Goal: Task Accomplishment & Management: Manage account settings

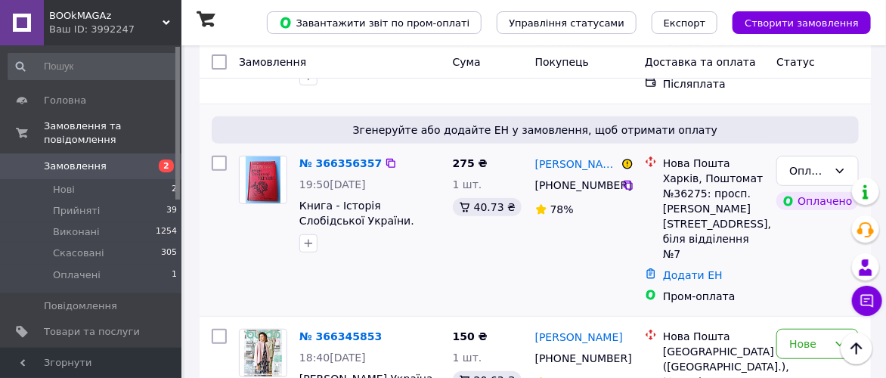
scroll to position [168, 0]
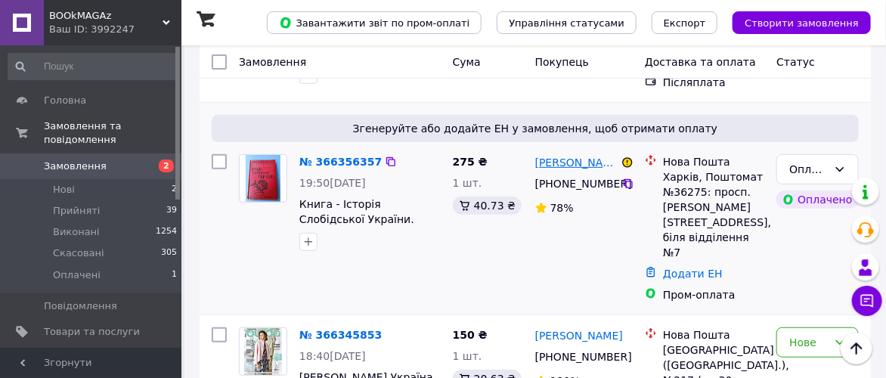
click at [564, 160] on link "[PERSON_NAME]" at bounding box center [576, 162] width 83 height 15
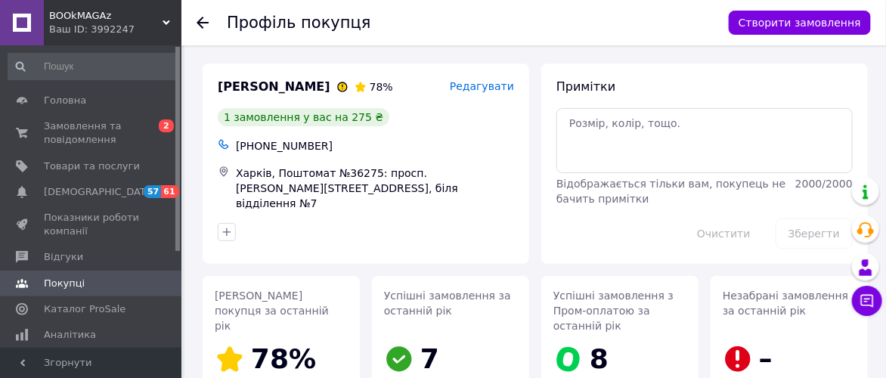
click at [202, 21] on use at bounding box center [202, 23] width 12 height 12
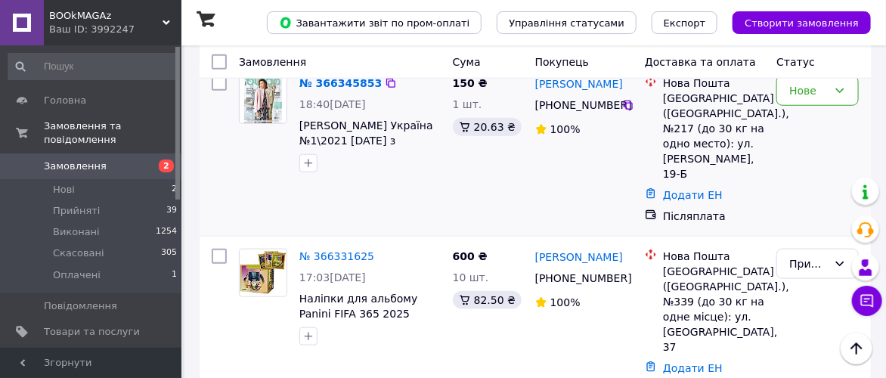
scroll to position [503, 0]
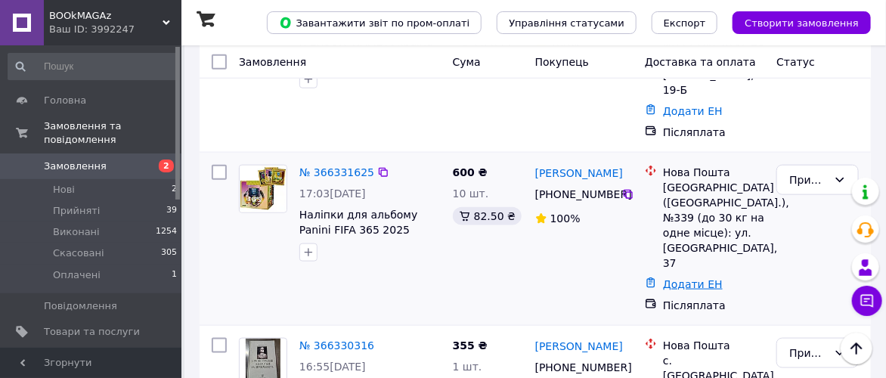
click at [697, 278] on link "Додати ЕН" at bounding box center [693, 284] width 60 height 12
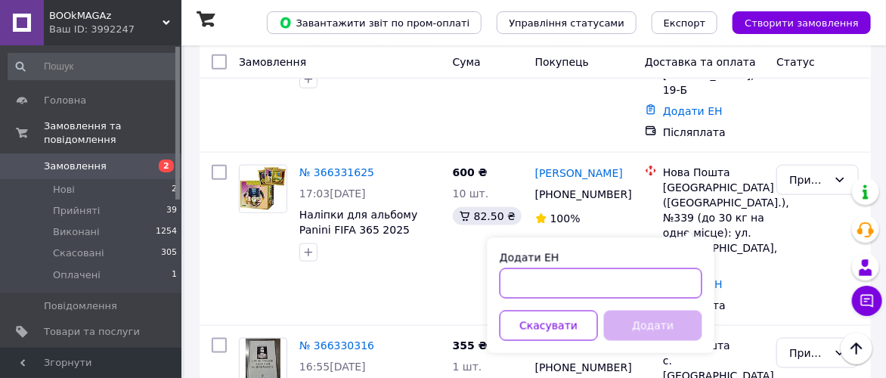
click at [534, 284] on input "Додати ЕН" at bounding box center [600, 283] width 203 height 30
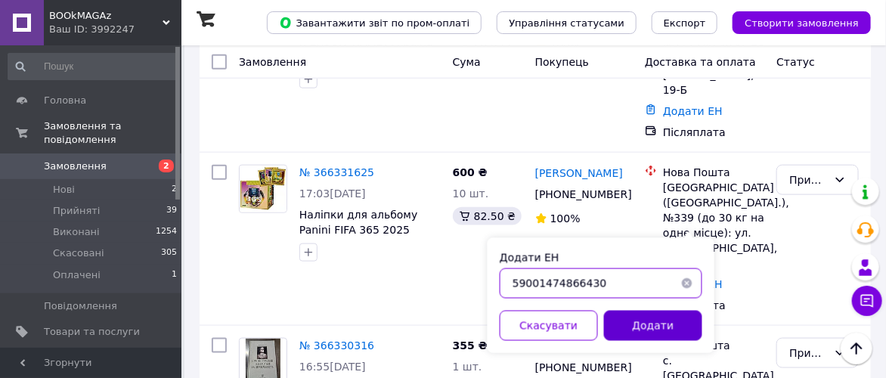
type input "59001474866430"
click at [660, 320] on button "Додати" at bounding box center [653, 326] width 98 height 30
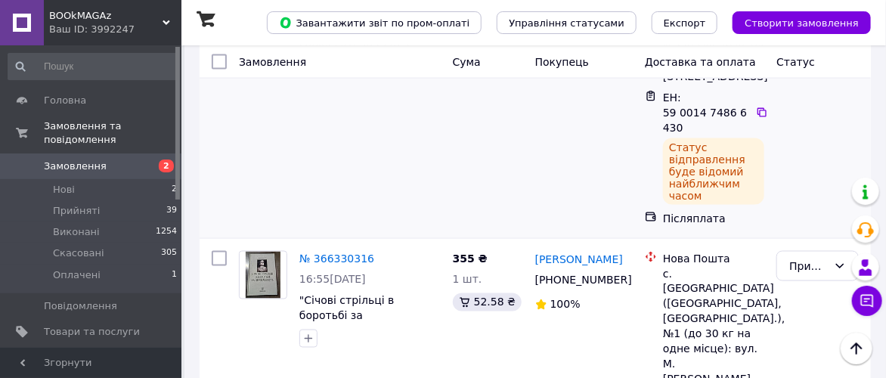
scroll to position [756, 0]
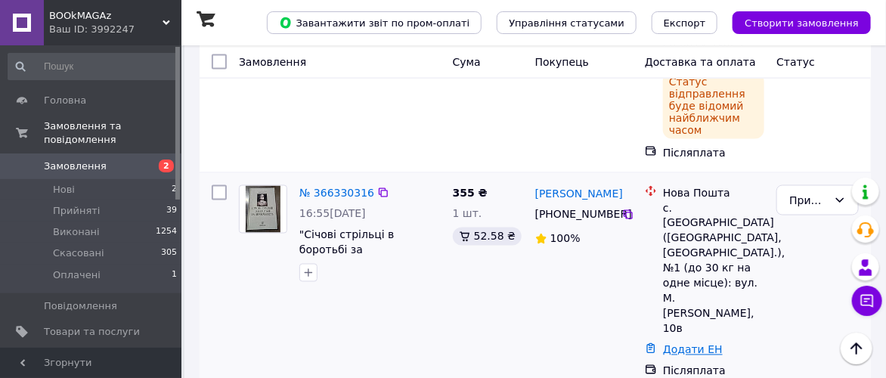
click at [685, 344] on link "Додати ЕН" at bounding box center [693, 350] width 60 height 12
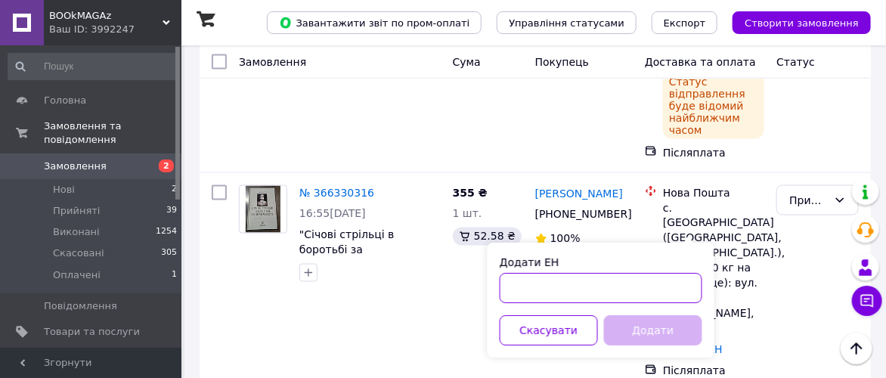
click at [537, 284] on input "Додати ЕН" at bounding box center [600, 288] width 203 height 30
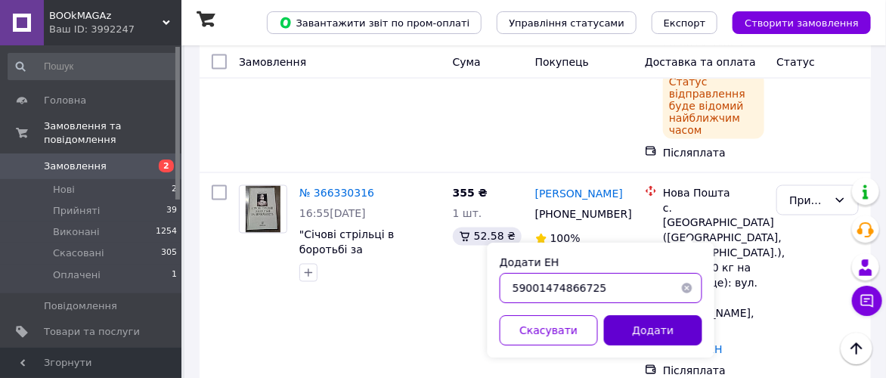
type input "59001474866725"
click at [651, 326] on button "Додати" at bounding box center [653, 330] width 98 height 30
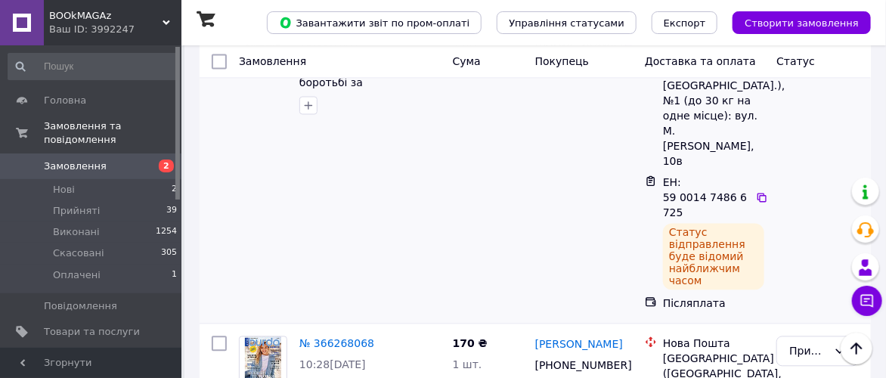
scroll to position [1007, 0]
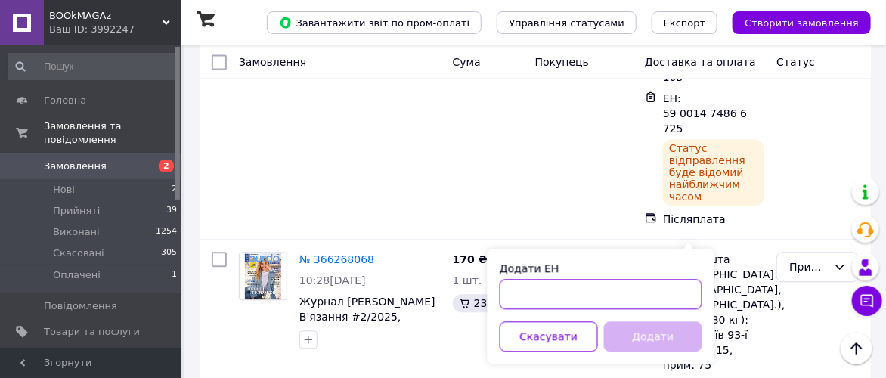
click at [523, 295] on input "Додати ЕН" at bounding box center [600, 294] width 203 height 30
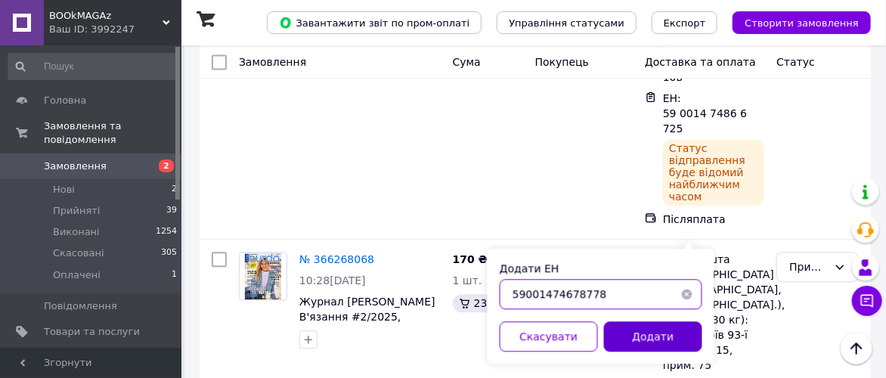
type input "59001474678778"
click at [674, 331] on button "Додати" at bounding box center [653, 336] width 98 height 30
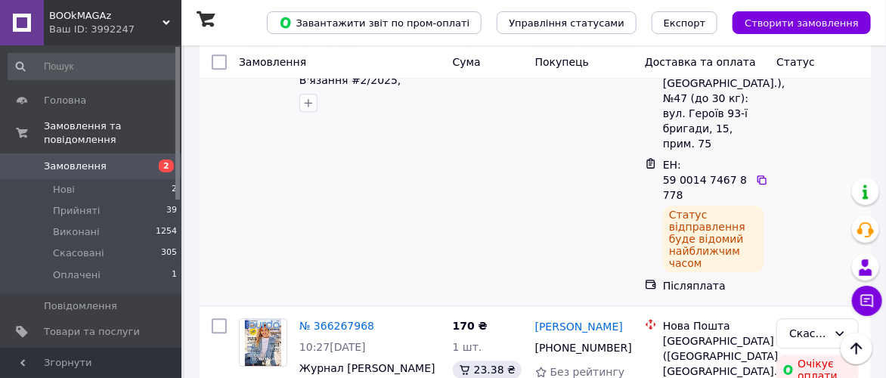
scroll to position [1343, 0]
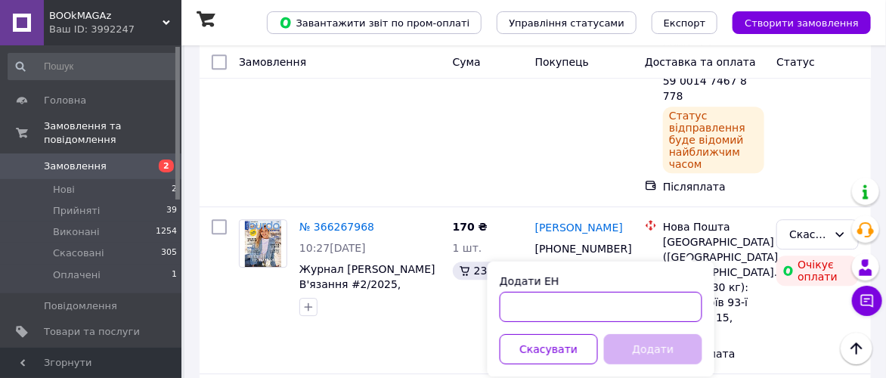
click at [560, 301] on input "Додати ЕН" at bounding box center [600, 307] width 203 height 30
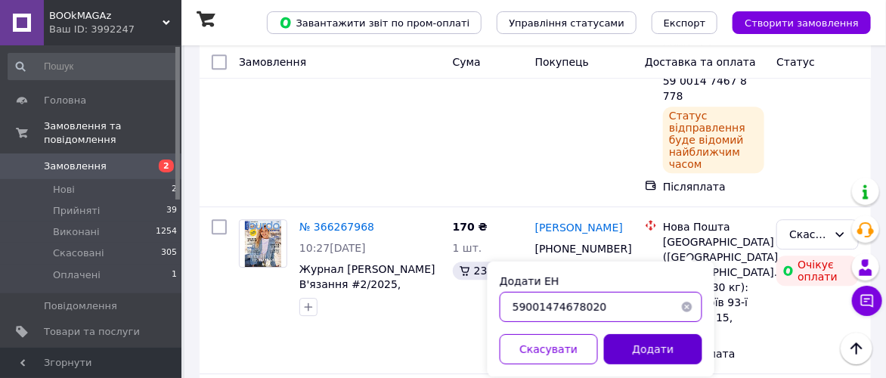
type input "59001474678020"
click at [658, 340] on button "Додати" at bounding box center [653, 349] width 98 height 30
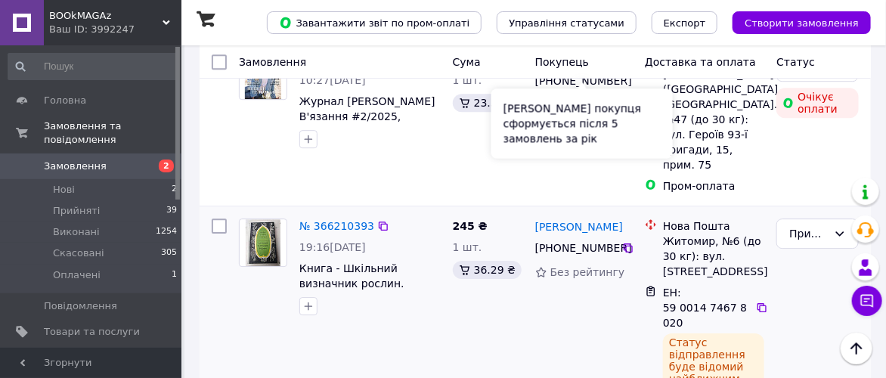
scroll to position [1559, 0]
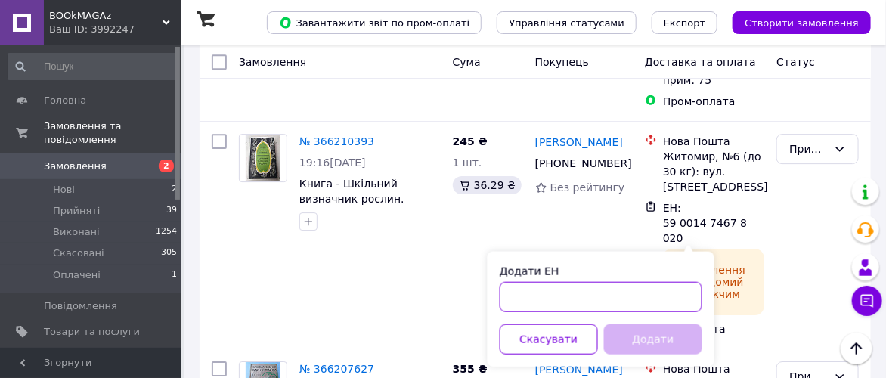
click at [530, 293] on input "Додати ЕН" at bounding box center [600, 297] width 203 height 30
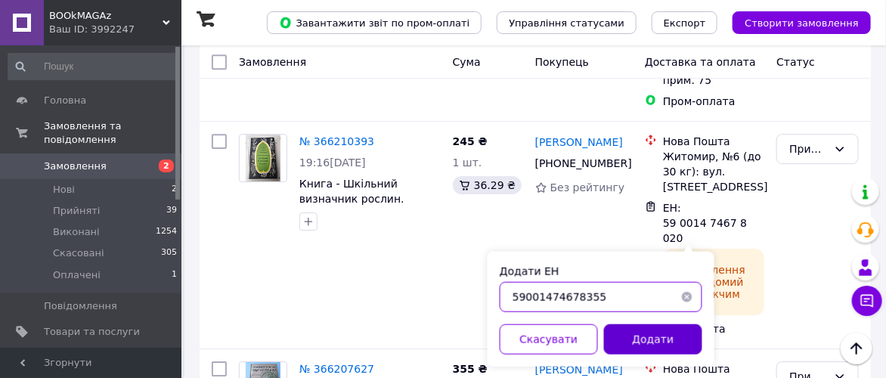
type input "59001474678355"
click at [656, 334] on button "Додати" at bounding box center [653, 339] width 98 height 30
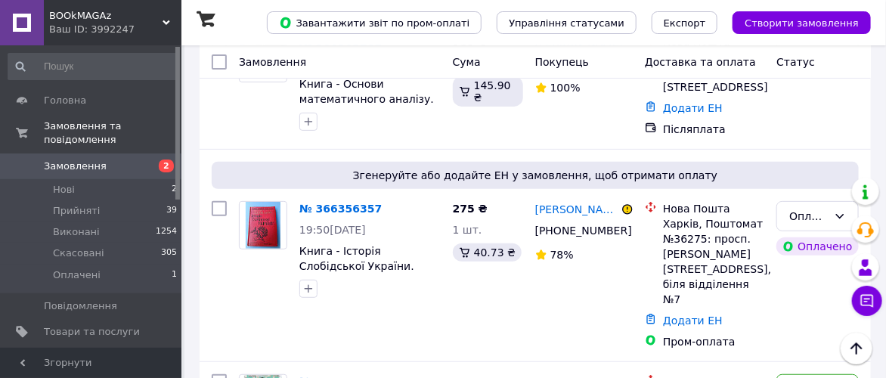
scroll to position [0, 0]
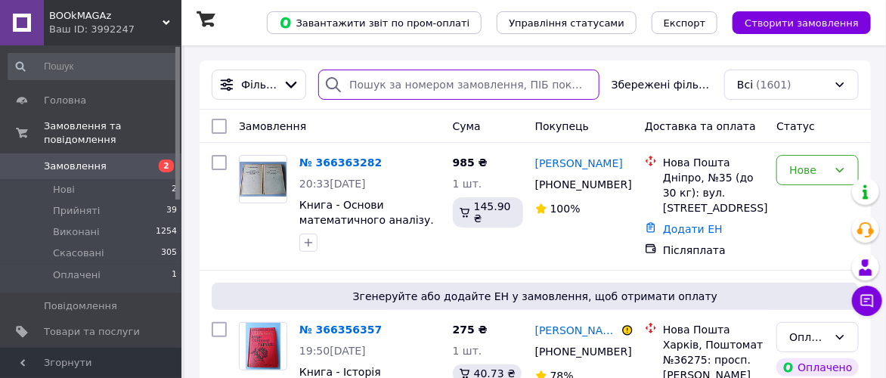
click at [361, 81] on input "search" at bounding box center [458, 85] width 281 height 30
type input "g"
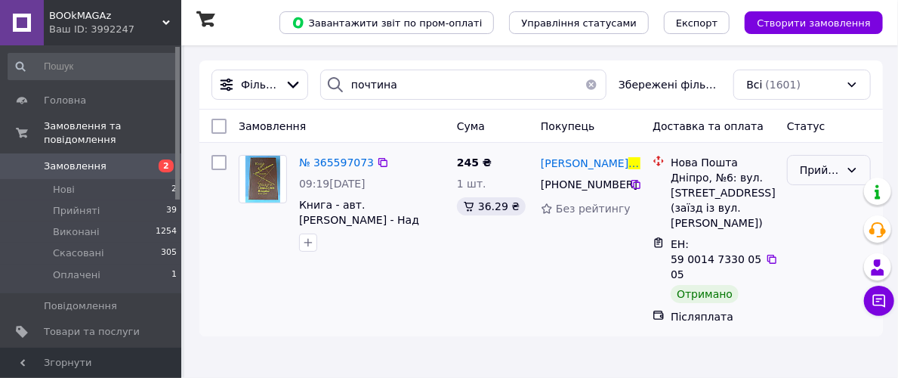
click at [852, 164] on icon at bounding box center [852, 170] width 12 height 12
click at [829, 200] on li "Виконано" at bounding box center [829, 201] width 82 height 27
type input "поч"
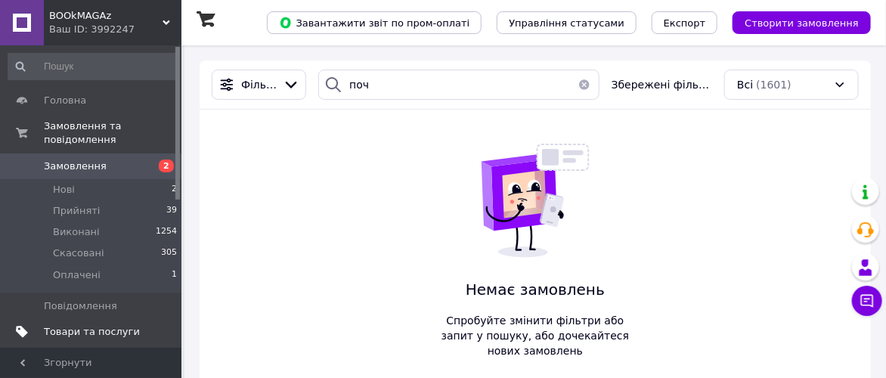
click at [116, 325] on span "Товари та послуги" at bounding box center [92, 332] width 96 height 14
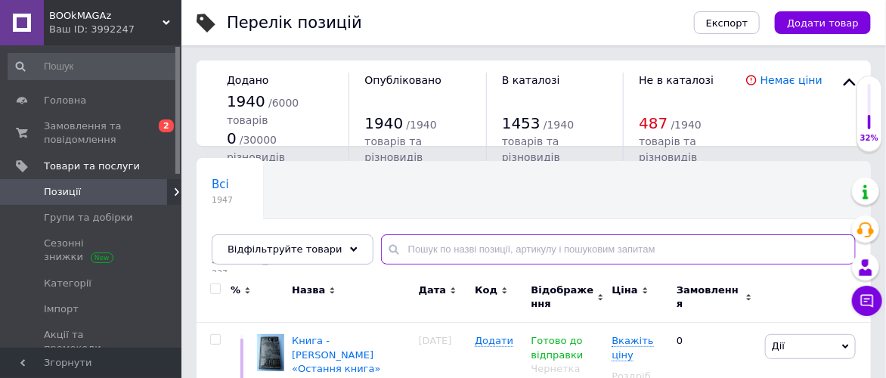
click at [438, 251] on input "text" at bounding box center [618, 249] width 475 height 30
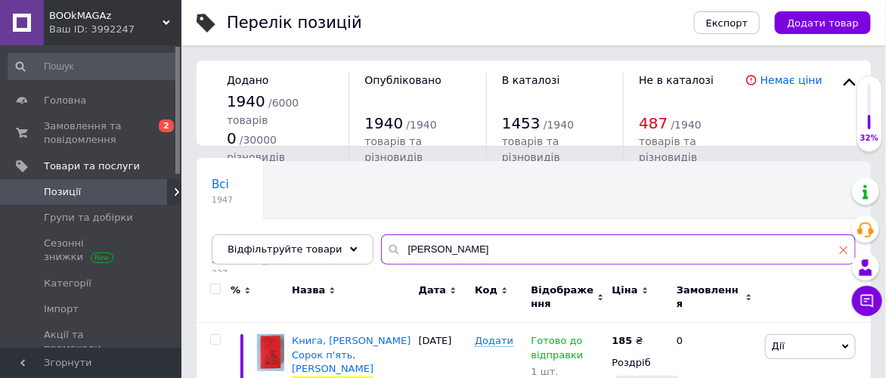
type input "[PERSON_NAME]"
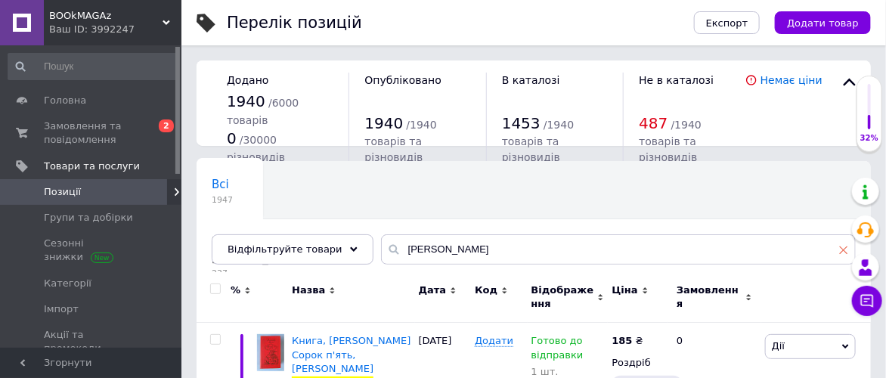
click at [842, 251] on use at bounding box center [844, 250] width 8 height 8
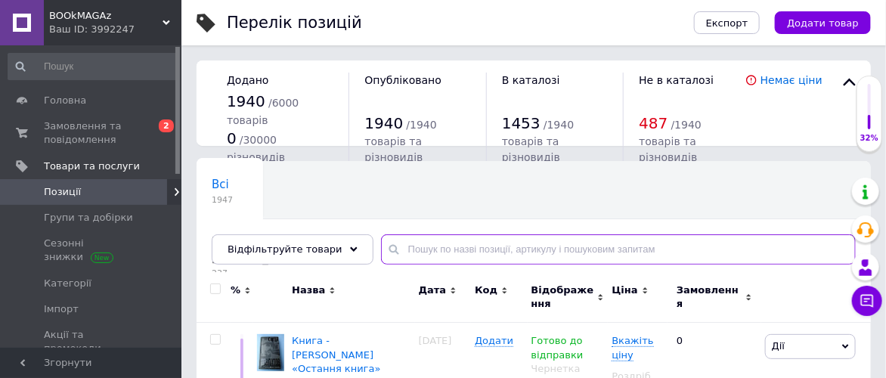
click at [496, 246] on input "text" at bounding box center [618, 249] width 475 height 30
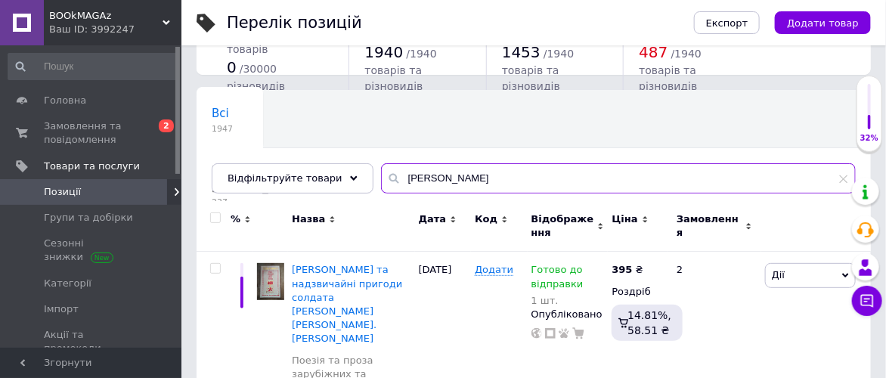
scroll to position [84, 0]
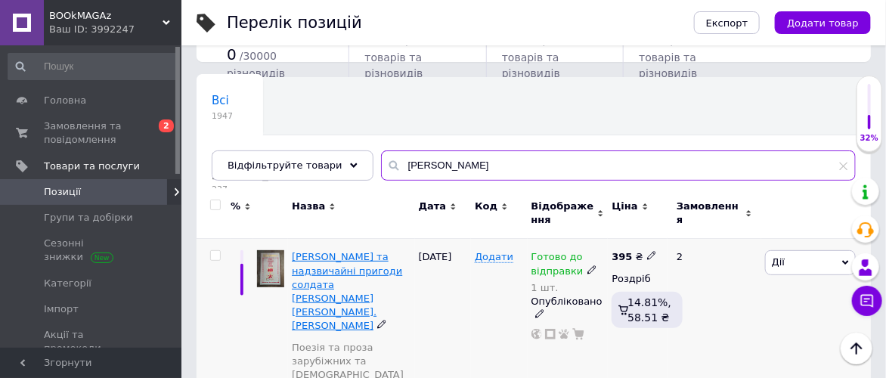
type input "[PERSON_NAME]"
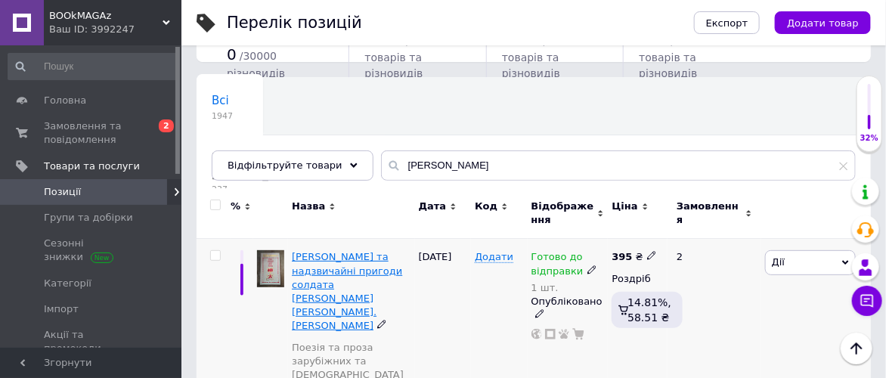
click at [359, 256] on span "[PERSON_NAME] та надзвичайні пригоди солдата [PERSON_NAME] [PERSON_NAME].[PERSO…" at bounding box center [347, 291] width 110 height 80
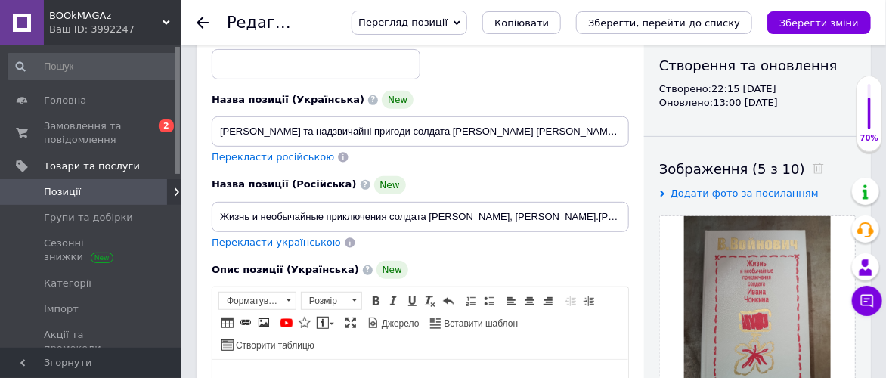
scroll to position [168, 0]
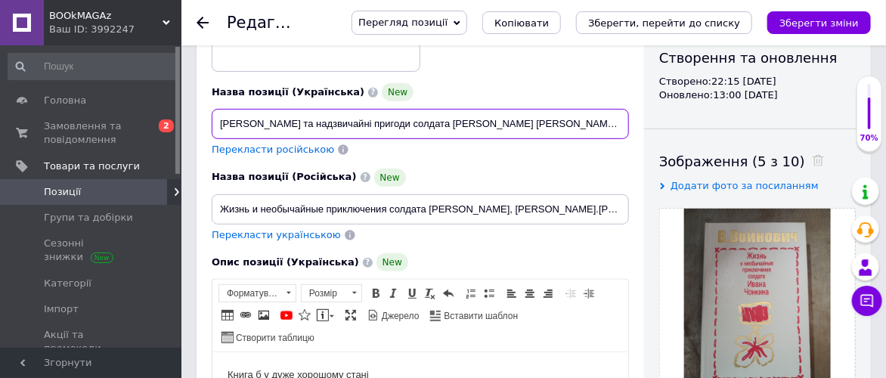
click at [217, 124] on input "[PERSON_NAME] та надзвичайні пригоди солдата [PERSON_NAME] [PERSON_NAME].[PERSO…" at bounding box center [420, 124] width 417 height 30
click at [494, 125] on input "Книга - Життя та надзвичайні пригоди солдата [PERSON_NAME] [PERSON_NAME].[PERSO…" at bounding box center [420, 124] width 417 height 30
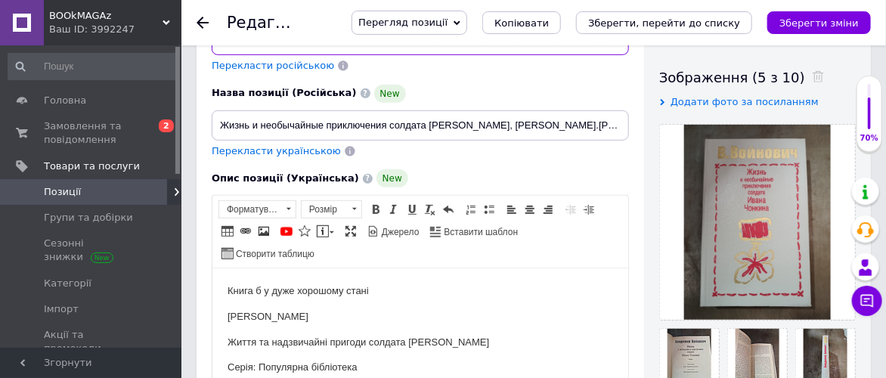
type input "Книга - Життя та надзвичайні пригоди солдата [PERSON_NAME], авт. В.[PERSON_NAME]"
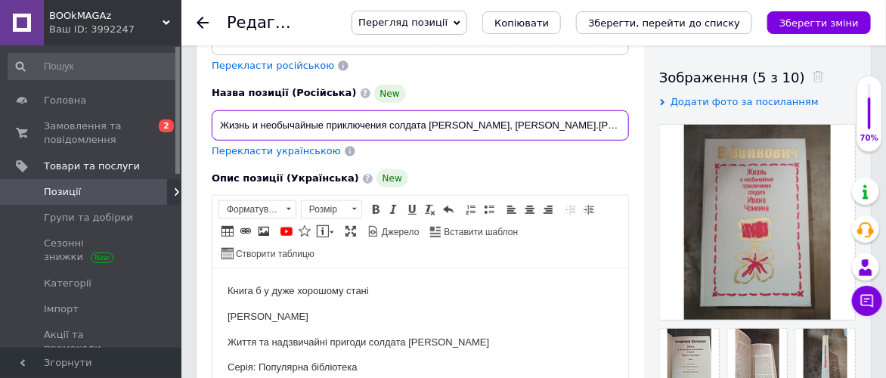
click at [218, 119] on input "Жизнь и необычайные приключения солдата [PERSON_NAME], [PERSON_NAME].[PERSON_NA…" at bounding box center [420, 125] width 417 height 30
click at [536, 122] on input "Книга - Жизнь и необычайные приключения солдата [PERSON_NAME], [PERSON_NAME].[P…" at bounding box center [420, 125] width 417 height 30
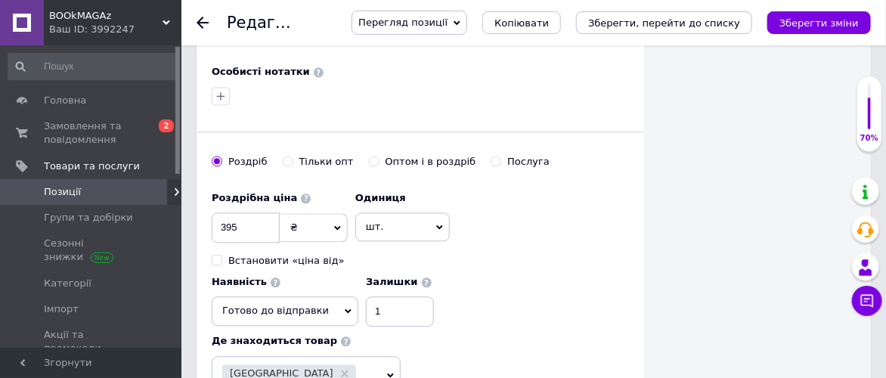
scroll to position [1091, 0]
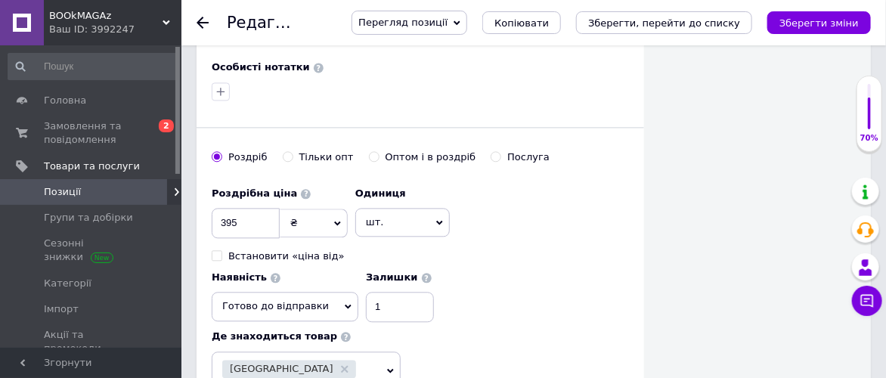
type input "Книга - Жизнь и необычайные приключения солдата [PERSON_NAME], авт. В.[PERSON_N…"
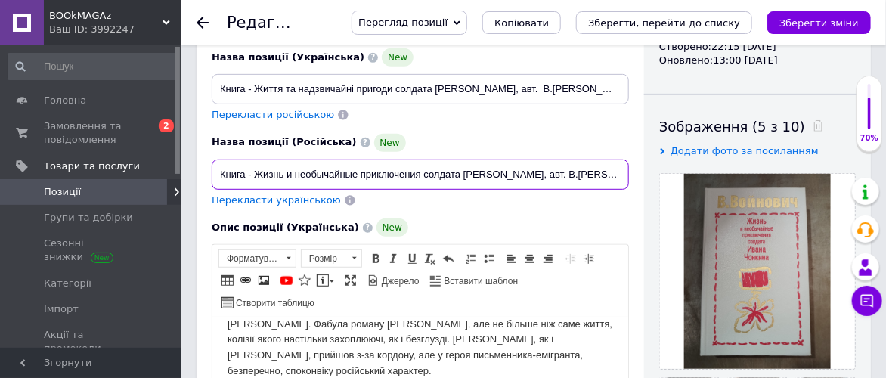
scroll to position [168, 0]
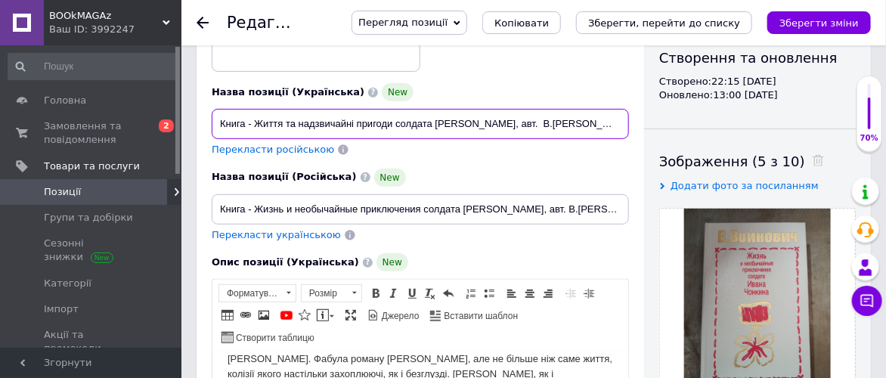
drag, startPoint x: 218, startPoint y: 122, endPoint x: 613, endPoint y: 125, distance: 395.2
click at [613, 125] on input "Книга - Життя та надзвичайні пригоди солдата [PERSON_NAME], авт. В.[PERSON_NAME]" at bounding box center [420, 124] width 417 height 30
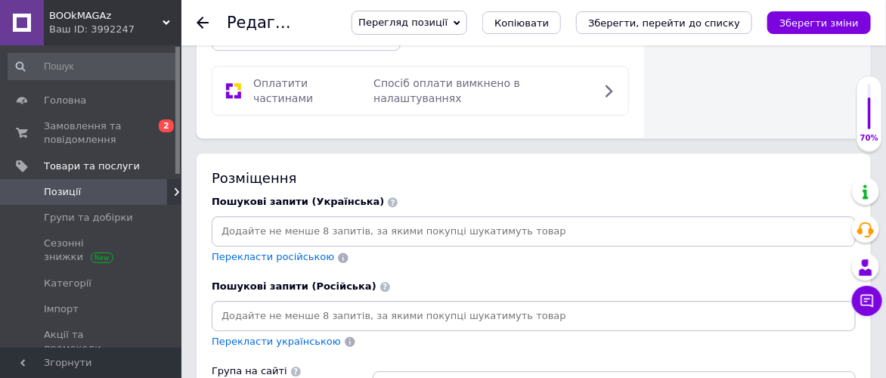
scroll to position [1511, 0]
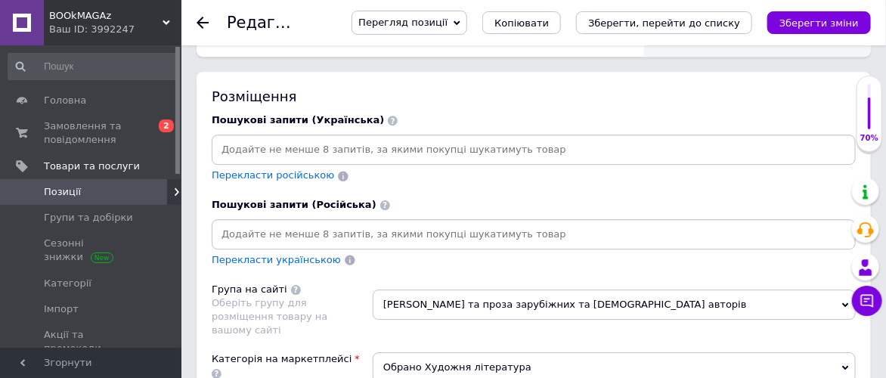
click at [224, 138] on input at bounding box center [534, 149] width 638 height 23
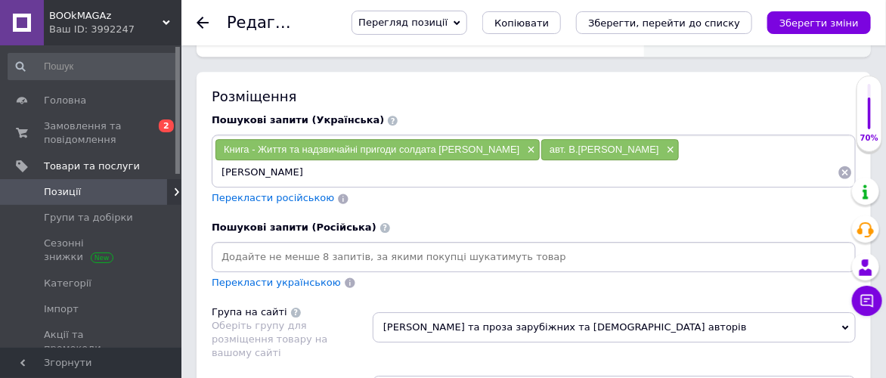
type input "[PERSON_NAME] [PERSON_NAME]"
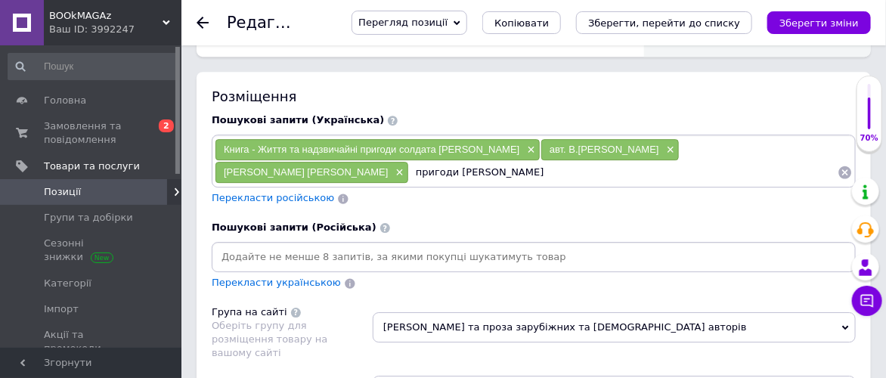
type input "пригоди [PERSON_NAME]"
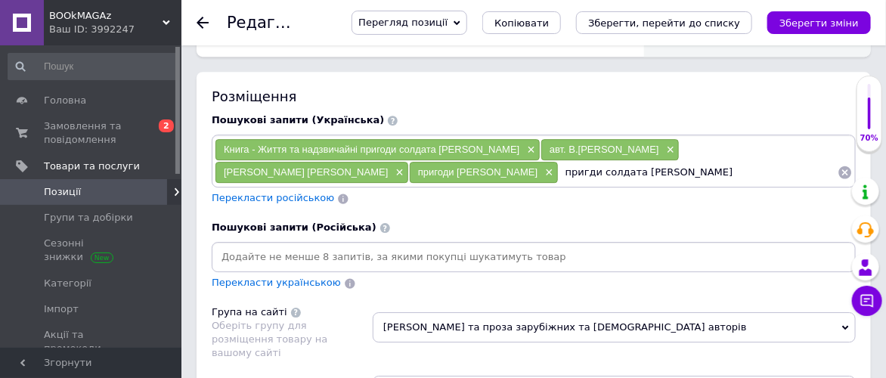
click at [558, 161] on input "пригди солдата [PERSON_NAME]" at bounding box center [697, 172] width 279 height 23
type input "пригоди солдата [PERSON_NAME]"
click at [558, 161] on input "пригоди солдата [PERSON_NAME]" at bounding box center [697, 172] width 279 height 23
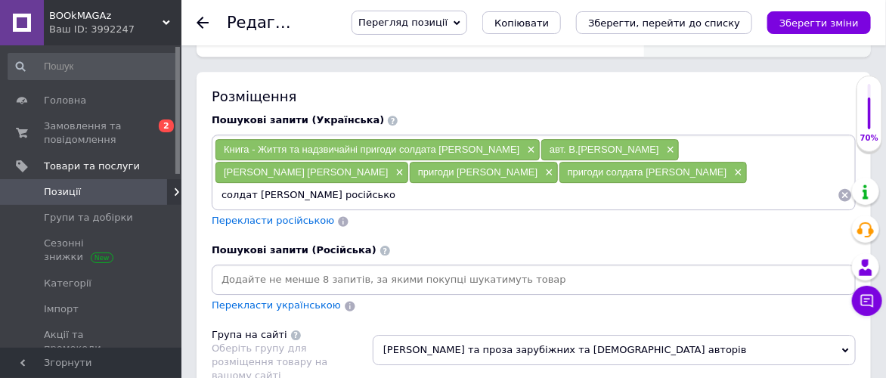
type input "солдат [PERSON_NAME] російською"
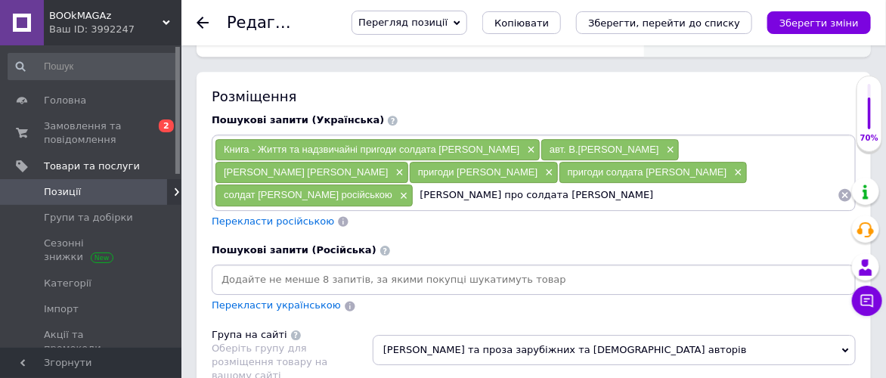
type input "[PERSON_NAME] про солдата [PERSON_NAME]"
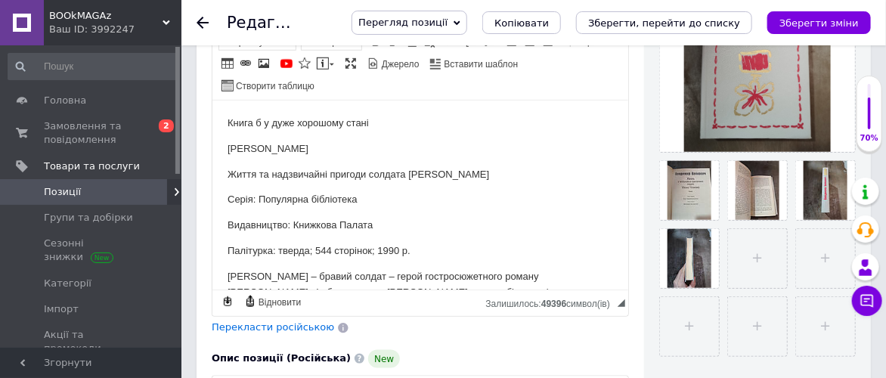
scroll to position [168, 0]
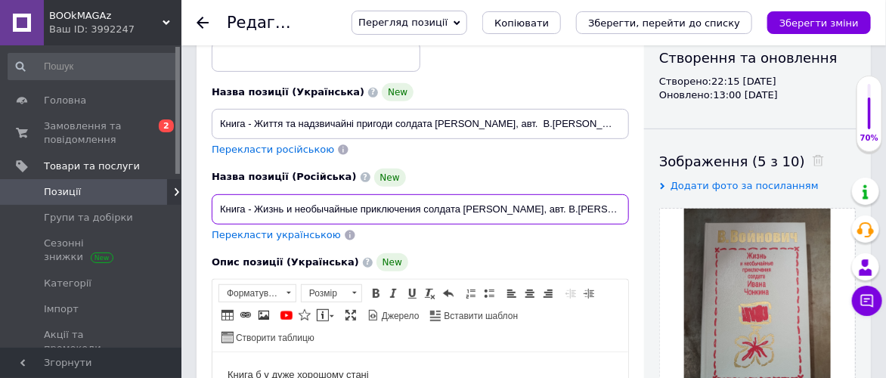
drag, startPoint x: 218, startPoint y: 206, endPoint x: 633, endPoint y: 209, distance: 415.6
click at [633, 209] on div "Назва позиції (Російська) New Книга - Жизнь и необычайные приключения солдата […" at bounding box center [420, 204] width 428 height 85
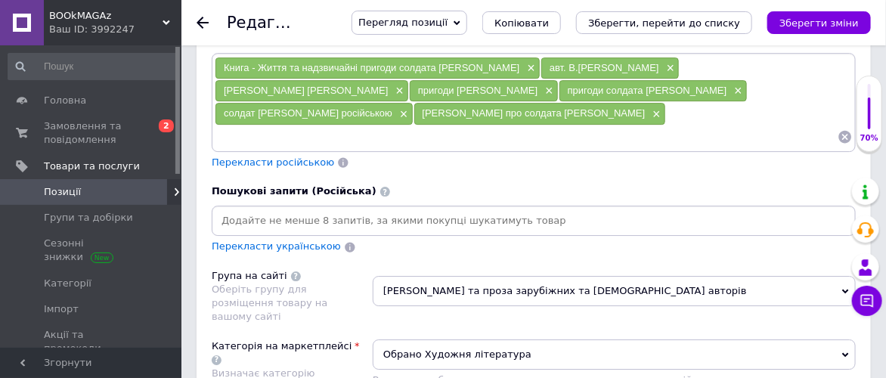
scroll to position [1595, 0]
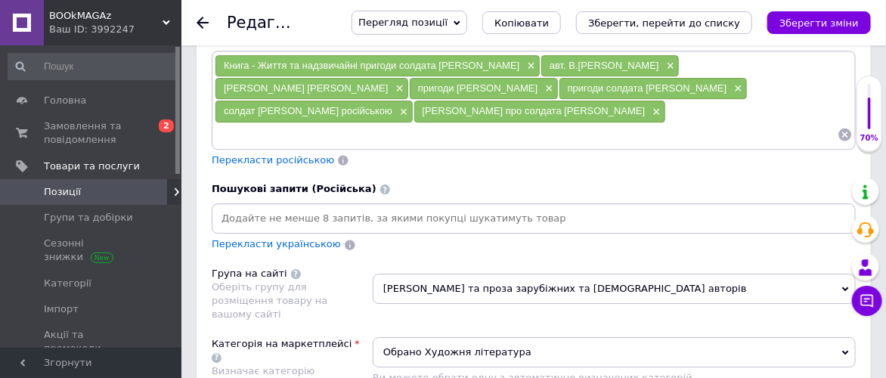
click at [227, 207] on input at bounding box center [534, 218] width 638 height 23
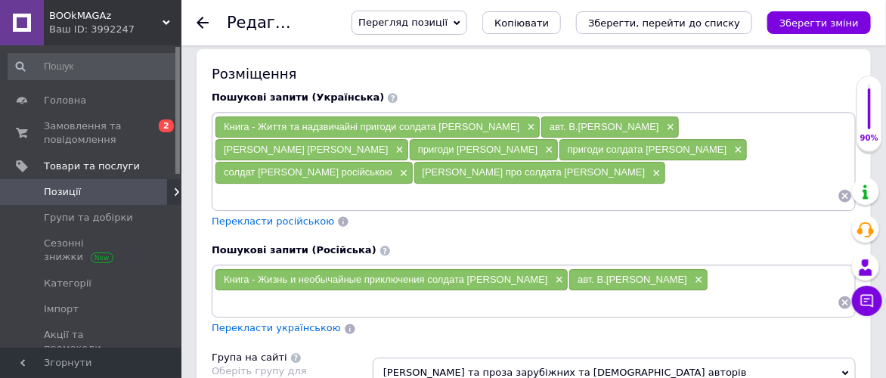
scroll to position [1511, 0]
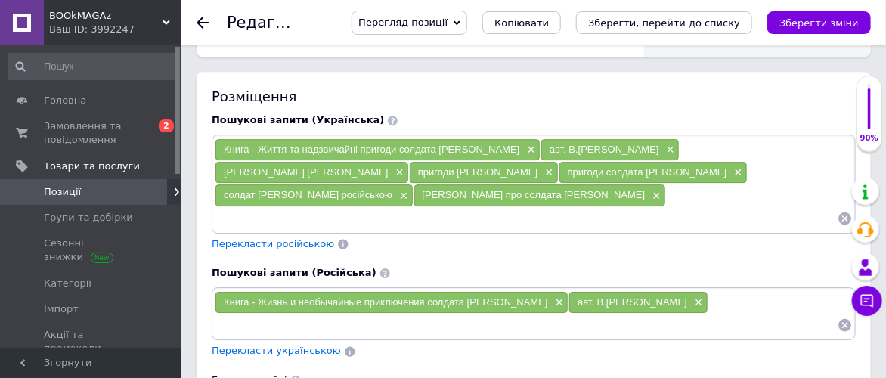
click at [665, 291] on div "Книга - Жизнь и необычайные приключения солдата [PERSON_NAME] × авт. В.[PERSON_…" at bounding box center [534, 313] width 638 height 45
click at [666, 314] on input at bounding box center [526, 325] width 623 height 23
type input "[PERSON_NAME] [PERSON_NAME]"
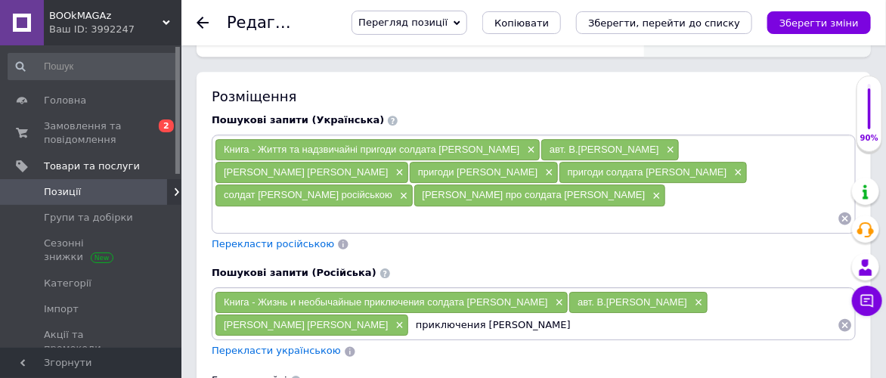
type input "приключения [PERSON_NAME]"
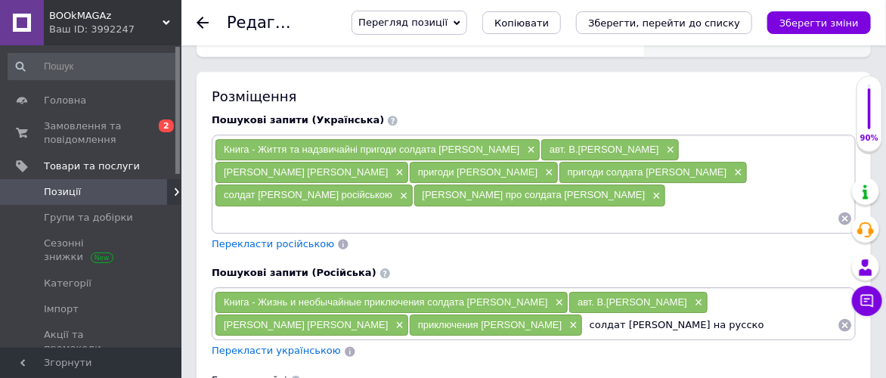
type input "солдат [PERSON_NAME] на русском"
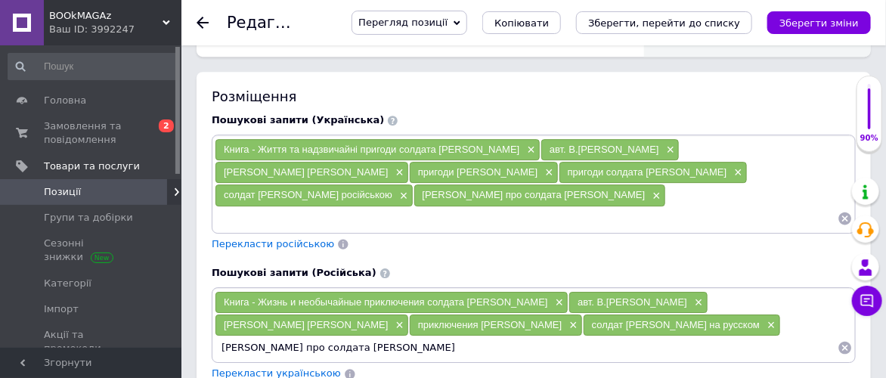
type input "[PERSON_NAME] про солдата [PERSON_NAME]"
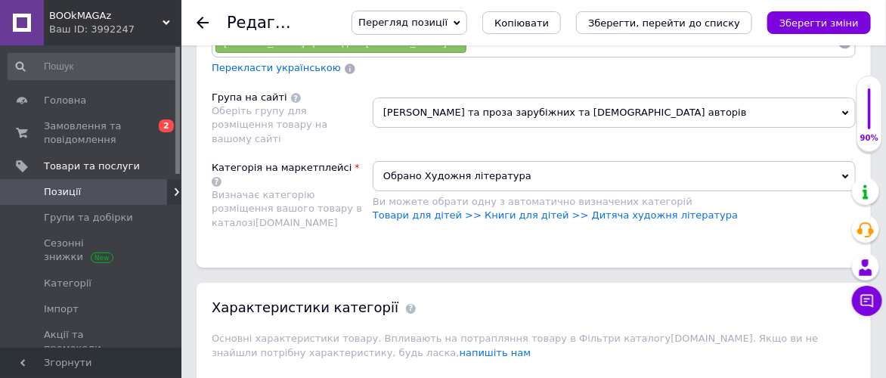
scroll to position [1931, 0]
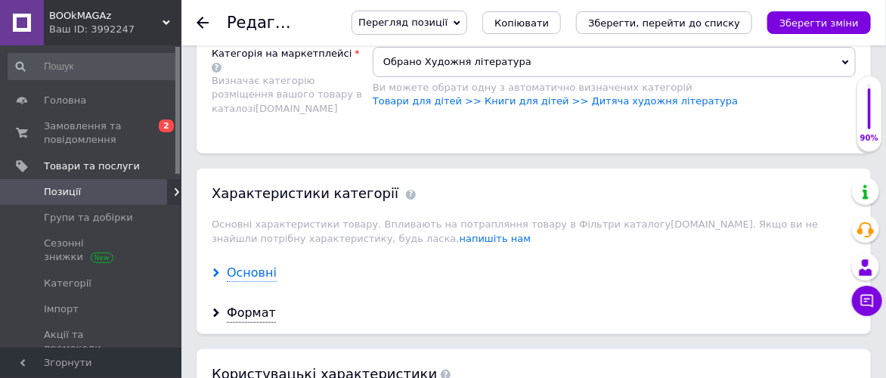
click at [258, 264] on div "Основні" at bounding box center [252, 272] width 50 height 17
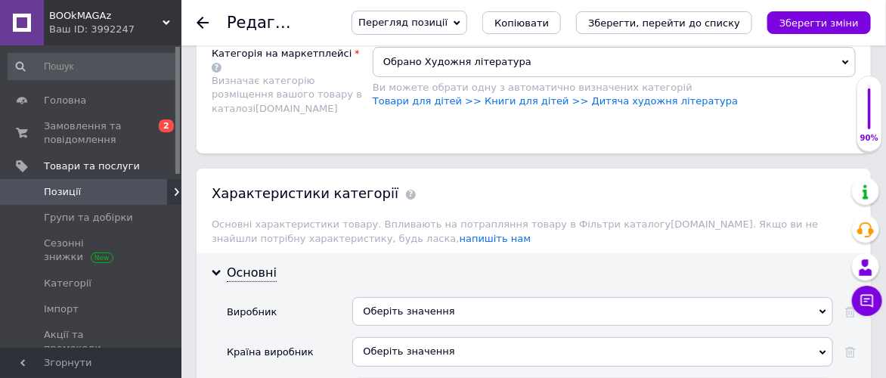
scroll to position [2015, 0]
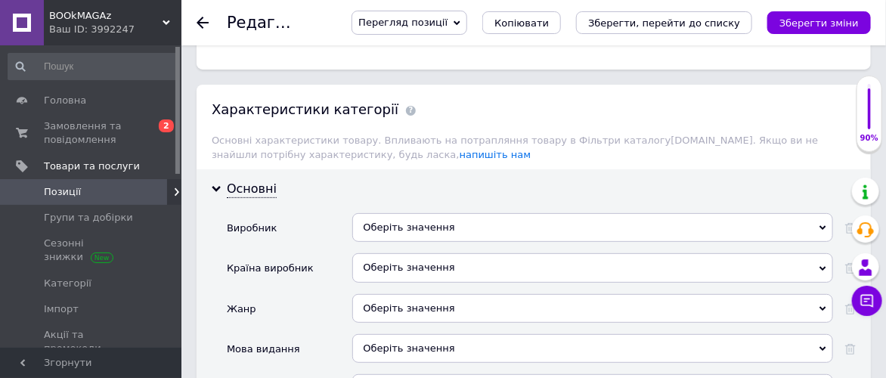
click at [469, 213] on div "Оберіть значення" at bounding box center [592, 227] width 481 height 29
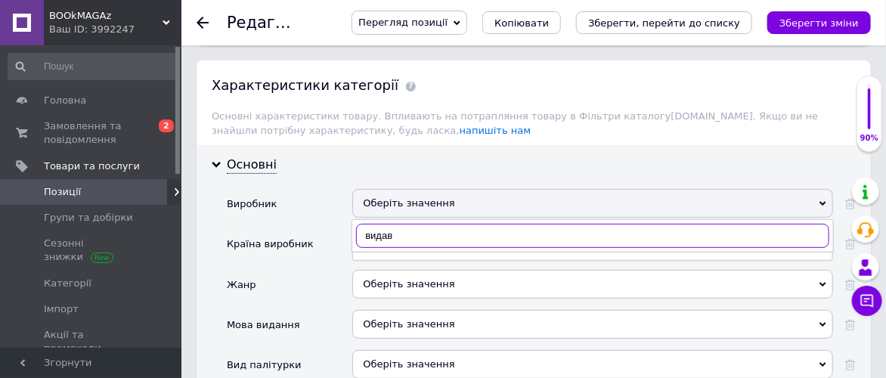
scroll to position [2099, 0]
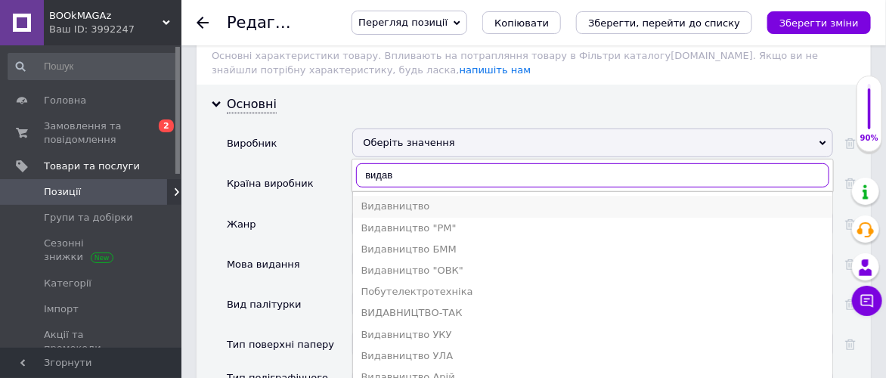
type input "видав"
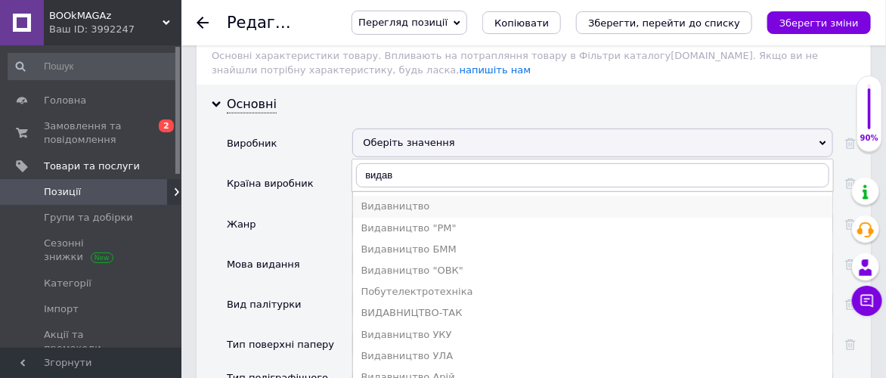
click at [465, 199] on div "Видавництво" at bounding box center [592, 206] width 464 height 14
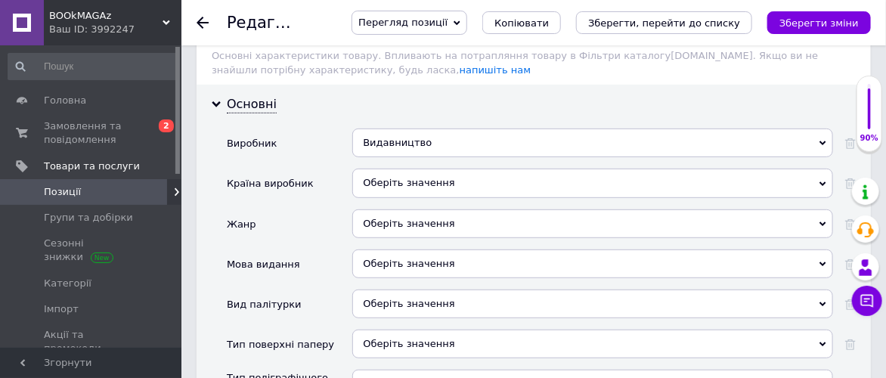
click at [485, 169] on div "Оберіть значення" at bounding box center [592, 183] width 481 height 29
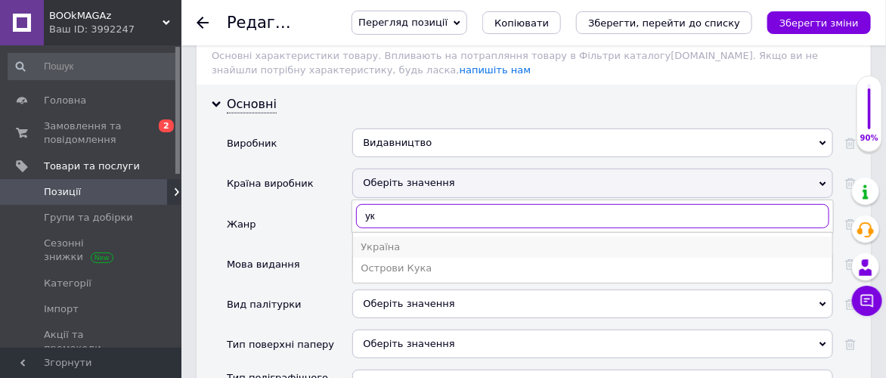
type input "ук"
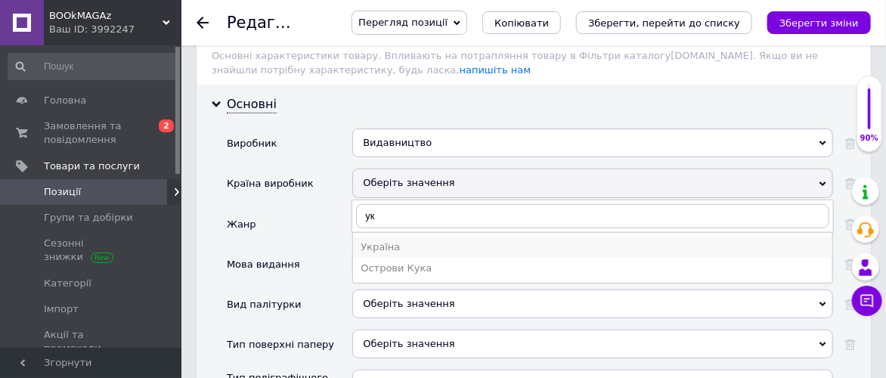
click at [451, 240] on div "Україна" at bounding box center [592, 247] width 464 height 14
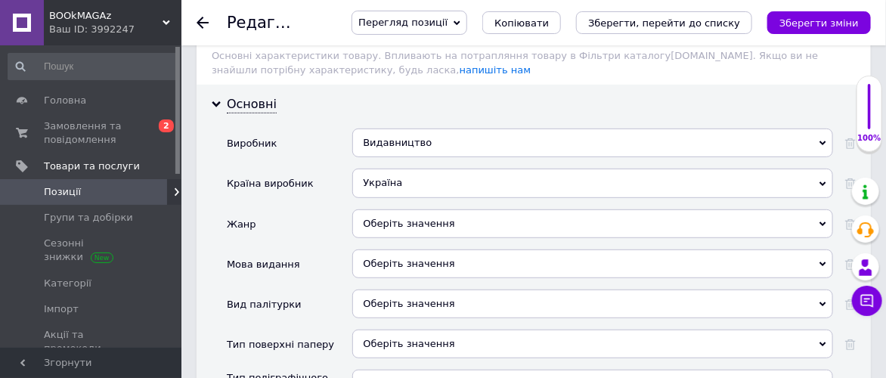
click at [469, 209] on div "Оберіть значення" at bounding box center [592, 223] width 481 height 29
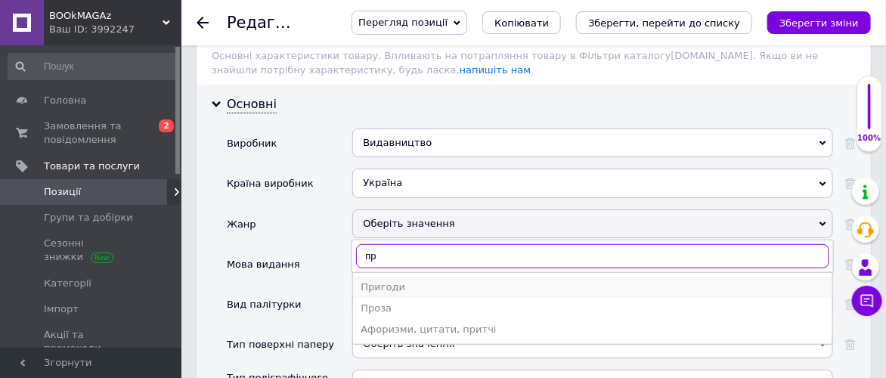
type input "пр"
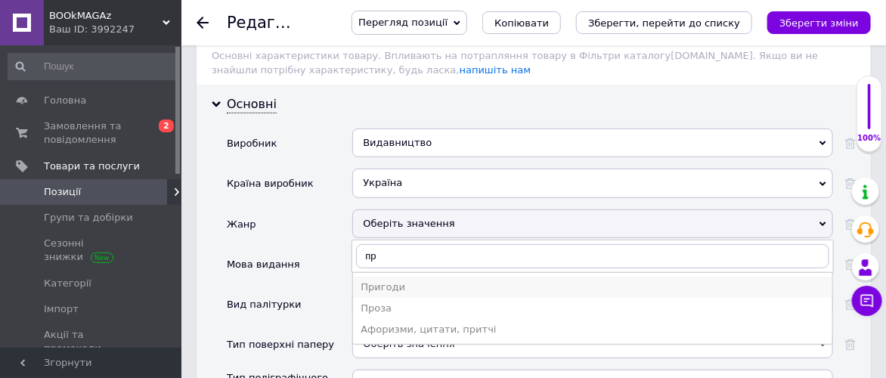
click at [439, 277] on li "Пригоди" at bounding box center [592, 287] width 479 height 21
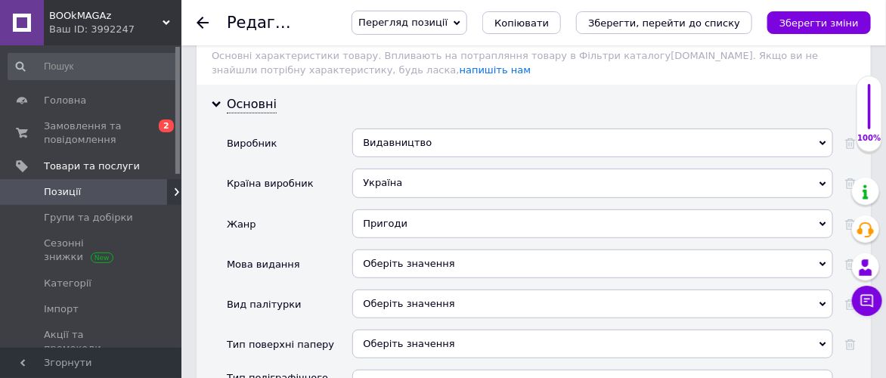
click at [464, 249] on div "Оберіть значення" at bounding box center [592, 263] width 481 height 29
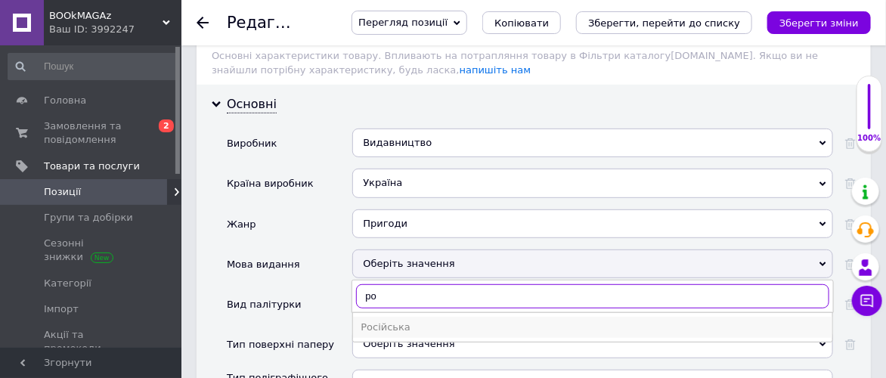
type input "ро"
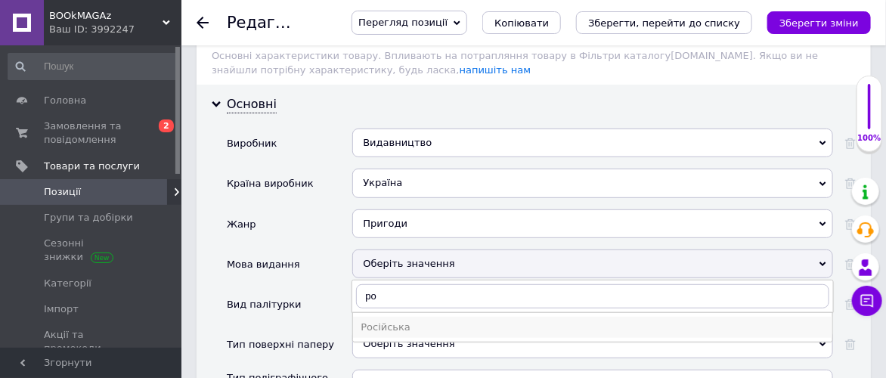
click at [456, 320] on div "Російська" at bounding box center [592, 327] width 464 height 14
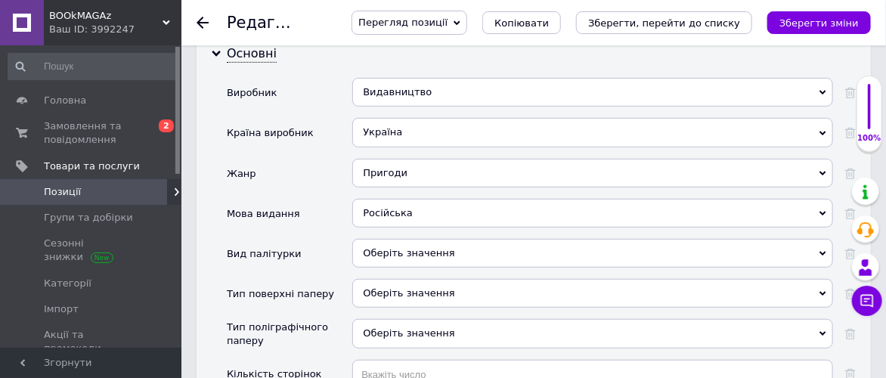
scroll to position [2182, 0]
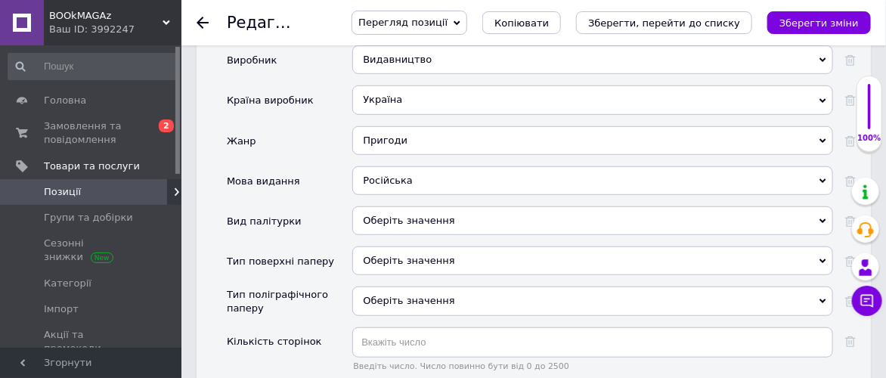
click at [485, 206] on div "Оберіть значення" at bounding box center [592, 220] width 481 height 29
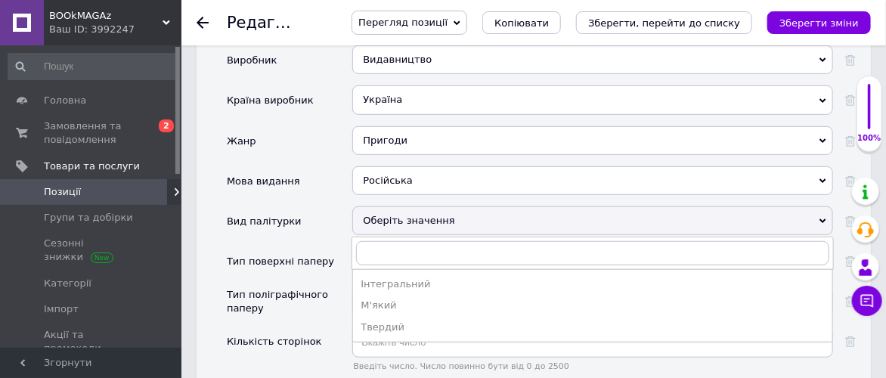
drag, startPoint x: 450, startPoint y: 261, endPoint x: 455, endPoint y: 254, distance: 9.2
click at [450, 320] on div "Твердий" at bounding box center [592, 327] width 464 height 14
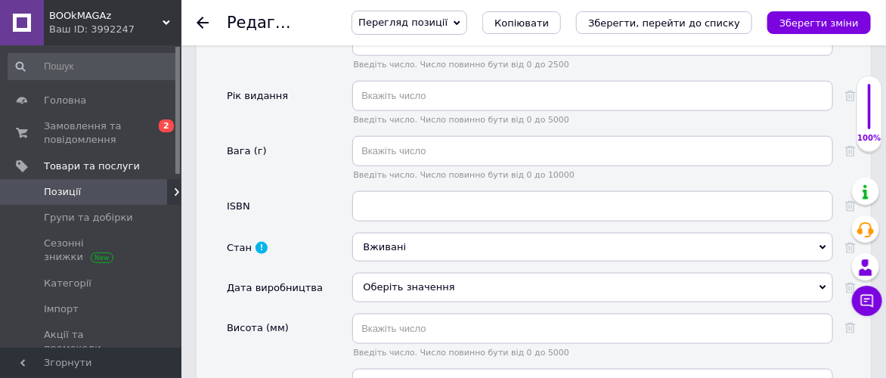
scroll to position [2519, 0]
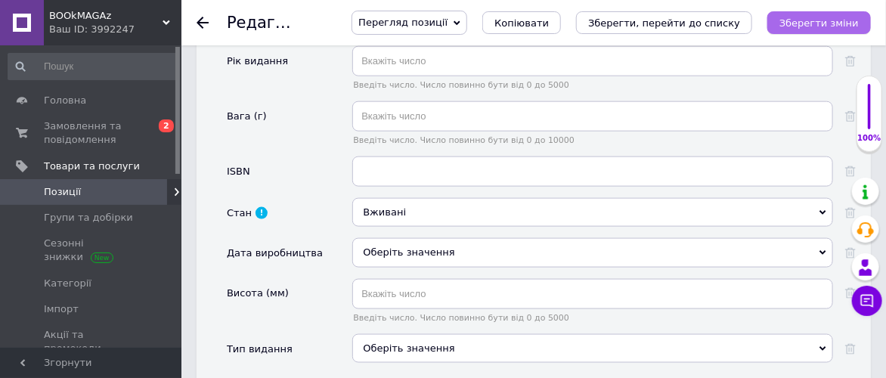
click at [850, 23] on icon "Зберегти зміни" at bounding box center [818, 22] width 79 height 11
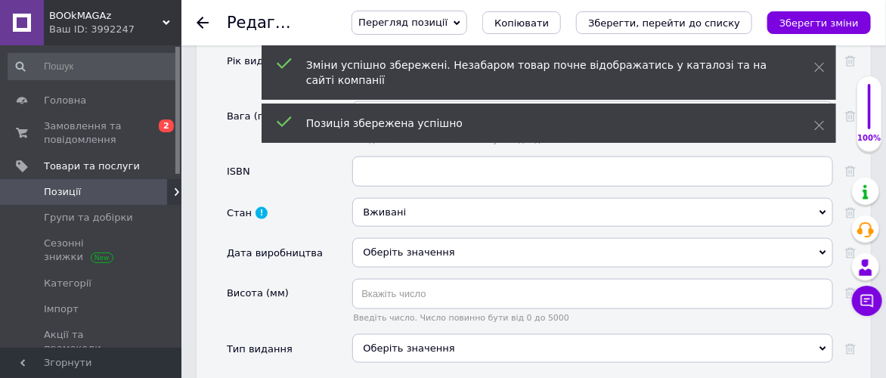
click at [201, 21] on icon at bounding box center [202, 23] width 12 height 12
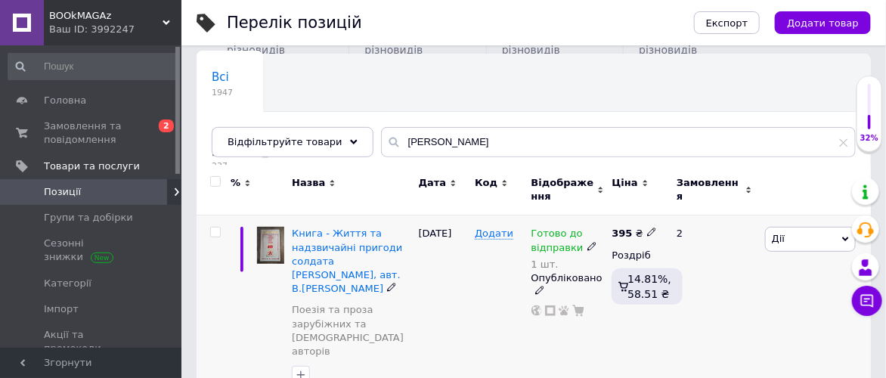
scroll to position [118, 0]
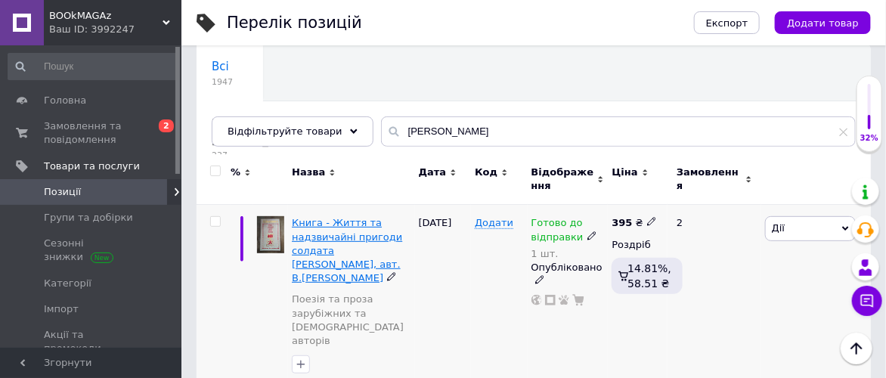
click at [335, 222] on span "Книга - Життя та надзвичайні пригоди солдата [PERSON_NAME], авт. В.[PERSON_NAME]" at bounding box center [347, 250] width 110 height 66
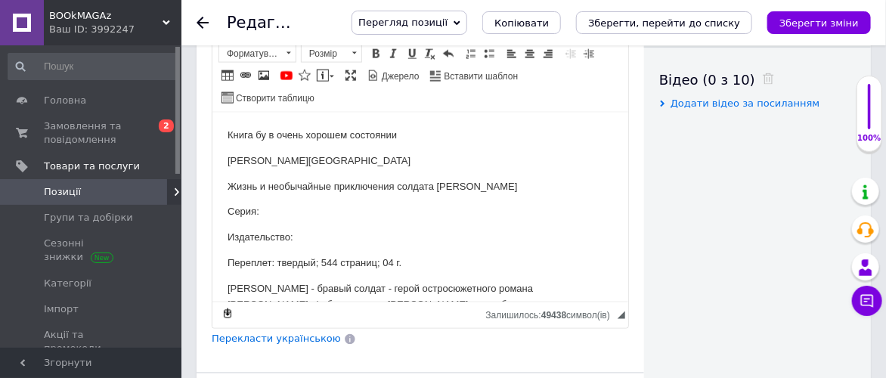
click at [201, 21] on icon at bounding box center [202, 23] width 12 height 12
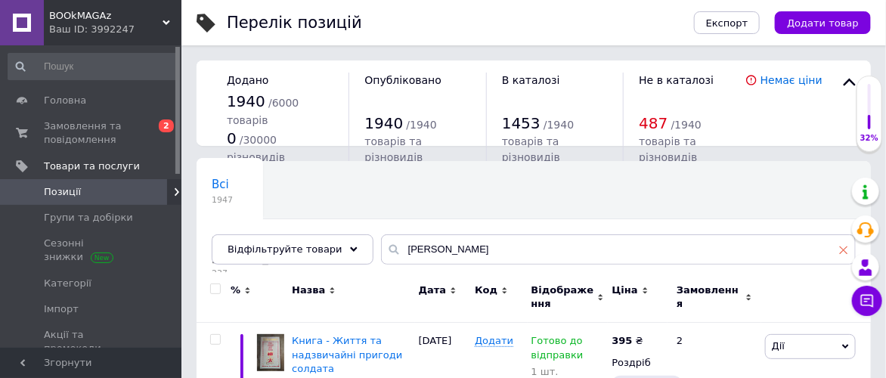
click at [843, 250] on icon at bounding box center [843, 249] width 9 height 9
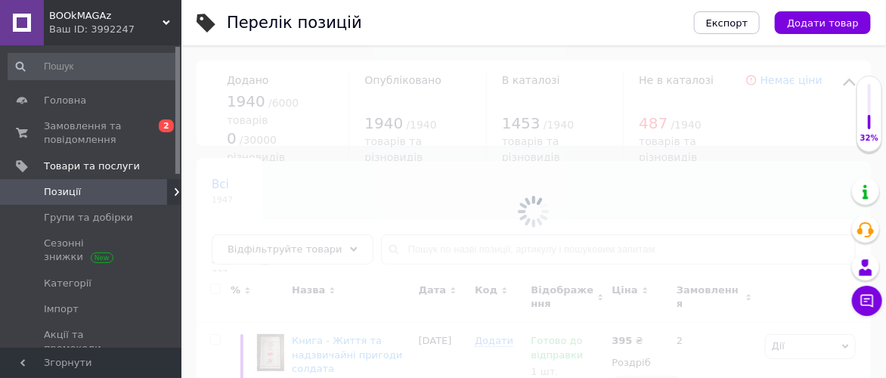
click at [427, 243] on div at bounding box center [533, 211] width 704 height 332
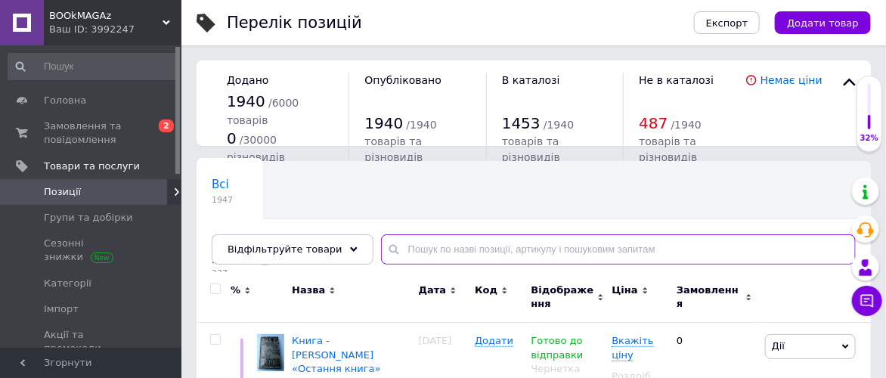
click at [394, 249] on input "text" at bounding box center [618, 249] width 475 height 30
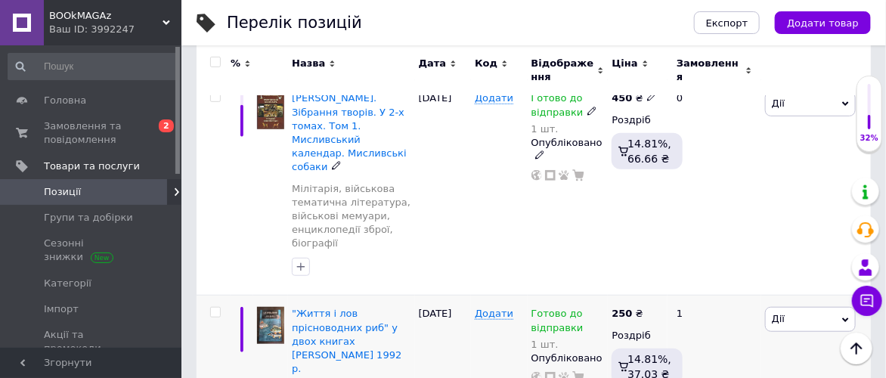
scroll to position [320, 0]
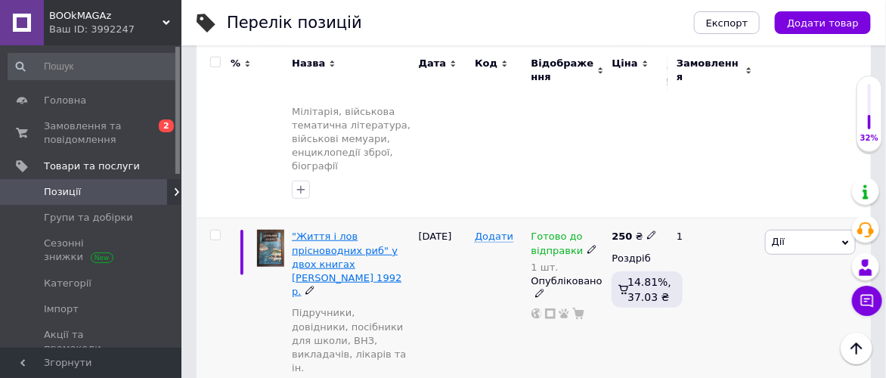
type input "[PERSON_NAME]"
click at [336, 230] on span ""Життя і лов прісноводних риб" у двох книгах [PERSON_NAME] 1992 р." at bounding box center [347, 263] width 110 height 66
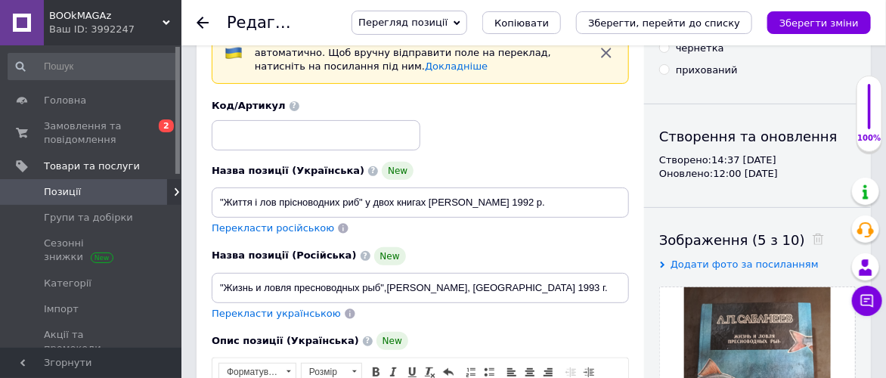
scroll to position [168, 0]
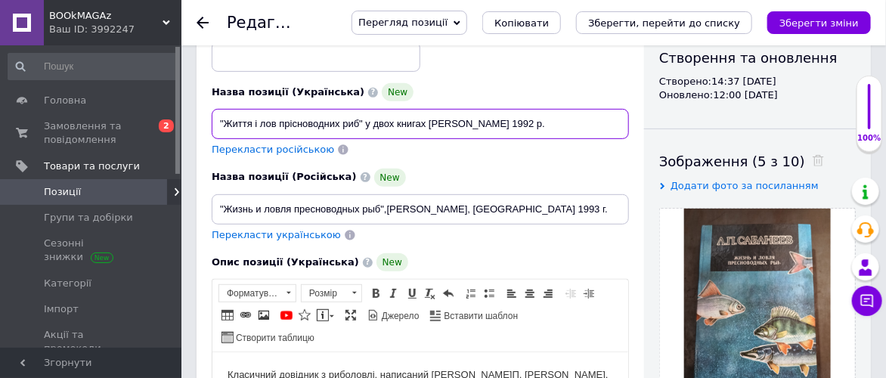
click at [424, 122] on input ""Життя і лов прісноводних риб" у двох книгах [PERSON_NAME] 1992 р." at bounding box center [420, 124] width 417 height 30
click at [459, 122] on input ""Життя і лов прісноводних риб", авт. [PERSON_NAME] 1992 р." at bounding box center [420, 124] width 417 height 30
type input ""Життя і лов прісноводних риб", авт. [PERSON_NAME] 1992 р."
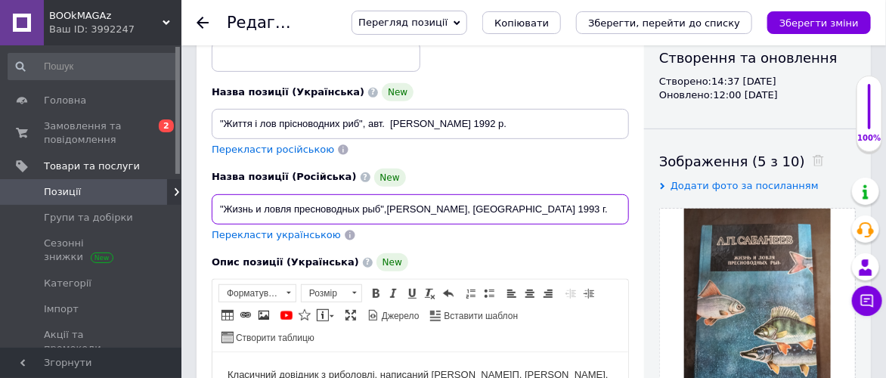
click at [384, 206] on input ""Жизнь и ловля пресноводных рыб",[PERSON_NAME], [GEOGRAPHIC_DATA] 1993 г." at bounding box center [420, 209] width 417 height 30
click at [387, 207] on input ""Жизнь и ловля пресноводных рыб",[PERSON_NAME], [GEOGRAPHIC_DATA] 1993 г." at bounding box center [420, 209] width 417 height 30
type input ""Жизнь и ловля пресноводных рыб", авт. [PERSON_NAME], [GEOGRAPHIC_DATA] 1993 г."
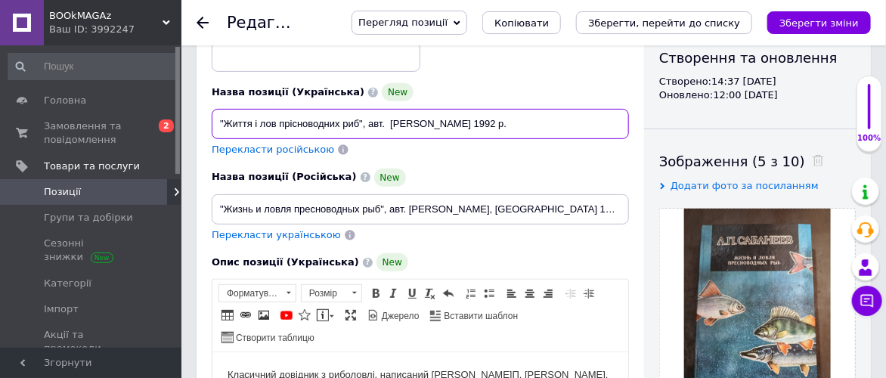
click at [459, 122] on input ""Життя і лов прісноводних риб", авт. [PERSON_NAME] 1992 р." at bounding box center [420, 124] width 417 height 30
click at [462, 120] on input ""Життя і лов прісноводних риб", авт. [PERSON_NAME],Харків 1992 р." at bounding box center [420, 124] width 417 height 30
click at [537, 122] on input ""Життя і лов прісноводних риб", авт. [PERSON_NAME], вид. Харків 1992 р." at bounding box center [420, 124] width 417 height 30
type input ""Життя і лов прісноводних риб", авт. [PERSON_NAME], вид. Харків 1993 р."
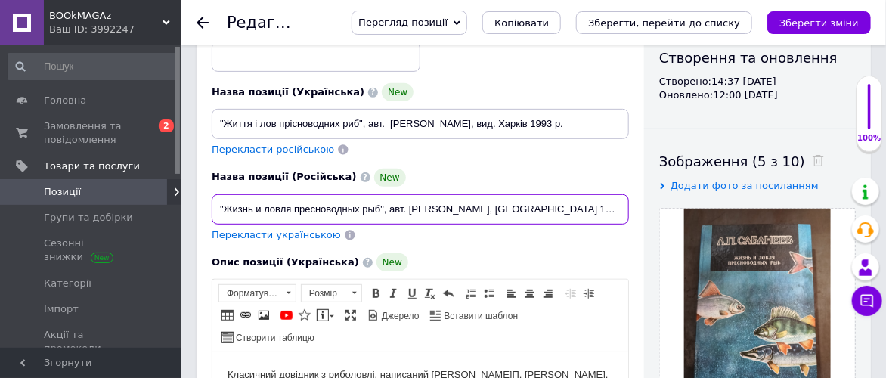
click at [481, 210] on input ""Жизнь и ловля пресноводных рыб", авт. [PERSON_NAME], [GEOGRAPHIC_DATA] 1993 г." at bounding box center [420, 209] width 417 height 30
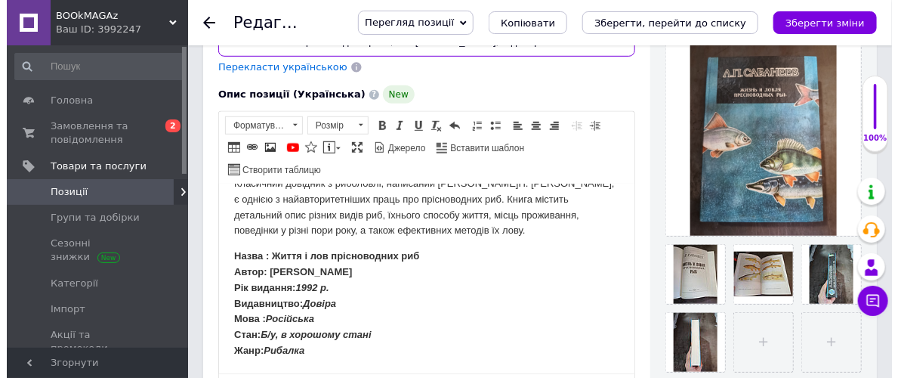
scroll to position [419, 0]
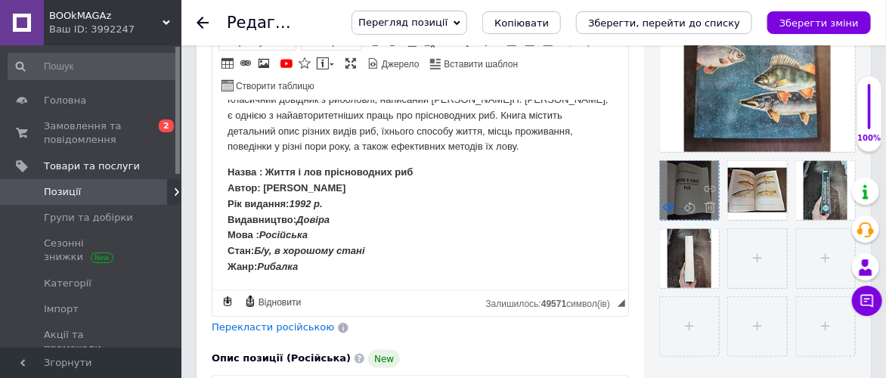
type input ""Жизнь и ловля пресноводных рыб", авт. [PERSON_NAME], изд. Харьков 1993 г."
click at [667, 205] on use at bounding box center [668, 207] width 11 height 8
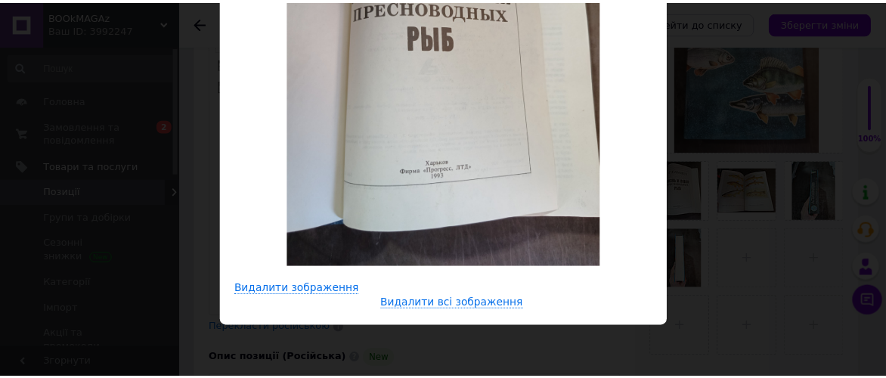
scroll to position [0, 0]
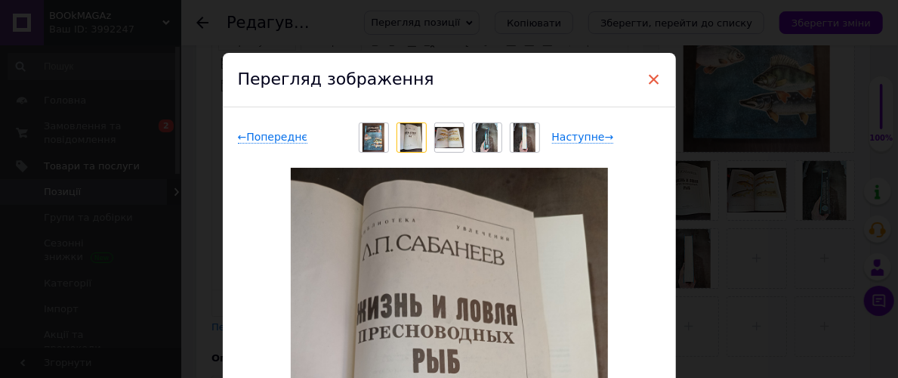
drag, startPoint x: 651, startPoint y: 76, endPoint x: 388, endPoint y: 41, distance: 265.4
click at [651, 76] on span "×" at bounding box center [655, 79] width 14 height 26
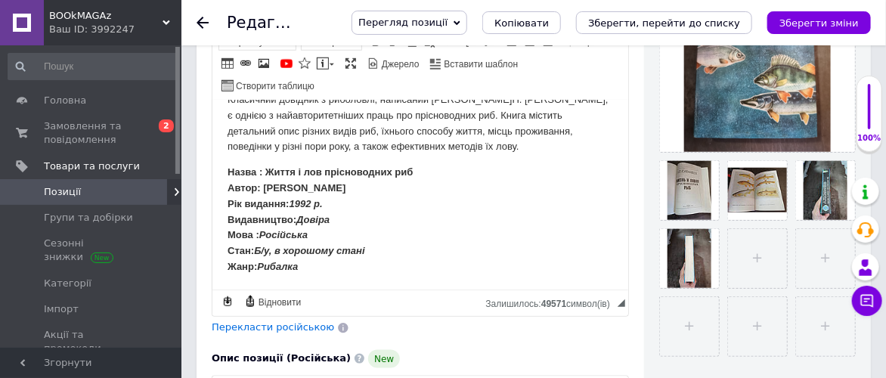
click at [335, 221] on p "Назва : Життя і лов прісноводних риб Автор: [PERSON_NAME] Рік видання: 1992 р. …" at bounding box center [419, 220] width 385 height 110
click at [314, 206] on em "1992 р." at bounding box center [305, 203] width 33 height 11
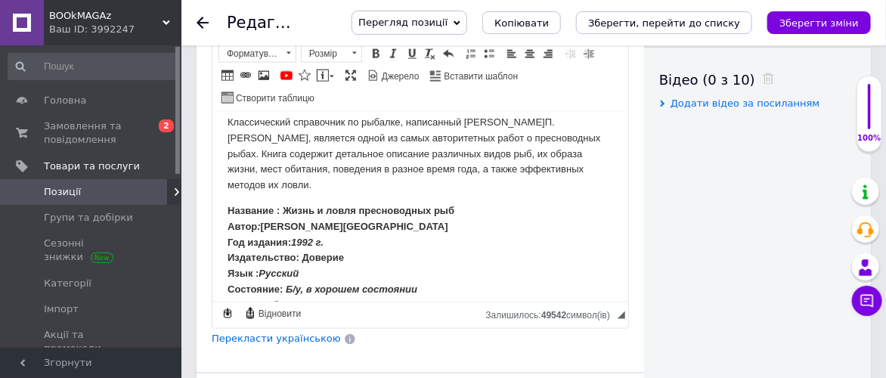
scroll to position [23, 0]
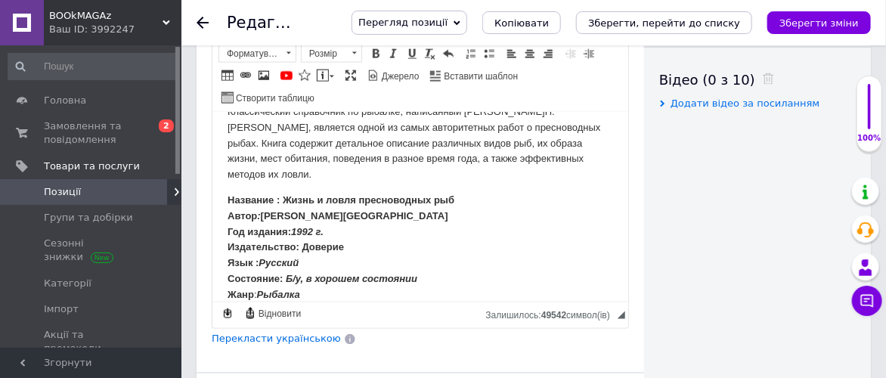
click at [314, 225] on em "1992 г." at bounding box center [306, 230] width 32 height 11
click at [353, 230] on p "Название : Жизнь и ловля пресноводных рыб Автор : [PERSON_NAME] Год издания: 19…" at bounding box center [419, 247] width 385 height 110
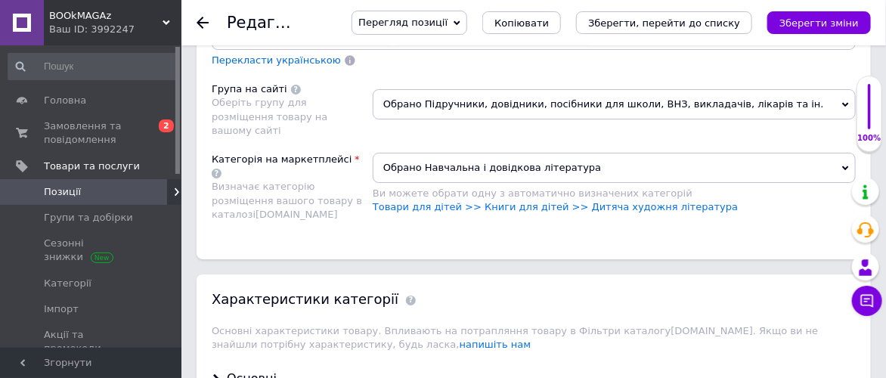
scroll to position [1847, 0]
click at [846, 153] on span "Обрано Навчальна і довідкова література" at bounding box center [614, 168] width 483 height 30
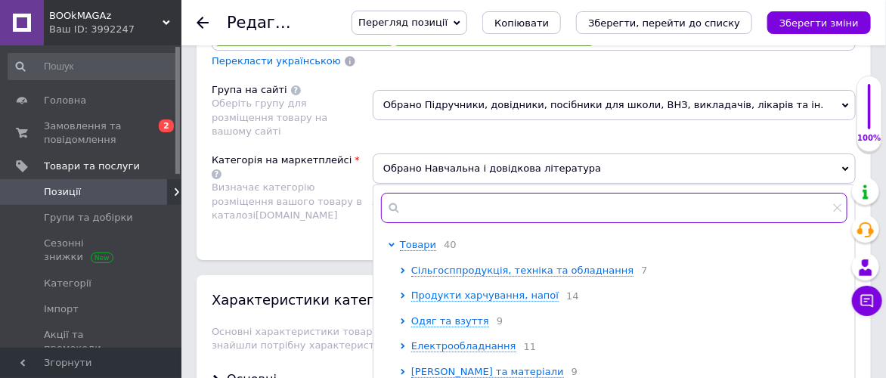
click at [524, 193] on input "text" at bounding box center [614, 208] width 466 height 30
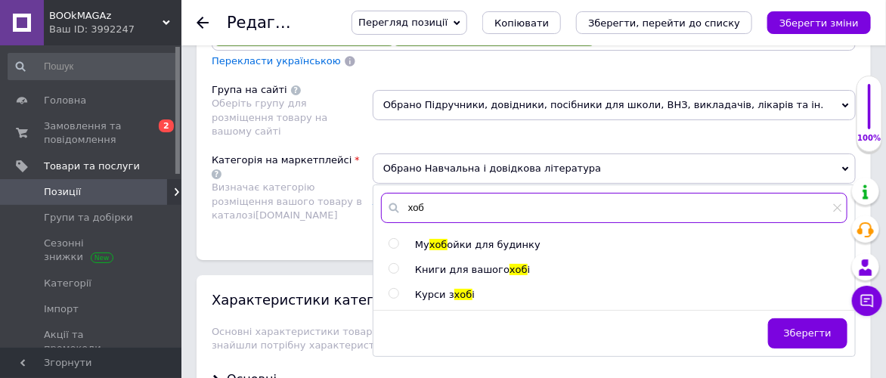
type input "хоб"
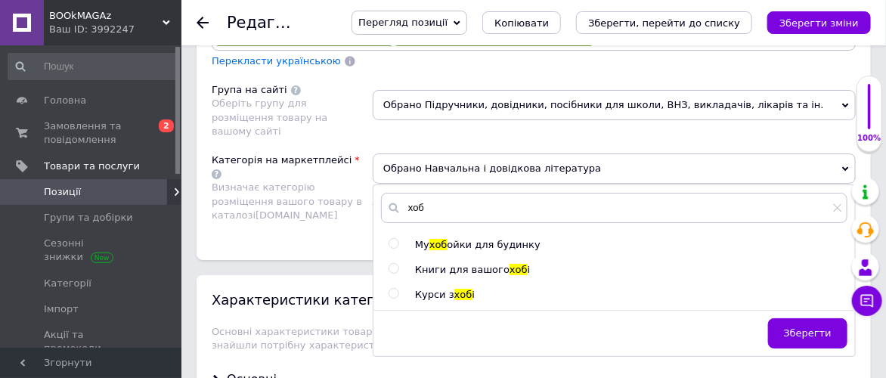
click at [391, 264] on input "radio" at bounding box center [393, 269] width 10 height 10
radio input "true"
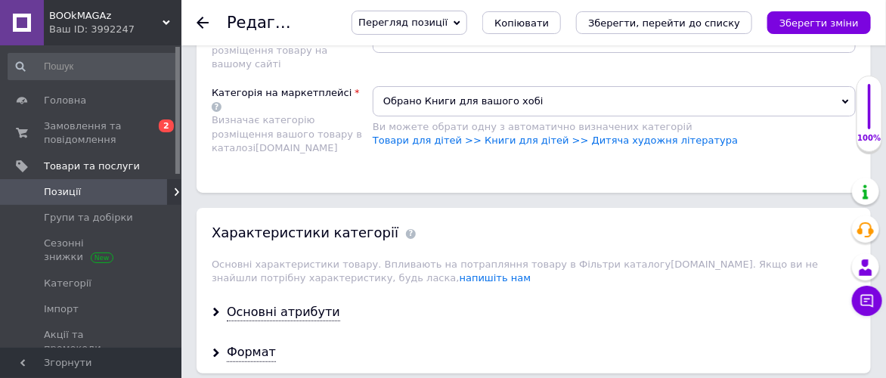
scroll to position [2015, 0]
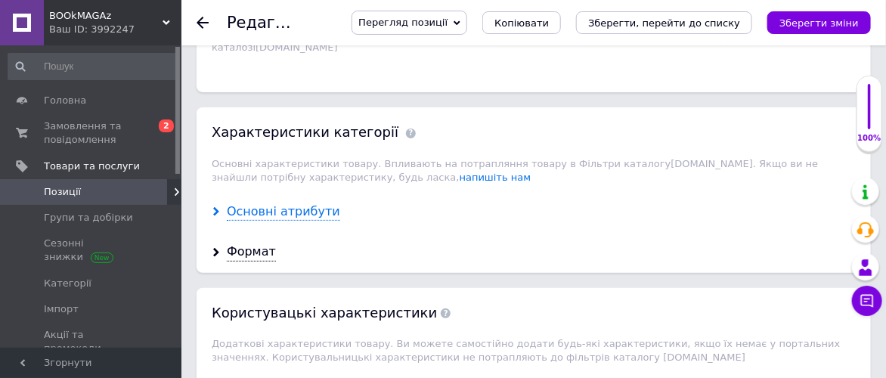
click at [314, 203] on div "Основні атрибути" at bounding box center [283, 211] width 113 height 17
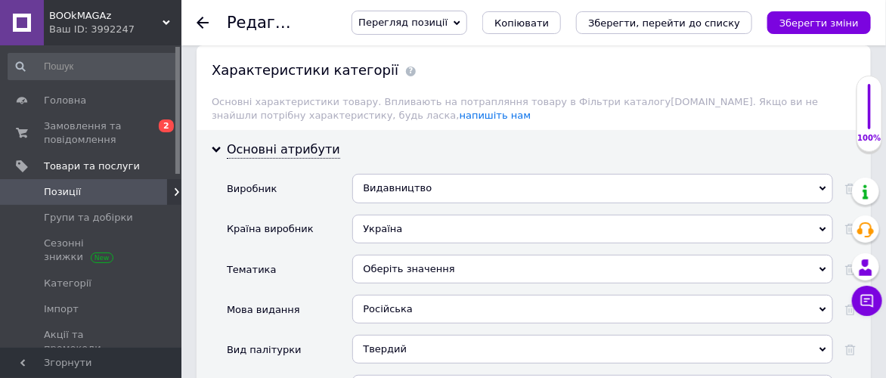
scroll to position [2099, 0]
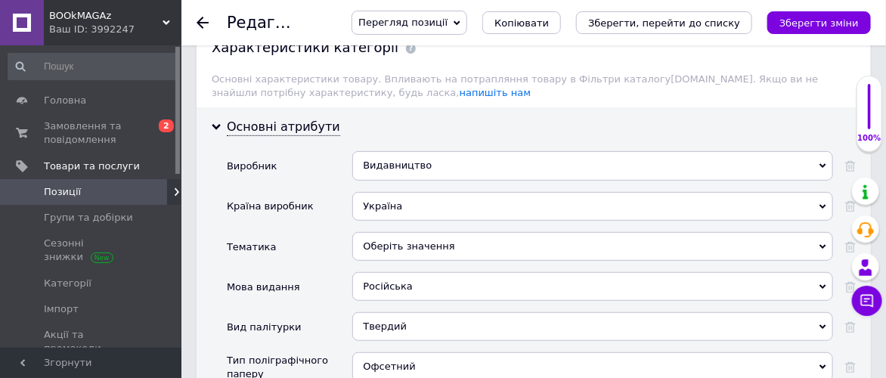
click at [506, 232] on div "Оберіть значення" at bounding box center [592, 246] width 481 height 29
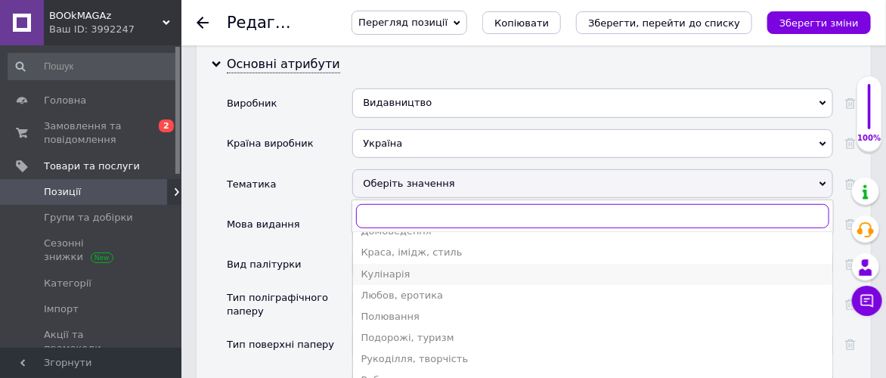
scroll to position [2182, 0]
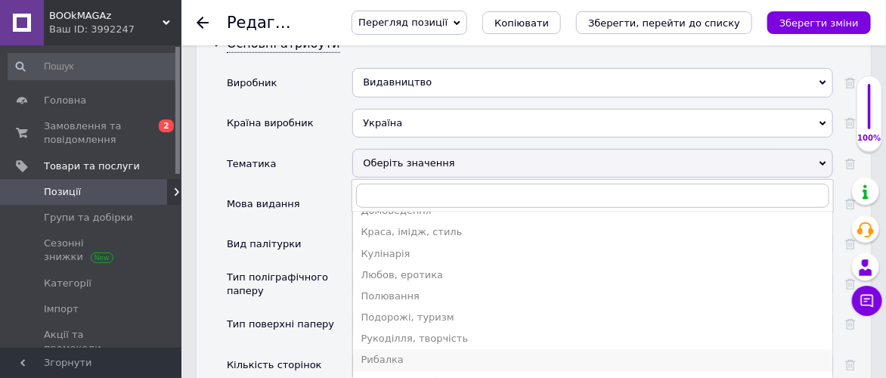
click at [449, 353] on div "Рибалка" at bounding box center [592, 360] width 464 height 14
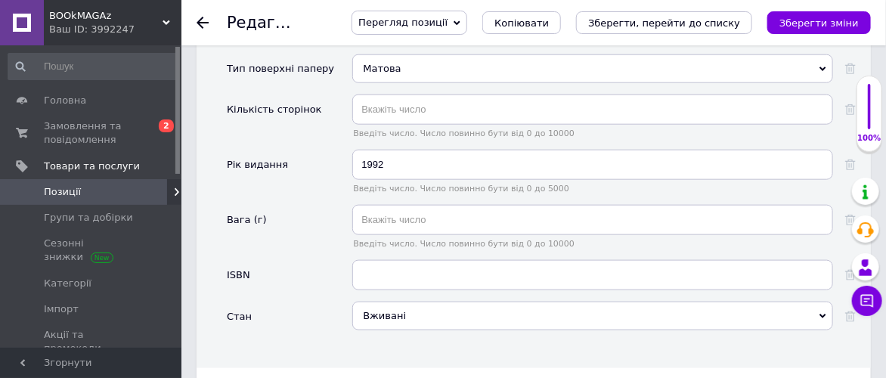
scroll to position [2351, 0]
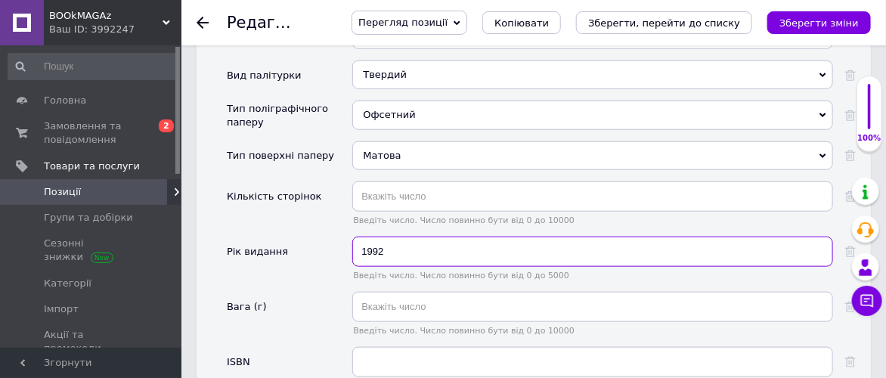
click at [383, 237] on input "1992" at bounding box center [592, 252] width 481 height 30
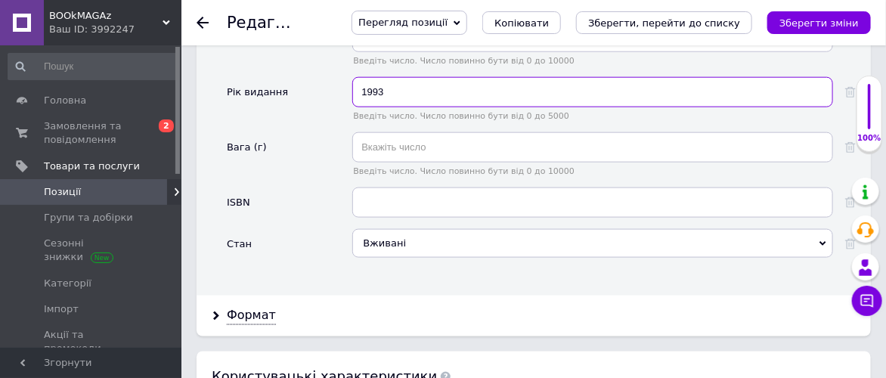
scroll to position [2519, 0]
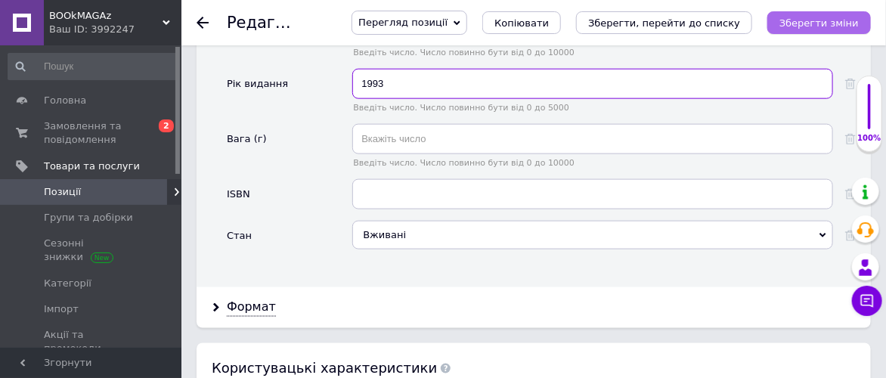
type input "1993"
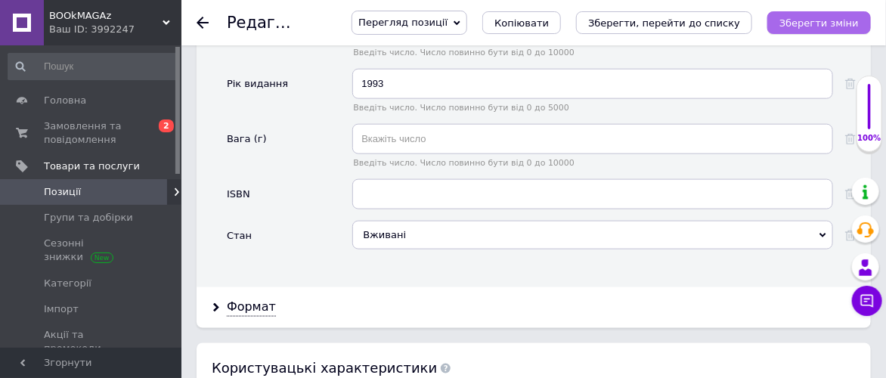
click at [849, 25] on icon "Зберегти зміни" at bounding box center [818, 22] width 79 height 11
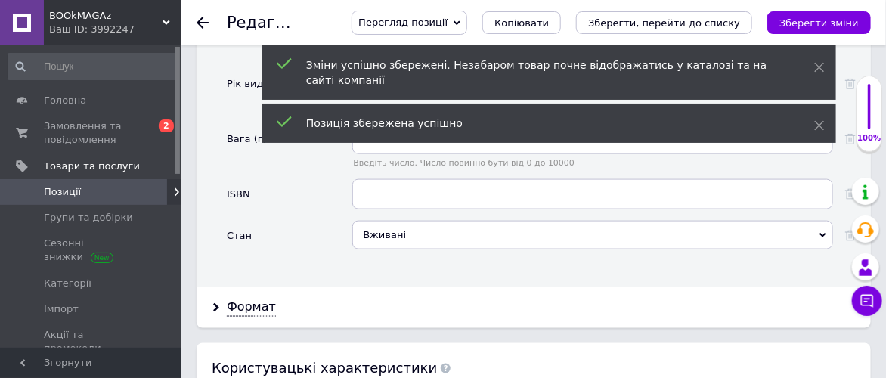
click at [199, 20] on use at bounding box center [202, 23] width 12 height 12
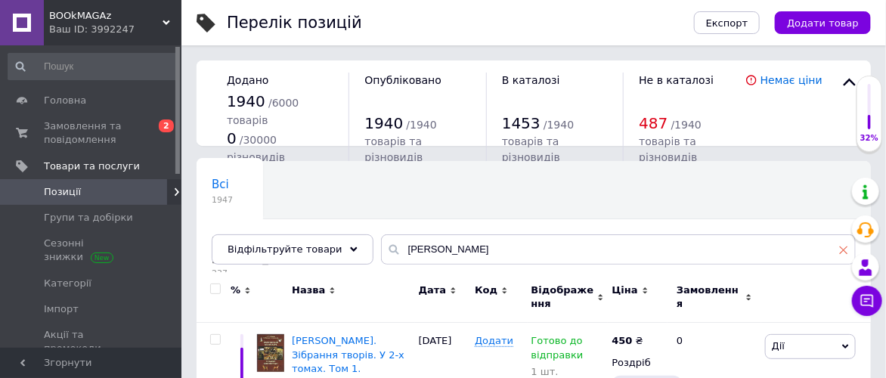
click at [843, 247] on icon at bounding box center [843, 249] width 9 height 9
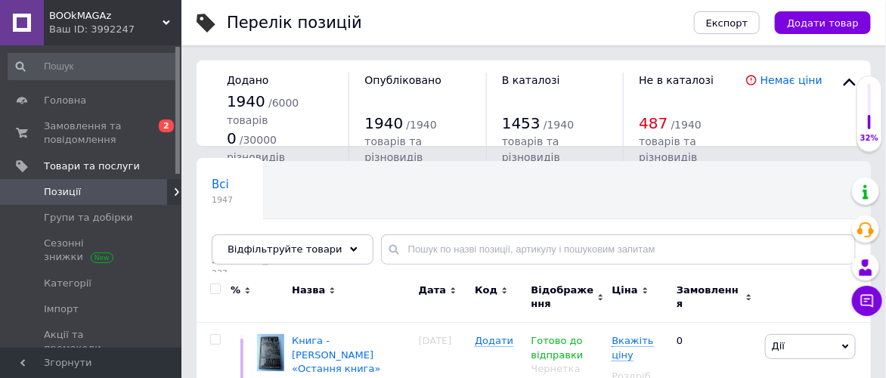
click at [451, 232] on div "Всі 1947 Поезія та проза [PERSON_NAME]... 237 Видалити Редагувати Ok Відфільтро…" at bounding box center [533, 220] width 674 height 125
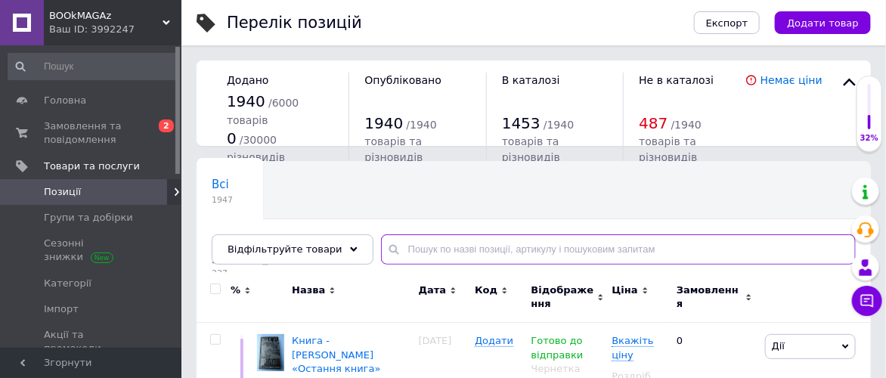
click at [453, 253] on input "text" at bounding box center [618, 249] width 475 height 30
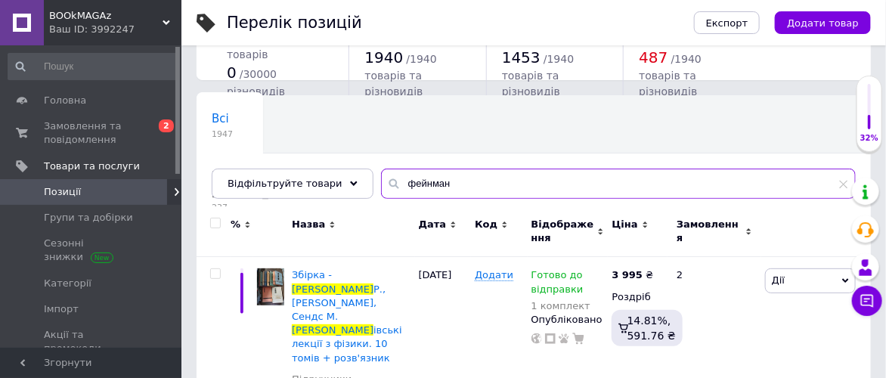
scroll to position [84, 0]
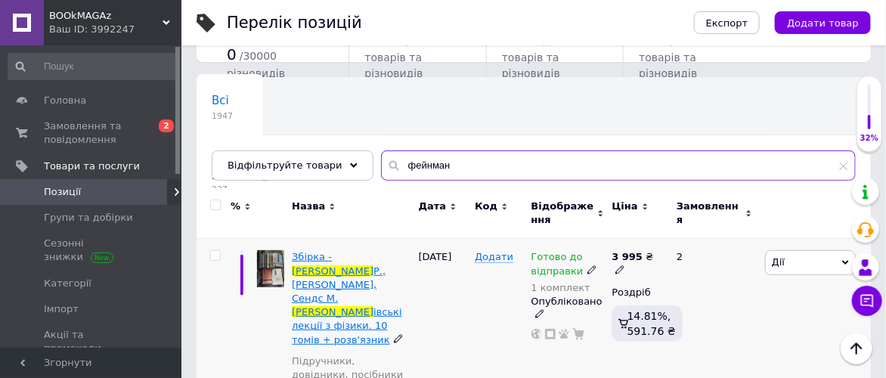
type input "фейнман"
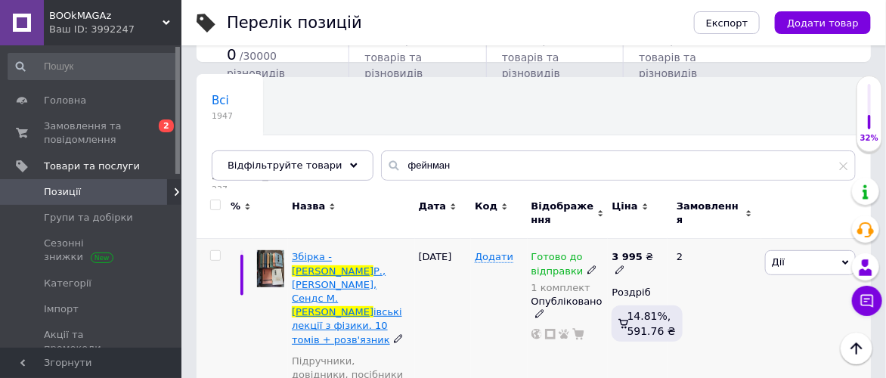
click at [316, 255] on span "Збірка -" at bounding box center [312, 256] width 40 height 11
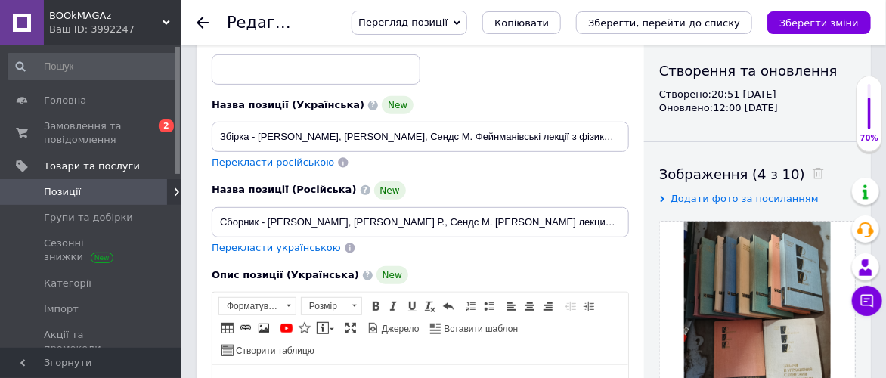
scroll to position [168, 0]
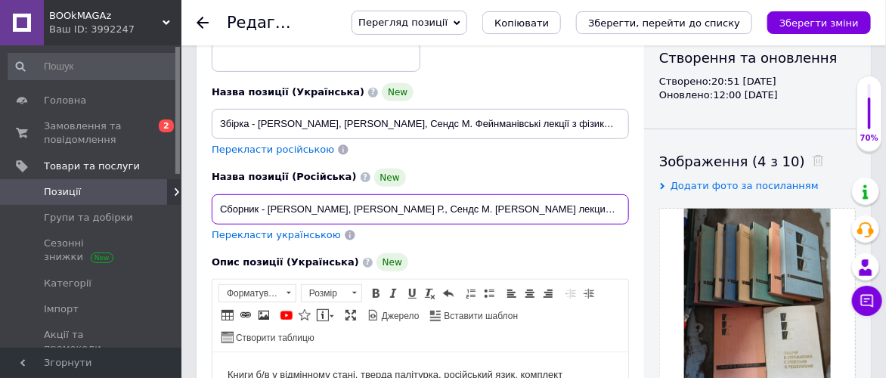
click at [523, 204] on input "Сборник - [PERSON_NAME], [PERSON_NAME] Р., Сендс М. [PERSON_NAME] лекции по физ…" at bounding box center [420, 209] width 417 height 30
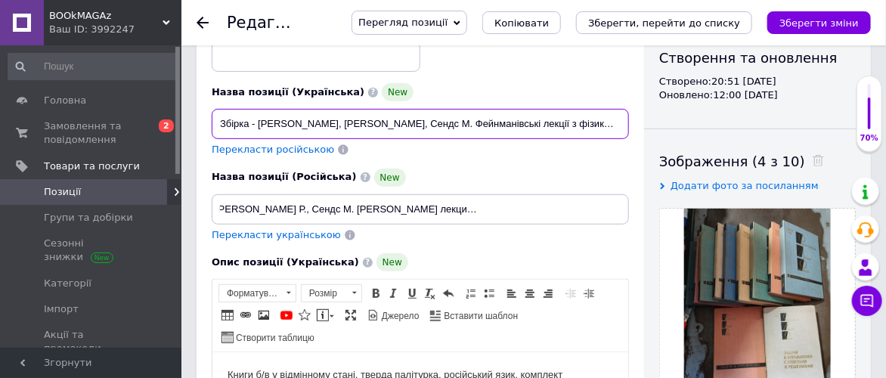
click at [543, 122] on input "Збірка - [PERSON_NAME], [PERSON_NAME], Сендс М. Фейнманівські лекції з фізики. …" at bounding box center [420, 124] width 417 height 30
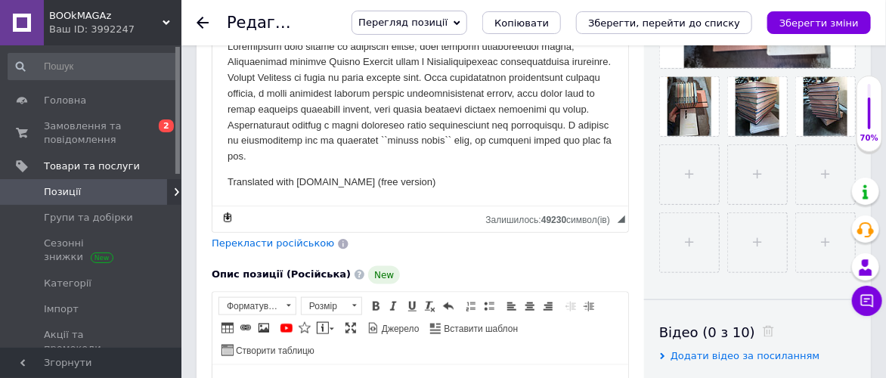
scroll to position [0, 0]
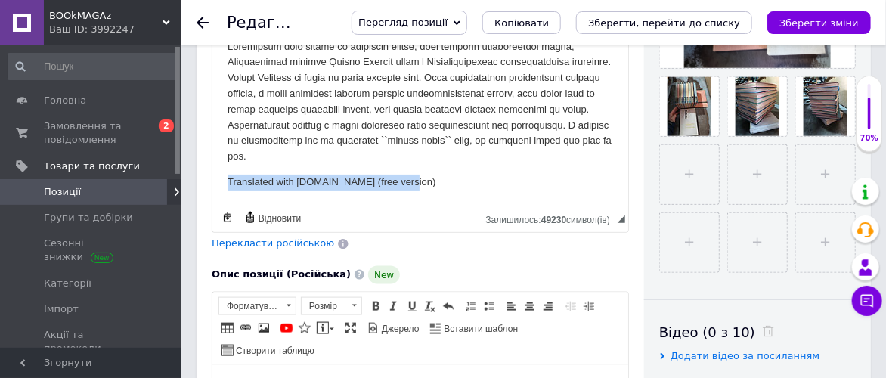
drag, startPoint x: 224, startPoint y: 181, endPoint x: 417, endPoint y: 185, distance: 193.5
click at [417, 185] on html "Книги б/в у відмінному стані, тверда палітурка, російський язик, комплект склад…" at bounding box center [420, 94] width 416 height 223
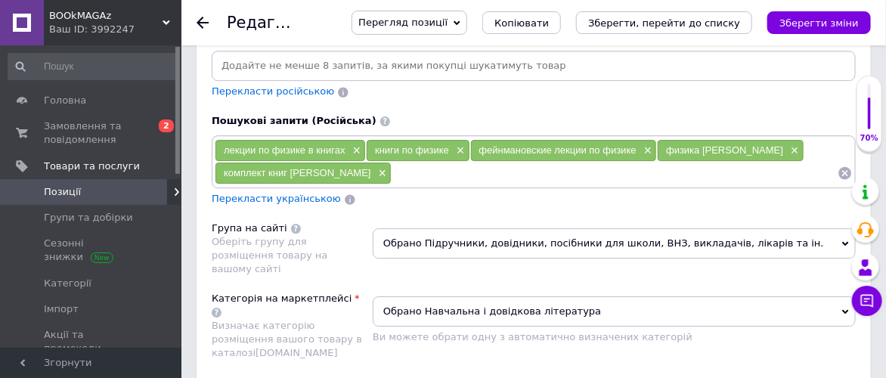
scroll to position [1511, 0]
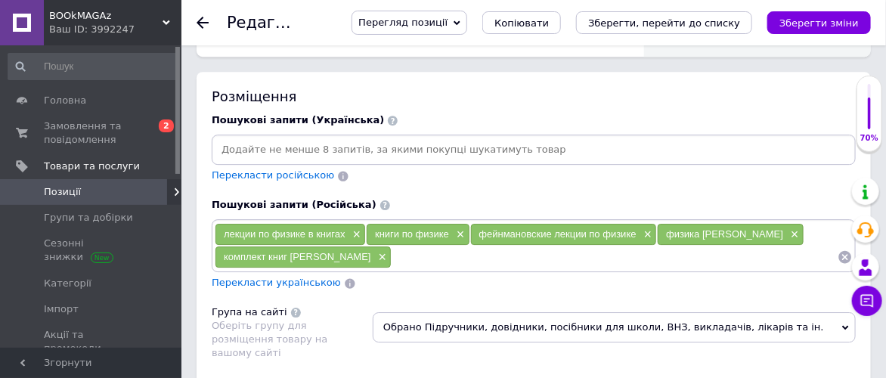
click at [391, 246] on input at bounding box center [614, 257] width 446 height 23
type input "[PERSON_NAME] физика"
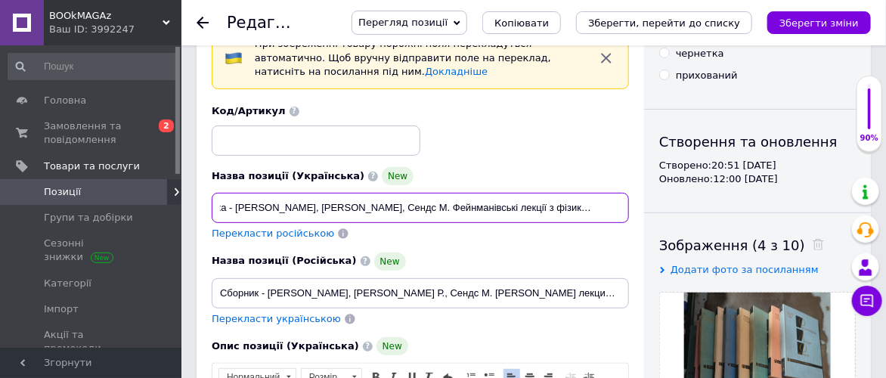
scroll to position [0, 23]
drag, startPoint x: 218, startPoint y: 208, endPoint x: 627, endPoint y: 209, distance: 409.6
click at [627, 209] on input "Збірка - [PERSON_NAME], [PERSON_NAME], Сендс М. Фейнманівські лекції з фізики. …" at bounding box center [420, 208] width 417 height 30
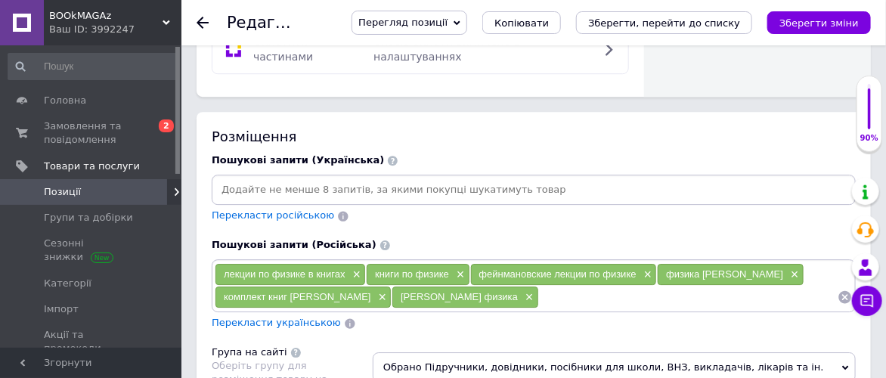
scroll to position [1511, 0]
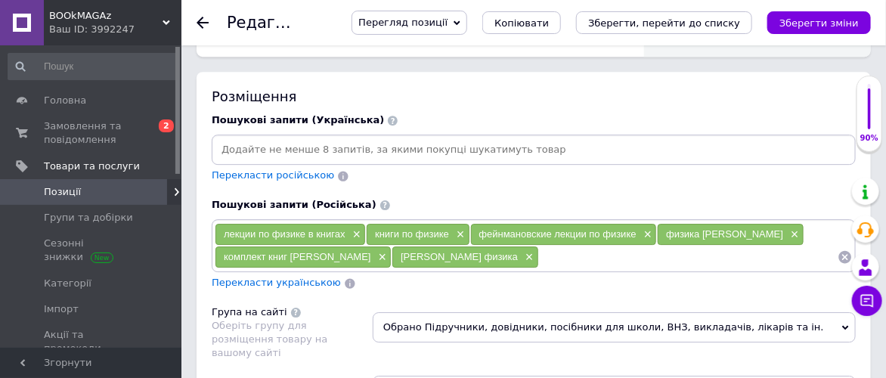
click at [234, 138] on input at bounding box center [534, 149] width 638 height 23
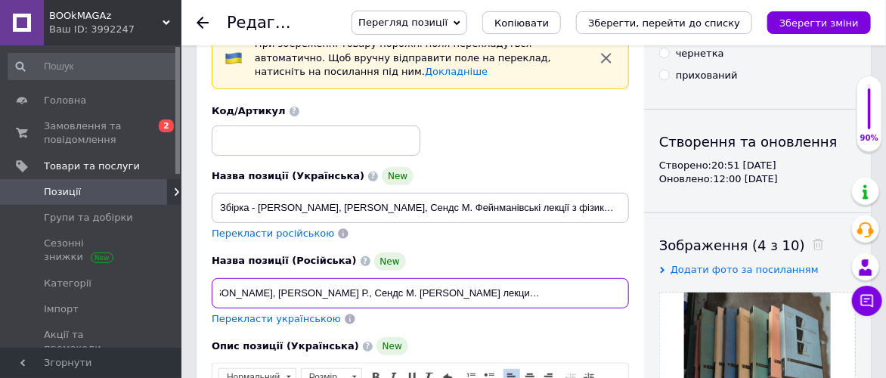
scroll to position [0, 138]
drag, startPoint x: 218, startPoint y: 289, endPoint x: 620, endPoint y: 289, distance: 402.0
click at [620, 289] on input "Сборник - [PERSON_NAME], [PERSON_NAME] Р., Сендс М. [PERSON_NAME] лекции по физ…" at bounding box center [420, 293] width 417 height 30
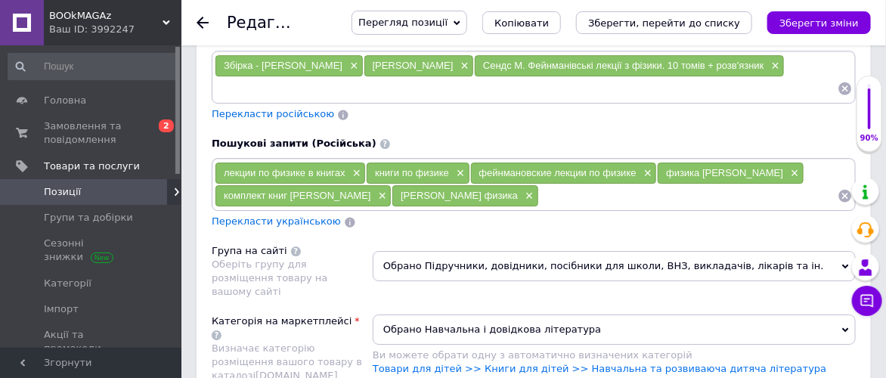
scroll to position [0, 0]
click at [539, 184] on input at bounding box center [688, 195] width 298 height 23
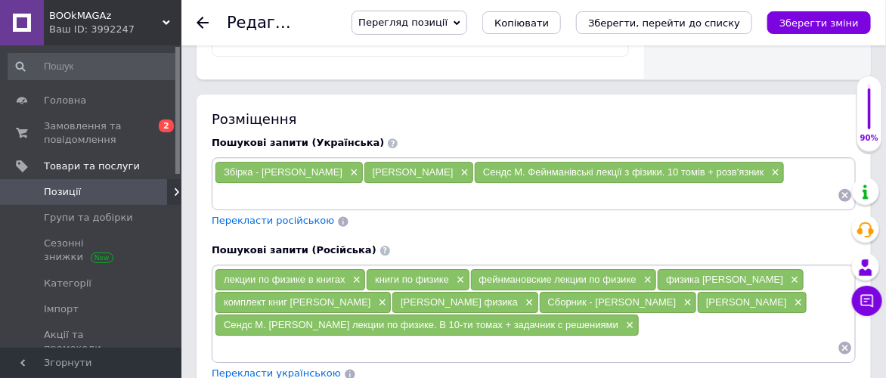
scroll to position [1511, 0]
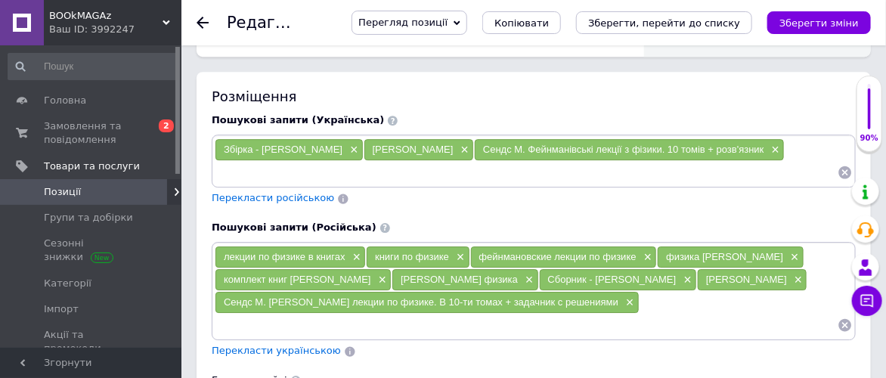
click at [235, 161] on input at bounding box center [526, 172] width 623 height 23
type input "лекціії з фізики у книгах"
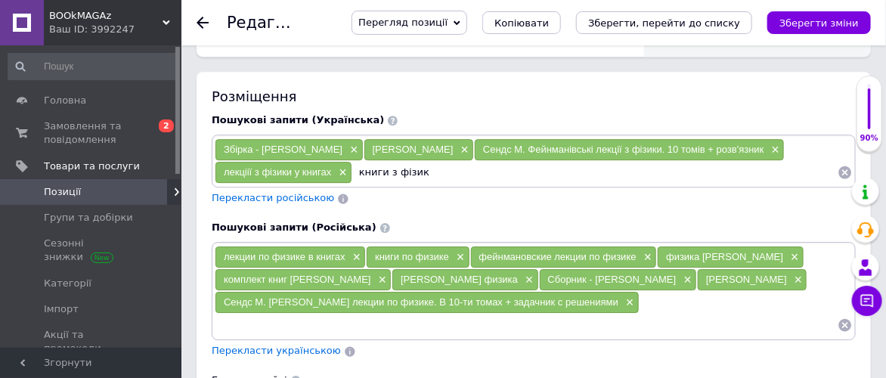
type input "книги з фізики"
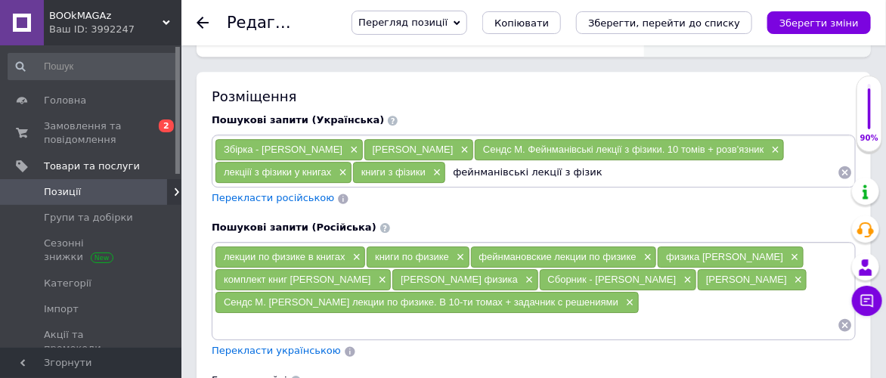
type input "фейнманівські лекції з фізики"
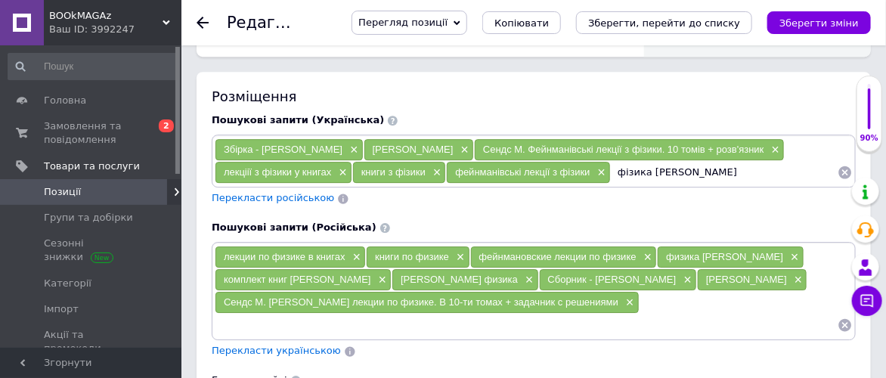
type input "фізика [PERSON_NAME]"
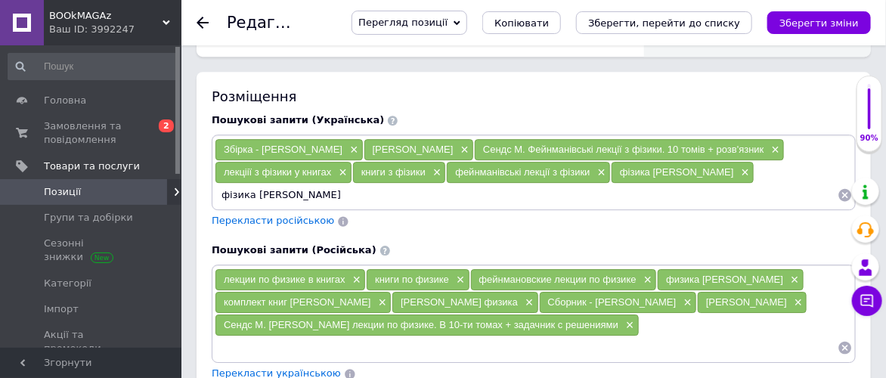
type input "фізика [PERSON_NAME]"
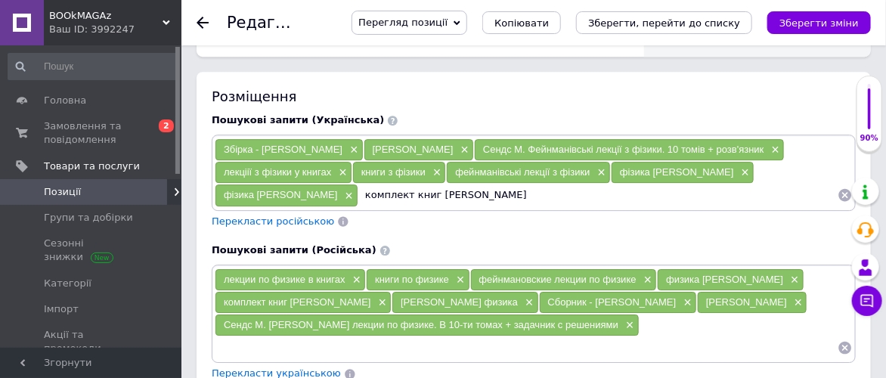
type input "комплект книг [PERSON_NAME]"
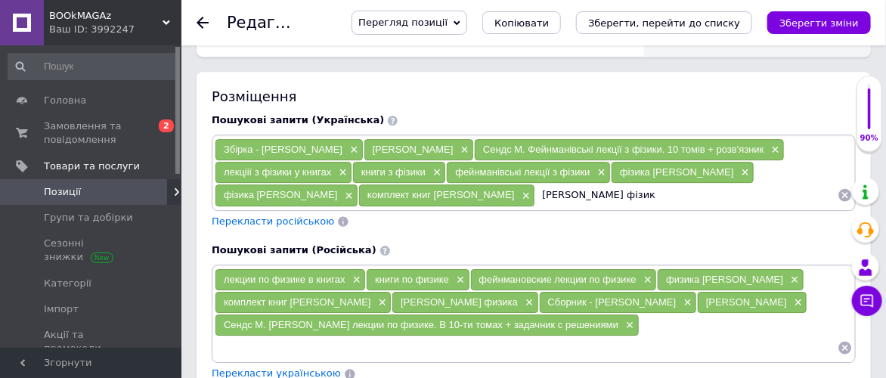
type input "[PERSON_NAME] фізика"
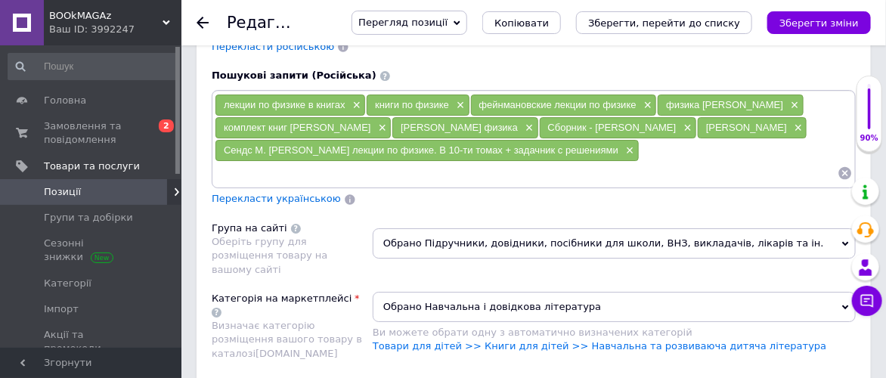
scroll to position [1763, 0]
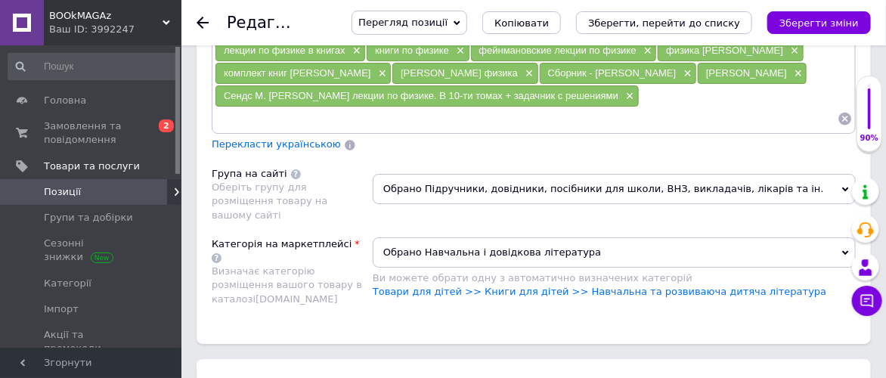
click at [844, 237] on span "Обрано Навчальна і довідкова література" at bounding box center [614, 252] width 483 height 30
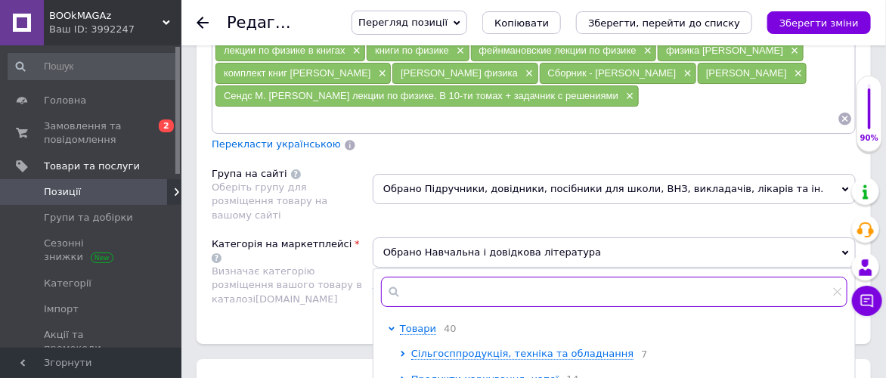
click at [513, 277] on input "text" at bounding box center [614, 292] width 466 height 30
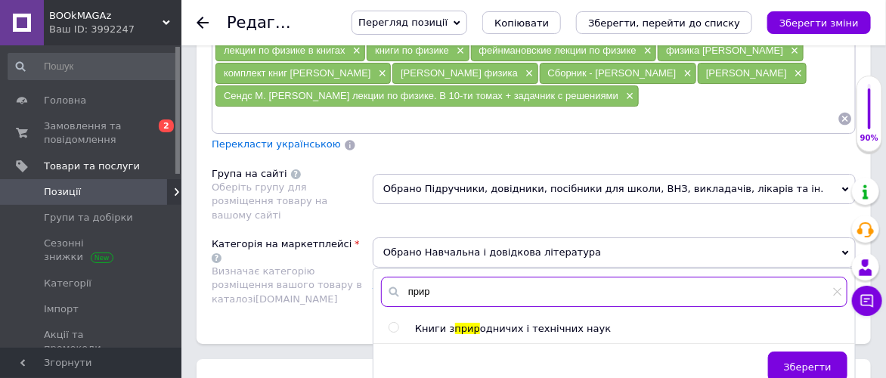
type input "прир"
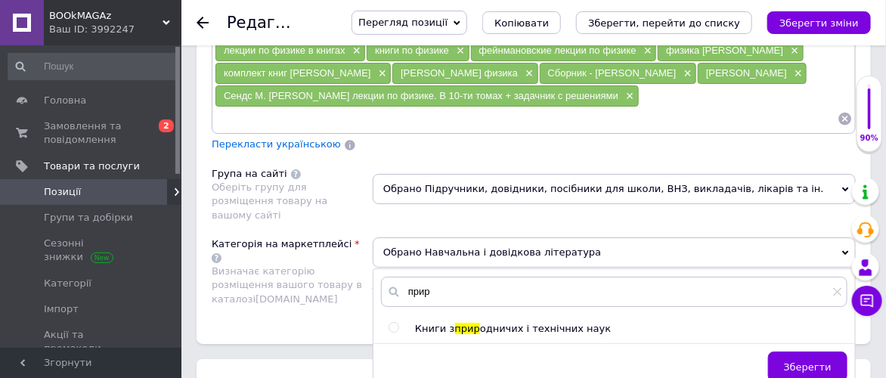
click at [394, 323] on input "radio" at bounding box center [393, 328] width 10 height 10
radio input "true"
click at [332, 237] on div "Категорія на маркетплейсі Визначає категорію розміщення вашого товару в каталоз…" at bounding box center [292, 275] width 161 height 76
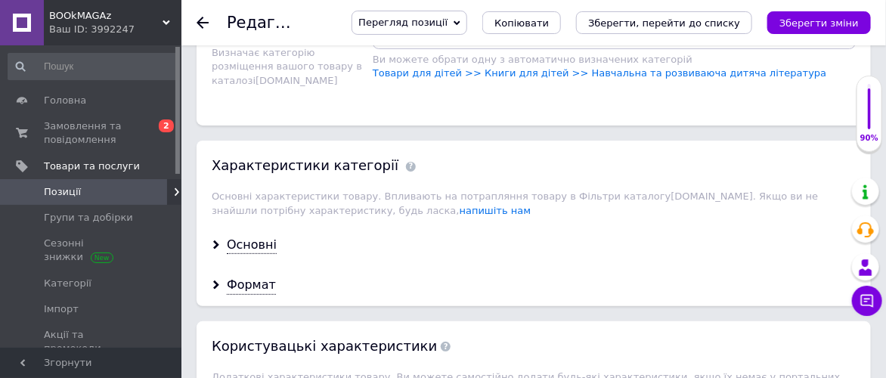
scroll to position [2015, 0]
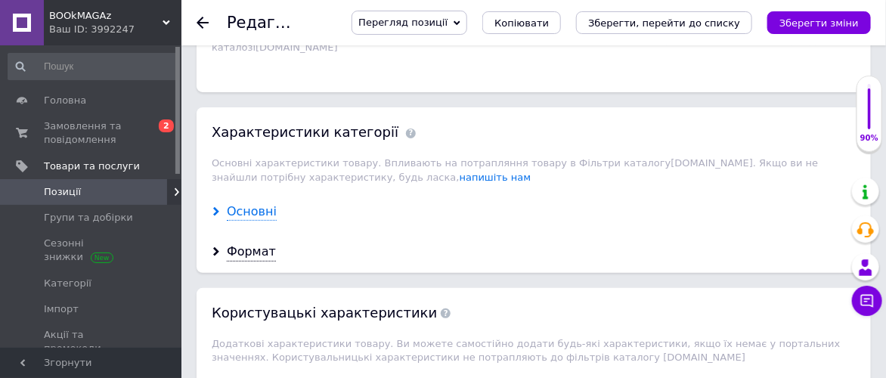
click at [258, 203] on div "Основні" at bounding box center [252, 211] width 50 height 17
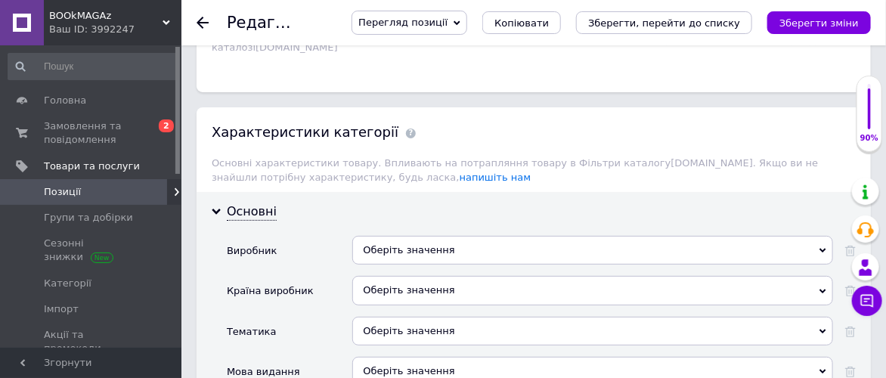
click at [470, 236] on div "Оберіть значення" at bounding box center [592, 250] width 481 height 29
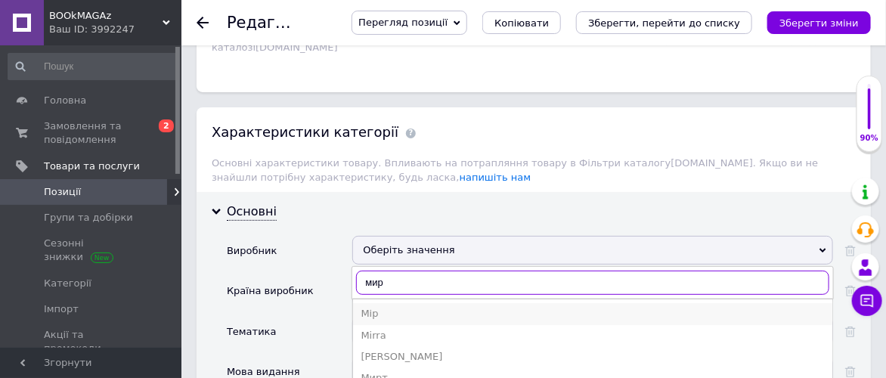
type input "мир"
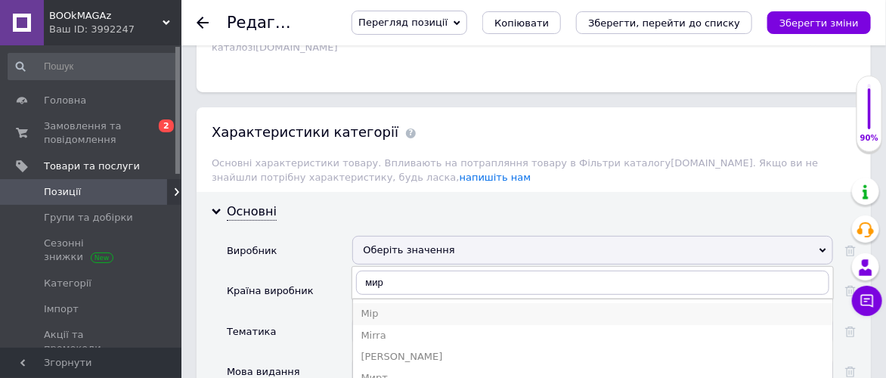
click at [407, 307] on div "Мір" at bounding box center [592, 314] width 464 height 14
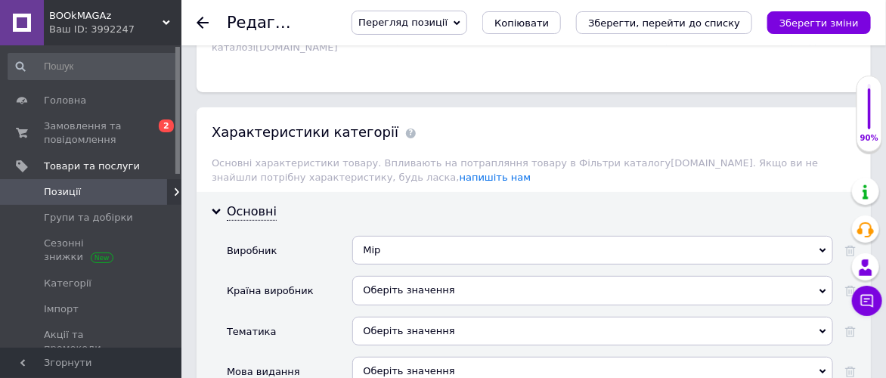
click at [462, 276] on div "Оберіть значення" at bounding box center [592, 290] width 481 height 29
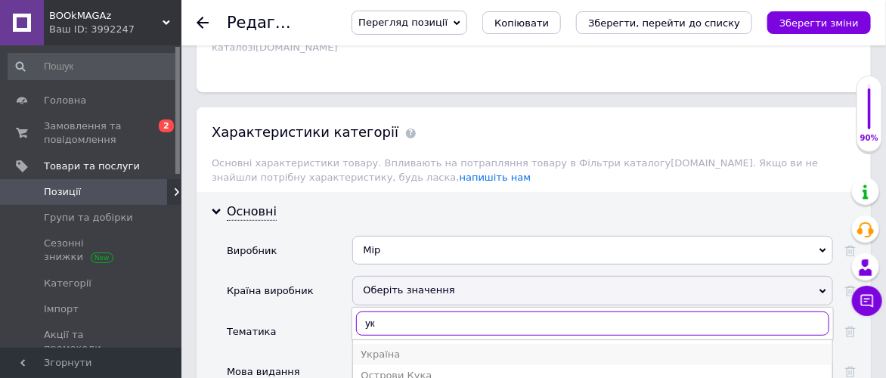
type input "ук"
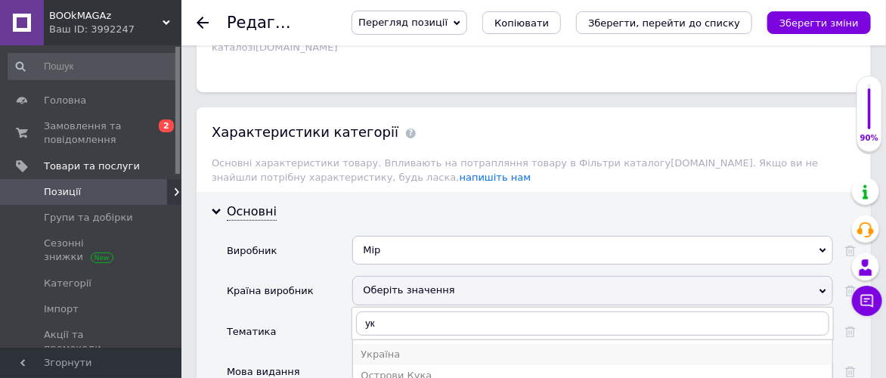
click at [425, 348] on div "Україна" at bounding box center [592, 355] width 464 height 14
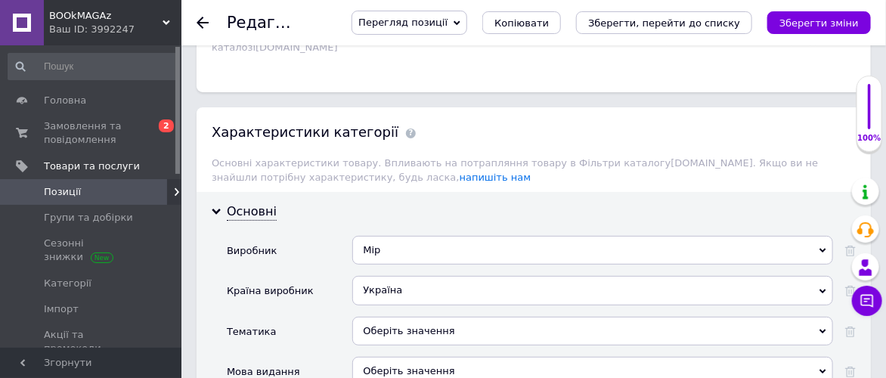
scroll to position [2099, 0]
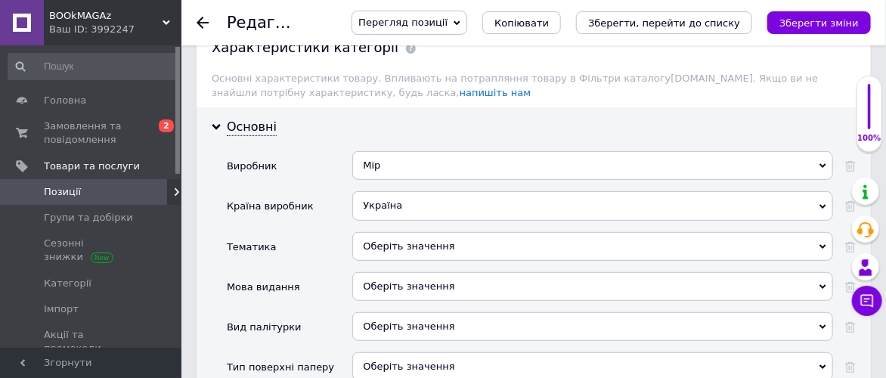
click at [480, 232] on div "Оберіть значення" at bounding box center [592, 246] width 481 height 29
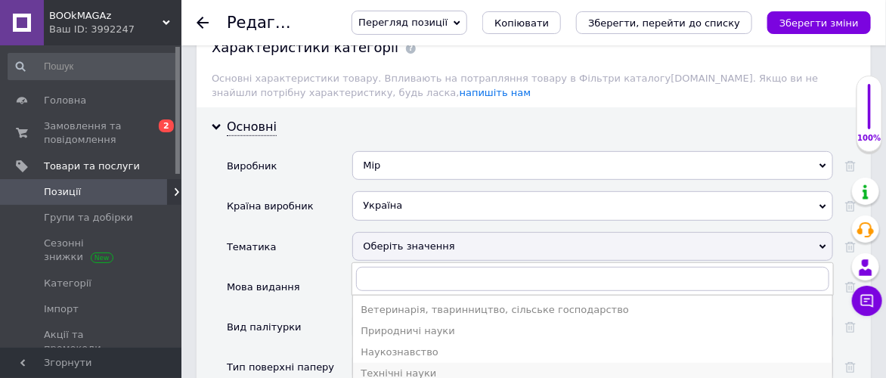
click at [451, 366] on div "Технічні науки" at bounding box center [592, 373] width 464 height 14
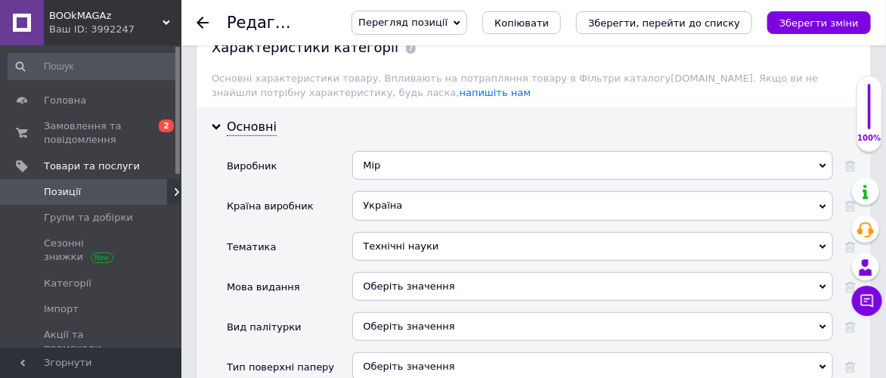
click at [489, 272] on div "Оберіть значення" at bounding box center [592, 286] width 481 height 29
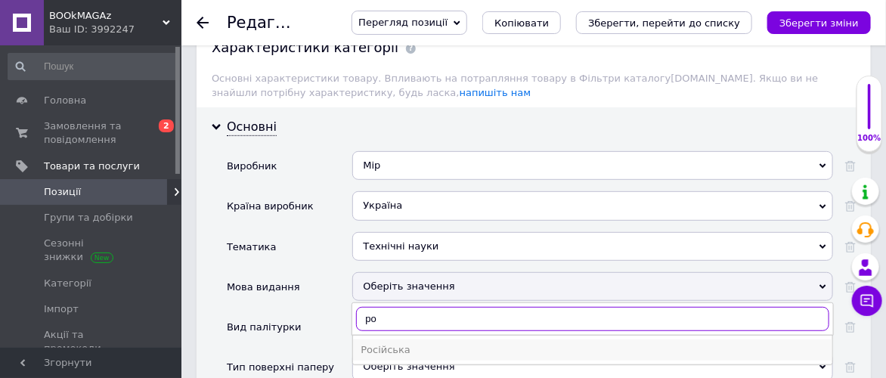
type input "ро"
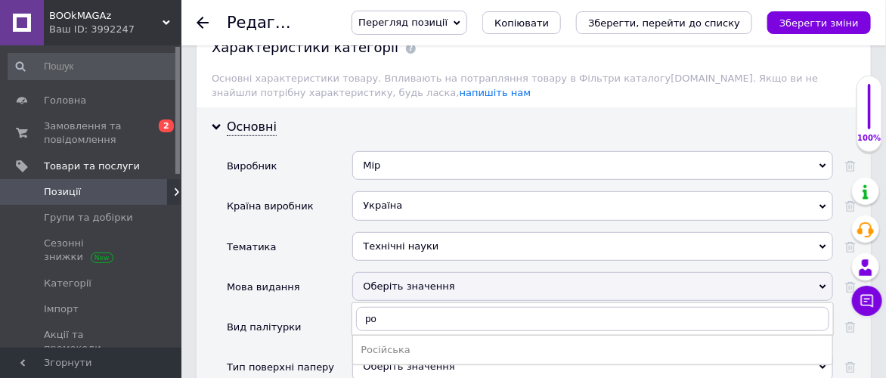
drag, startPoint x: 464, startPoint y: 275, endPoint x: 472, endPoint y: 253, distance: 23.2
click at [463, 343] on div "Російська" at bounding box center [592, 350] width 464 height 14
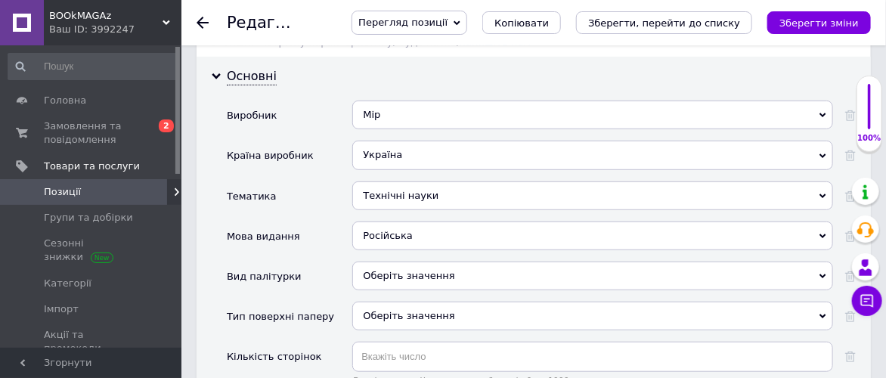
scroll to position [2182, 0]
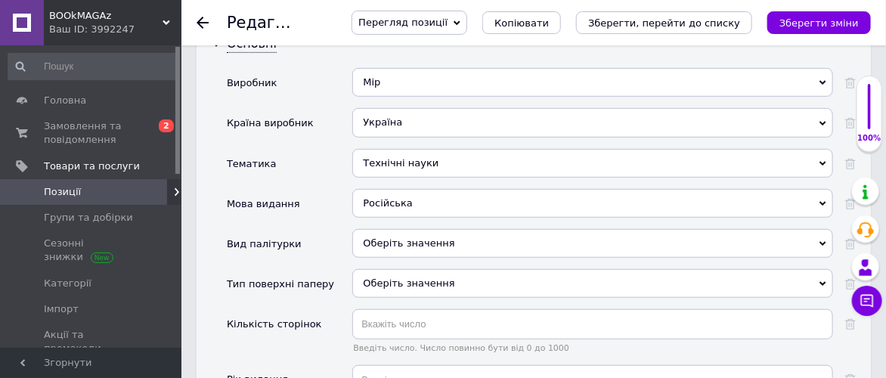
click at [481, 229] on div "Оберіть значення" at bounding box center [592, 243] width 481 height 29
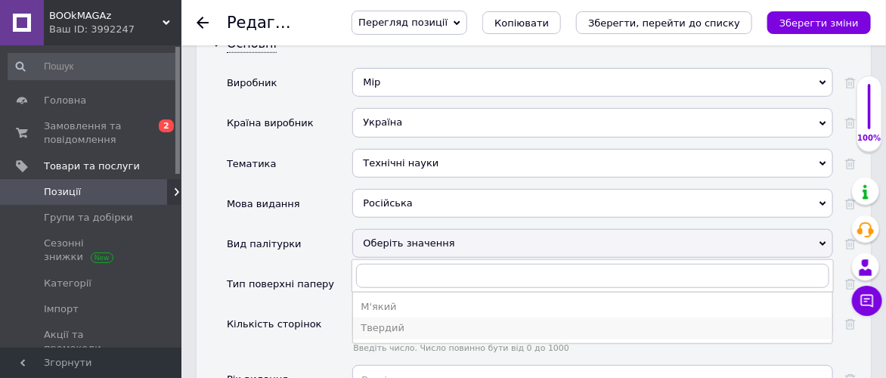
click at [443, 321] on div "Твердий" at bounding box center [592, 328] width 464 height 14
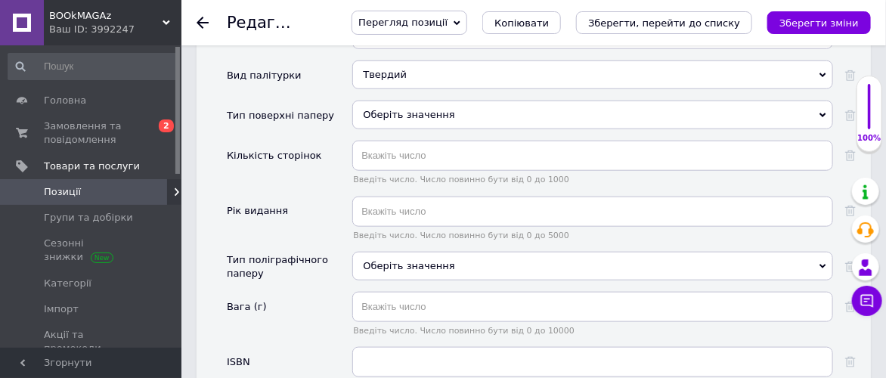
scroll to position [2519, 0]
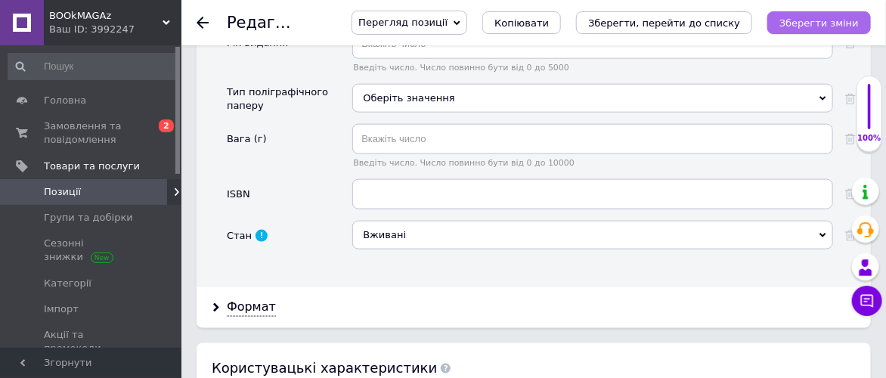
click at [825, 24] on icon "Зберегти зміни" at bounding box center [818, 22] width 79 height 11
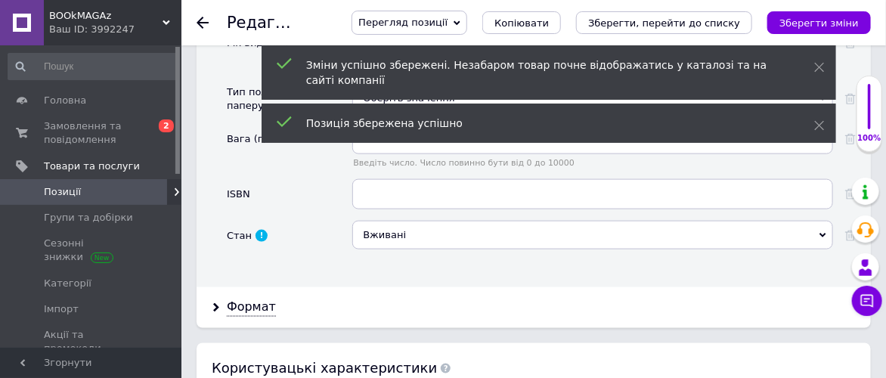
click at [200, 19] on use at bounding box center [202, 23] width 12 height 12
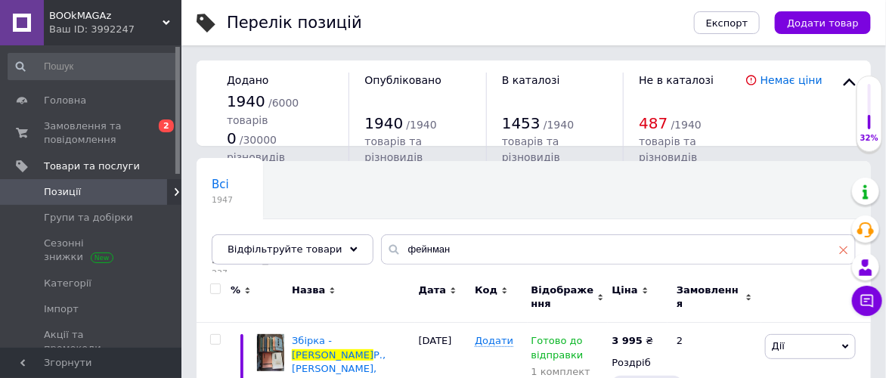
click at [845, 250] on icon at bounding box center [843, 249] width 9 height 9
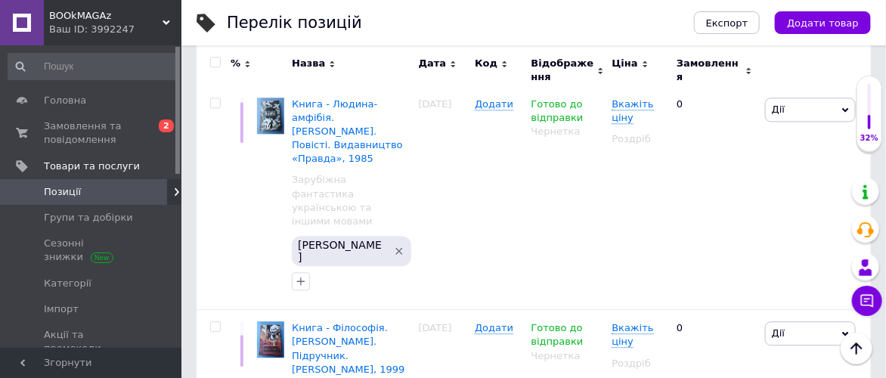
scroll to position [1078, 0]
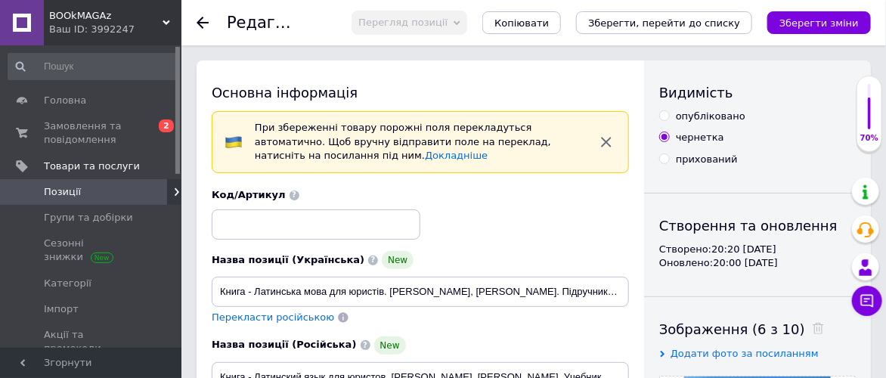
click at [666, 112] on input "опубліковано" at bounding box center [664, 115] width 10 height 10
radio input "true"
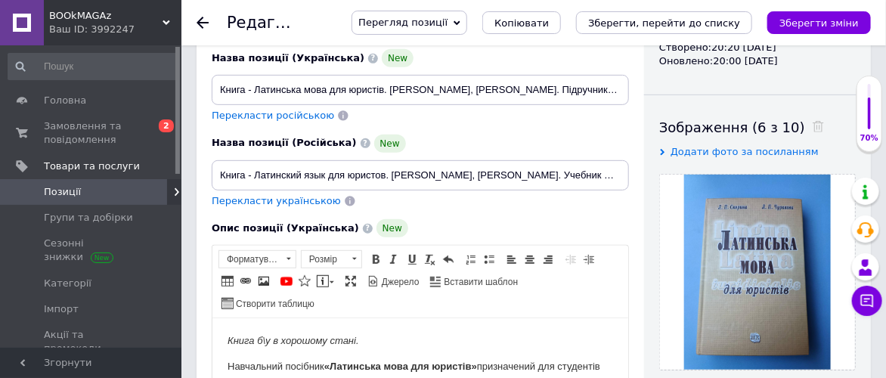
scroll to position [168, 0]
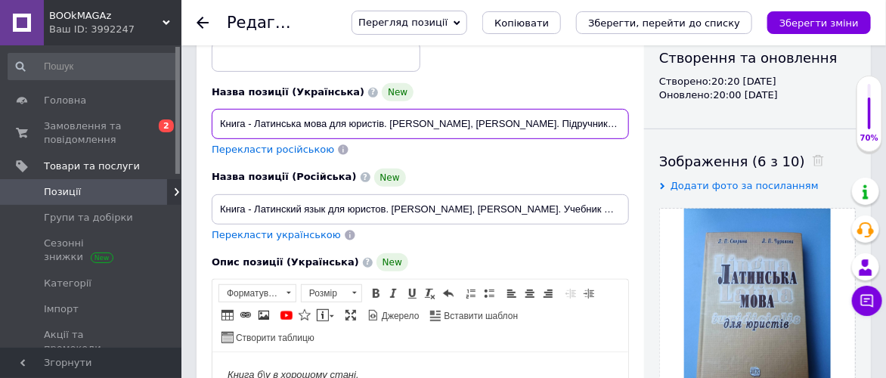
drag, startPoint x: 251, startPoint y: 122, endPoint x: 523, endPoint y: 122, distance: 272.0
click at [523, 122] on input "Книга - Латинська мова для юристів. [PERSON_NAME], [PERSON_NAME]. Підручник для…" at bounding box center [420, 124] width 417 height 30
click at [543, 78] on div "Назва позиції (Українська) New Книга - Латинська мова для юристів. [PERSON_NAME…" at bounding box center [420, 120] width 428 height 85
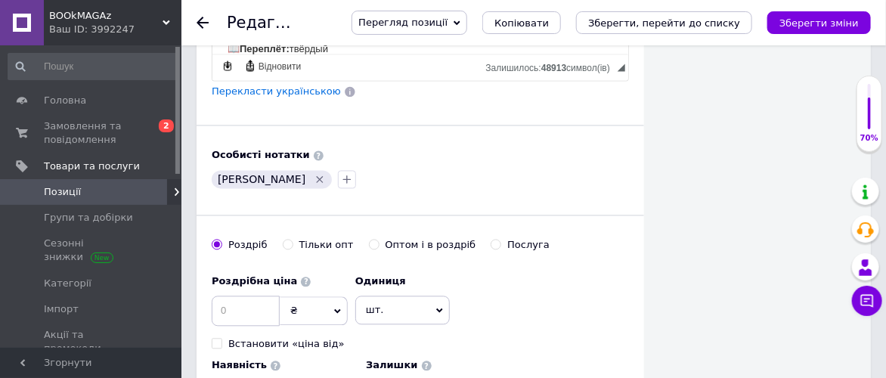
scroll to position [1091, 0]
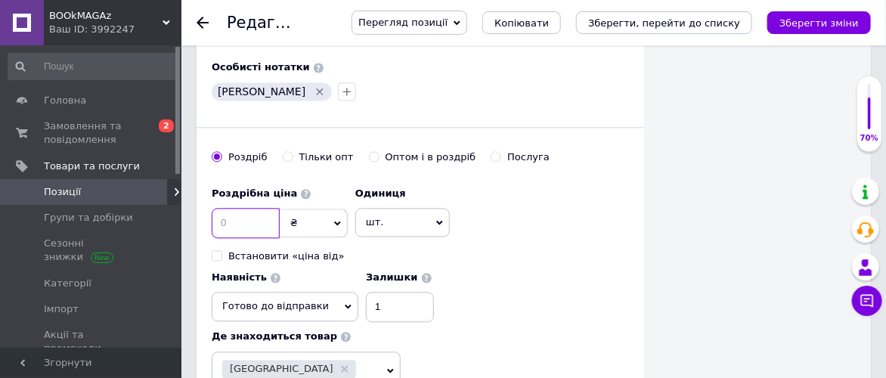
drag, startPoint x: 230, startPoint y: 212, endPoint x: 240, endPoint y: 212, distance: 9.1
click at [232, 212] on input at bounding box center [246, 223] width 68 height 30
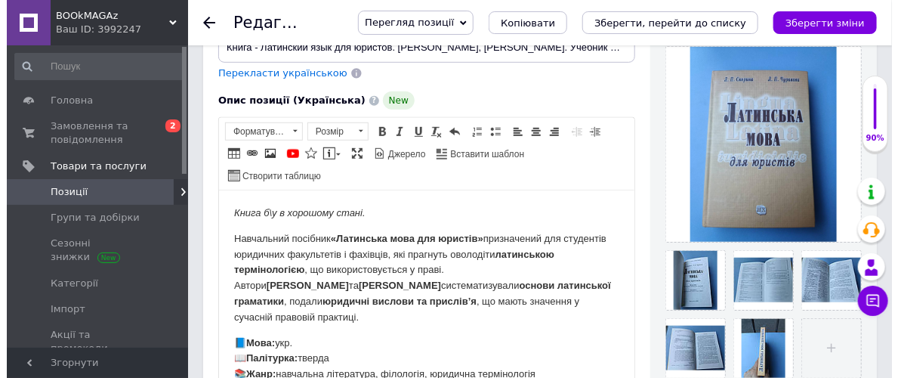
scroll to position [419, 0]
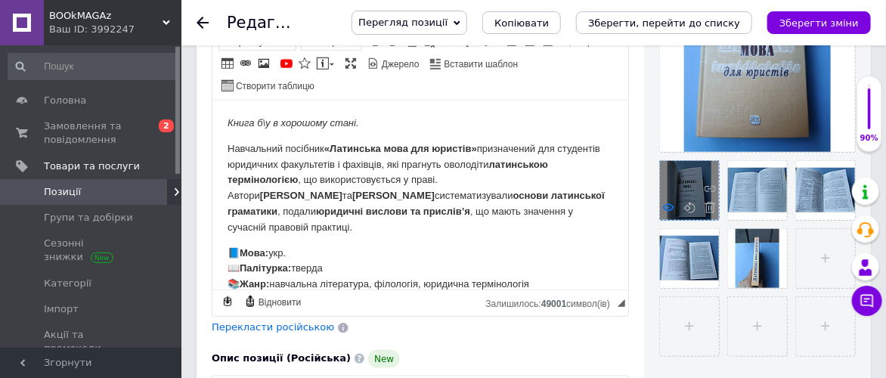
type input "385"
click at [669, 203] on use at bounding box center [668, 207] width 11 height 8
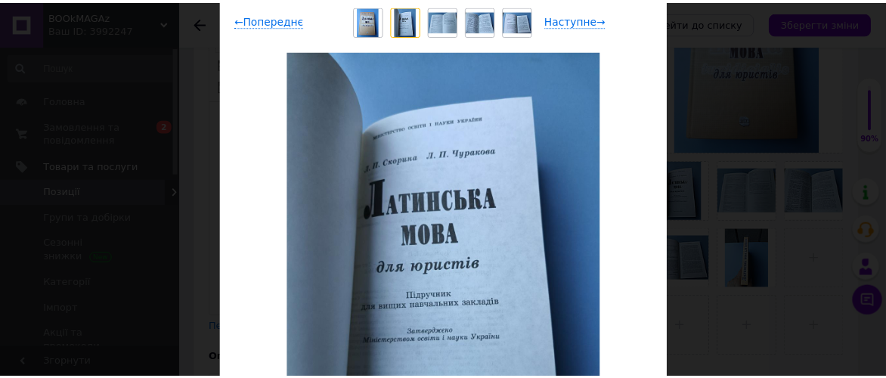
scroll to position [0, 0]
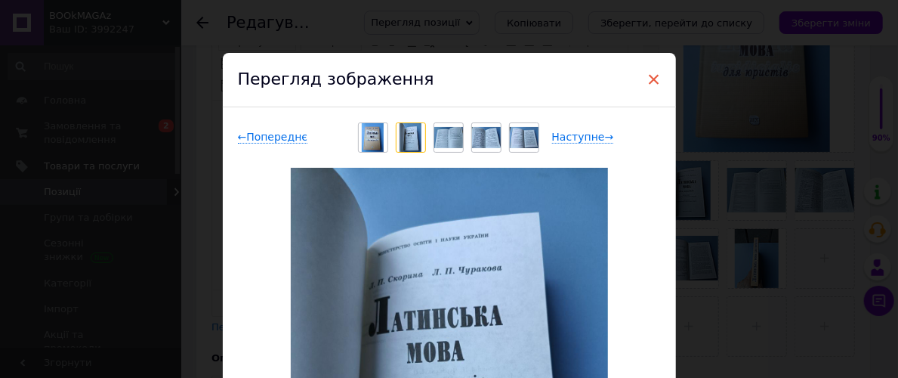
click at [648, 79] on span "×" at bounding box center [655, 79] width 14 height 26
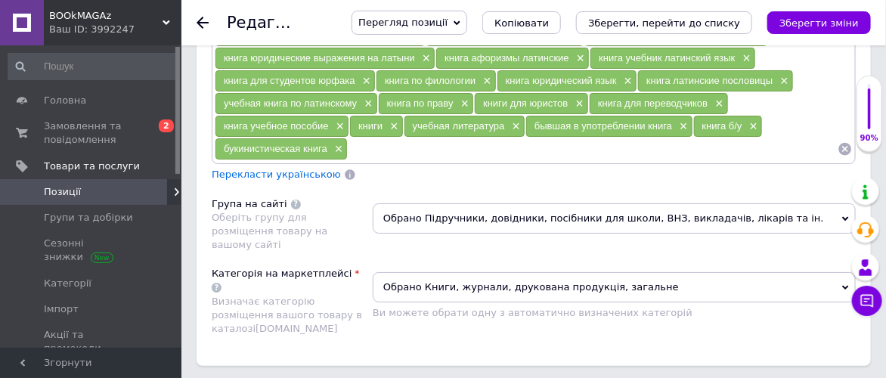
scroll to position [1931, 0]
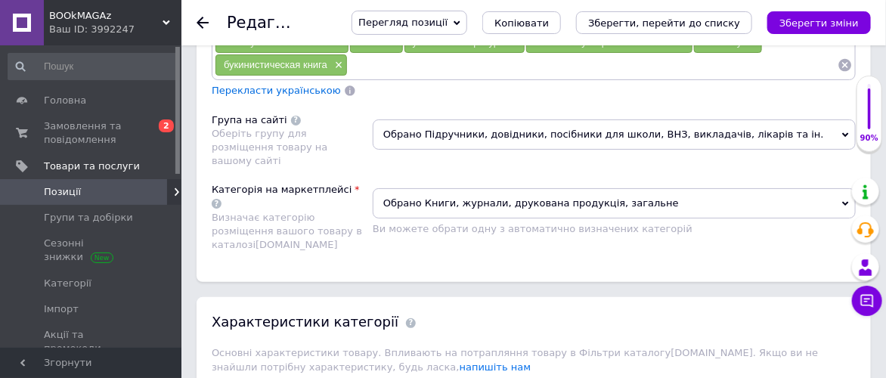
click at [846, 188] on span "Обрано Книги, журнали, друкована продукція, загальне" at bounding box center [614, 203] width 483 height 30
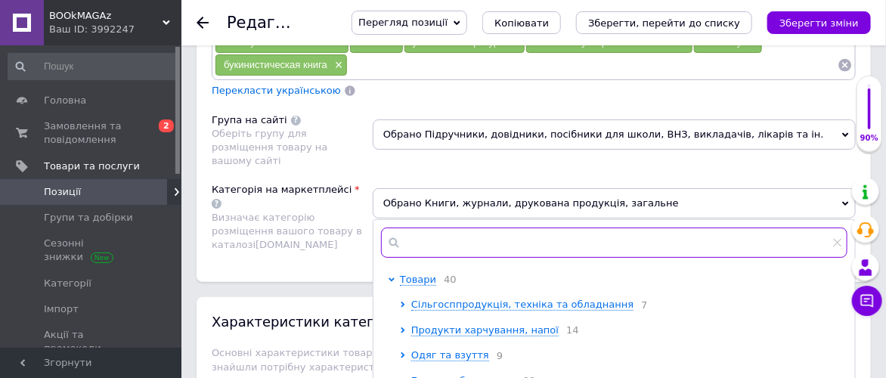
click at [484, 227] on input "text" at bounding box center [614, 242] width 466 height 30
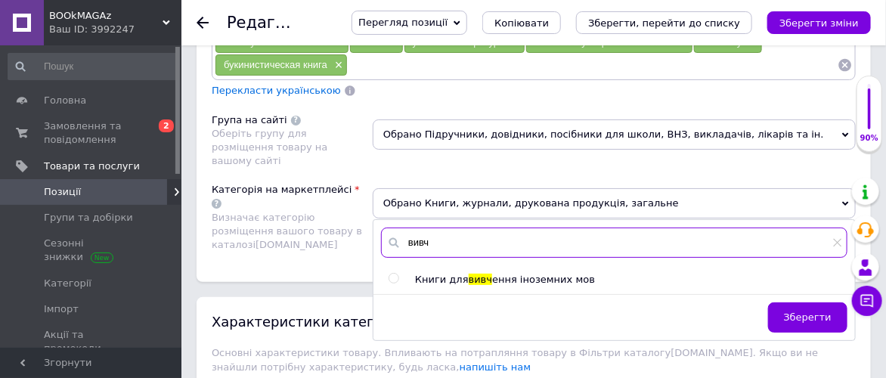
type input "вивч"
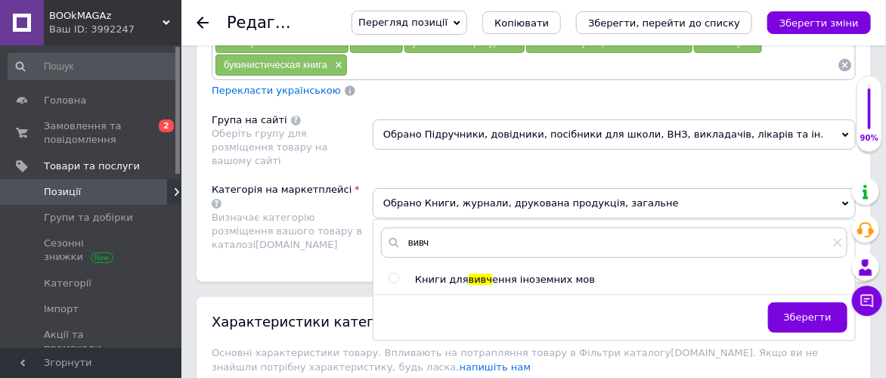
drag, startPoint x: 395, startPoint y: 225, endPoint x: 389, endPoint y: 215, distance: 12.2
click at [396, 274] on input "radio" at bounding box center [393, 279] width 10 height 10
radio input "true"
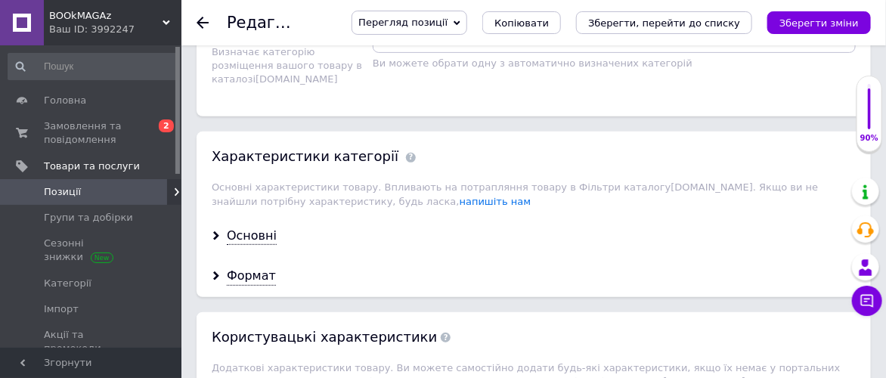
scroll to position [2099, 0]
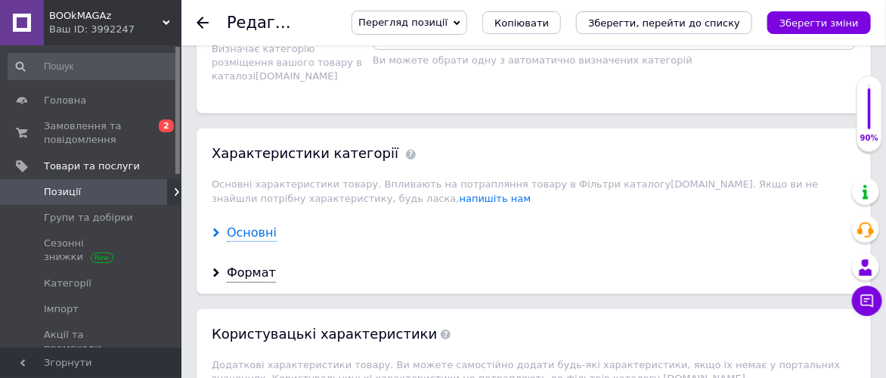
click at [249, 224] on div "Основні" at bounding box center [252, 232] width 50 height 17
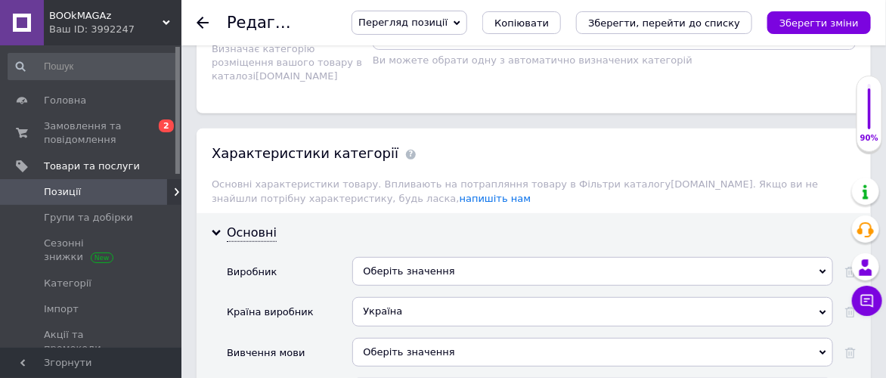
click at [476, 257] on div "Оберіть значення" at bounding box center [592, 271] width 481 height 29
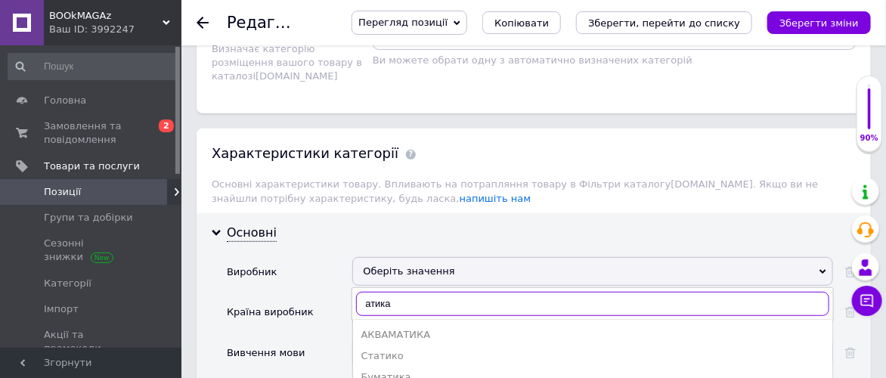
scroll to position [84, 0]
type input "[PERSON_NAME]"
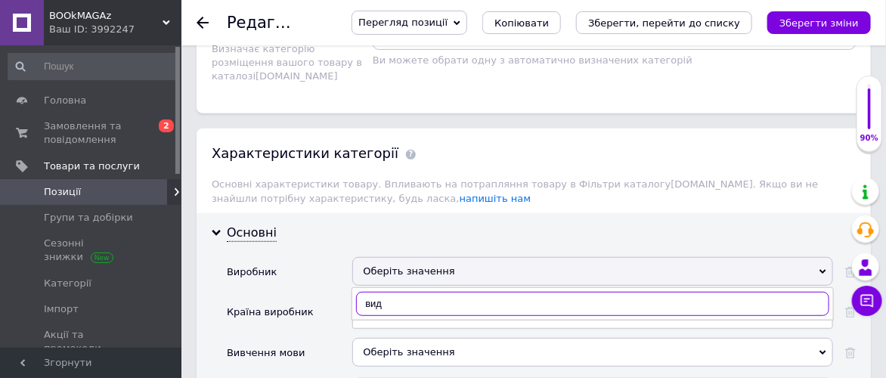
scroll to position [0, 0]
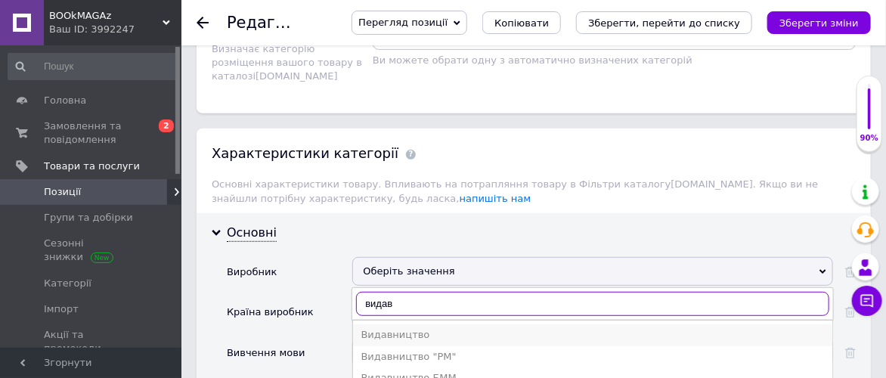
type input "видав"
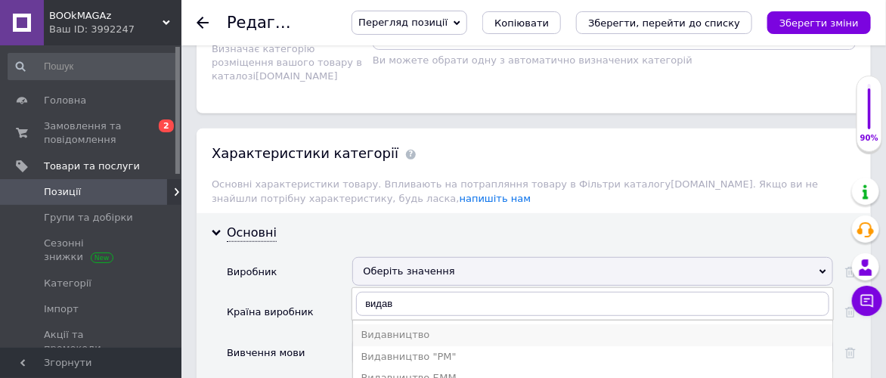
click at [456, 328] on div "Видавництво" at bounding box center [592, 335] width 464 height 14
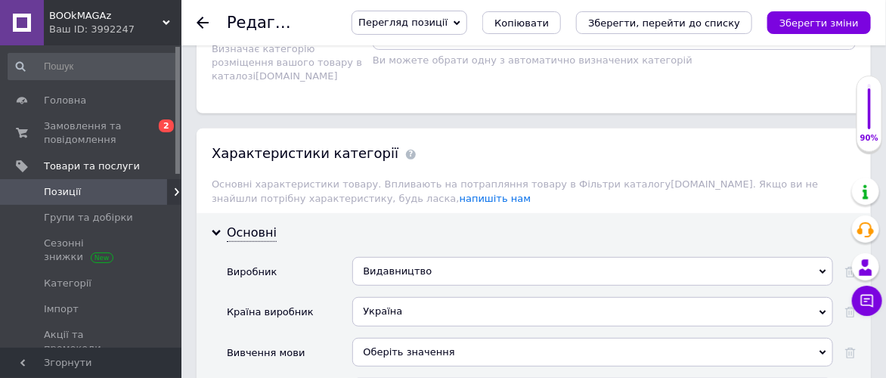
scroll to position [2182, 0]
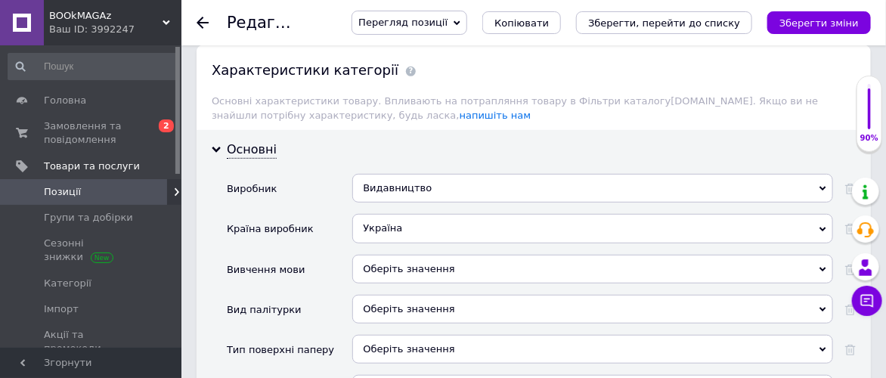
click at [505, 255] on div "Оберіть значення" at bounding box center [592, 269] width 481 height 29
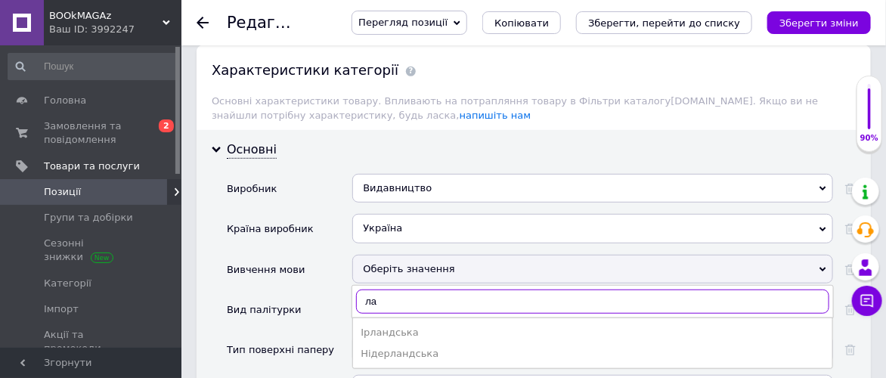
type input "лат"
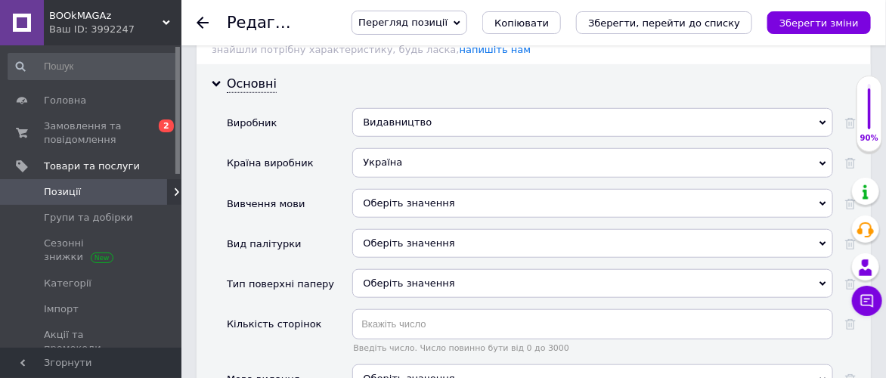
scroll to position [2267, 0]
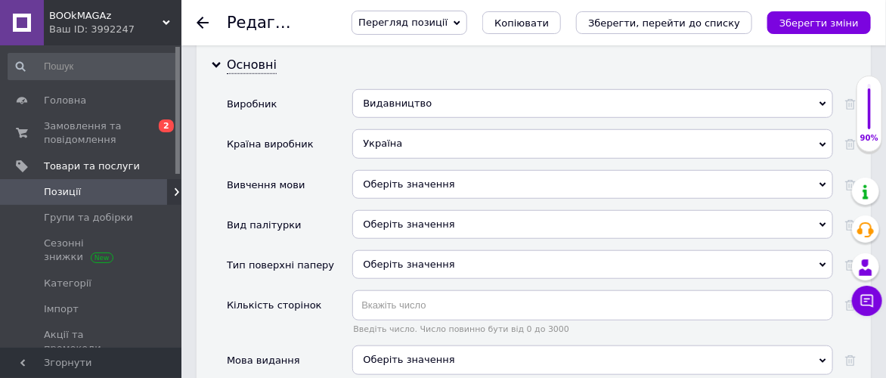
click at [475, 210] on div "Оберіть значення" at bounding box center [592, 224] width 481 height 29
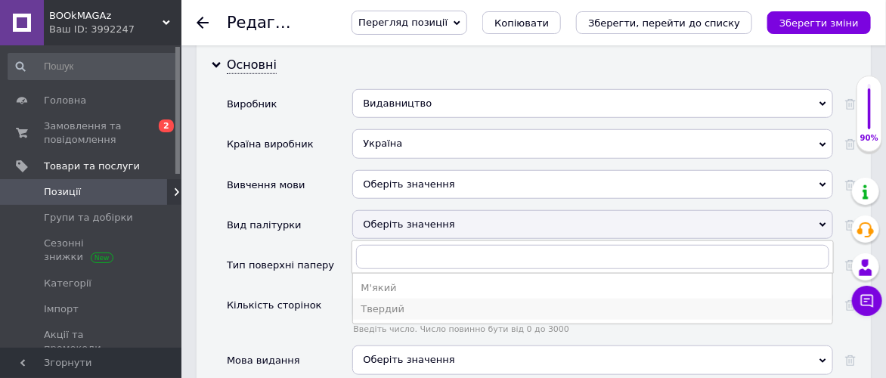
click at [436, 302] on div "Твердий" at bounding box center [592, 309] width 464 height 14
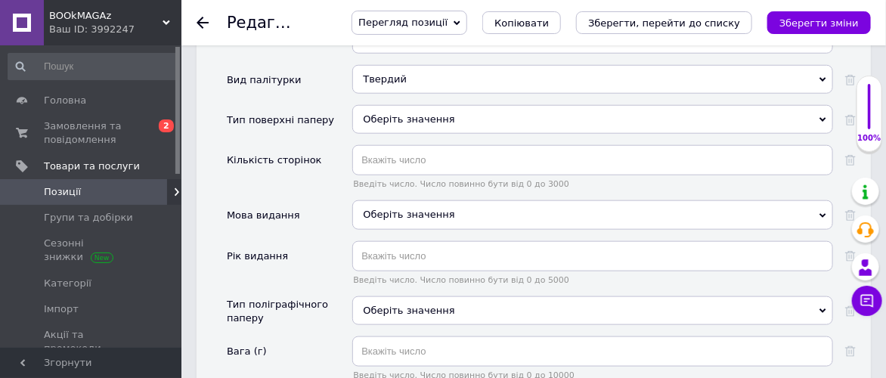
scroll to position [2435, 0]
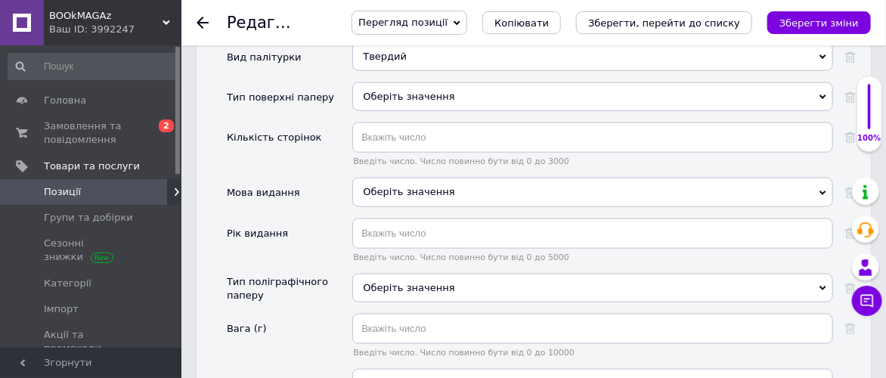
click at [487, 178] on div "Оберіть значення" at bounding box center [592, 192] width 481 height 29
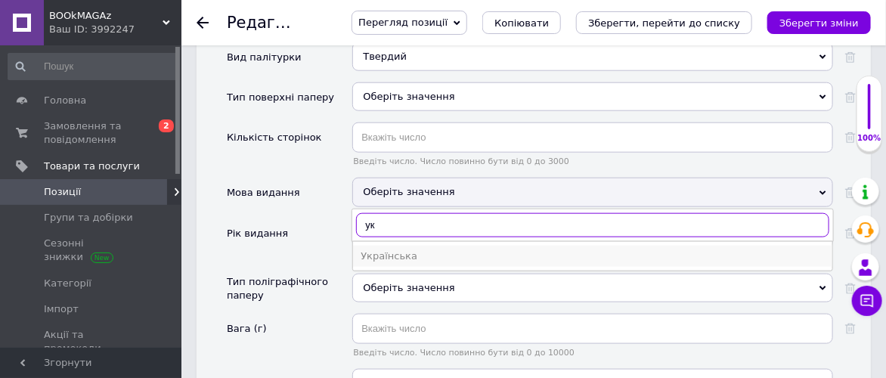
type input "ук"
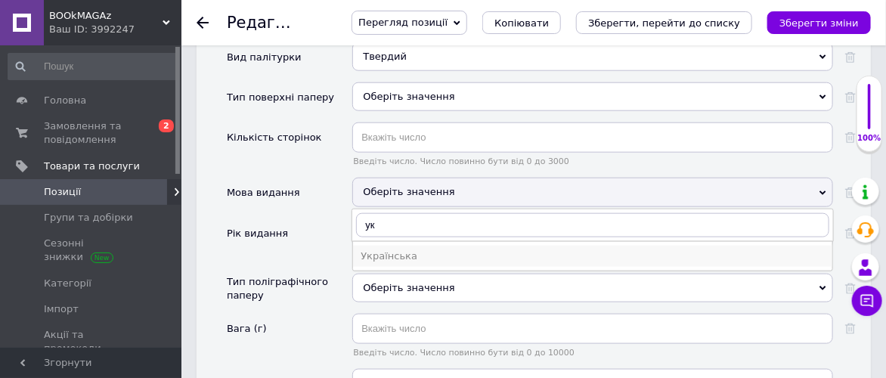
click at [446, 249] on div "Українська" at bounding box center [592, 256] width 464 height 14
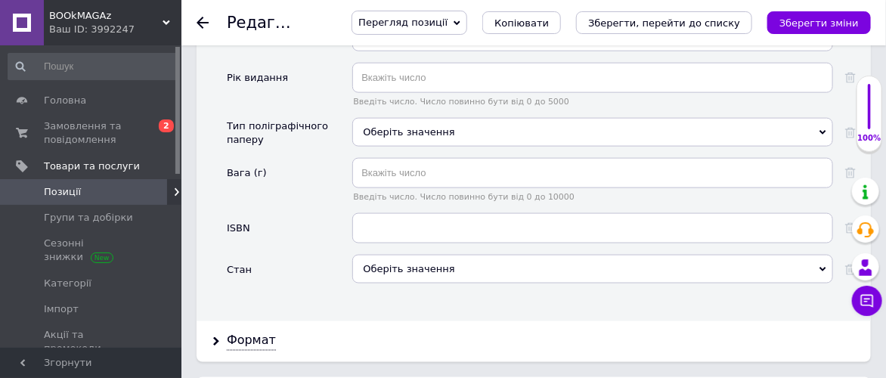
scroll to position [2603, 0]
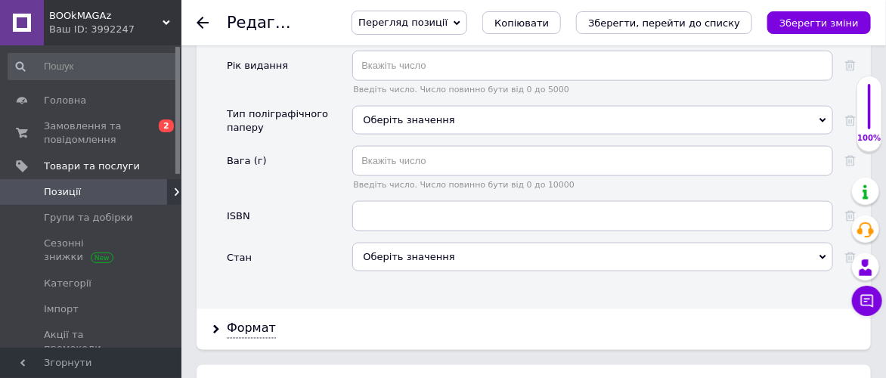
click at [477, 243] on div "Оберіть значення" at bounding box center [592, 257] width 481 height 29
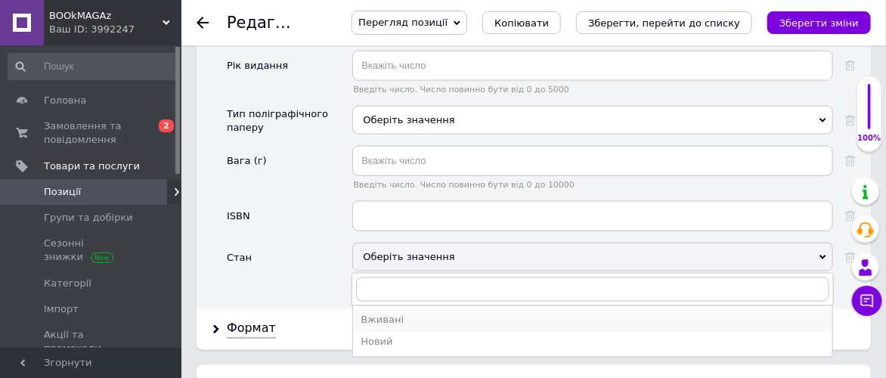
click at [442, 314] on div "Вживані" at bounding box center [592, 321] width 464 height 14
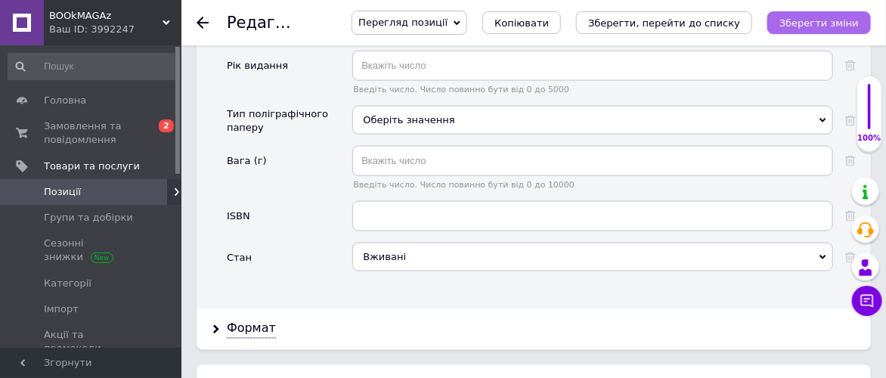
click at [807, 26] on icon "Зберегти зміни" at bounding box center [818, 22] width 79 height 11
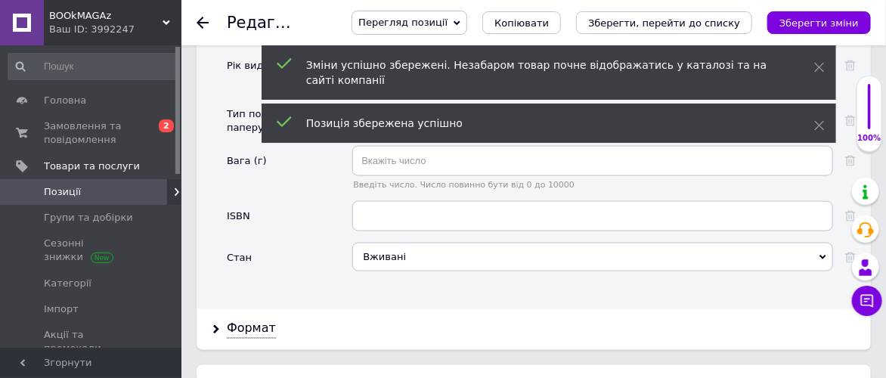
click at [200, 17] on icon at bounding box center [202, 23] width 12 height 12
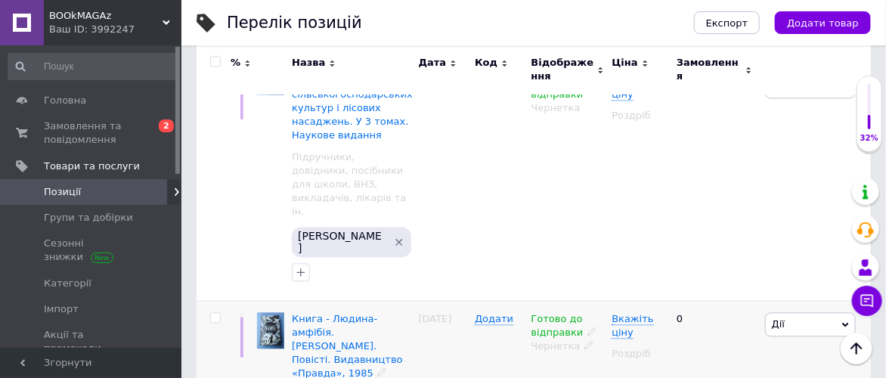
scroll to position [923, 0]
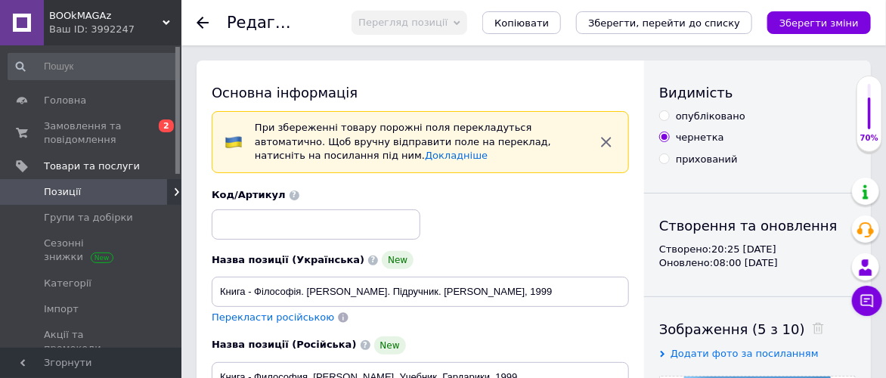
click at [665, 113] on input "опубліковано" at bounding box center [664, 115] width 10 height 10
radio input "true"
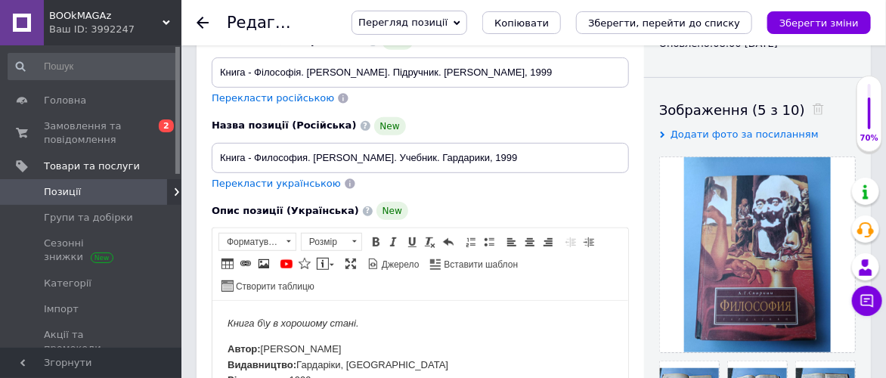
scroll to position [252, 0]
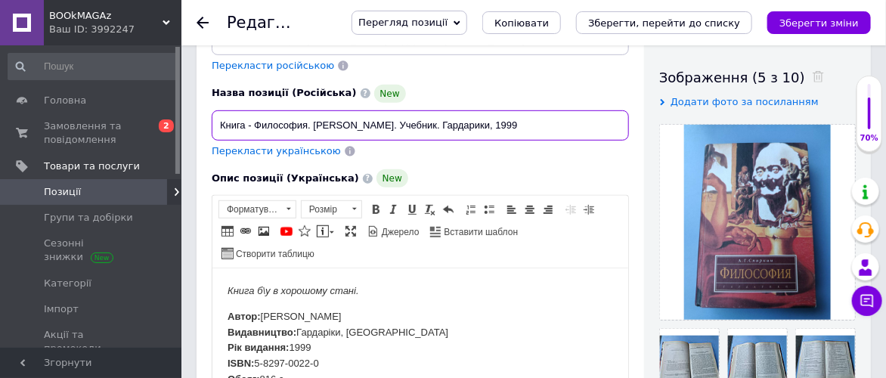
drag, startPoint x: 252, startPoint y: 122, endPoint x: 518, endPoint y: 122, distance: 265.2
click at [518, 122] on input "Книга - Философия. [PERSON_NAME]. Учебник. Гардарики, 1999" at bounding box center [420, 125] width 417 height 30
drag, startPoint x: 518, startPoint y: 67, endPoint x: 372, endPoint y: 111, distance: 152.3
click at [518, 67] on div "Перекласти російською" at bounding box center [420, 66] width 417 height 14
drag, startPoint x: 253, startPoint y: 125, endPoint x: 370, endPoint y: 124, distance: 117.1
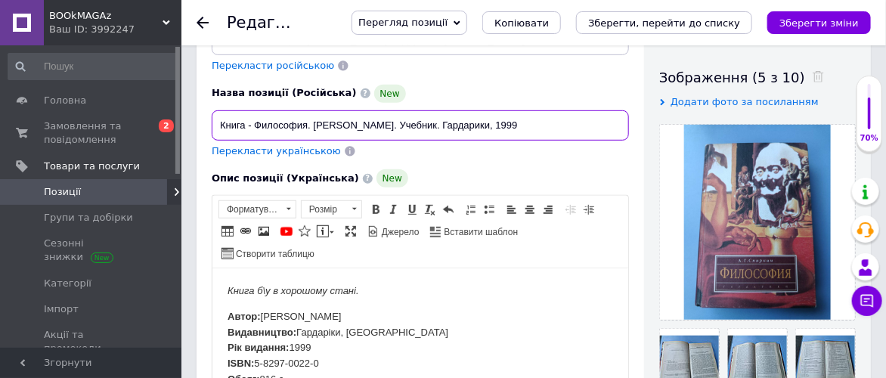
click at [370, 124] on input "Книга - Философия. [PERSON_NAME]. Учебник. Гардарики, 1999" at bounding box center [420, 125] width 417 height 30
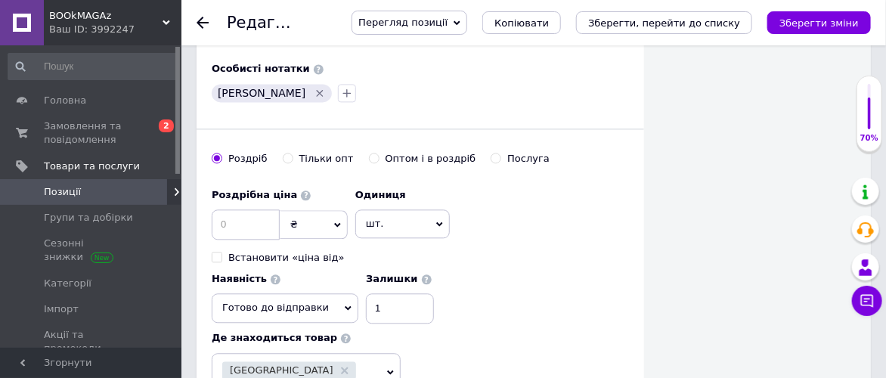
scroll to position [1175, 0]
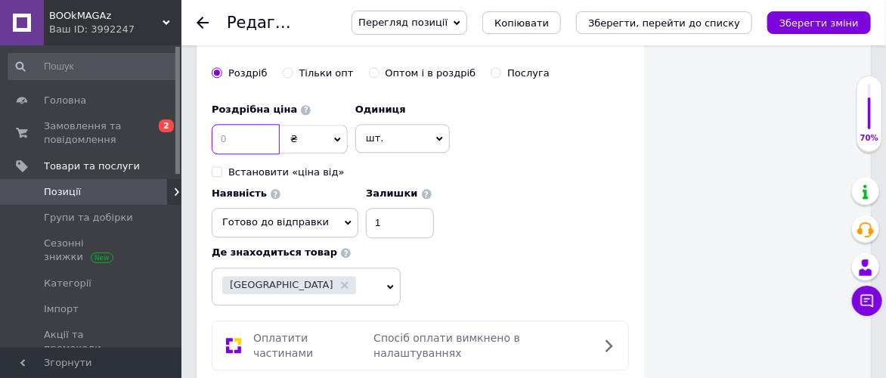
click at [237, 124] on input at bounding box center [246, 139] width 68 height 30
type input "4"
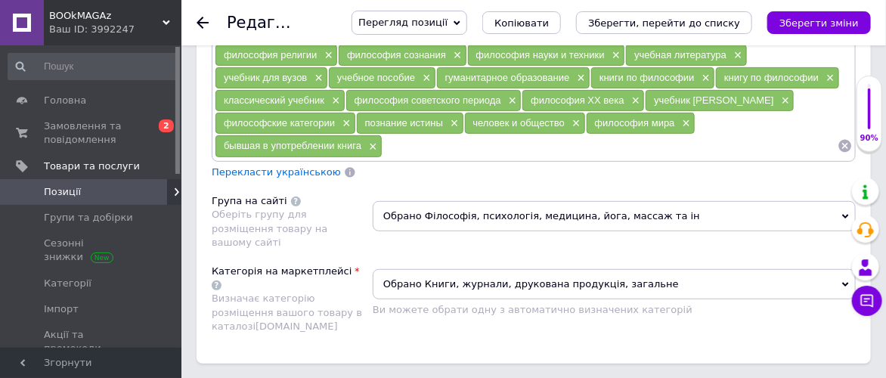
scroll to position [2099, 0]
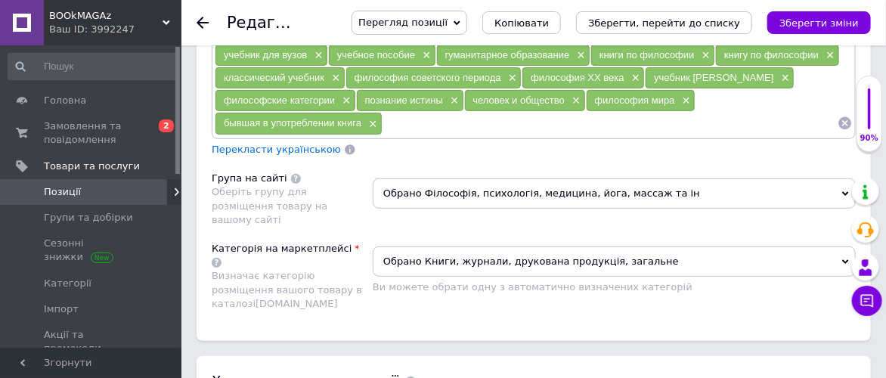
type input "500"
click at [846, 246] on span "Обрано Книги, журнали, друкована продукція, загальне" at bounding box center [614, 261] width 483 height 30
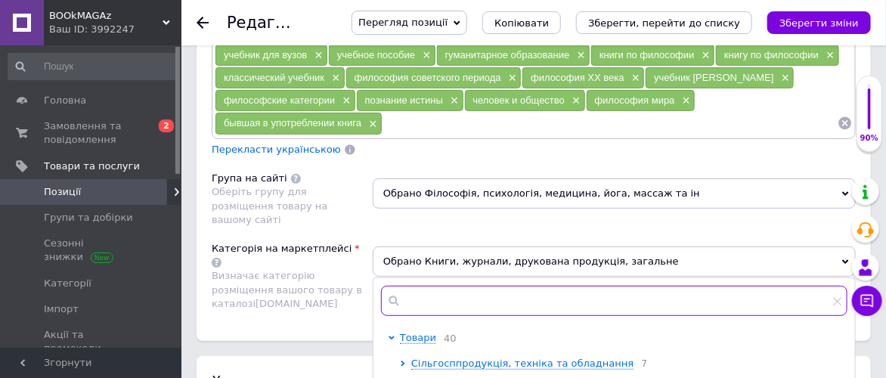
click at [438, 286] on input "text" at bounding box center [614, 301] width 466 height 30
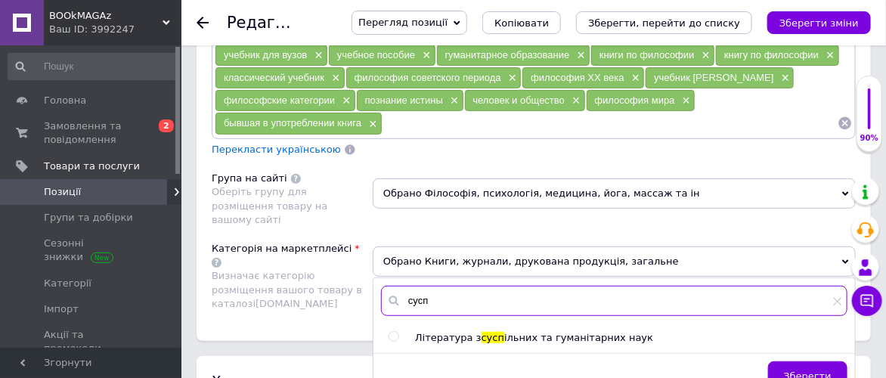
type input "сусп"
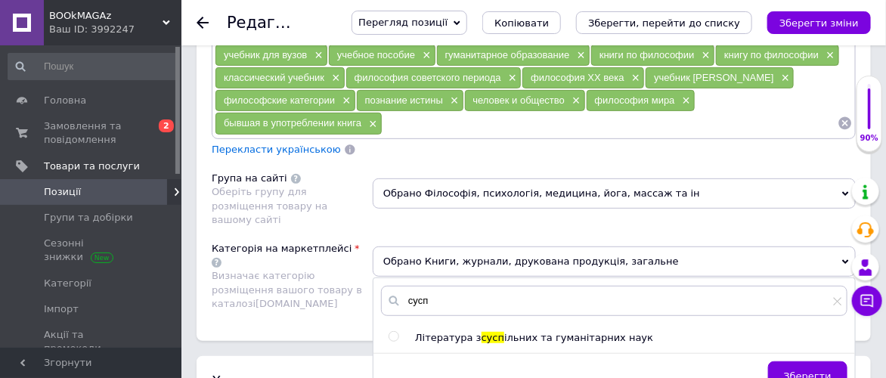
drag, startPoint x: 393, startPoint y: 280, endPoint x: 376, endPoint y: 274, distance: 17.7
click at [393, 332] on input "radio" at bounding box center [393, 337] width 10 height 10
radio input "true"
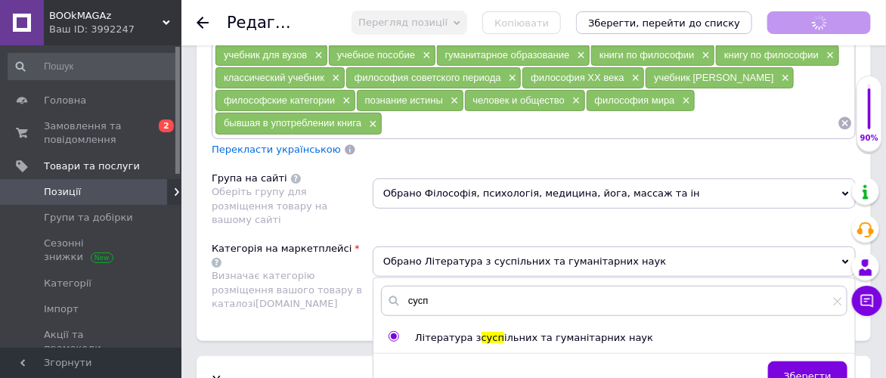
click at [335, 251] on div "Категорія на маркетплейсі Визначає категорію розміщення вашого товару в каталоз…" at bounding box center [292, 276] width 161 height 69
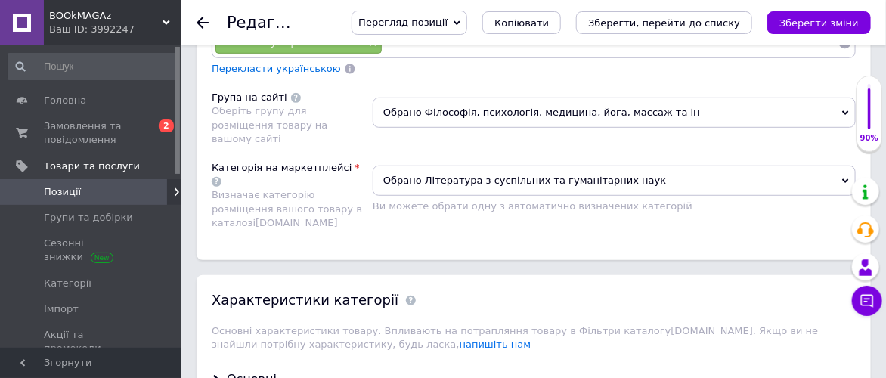
scroll to position [2267, 0]
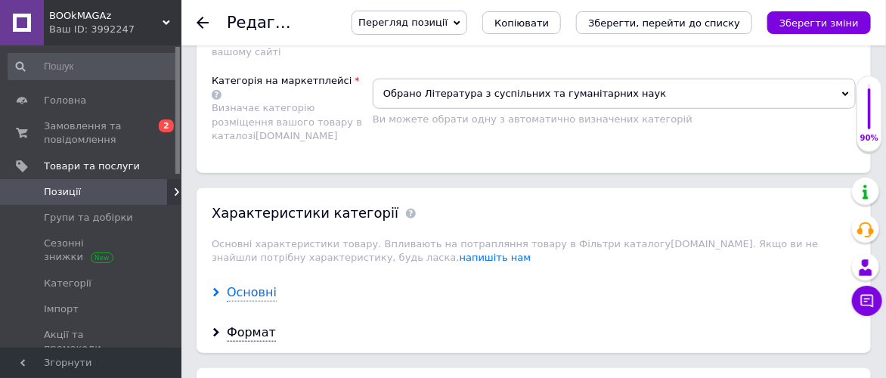
click at [258, 284] on div "Основні" at bounding box center [252, 292] width 50 height 17
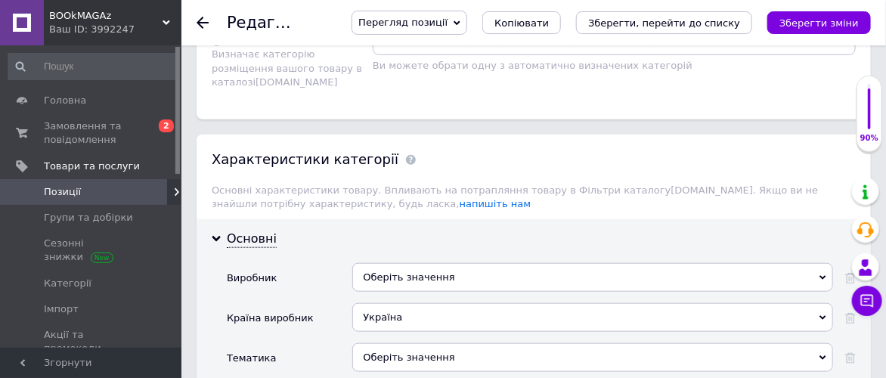
scroll to position [2351, 0]
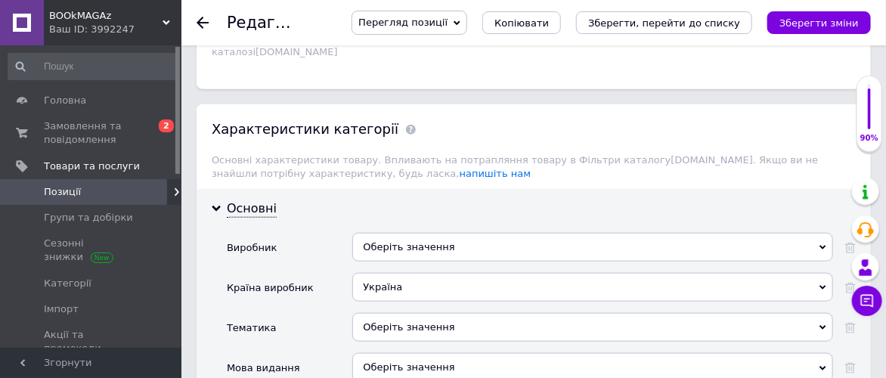
click at [486, 233] on div "Оберіть значення" at bounding box center [592, 247] width 481 height 29
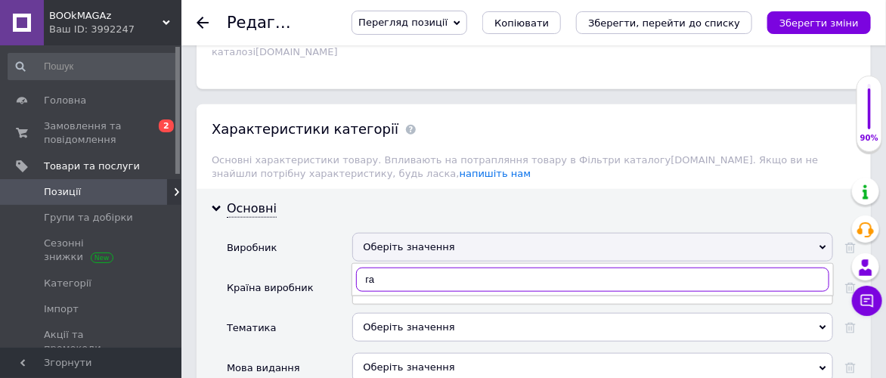
type input "г"
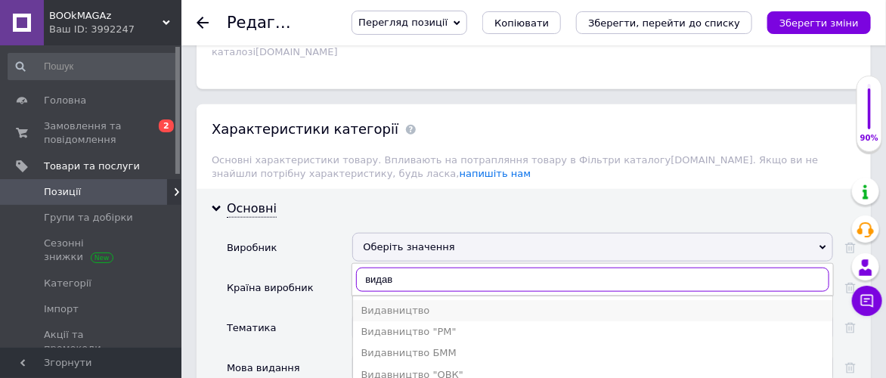
type input "видав"
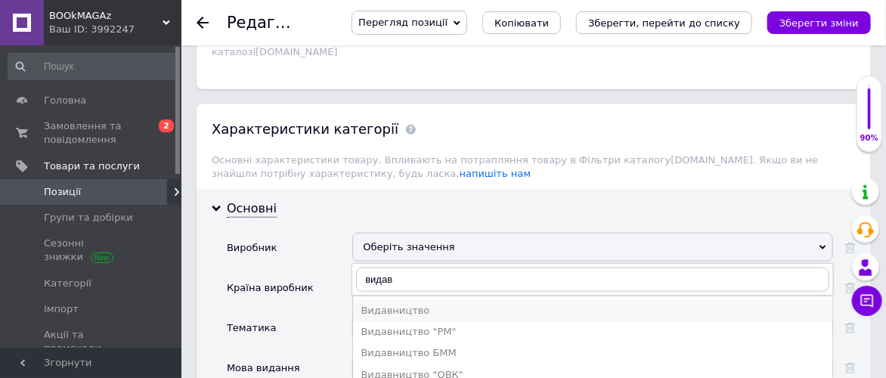
click at [466, 304] on div "Видавництво" at bounding box center [592, 311] width 464 height 14
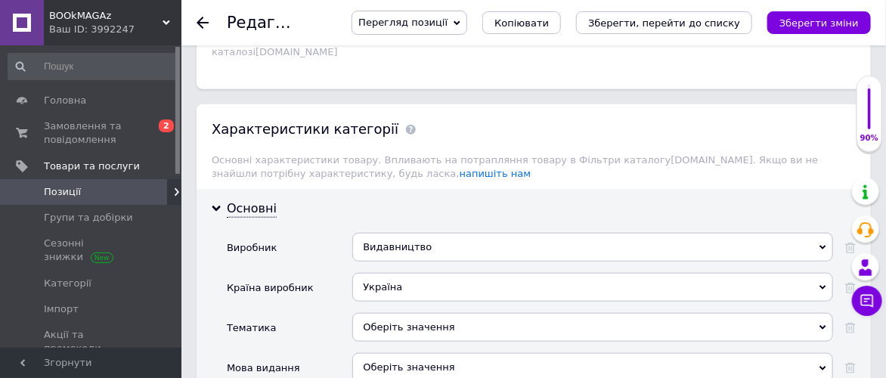
click at [480, 313] on div "Оберіть значення" at bounding box center [592, 327] width 481 height 29
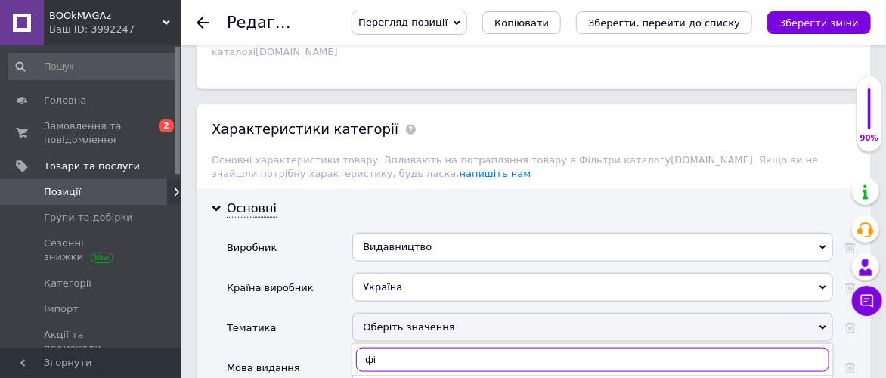
type input "фі"
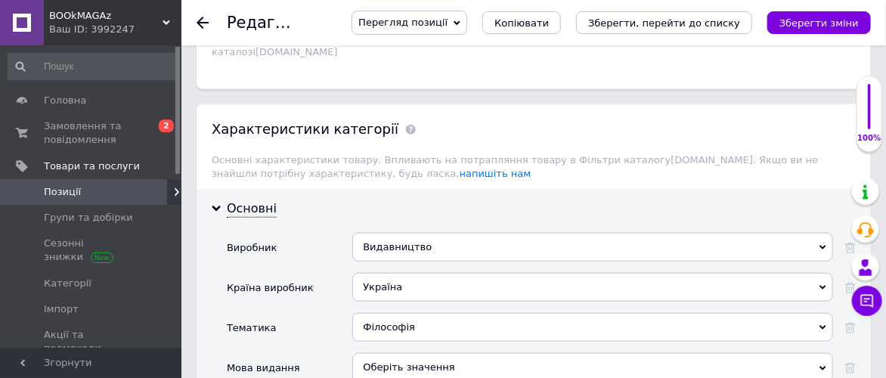
scroll to position [2435, 0]
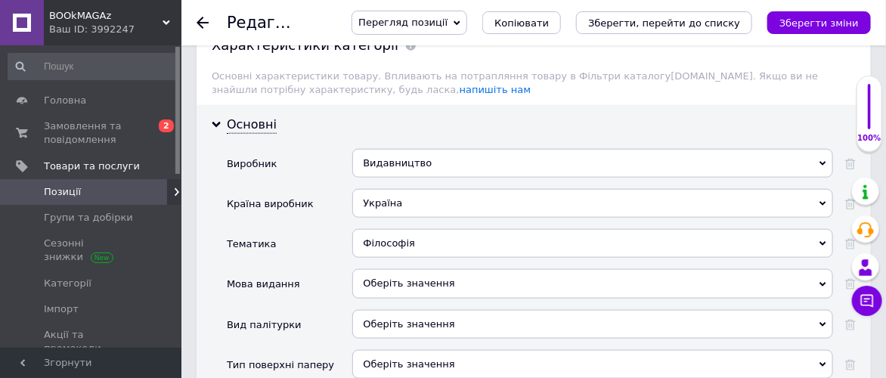
click at [484, 269] on div "Оберіть значення" at bounding box center [592, 283] width 481 height 29
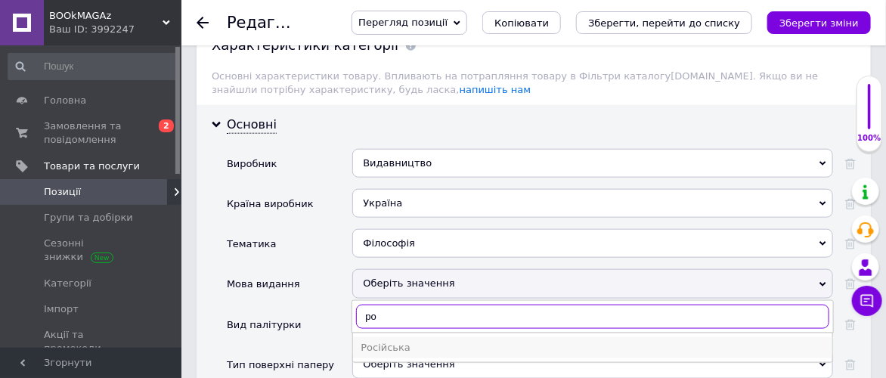
type input "ро"
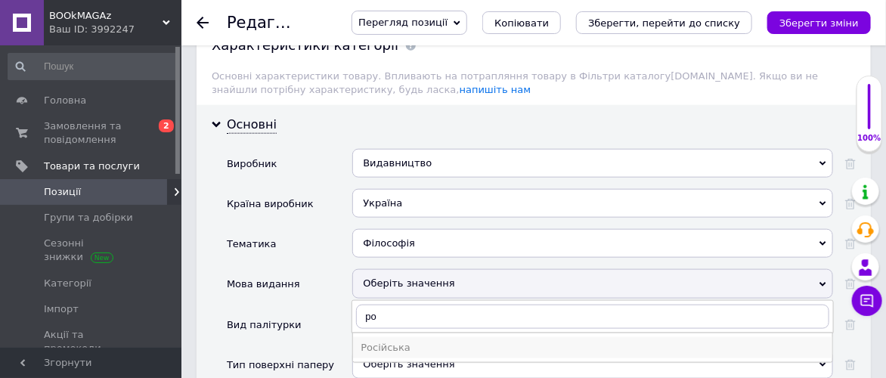
click at [449, 341] on div "Російська" at bounding box center [592, 348] width 464 height 14
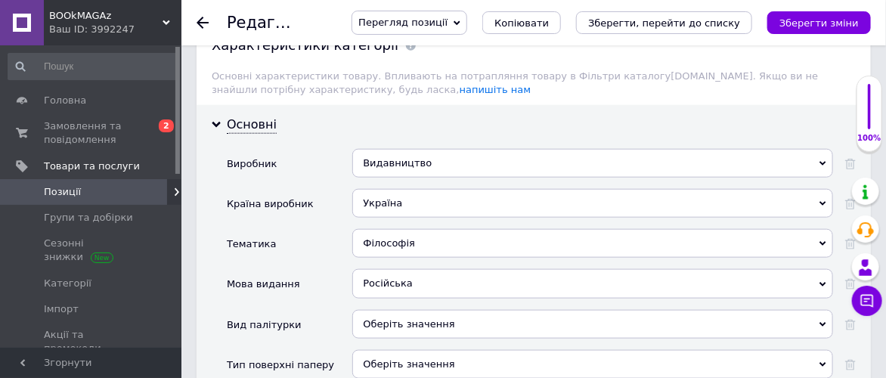
scroll to position [2519, 0]
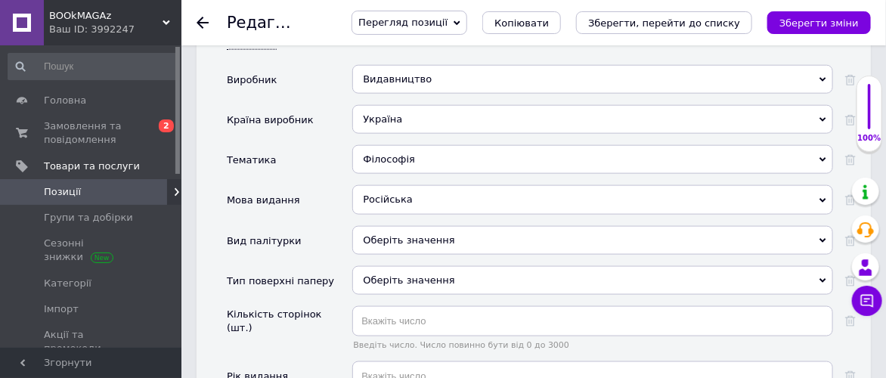
click at [494, 226] on div "Оберіть значення" at bounding box center [592, 240] width 481 height 29
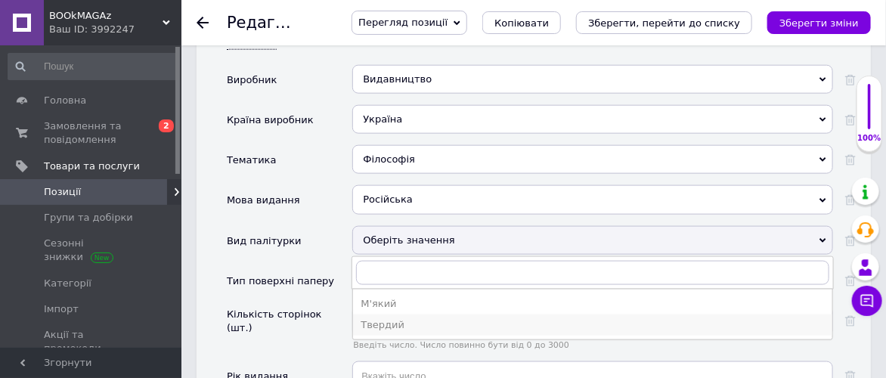
click at [448, 318] on div "Твердий" at bounding box center [592, 325] width 464 height 14
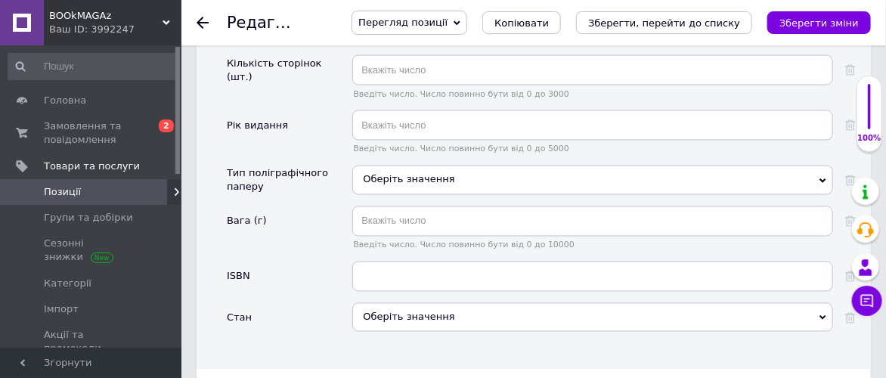
scroll to position [2770, 0]
click at [502, 302] on div "Оберіть значення" at bounding box center [592, 316] width 481 height 29
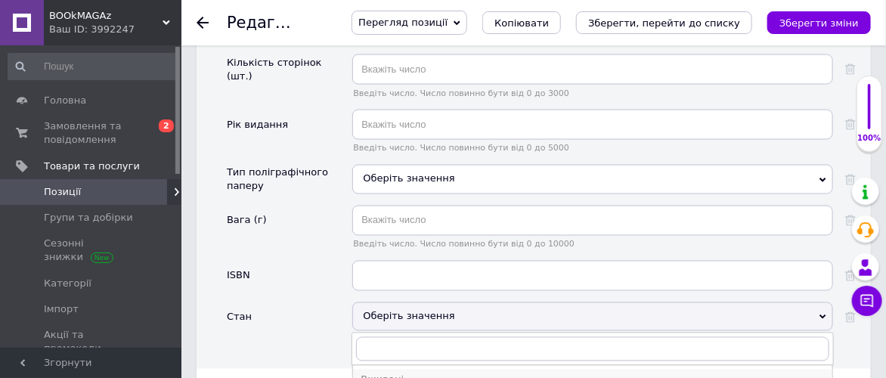
click at [420, 373] on div "Вживані" at bounding box center [592, 380] width 464 height 14
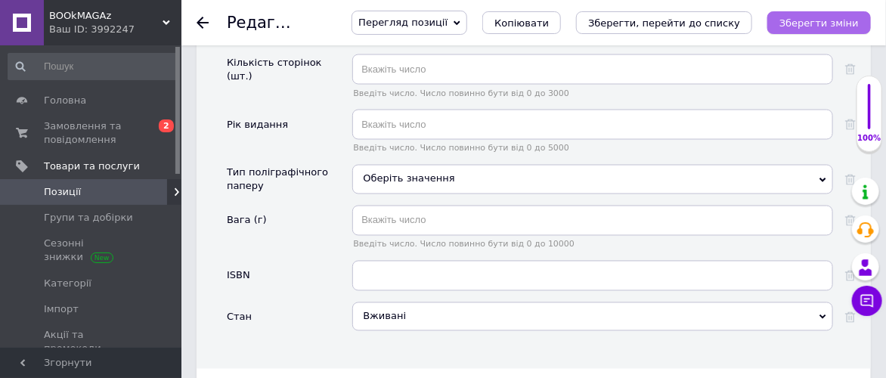
click at [855, 20] on icon "Зберегти зміни" at bounding box center [818, 22] width 79 height 11
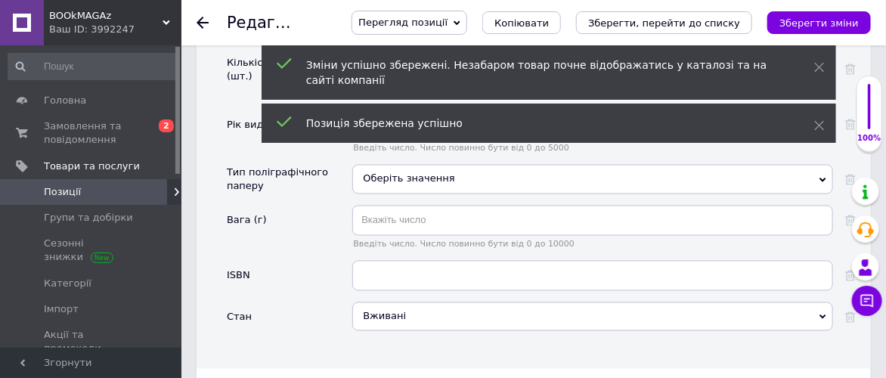
click at [203, 21] on icon at bounding box center [202, 23] width 12 height 12
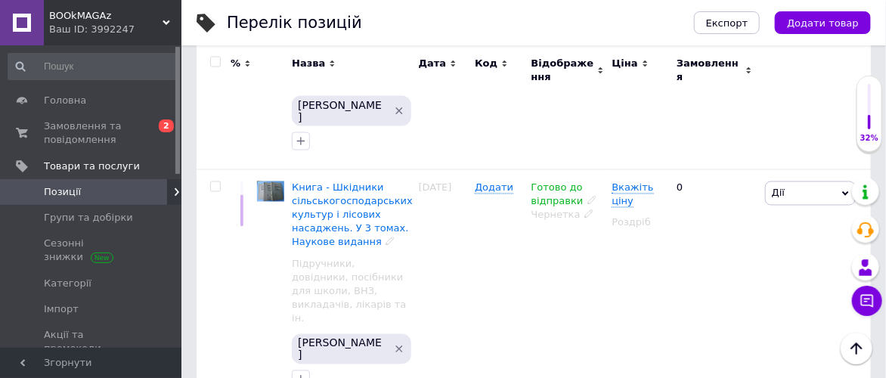
scroll to position [756, 0]
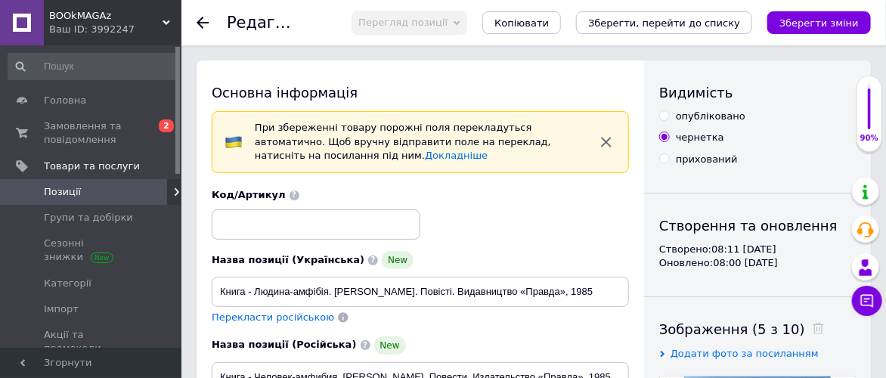
click at [663, 115] on input "опубліковано" at bounding box center [664, 115] width 10 height 10
radio input "true"
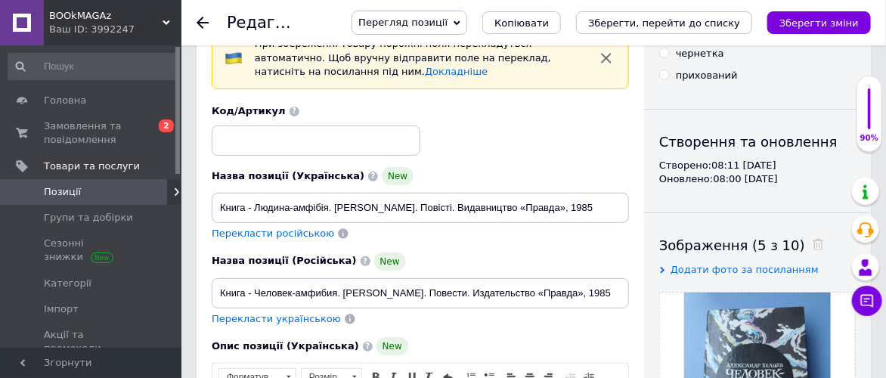
scroll to position [168, 0]
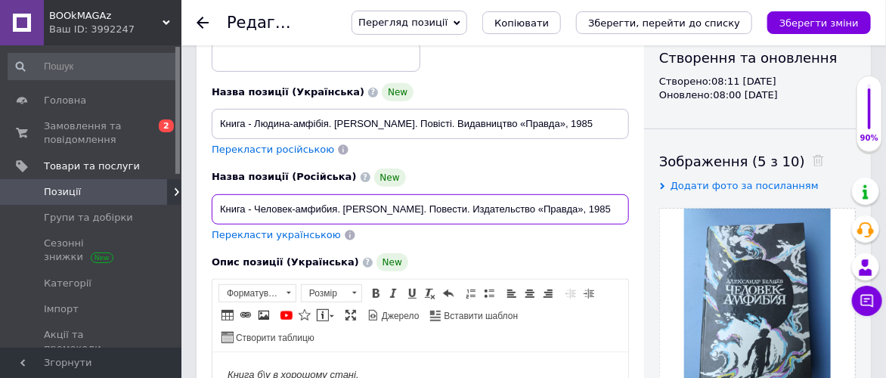
drag, startPoint x: 254, startPoint y: 206, endPoint x: 401, endPoint y: 210, distance: 146.6
click at [401, 210] on input "Книга - Человек-амфибия. [PERSON_NAME]. Повести. Издательство «Правда», 1985" at bounding box center [420, 209] width 417 height 30
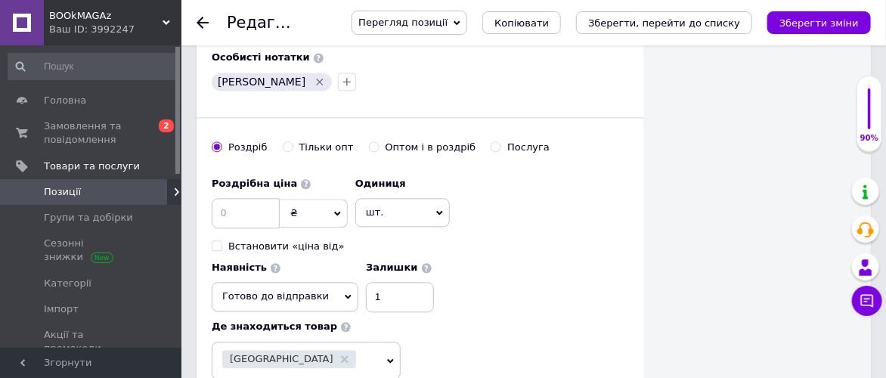
scroll to position [1175, 0]
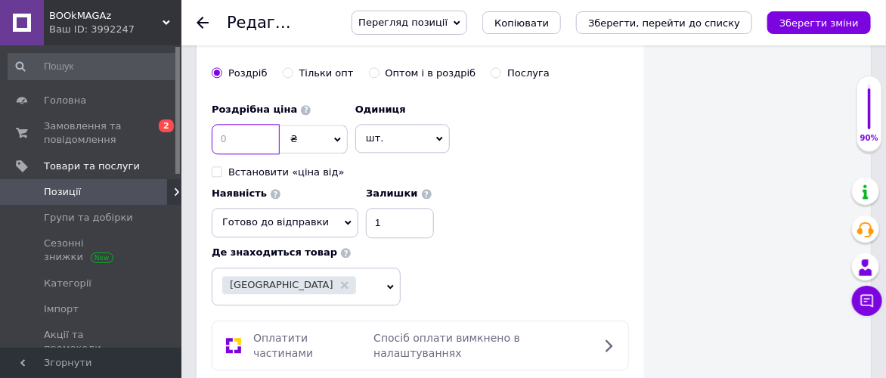
click at [227, 129] on input at bounding box center [246, 139] width 68 height 30
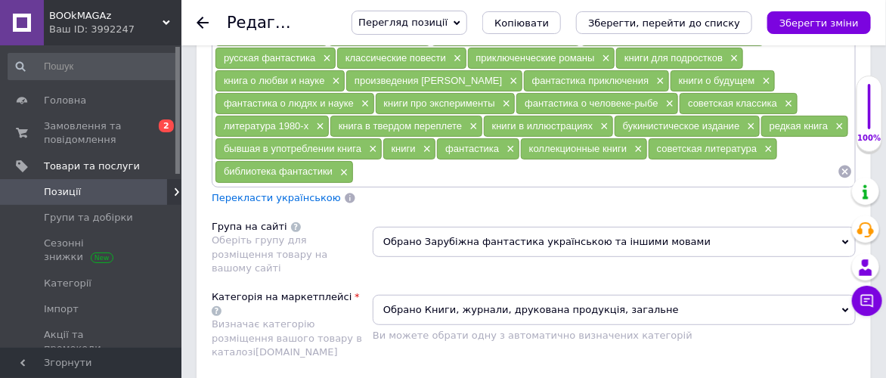
scroll to position [2099, 0]
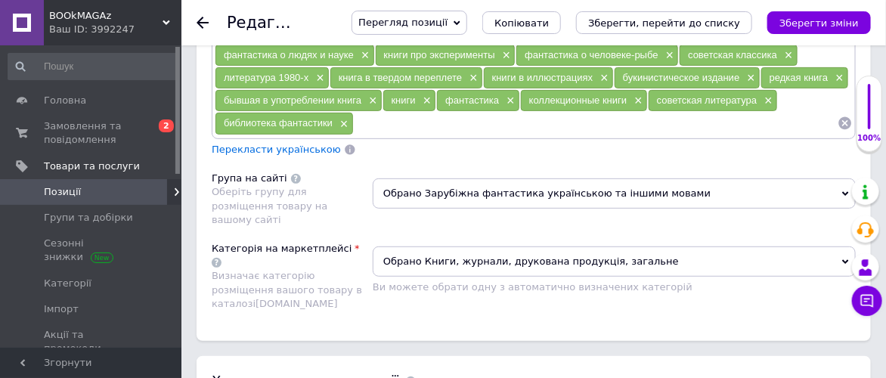
type input "255"
click at [840, 246] on span "Обрано Книги, журнали, друкована продукція, загальне" at bounding box center [614, 261] width 483 height 30
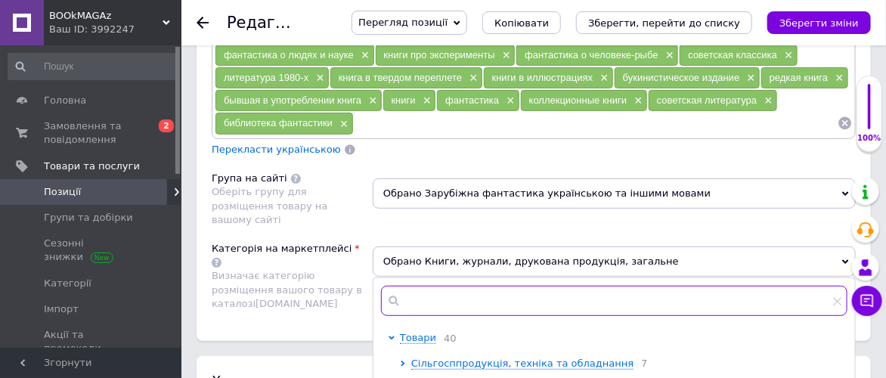
click at [658, 286] on input "text" at bounding box center [614, 301] width 466 height 30
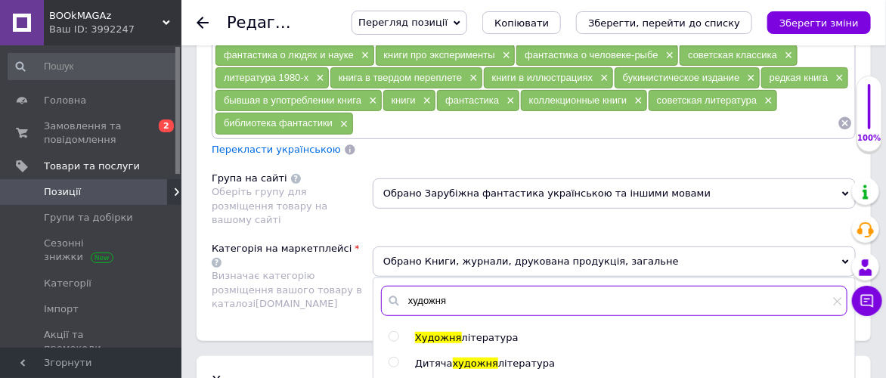
type input "художня"
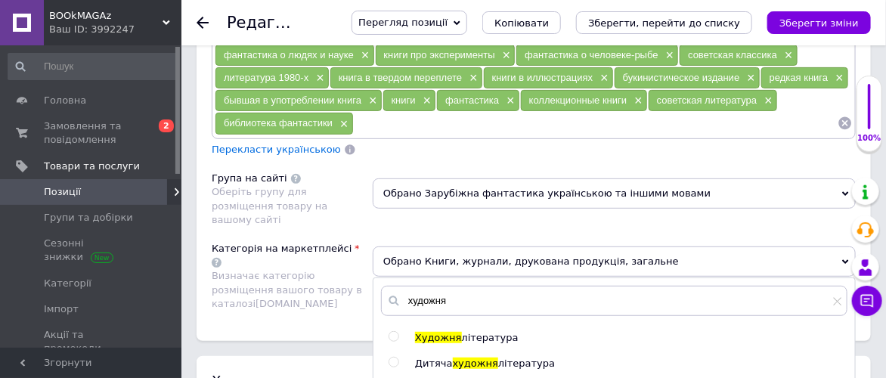
click at [394, 332] on input "radio" at bounding box center [393, 337] width 10 height 10
radio input "true"
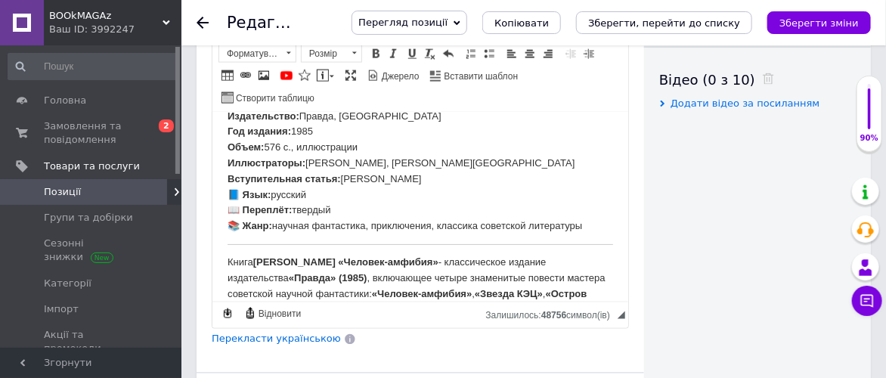
scroll to position [0, 0]
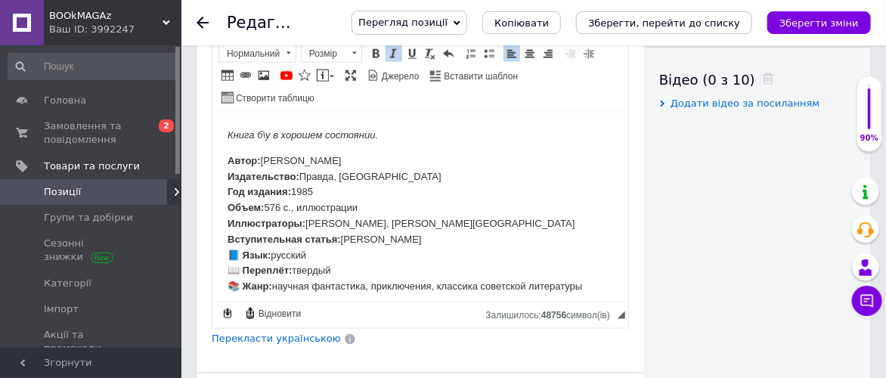
click at [387, 171] on p "Автор: [PERSON_NAME] Издательство: Правда, Москва Год издания: 1985 Объем: 576 …" at bounding box center [419, 223] width 385 height 141
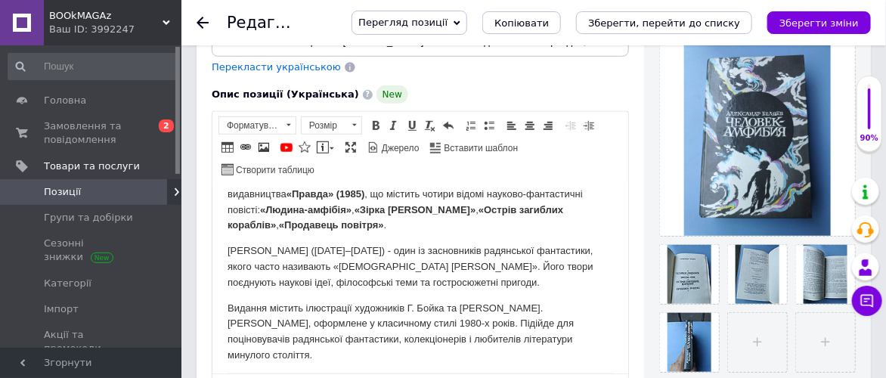
scroll to position [48, 0]
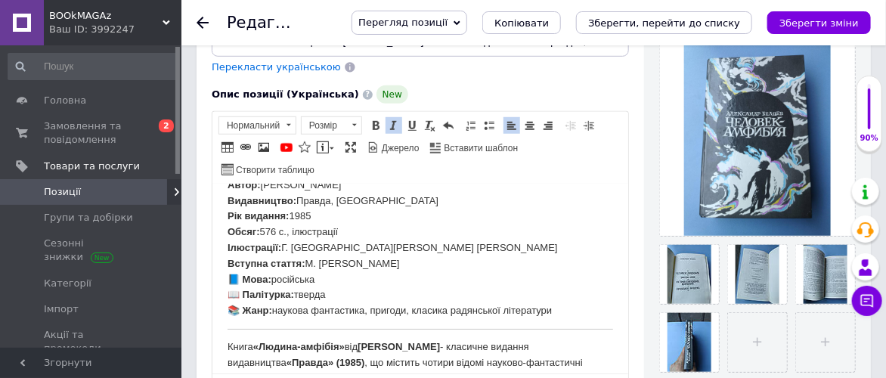
click at [379, 204] on p "Автор: [PERSON_NAME] Видавництво: Правда, Москва Рік видання: 1985 Обсяг: 576 с…" at bounding box center [419, 248] width 385 height 141
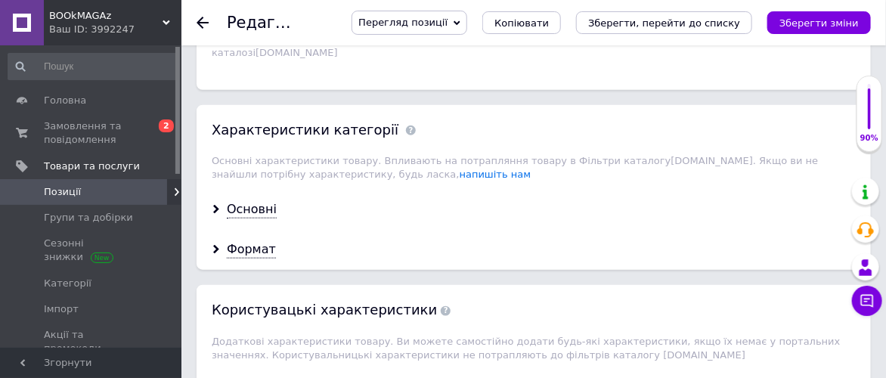
scroll to position [2351, 0]
click at [264, 200] on div "Основні" at bounding box center [252, 208] width 50 height 17
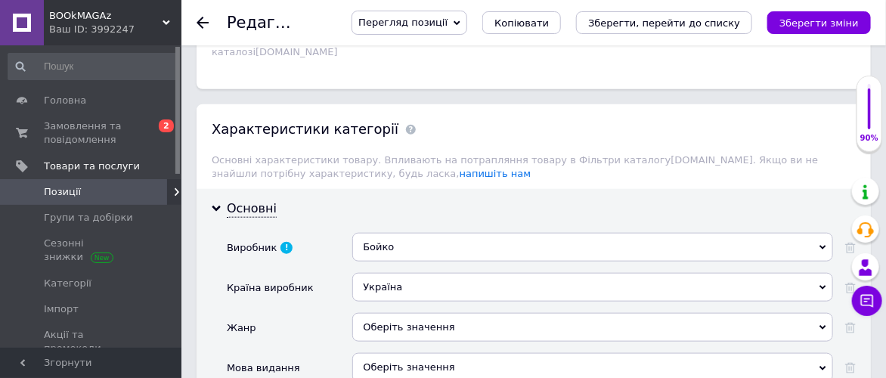
click at [428, 233] on div "Бойко" at bounding box center [592, 247] width 481 height 29
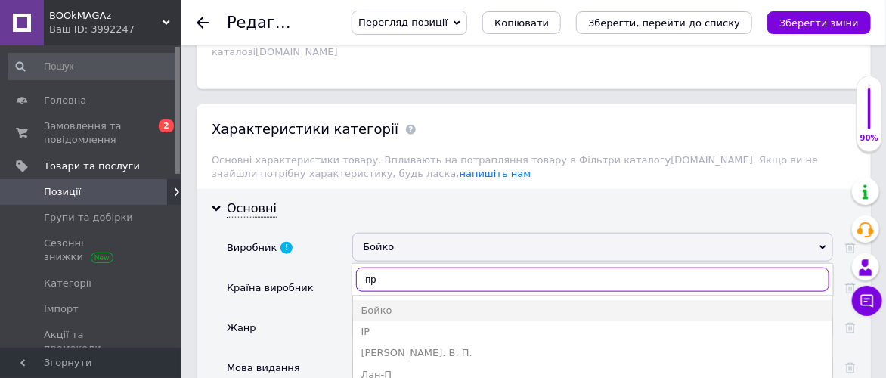
type input "п"
type input "видав"
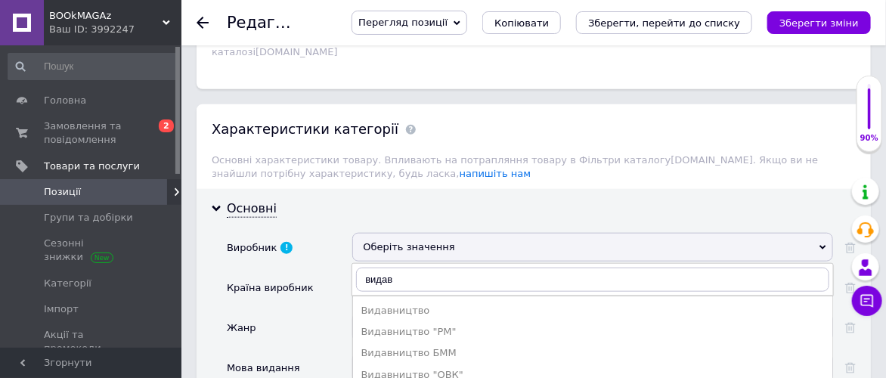
click at [457, 304] on div "Видавництво" at bounding box center [592, 311] width 464 height 14
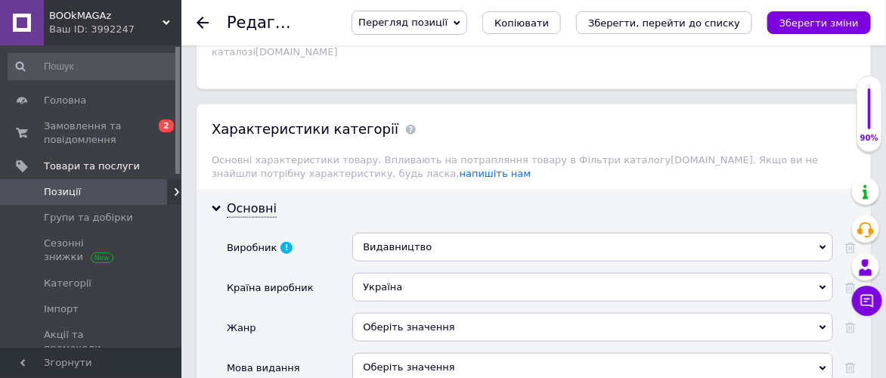
click at [456, 273] on div "Україна" at bounding box center [592, 287] width 481 height 29
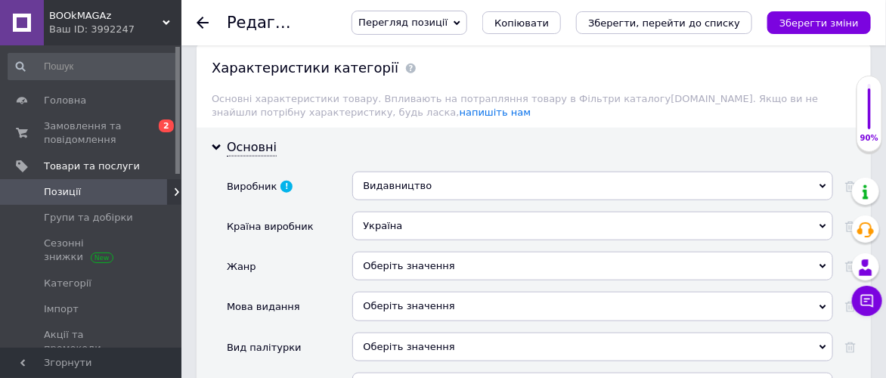
scroll to position [2435, 0]
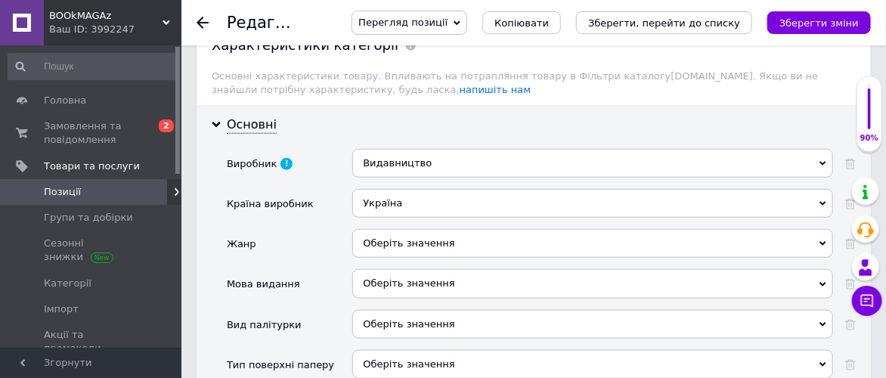
click at [472, 229] on div "Оберіть значення" at bounding box center [592, 243] width 481 height 29
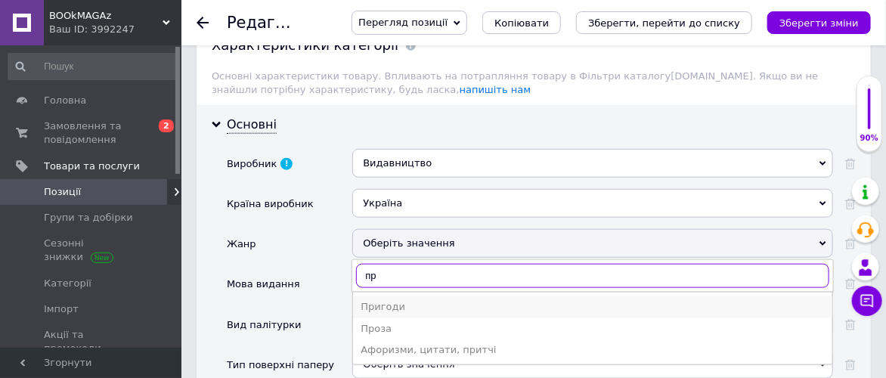
type input "пр"
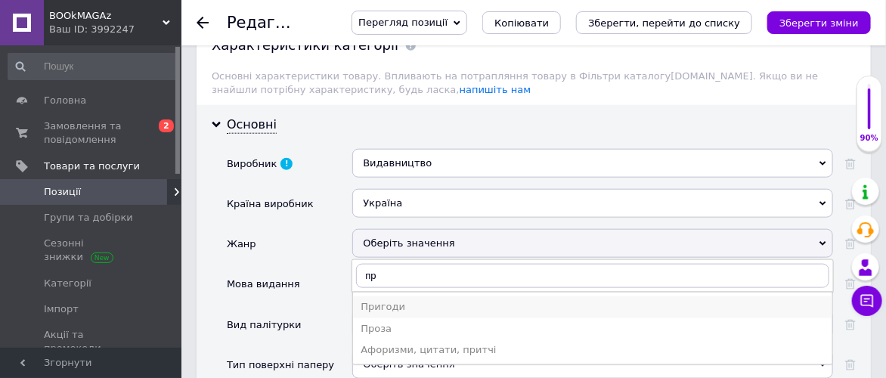
click at [446, 300] on div "Пригоди" at bounding box center [592, 307] width 464 height 14
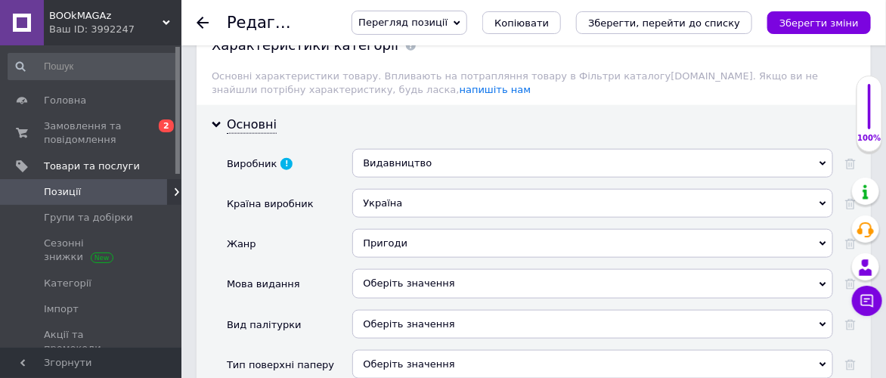
click at [472, 269] on div "Оберіть значення" at bounding box center [592, 283] width 481 height 29
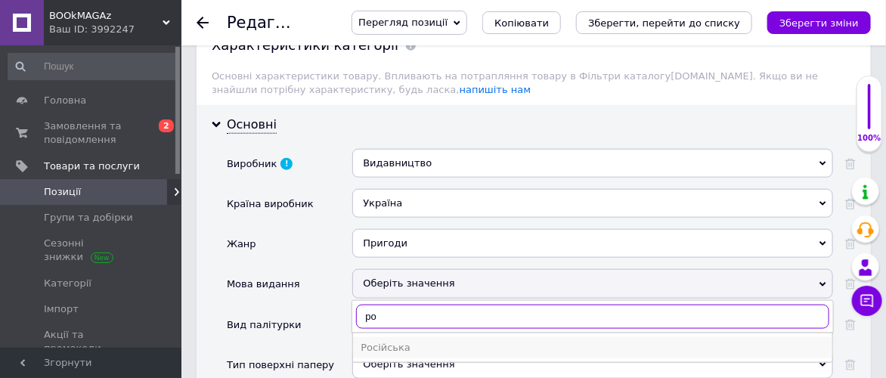
type input "ро"
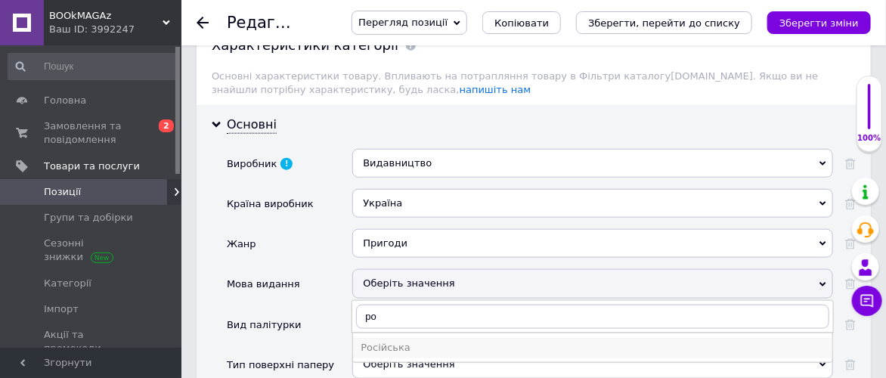
click at [457, 341] on div "Російська" at bounding box center [592, 348] width 464 height 14
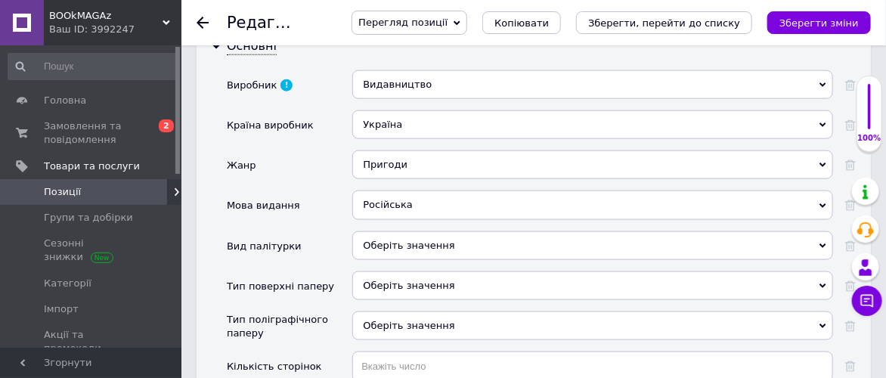
scroll to position [2603, 0]
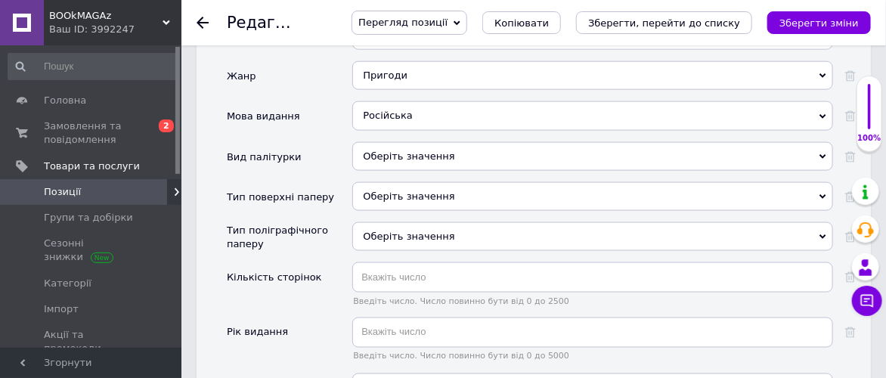
click at [487, 142] on div "Оберіть значення" at bounding box center [592, 156] width 481 height 29
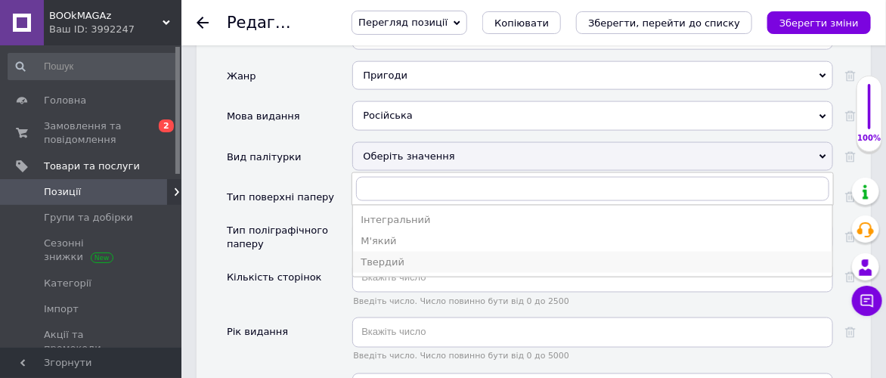
click at [453, 255] on div "Твердий" at bounding box center [592, 262] width 464 height 14
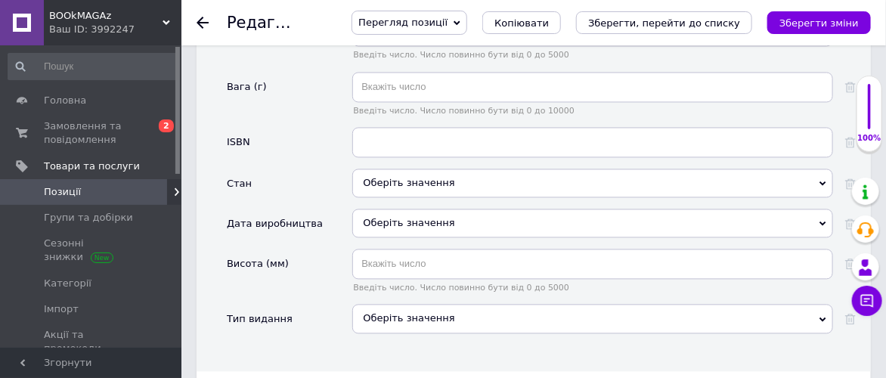
scroll to position [2939, 0]
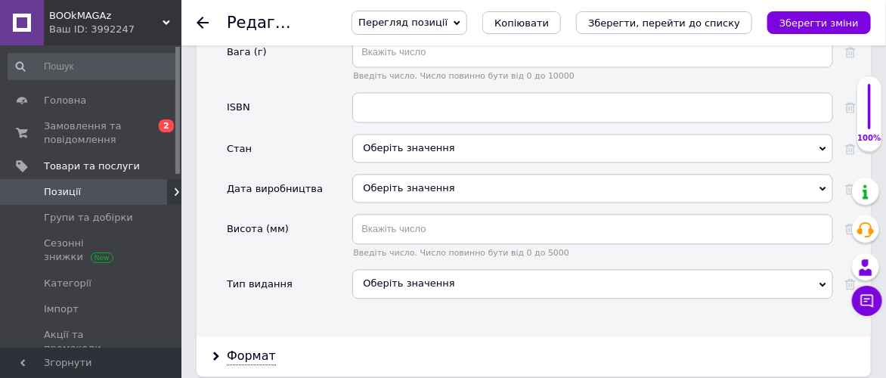
click at [477, 134] on div "Оберіть значення" at bounding box center [592, 148] width 481 height 29
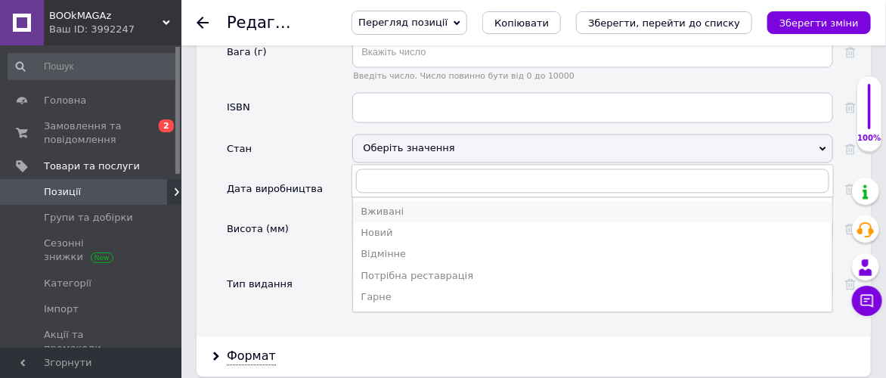
click at [428, 205] on div "Вживані" at bounding box center [592, 212] width 464 height 14
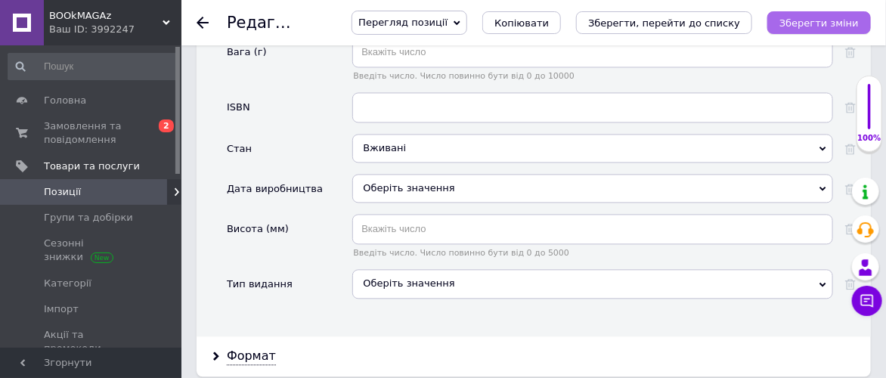
click at [832, 20] on icon "Зберегти зміни" at bounding box center [818, 22] width 79 height 11
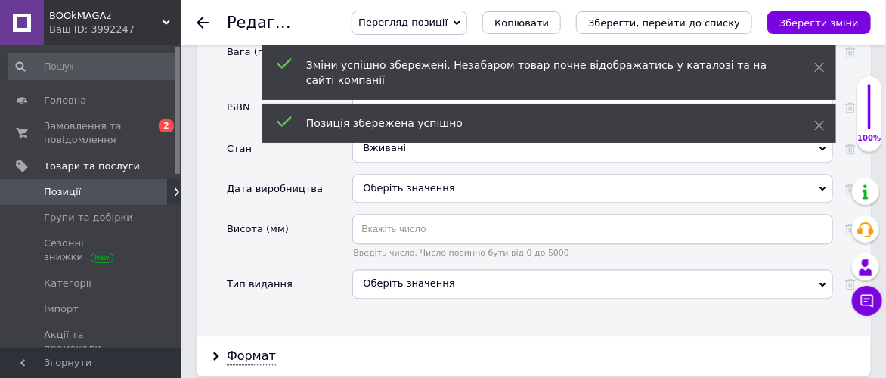
click at [197, 17] on icon at bounding box center [202, 23] width 12 height 12
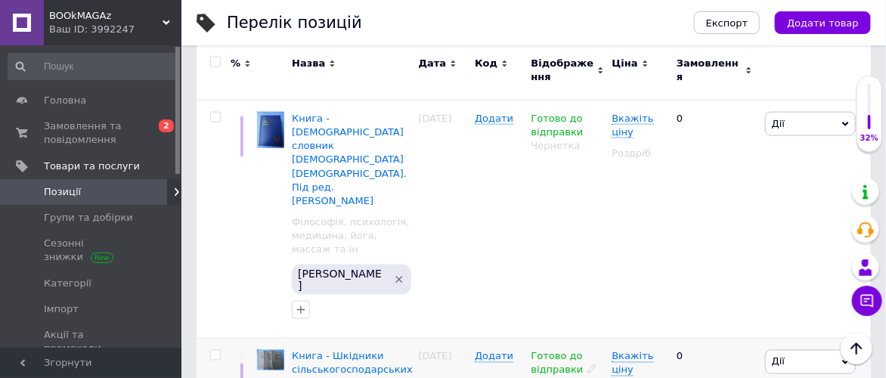
scroll to position [588, 0]
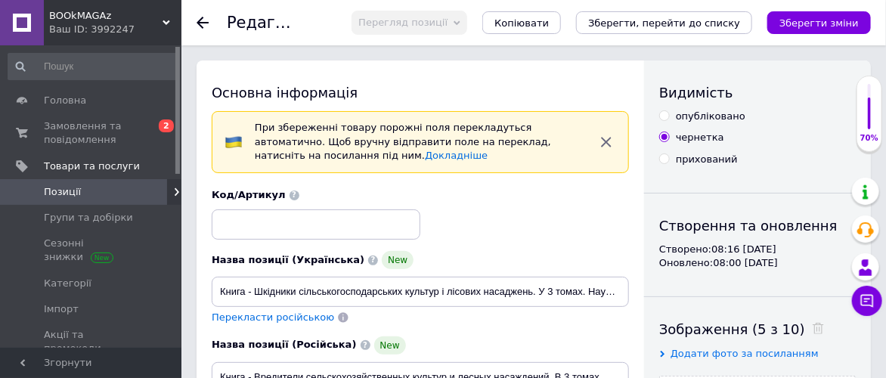
click at [666, 114] on input "опубліковано" at bounding box center [664, 115] width 10 height 10
radio input "true"
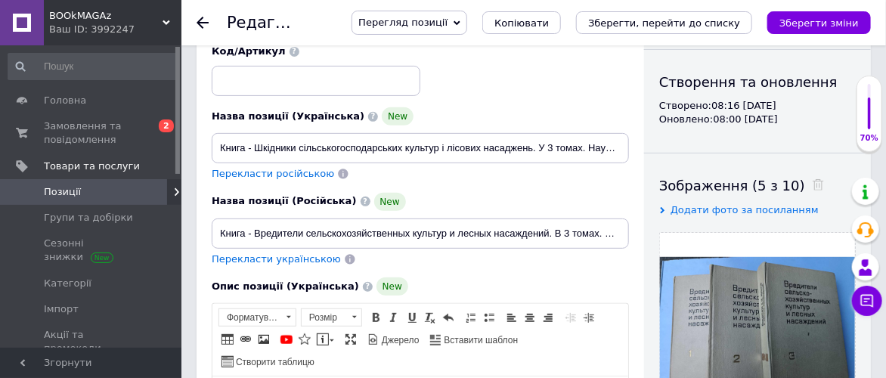
scroll to position [168, 0]
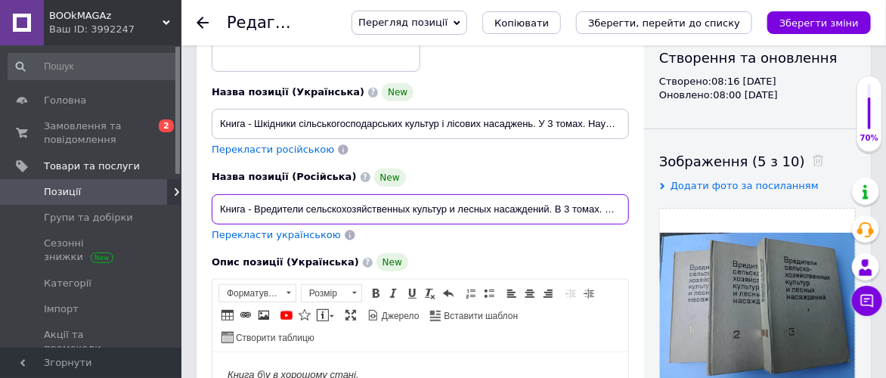
drag, startPoint x: 252, startPoint y: 206, endPoint x: 600, endPoint y: 206, distance: 347.6
click at [600, 206] on input "Книга - Вредители сельскохозяйственных культур и лесных насаждений. В 3 томах. …" at bounding box center [420, 209] width 417 height 30
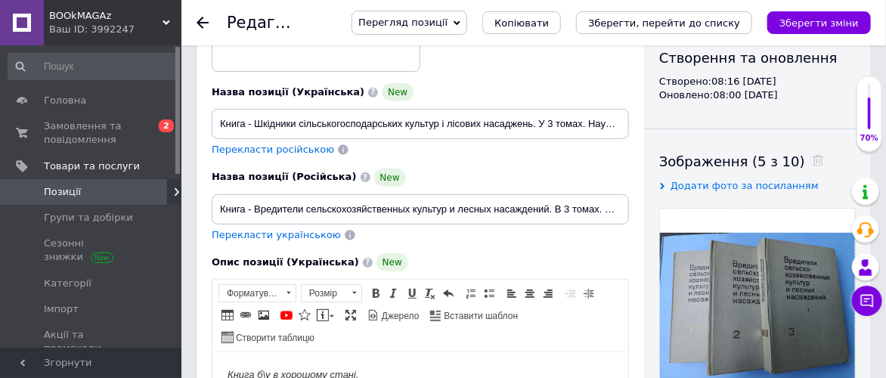
click at [622, 156] on div "Назва позиції (Українська) New Книга - Шкідники сільськогосподарських культур і…" at bounding box center [420, 120] width 428 height 85
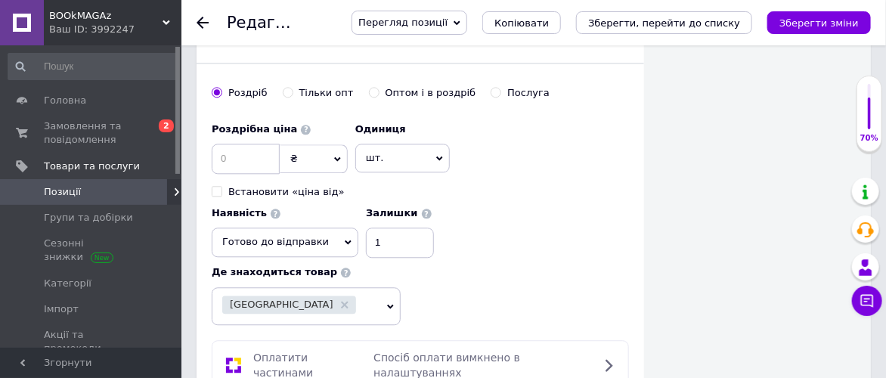
scroll to position [1175, 0]
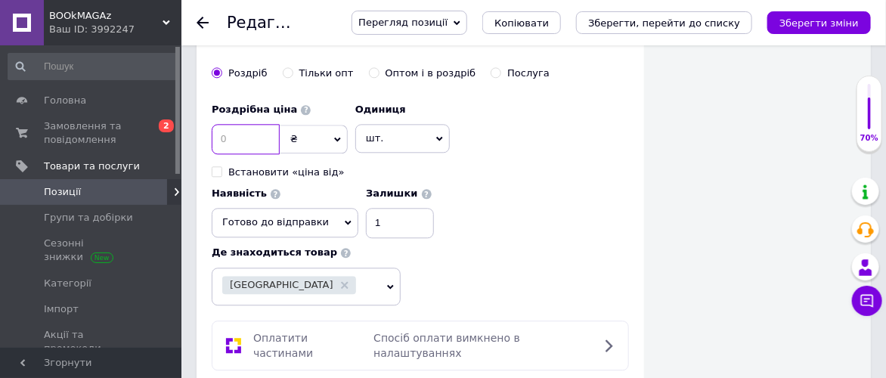
click at [233, 128] on input at bounding box center [246, 139] width 68 height 30
type input "7"
type input "895"
click at [438, 135] on icon at bounding box center [439, 138] width 7 height 7
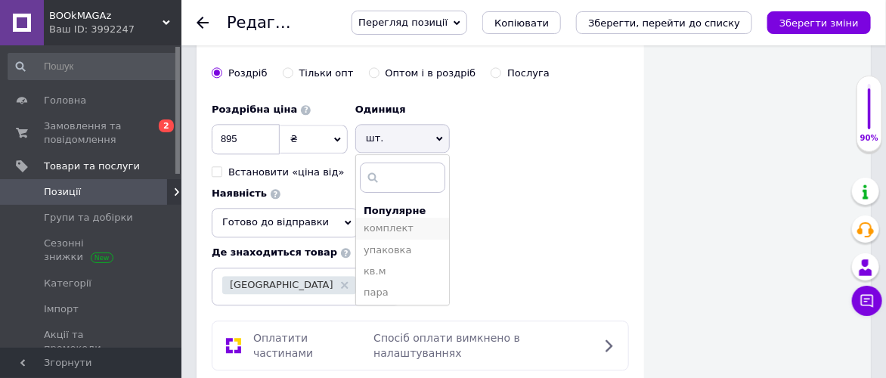
click at [407, 218] on li "комплект" at bounding box center [402, 228] width 93 height 21
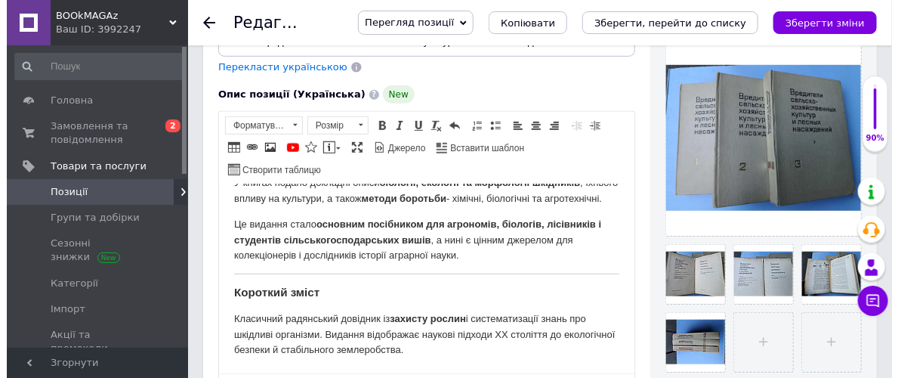
scroll to position [419, 0]
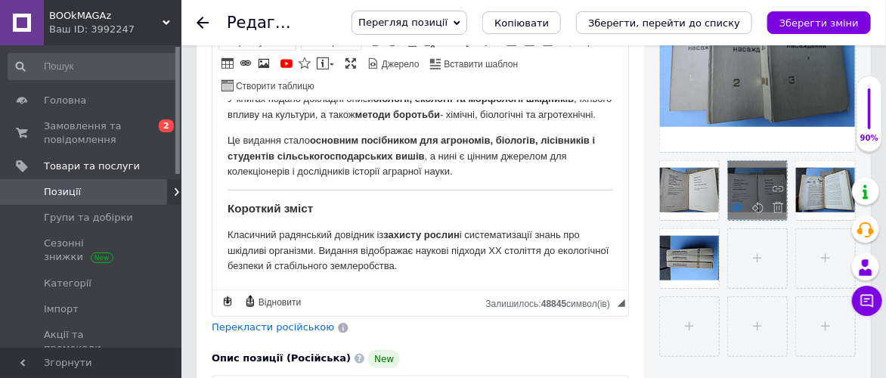
click at [736, 203] on icon at bounding box center [736, 207] width 11 height 11
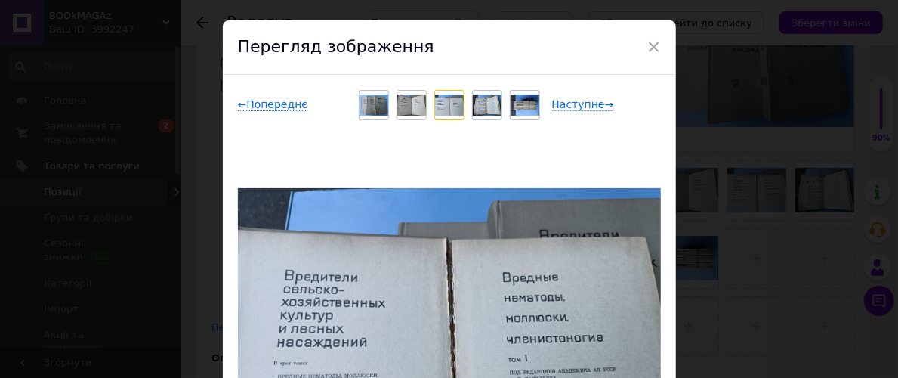
scroll to position [0, 0]
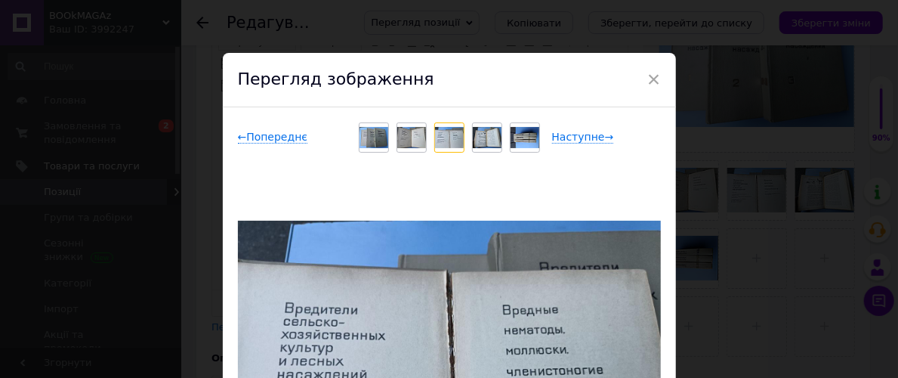
click at [410, 134] on img at bounding box center [411, 138] width 29 height 22
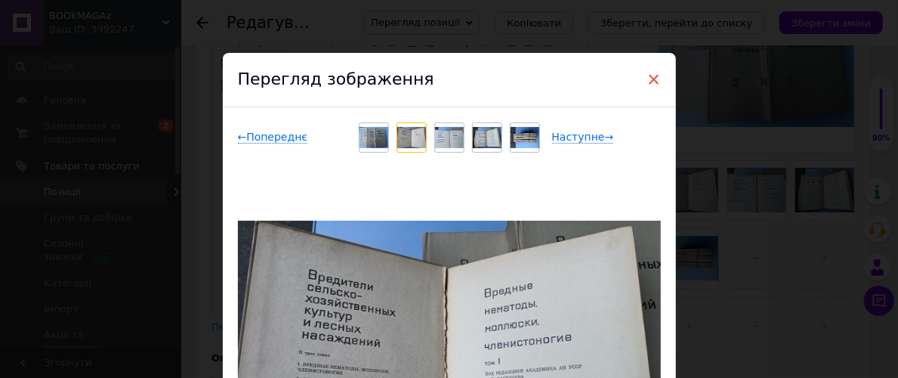
drag, startPoint x: 652, startPoint y: 80, endPoint x: 350, endPoint y: 58, distance: 303.1
click at [652, 79] on span "×" at bounding box center [655, 79] width 14 height 26
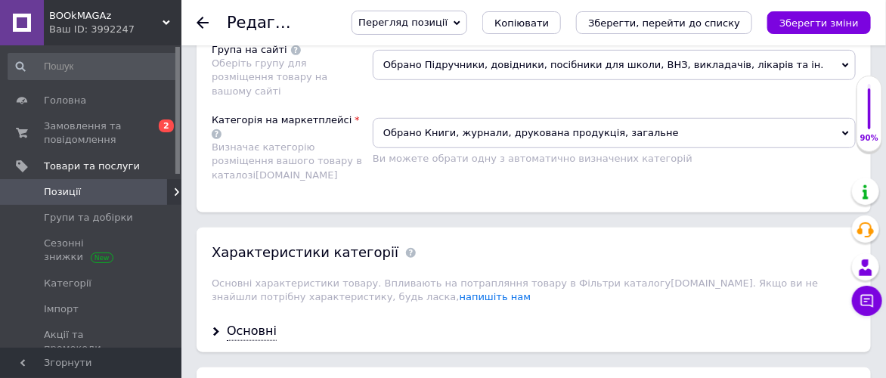
scroll to position [2182, 0]
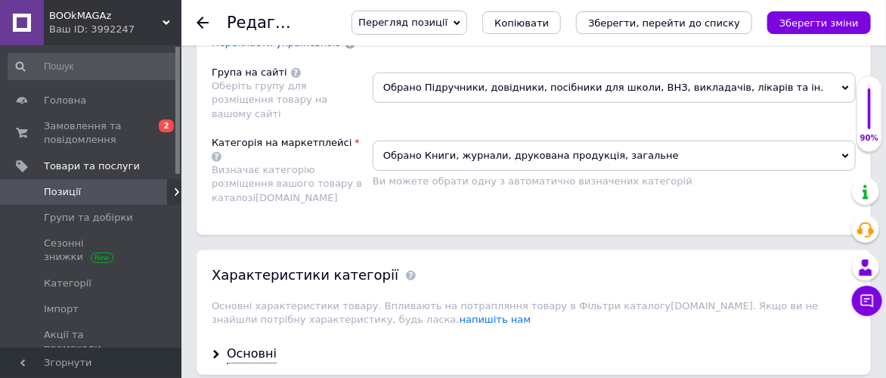
click at [846, 141] on span "Обрано Книги, журнали, друкована продукція, загальне" at bounding box center [614, 156] width 483 height 30
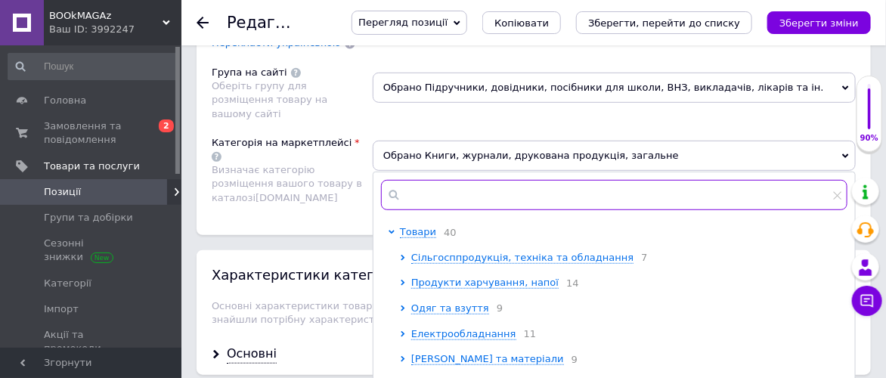
click at [481, 180] on input "text" at bounding box center [614, 195] width 466 height 30
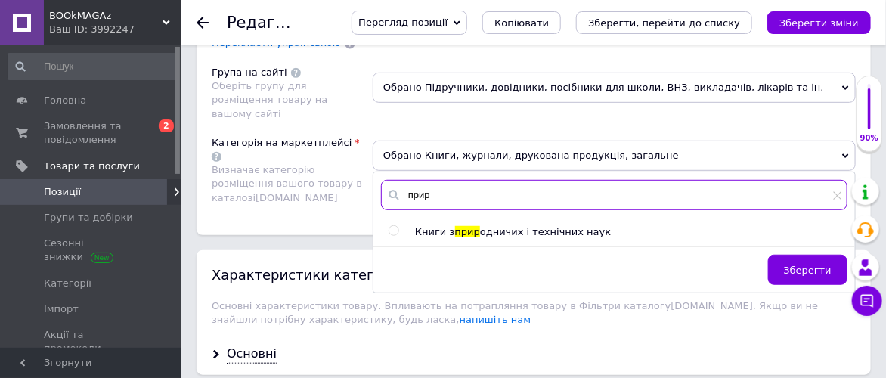
type input "прир"
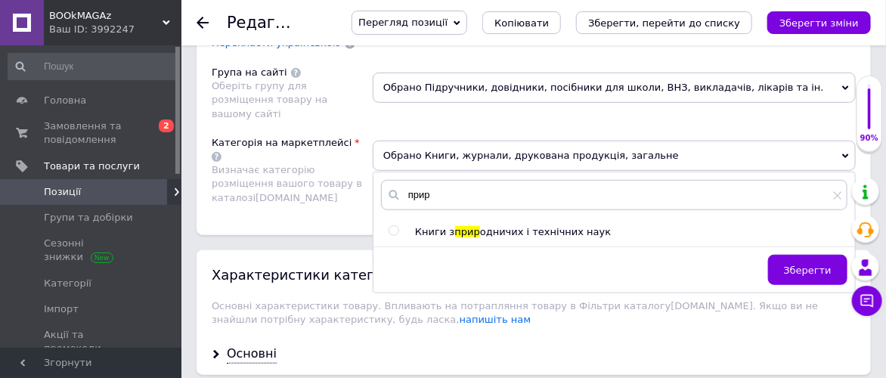
click at [391, 226] on input "radio" at bounding box center [393, 231] width 10 height 10
radio input "true"
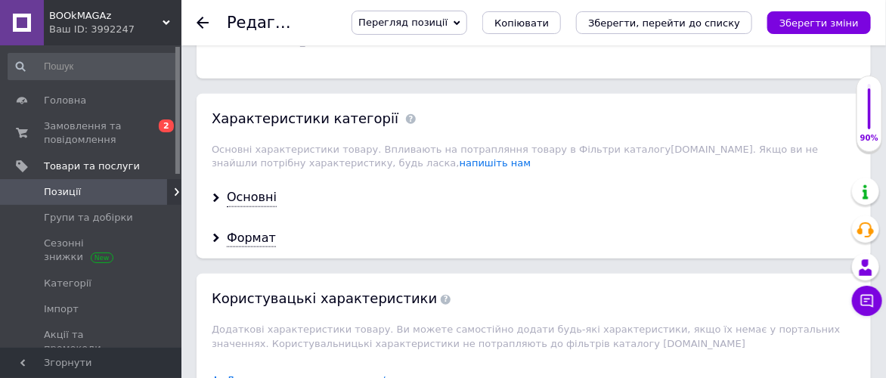
scroll to position [2351, 0]
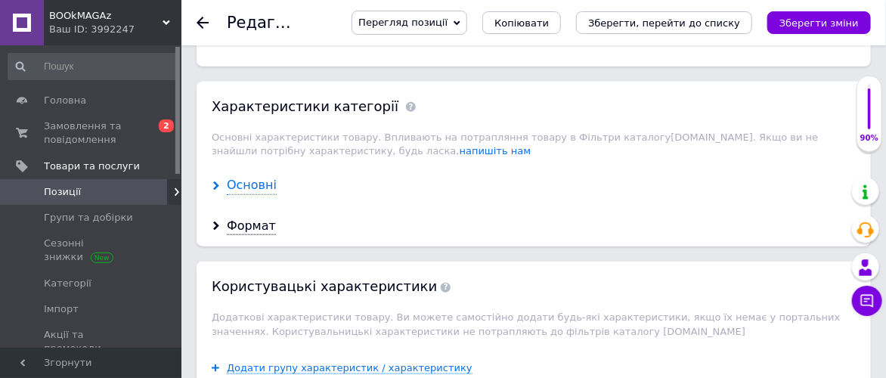
click at [268, 177] on div "Основні" at bounding box center [252, 185] width 50 height 17
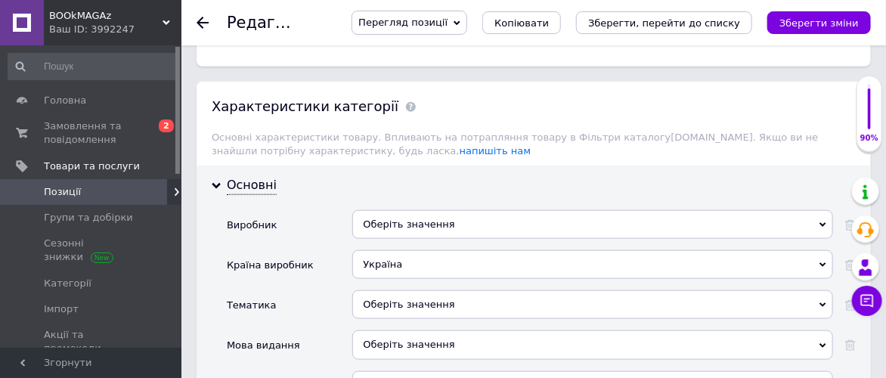
click at [473, 210] on div "Оберіть значення" at bounding box center [592, 224] width 481 height 29
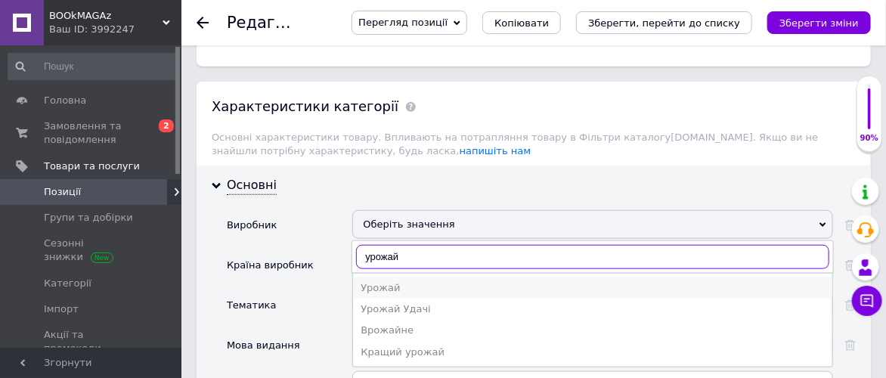
type input "урожай"
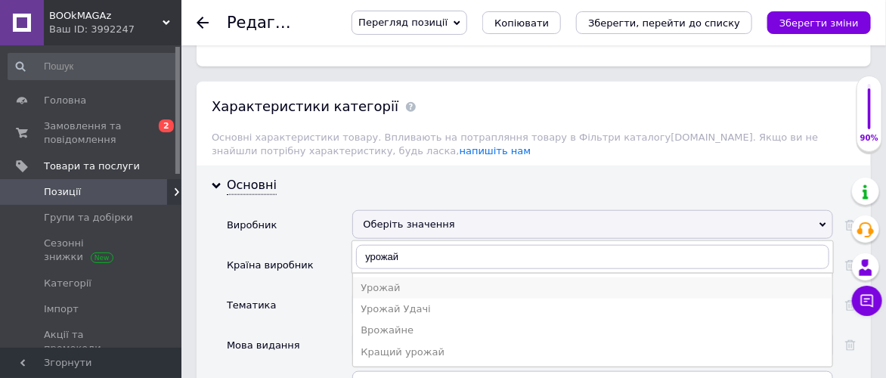
click at [410, 281] on div "Урожай" at bounding box center [592, 288] width 464 height 14
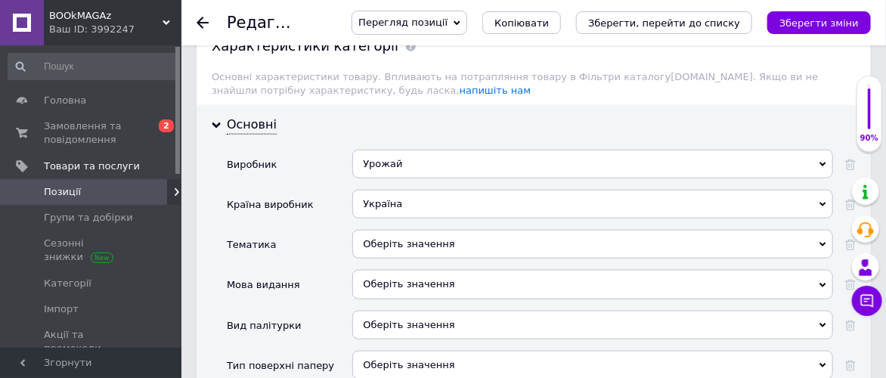
scroll to position [2435, 0]
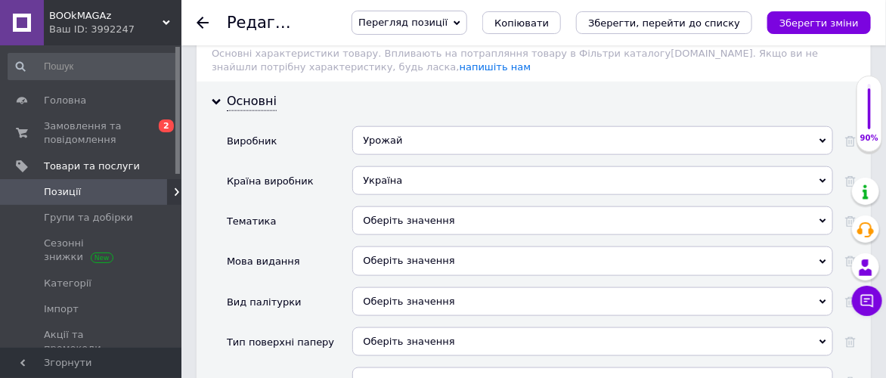
click at [507, 206] on div "Оберіть значення" at bounding box center [592, 220] width 481 height 29
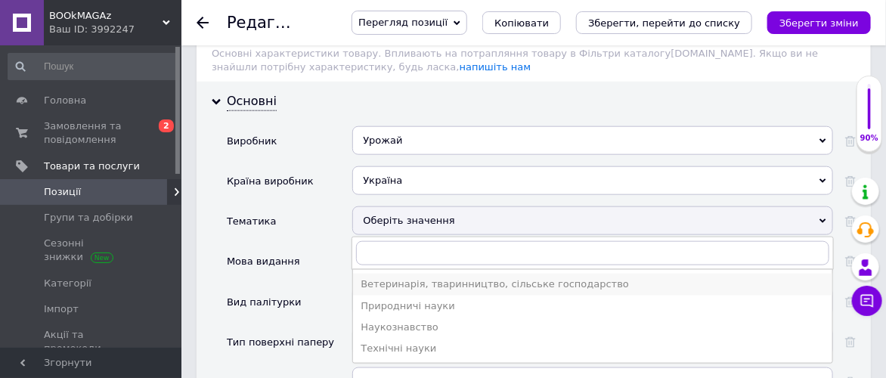
click at [497, 277] on div "Ветеринарія, тваринництво, сільське господарство" at bounding box center [592, 284] width 464 height 14
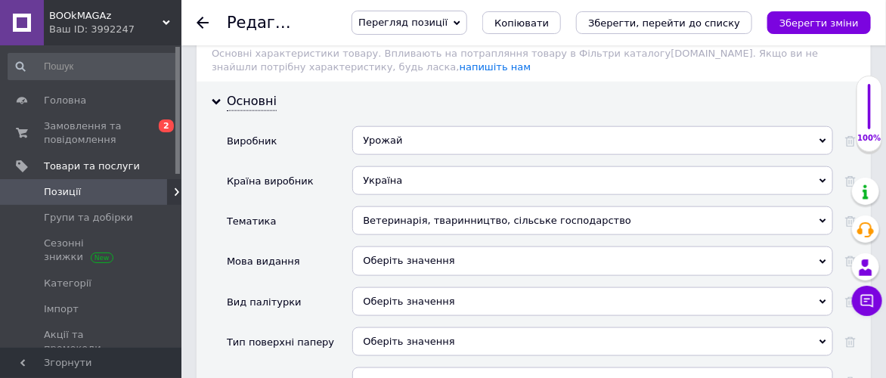
click at [492, 246] on div "Оберіть значення" at bounding box center [592, 260] width 481 height 29
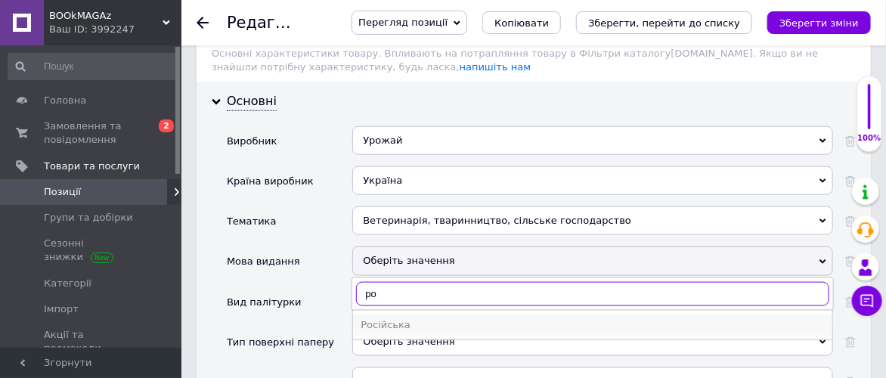
type input "ро"
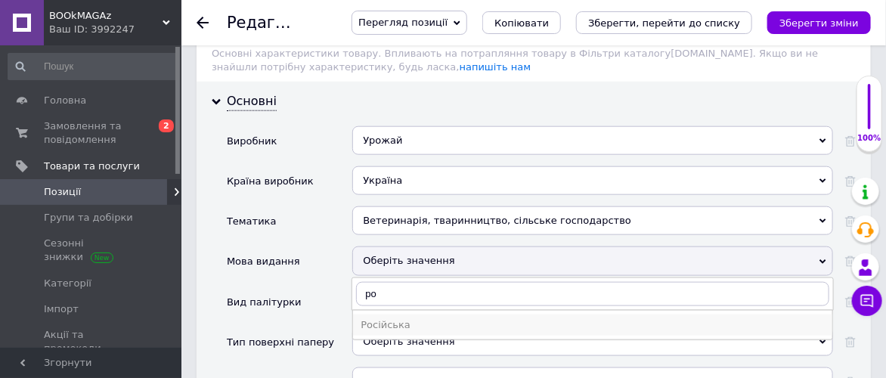
click at [459, 318] on div "Російська" at bounding box center [592, 325] width 464 height 14
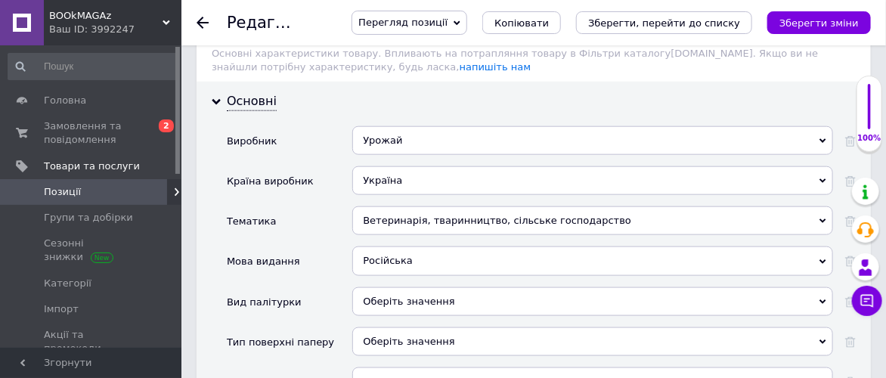
scroll to position [2519, 0]
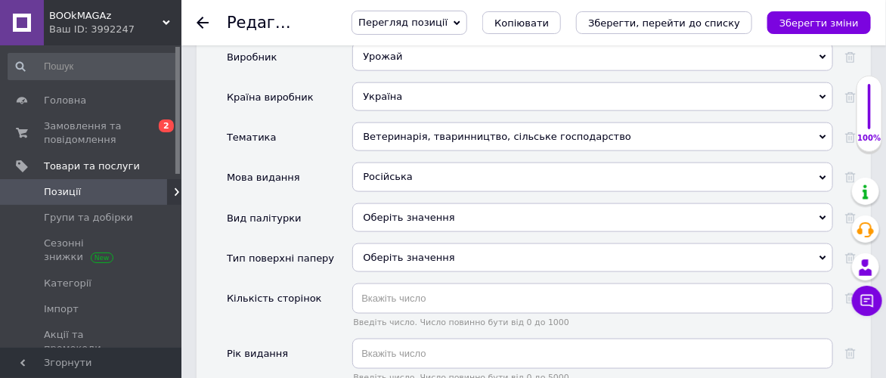
click at [482, 203] on div "Оберіть значення" at bounding box center [592, 217] width 481 height 29
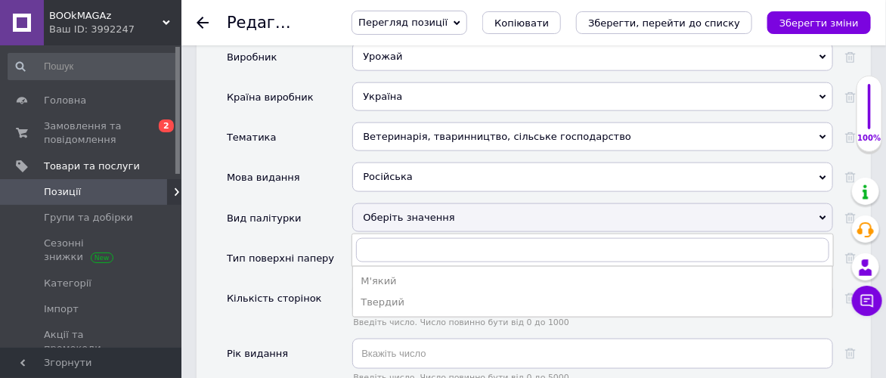
drag, startPoint x: 420, startPoint y: 243, endPoint x: 517, endPoint y: 174, distance: 118.7
click at [421, 295] on div "Твердий" at bounding box center [592, 302] width 464 height 14
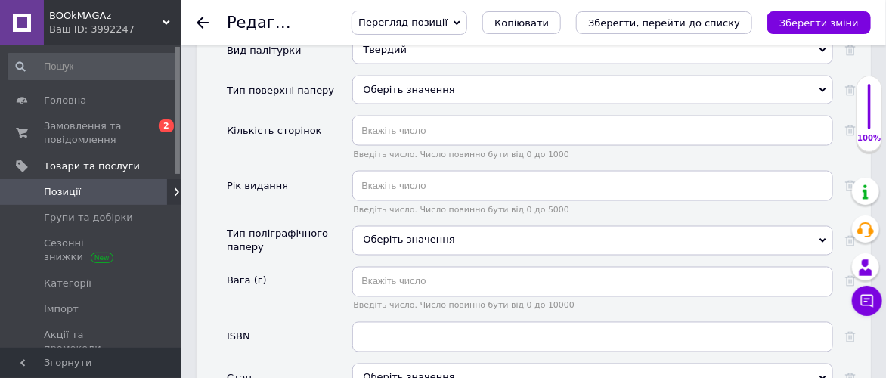
scroll to position [2770, 0]
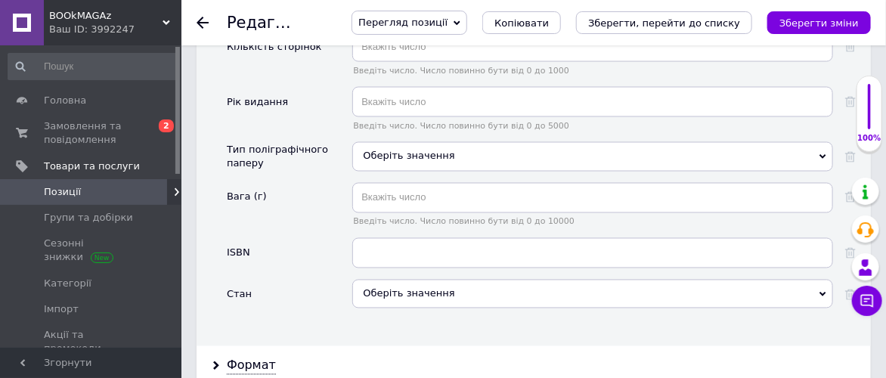
click at [487, 280] on div "Оберіть значення" at bounding box center [592, 294] width 481 height 29
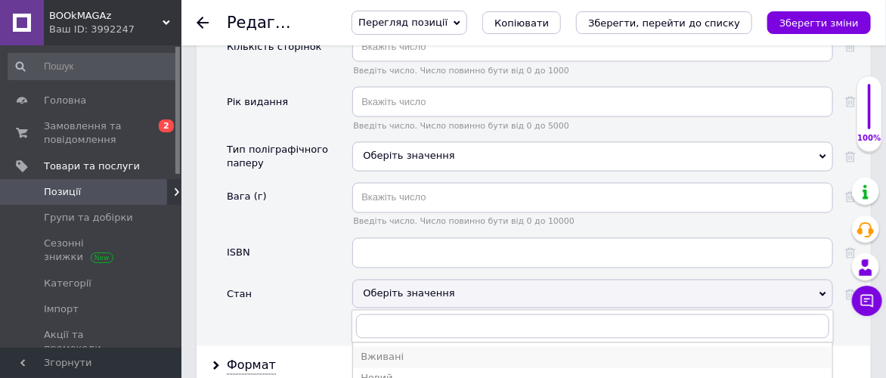
click at [442, 351] on div "Вживані" at bounding box center [592, 358] width 464 height 14
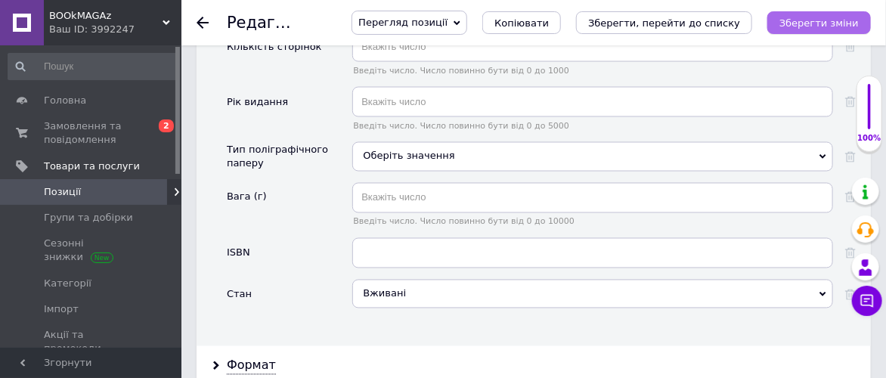
click at [819, 18] on icon "Зберегти зміни" at bounding box center [818, 22] width 79 height 11
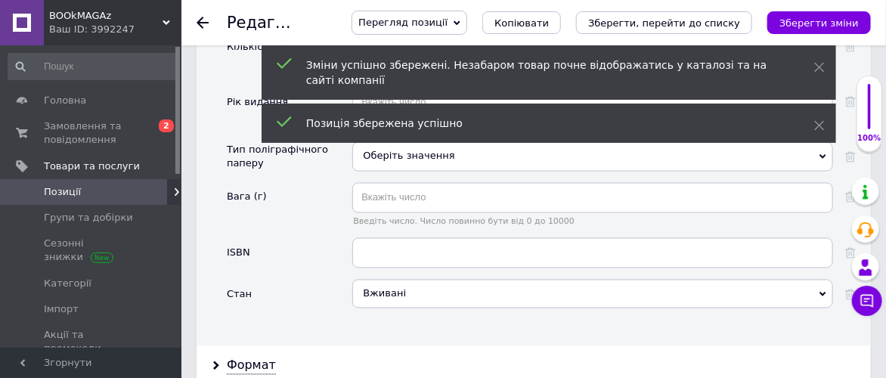
click at [199, 20] on use at bounding box center [202, 23] width 12 height 12
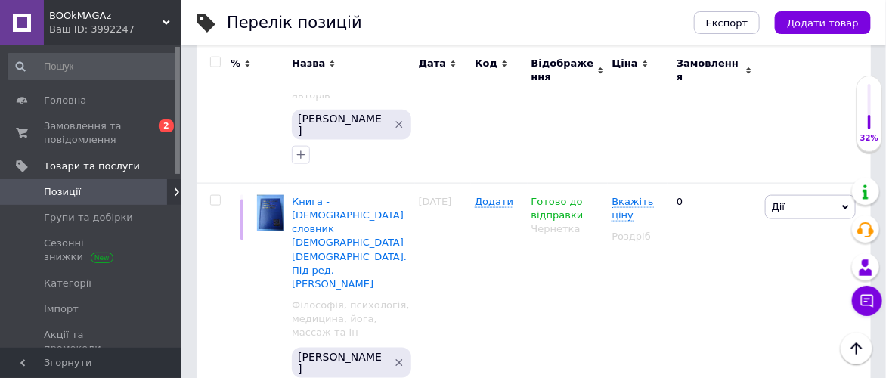
scroll to position [419, 0]
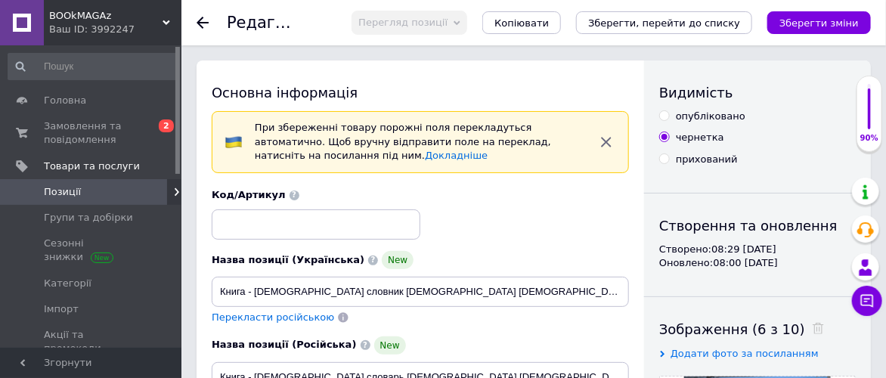
click at [666, 114] on input "опубліковано" at bounding box center [664, 115] width 10 height 10
radio input "true"
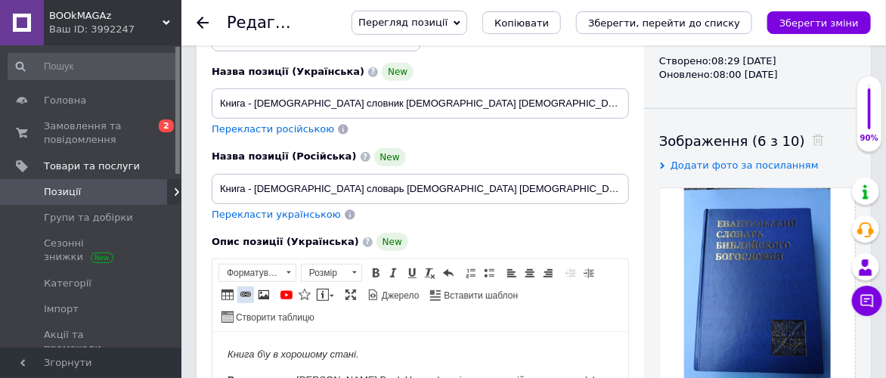
scroll to position [168, 0]
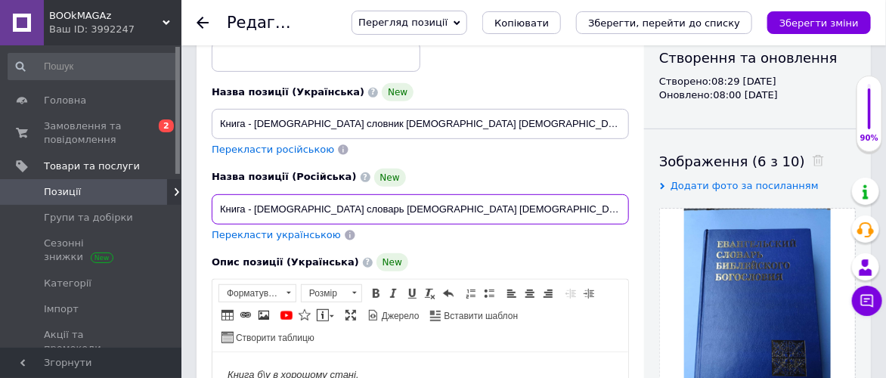
drag, startPoint x: 253, startPoint y: 207, endPoint x: 605, endPoint y: 209, distance: 351.4
click at [605, 209] on input "Книга - [DEMOGRAPHIC_DATA] словарь [DEMOGRAPHIC_DATA] [DEMOGRAPHIC_DATA]. Под р…" at bounding box center [420, 209] width 417 height 30
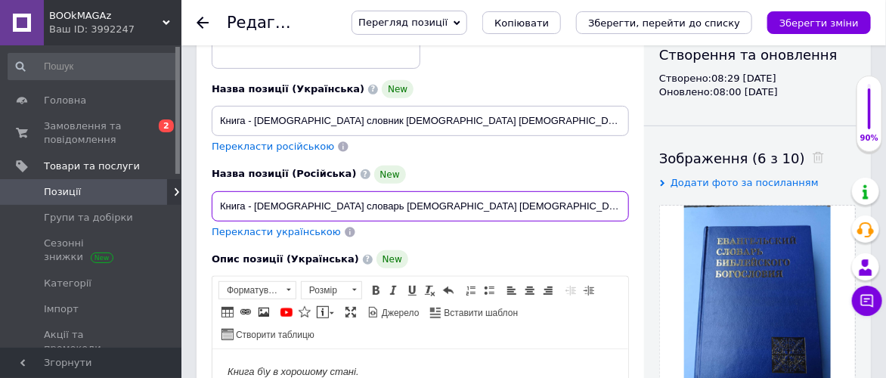
scroll to position [84, 0]
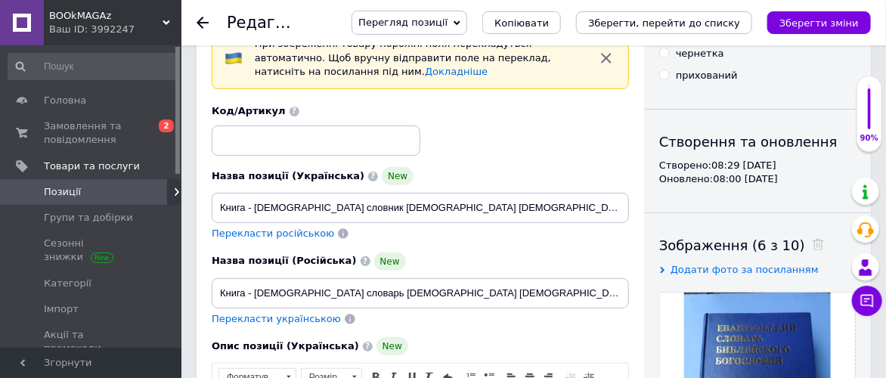
click at [512, 109] on div "Код/Артикул" at bounding box center [420, 129] width 428 height 63
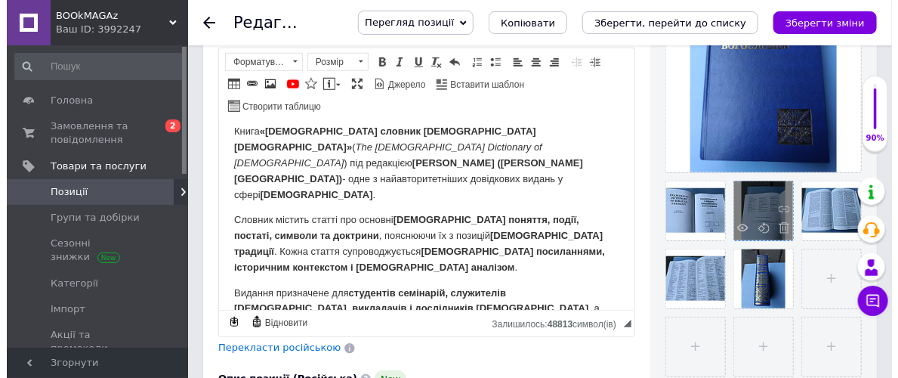
scroll to position [419, 0]
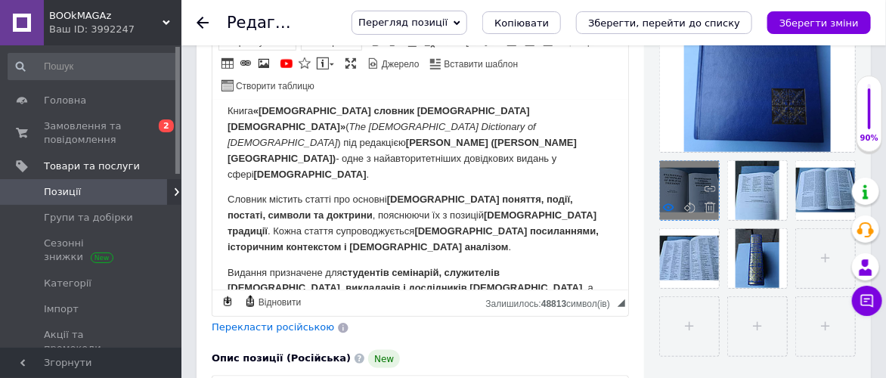
click at [667, 203] on icon at bounding box center [668, 207] width 11 height 11
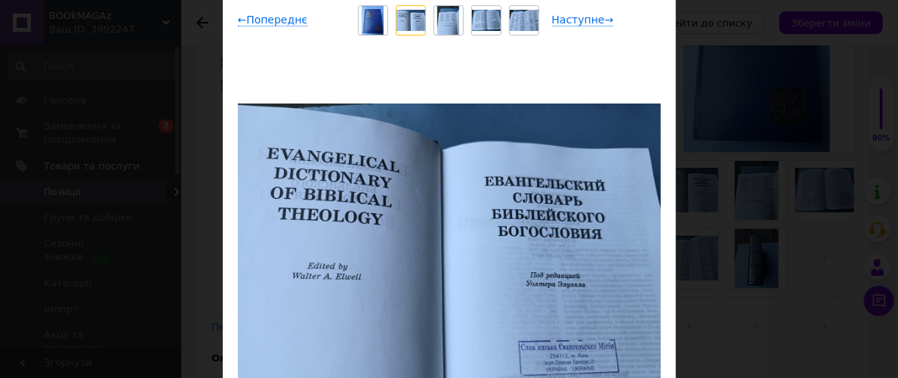
scroll to position [84, 0]
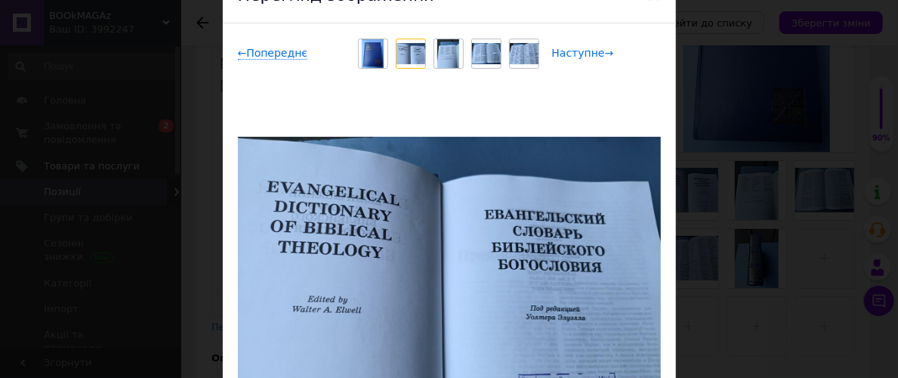
click at [580, 54] on span "Наступне →" at bounding box center [583, 53] width 62 height 13
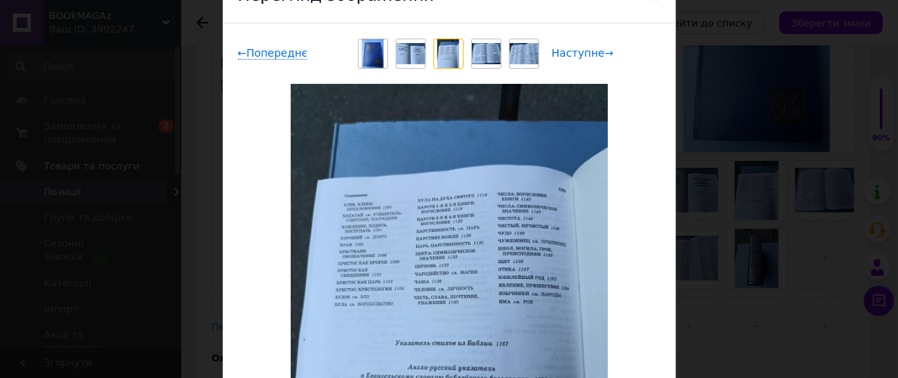
click at [574, 51] on span "Наступне →" at bounding box center [583, 53] width 62 height 13
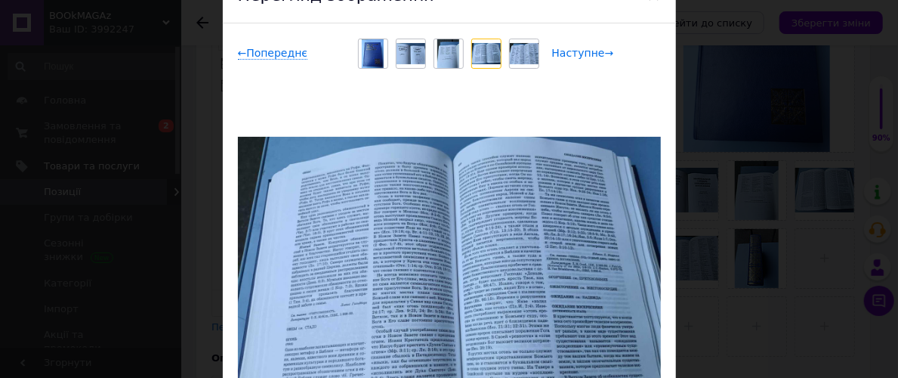
click at [574, 51] on span "Наступне →" at bounding box center [583, 53] width 62 height 13
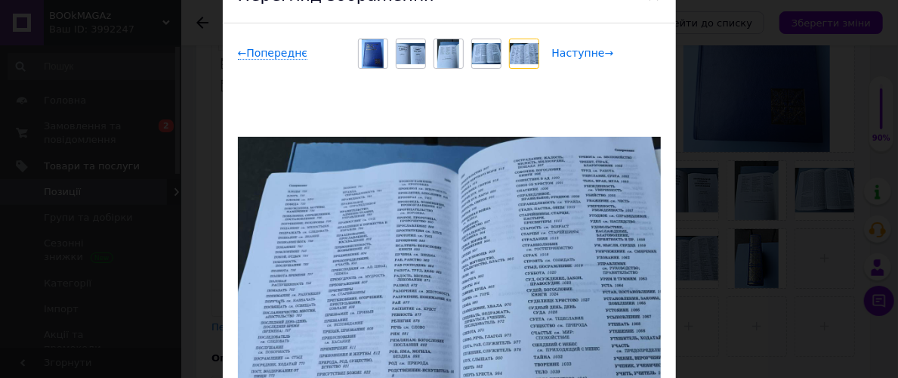
click at [574, 51] on span "Наступне →" at bounding box center [583, 53] width 62 height 13
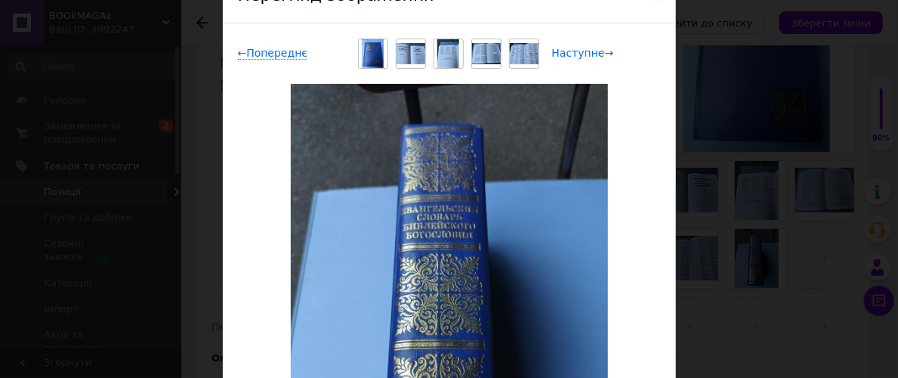
click at [574, 51] on span "Наступне →" at bounding box center [583, 53] width 62 height 13
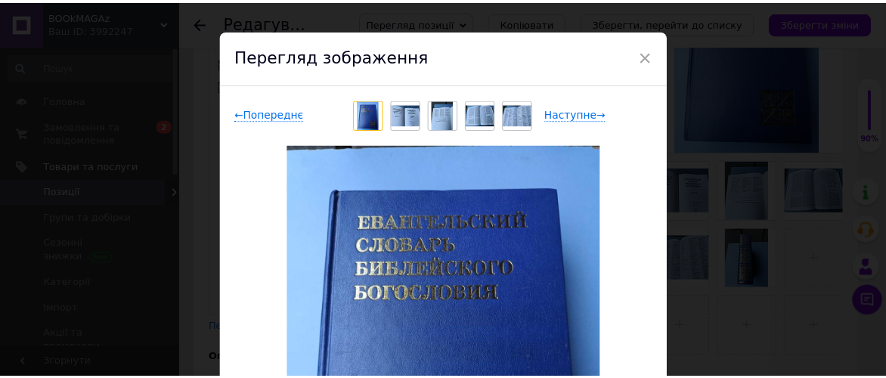
scroll to position [0, 0]
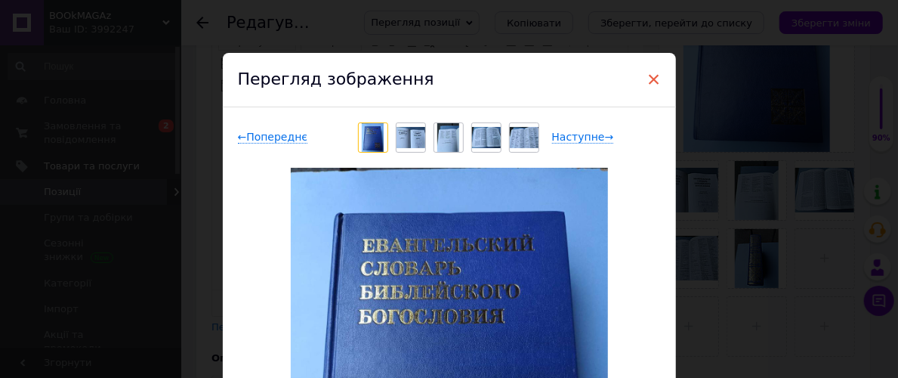
drag, startPoint x: 648, startPoint y: 74, endPoint x: 274, endPoint y: 17, distance: 378.4
click at [648, 74] on span "×" at bounding box center [655, 79] width 14 height 26
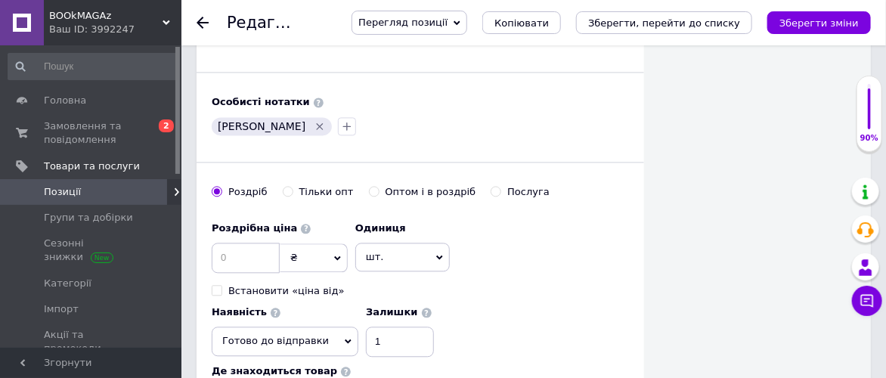
scroll to position [1175, 0]
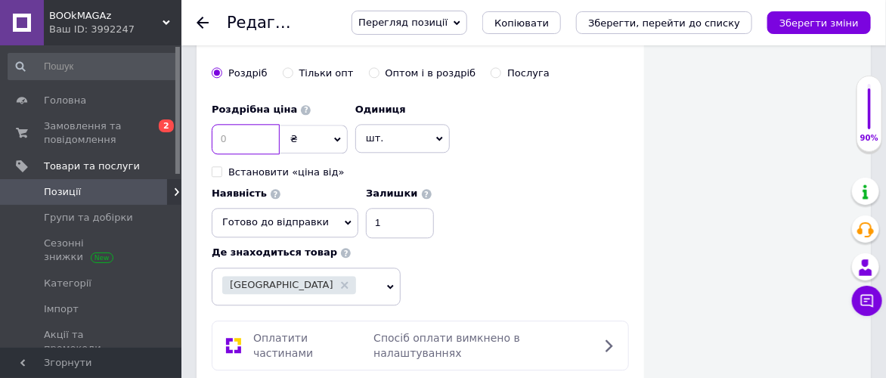
click at [224, 132] on input at bounding box center [246, 139] width 68 height 30
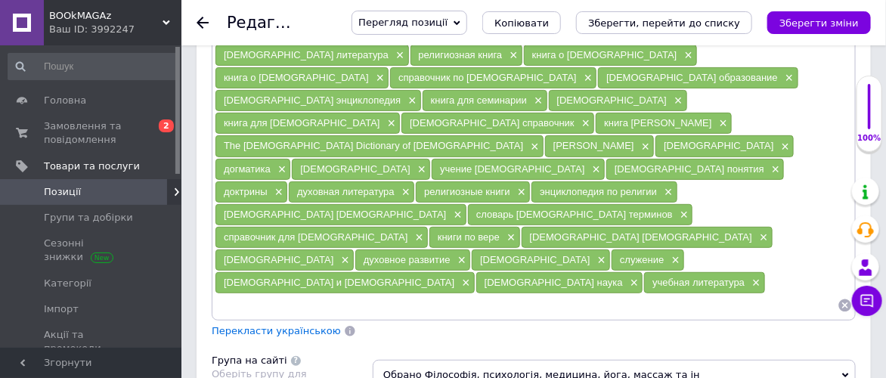
scroll to position [2099, 0]
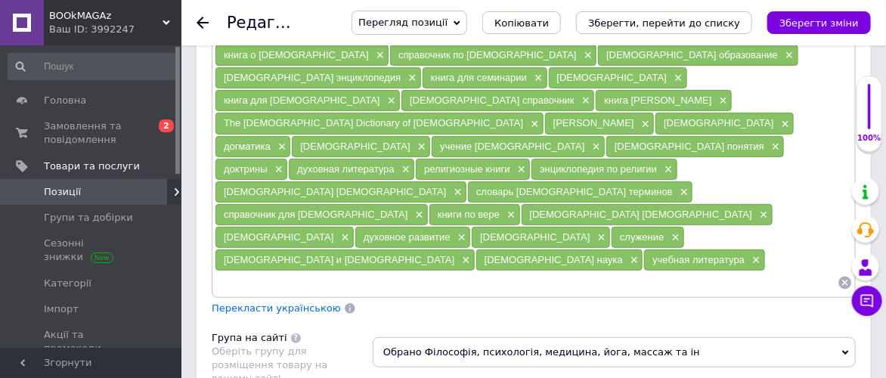
type input "1495"
type input "езот"
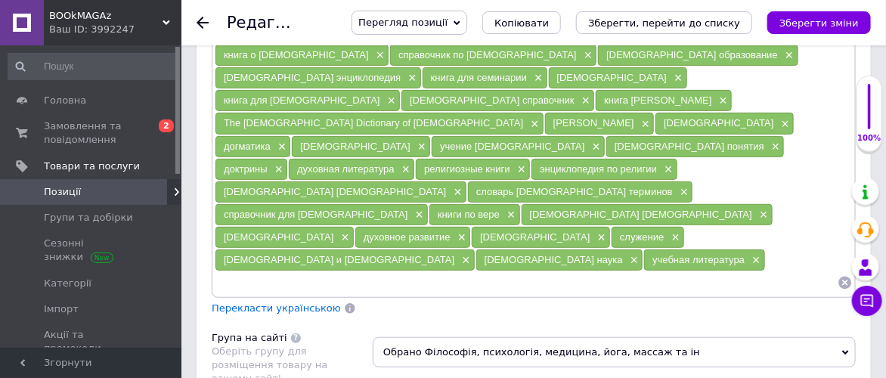
radio input "true"
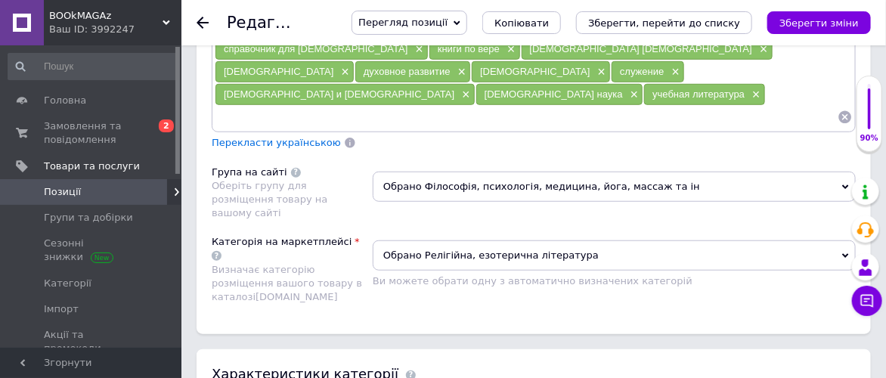
scroll to position [2267, 0]
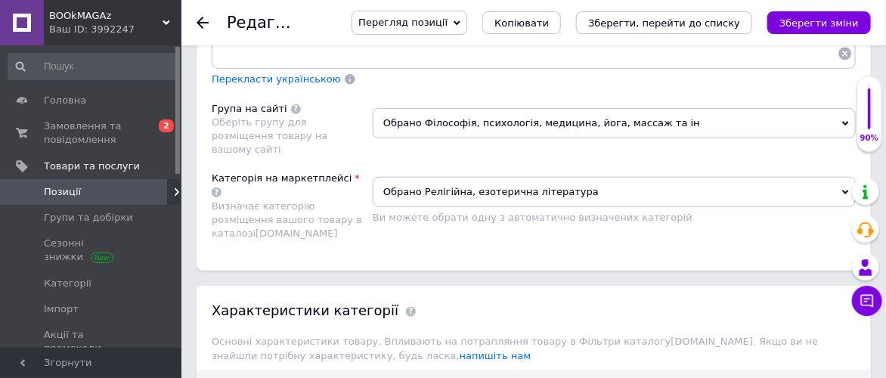
scroll to position [2351, 0]
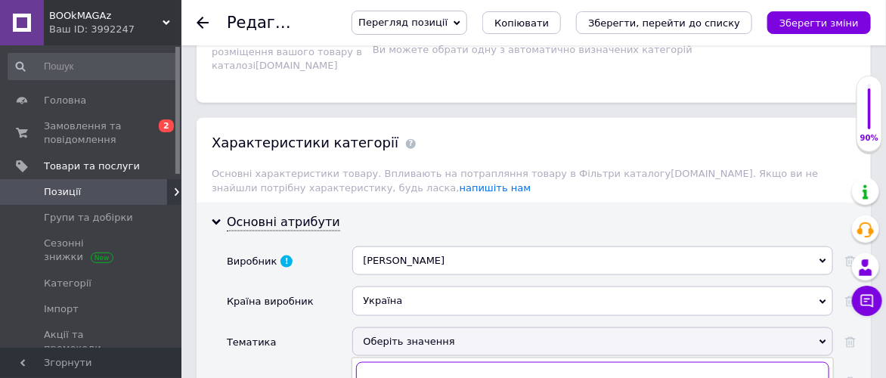
scroll to position [2519, 0]
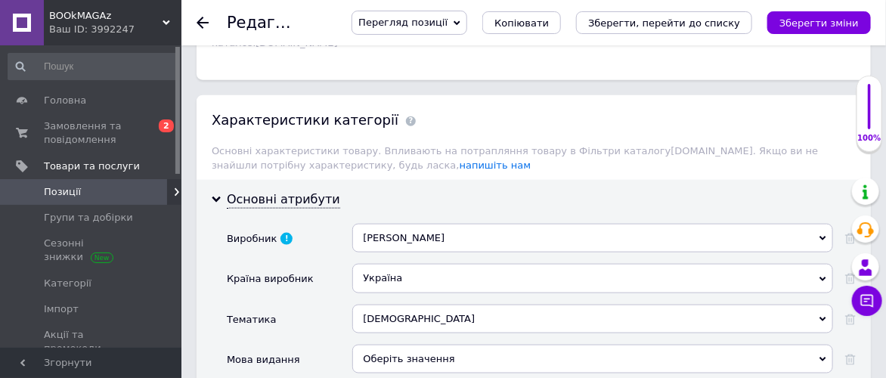
scroll to position [2435, 0]
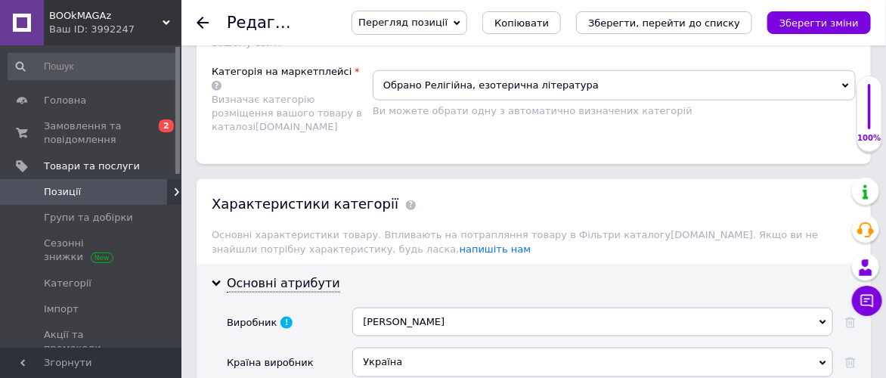
type input "ро"
drag, startPoint x: 419, startPoint y: 280, endPoint x: 427, endPoint y: 267, distance: 15.6
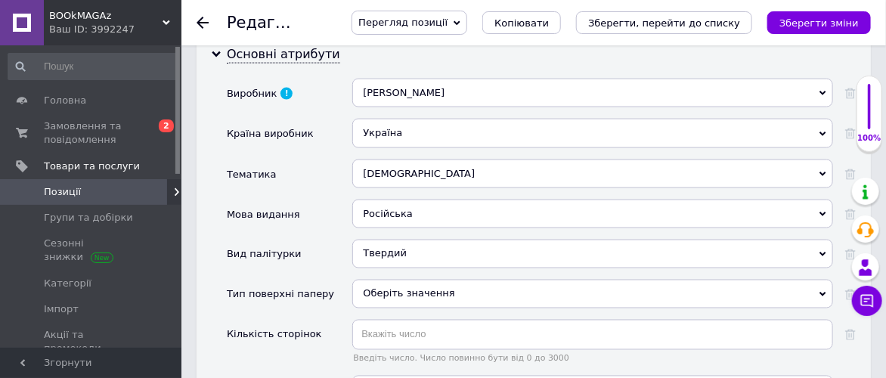
scroll to position [2686, 0]
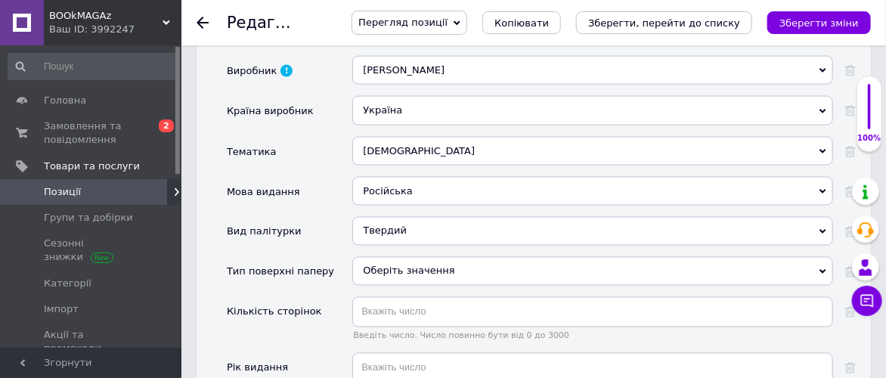
click at [826, 13] on button "Зберегти зміни" at bounding box center [819, 22] width 104 height 23
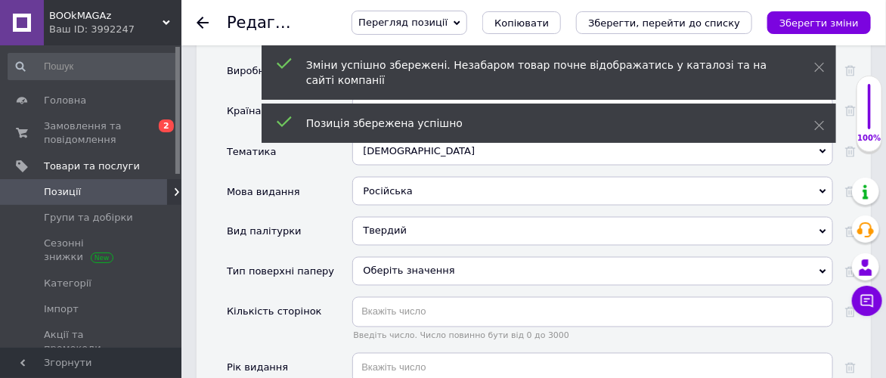
click at [199, 19] on use at bounding box center [202, 23] width 12 height 12
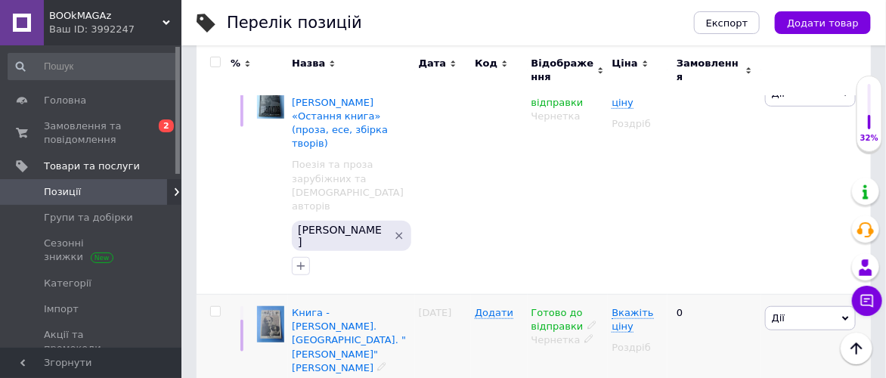
scroll to position [252, 0]
click at [345, 308] on span "Книга - [PERSON_NAME]. [GEOGRAPHIC_DATA]. "[PERSON_NAME]" [PERSON_NAME]" at bounding box center [349, 341] width 114 height 66
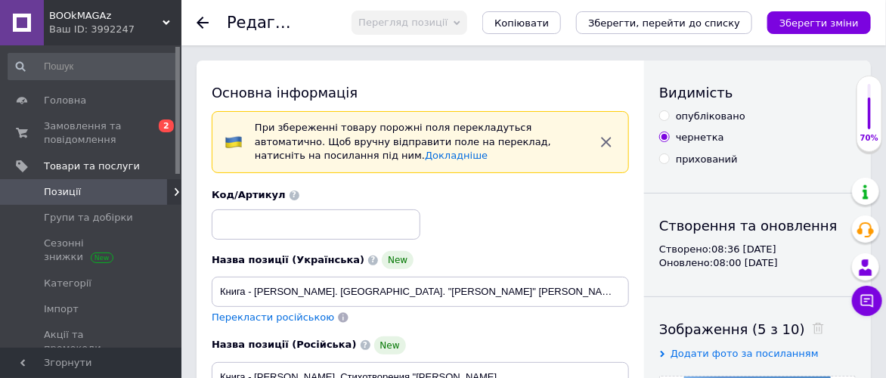
click at [666, 116] on input "опубліковано" at bounding box center [664, 115] width 10 height 10
radio input "true"
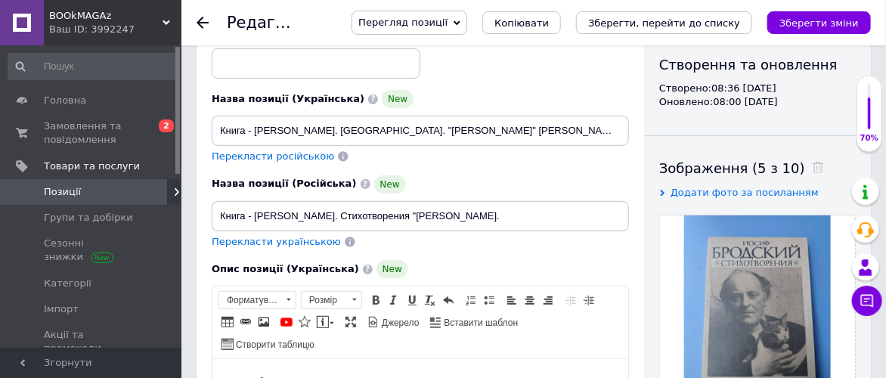
scroll to position [168, 0]
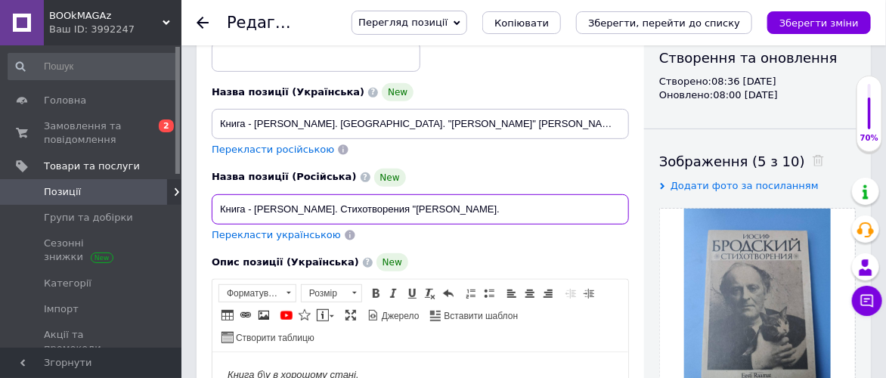
drag, startPoint x: 252, startPoint y: 207, endPoint x: 556, endPoint y: 207, distance: 303.8
click at [556, 207] on input "Книга - [PERSON_NAME]. Стихотворения "[PERSON_NAME]." at bounding box center [420, 209] width 417 height 30
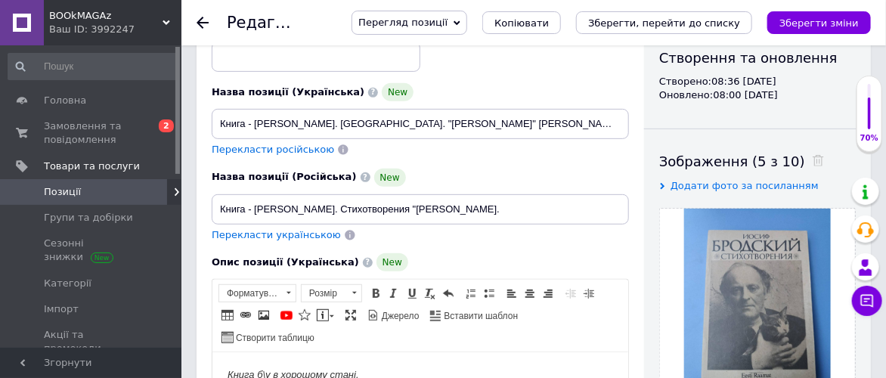
click at [503, 74] on div "Код/Артикул" at bounding box center [420, 45] width 428 height 63
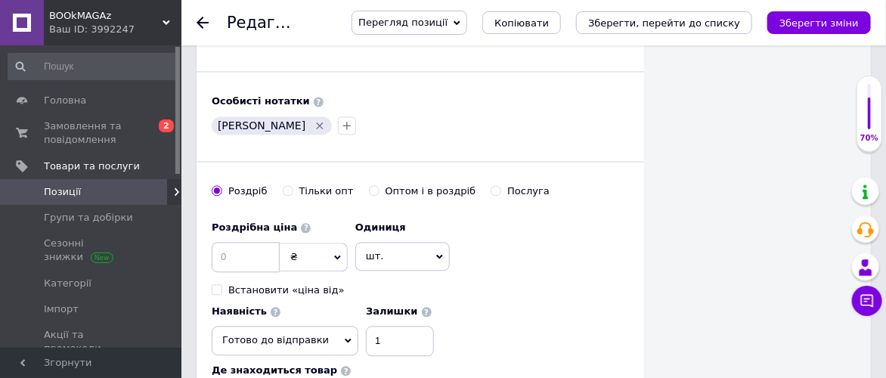
scroll to position [1091, 0]
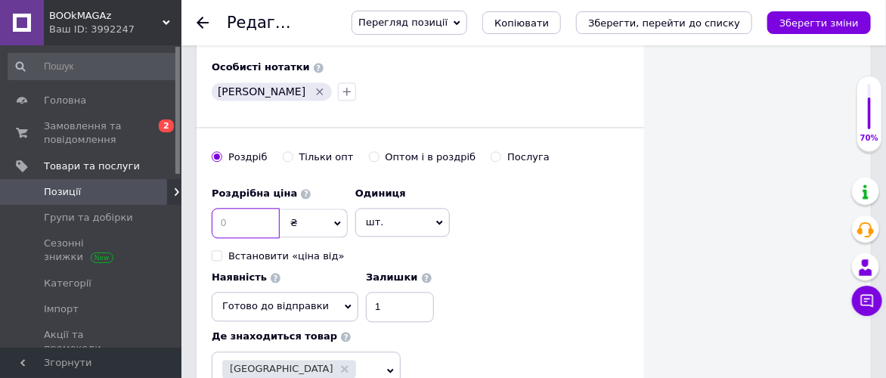
click at [233, 208] on input at bounding box center [246, 223] width 68 height 30
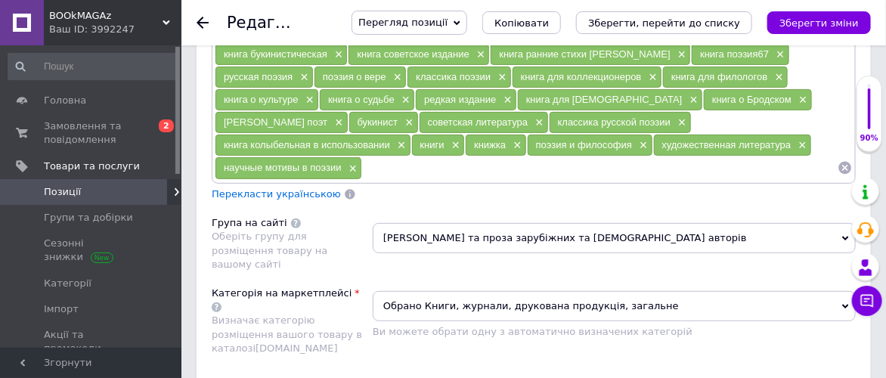
scroll to position [2099, 0]
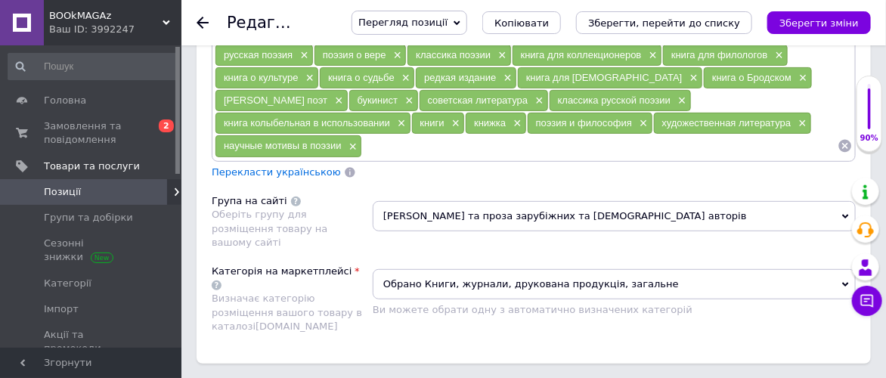
type input "795"
click at [844, 269] on span "Обрано Книги, журнали, друкована продукція, загальне" at bounding box center [614, 284] width 483 height 30
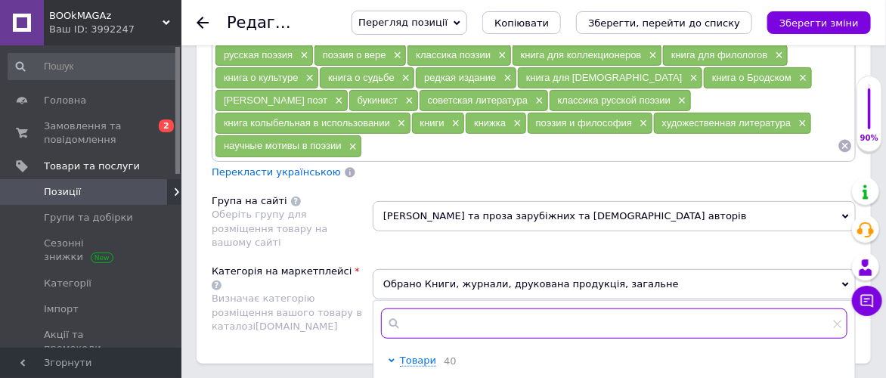
click at [543, 308] on input "text" at bounding box center [614, 323] width 466 height 30
type input "художня"
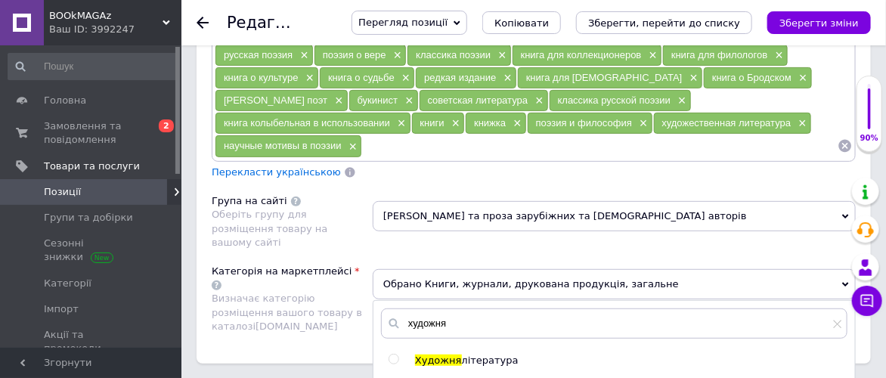
click at [391, 354] on input "radio" at bounding box center [393, 359] width 10 height 10
radio input "true"
click at [360, 264] on div "Категорія на маркетплейсі Визначає категорію розміщення вашого товару в каталоз…" at bounding box center [292, 298] width 161 height 69
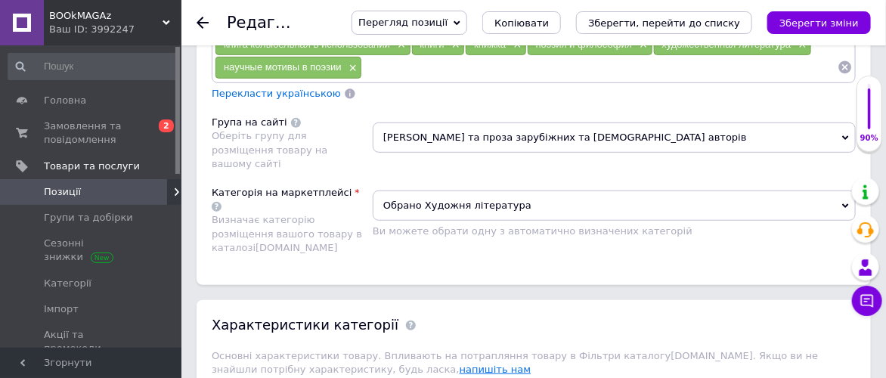
scroll to position [2351, 0]
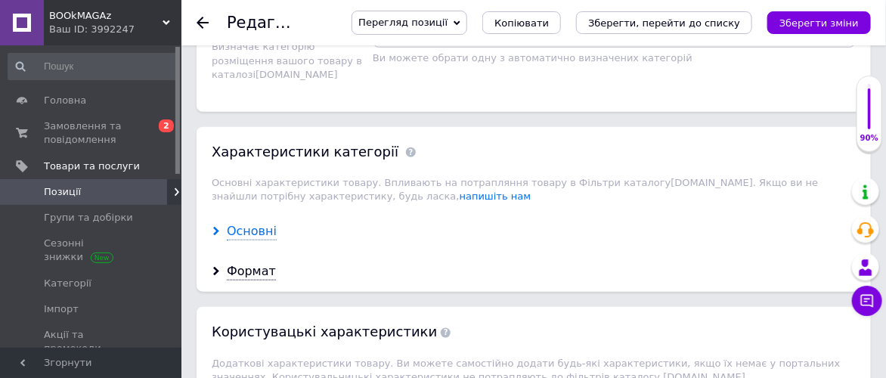
click at [258, 223] on div "Основні" at bounding box center [252, 231] width 50 height 17
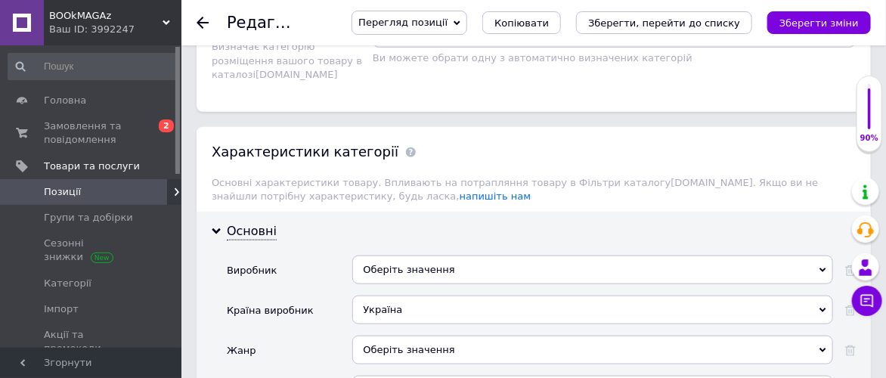
click at [498, 255] on div "Оберіть значення" at bounding box center [592, 269] width 481 height 29
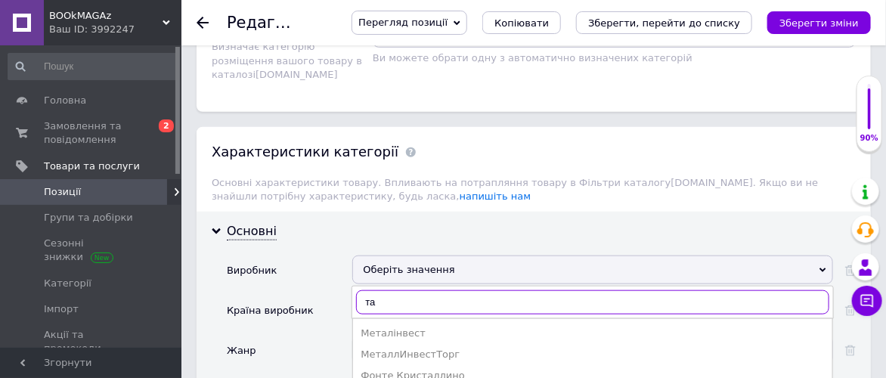
type input "т"
type input "видав"
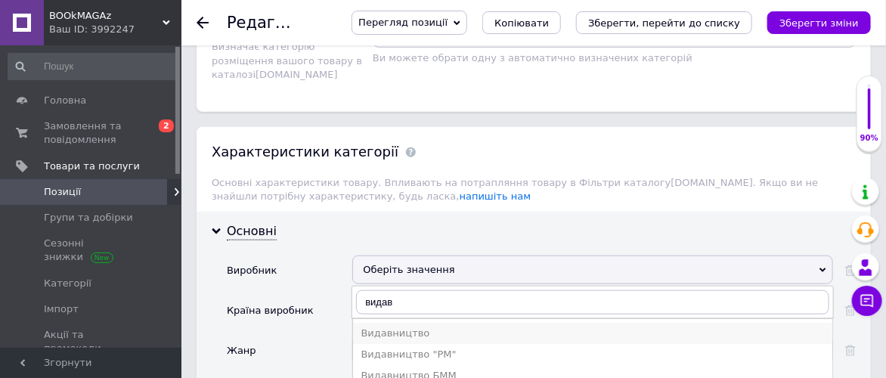
click at [473, 323] on li "Видавництво" at bounding box center [592, 333] width 479 height 21
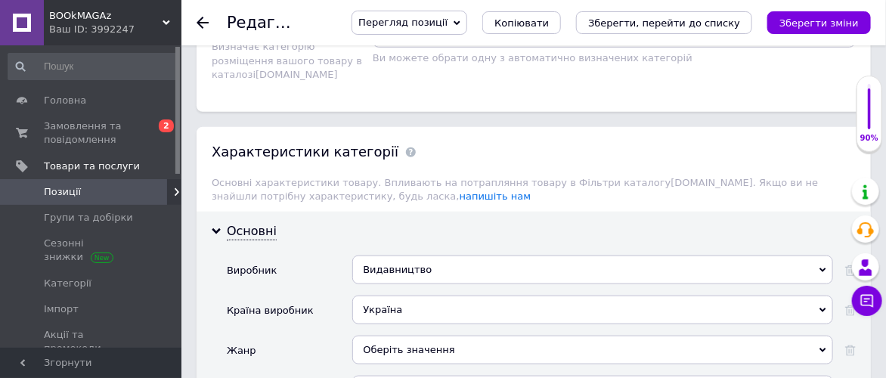
click at [459, 295] on div "Україна" at bounding box center [592, 309] width 481 height 29
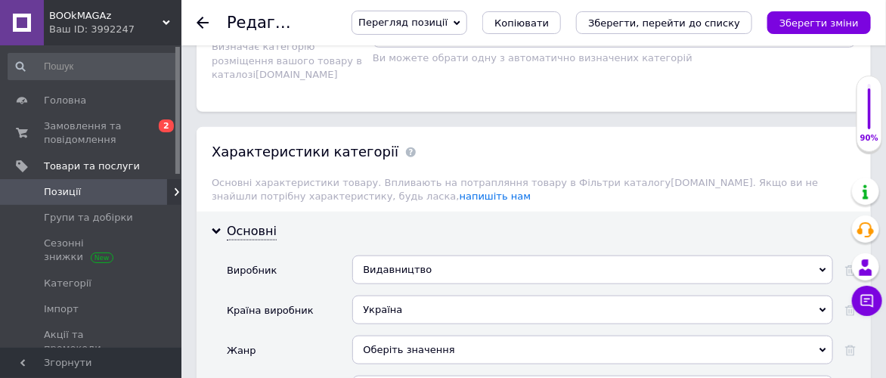
click at [477, 336] on div "Оберіть значення" at bounding box center [592, 350] width 481 height 29
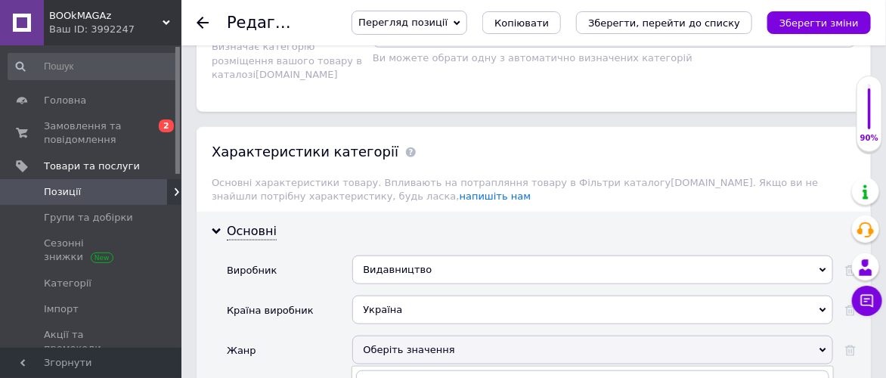
click at [462, 295] on div "Україна" at bounding box center [592, 309] width 481 height 29
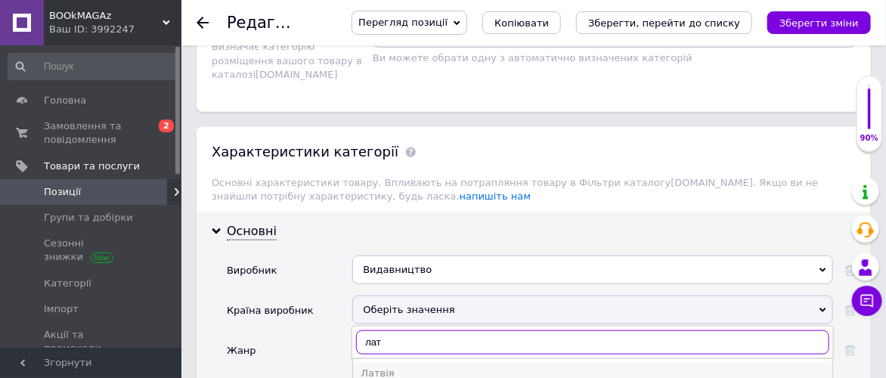
type input "лат"
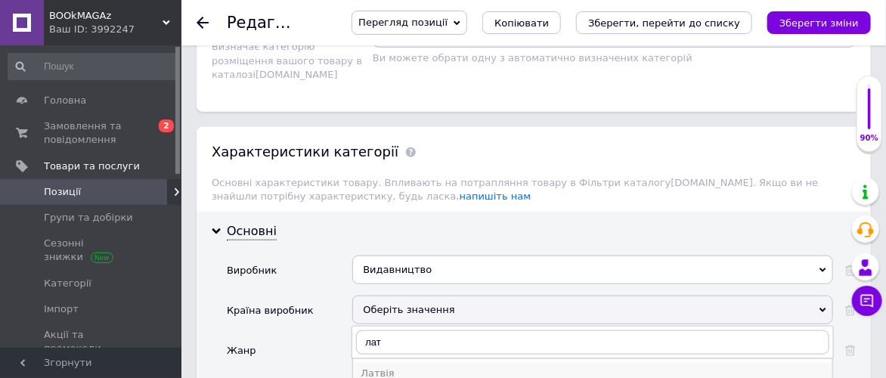
click at [436, 366] on div "Латвія" at bounding box center [592, 373] width 464 height 14
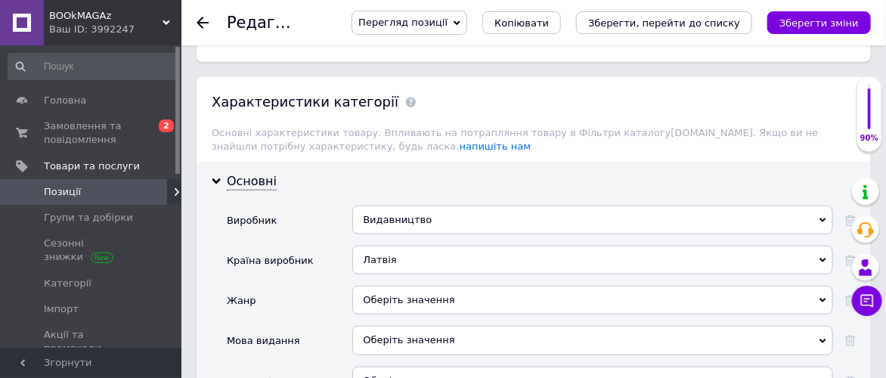
scroll to position [2435, 0]
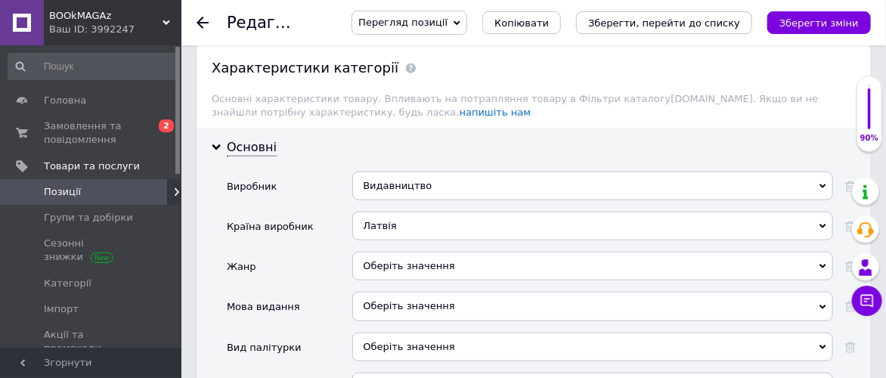
click at [474, 252] on div "Оберіть значення" at bounding box center [592, 266] width 481 height 29
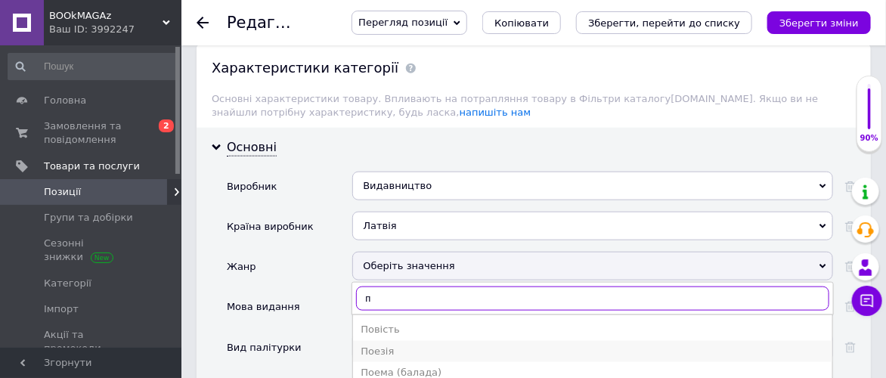
type input "п"
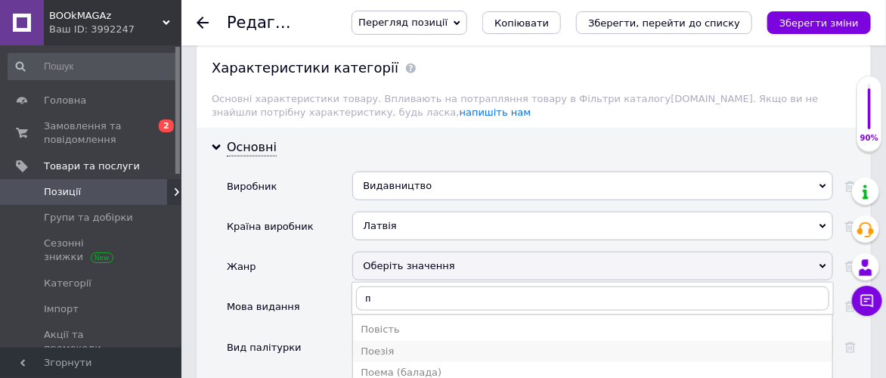
click at [407, 345] on div "Поезія" at bounding box center [592, 352] width 464 height 14
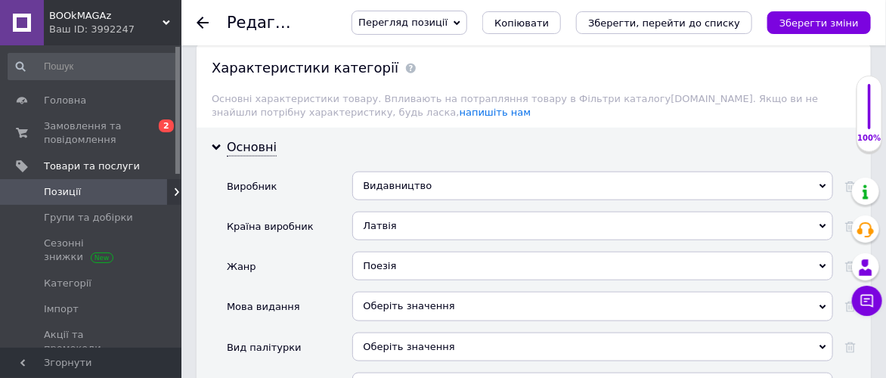
click at [472, 292] on div "Оберіть значення" at bounding box center [592, 306] width 481 height 29
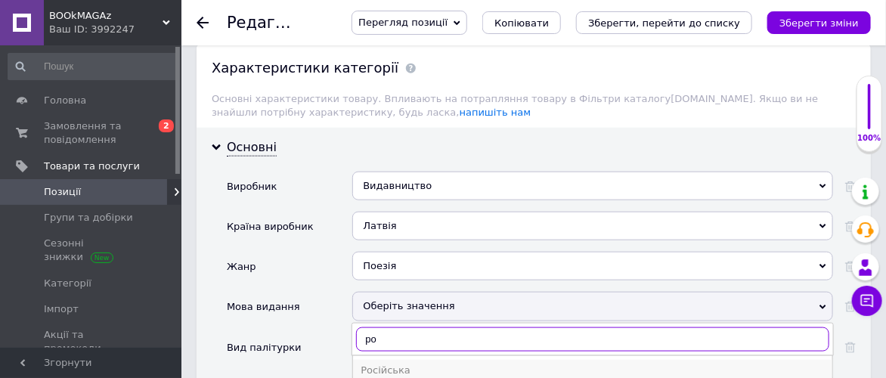
type input "ро"
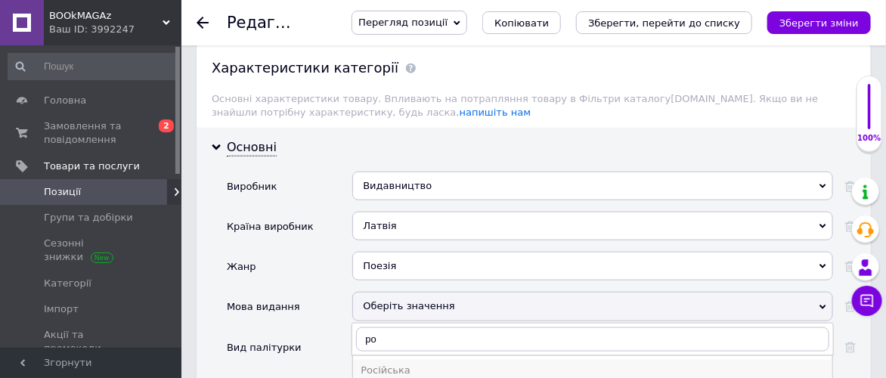
click at [444, 360] on li "Російська" at bounding box center [592, 370] width 479 height 21
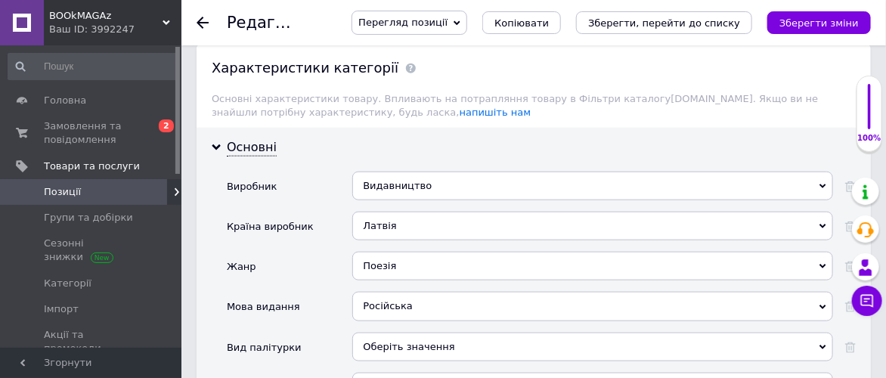
click at [469, 332] on div "Оберіть значення" at bounding box center [592, 346] width 481 height 29
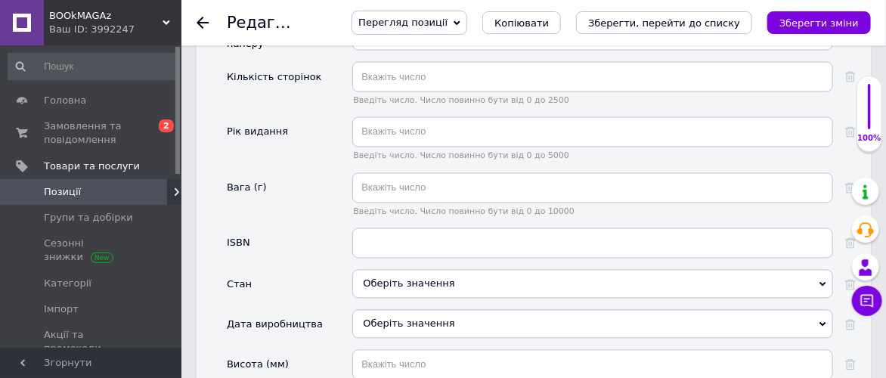
scroll to position [2854, 0]
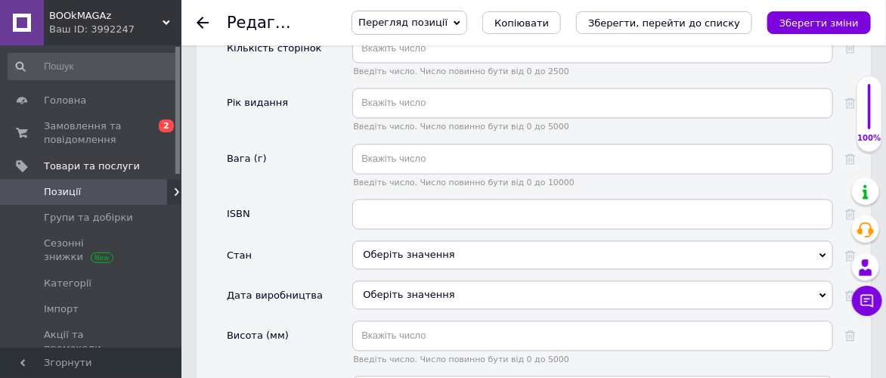
click at [480, 241] on div "Оберіть значення" at bounding box center [592, 255] width 481 height 29
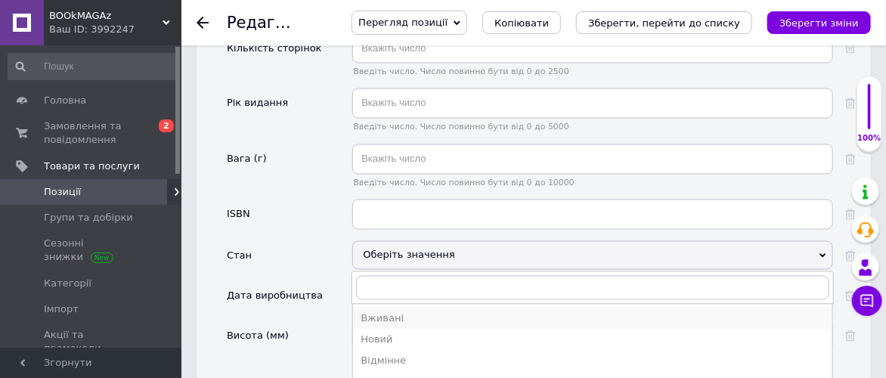
click at [426, 312] on div "Вживані" at bounding box center [592, 319] width 464 height 14
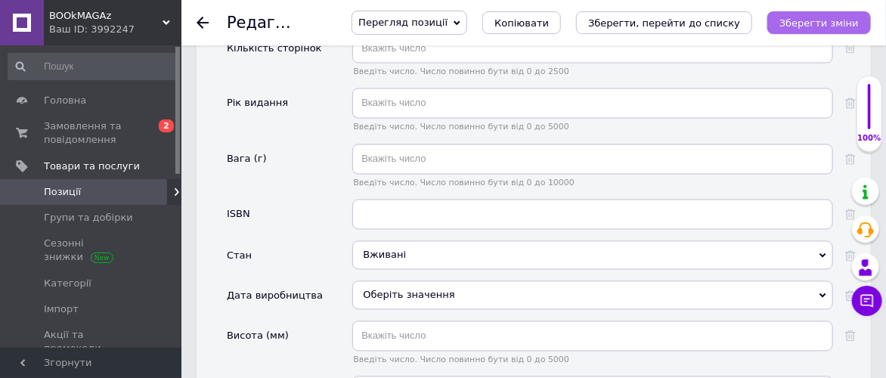
click at [846, 17] on icon "Зберегти зміни" at bounding box center [818, 22] width 79 height 11
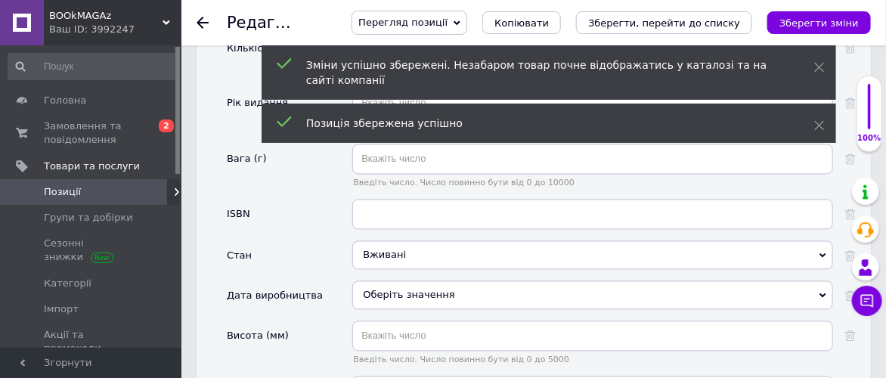
click at [203, 17] on use at bounding box center [202, 23] width 12 height 12
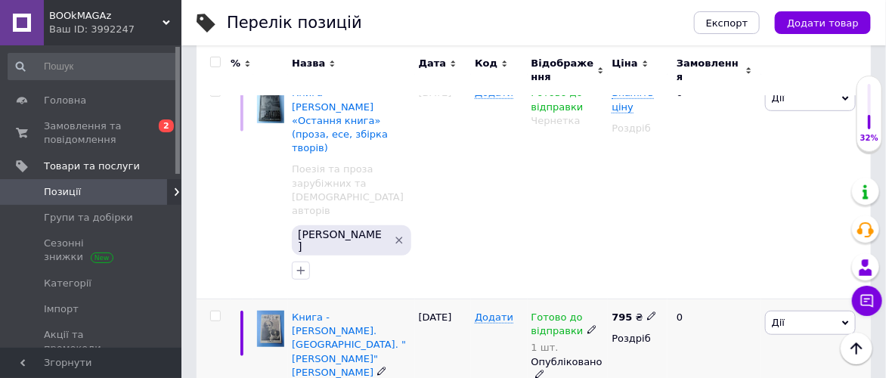
scroll to position [168, 0]
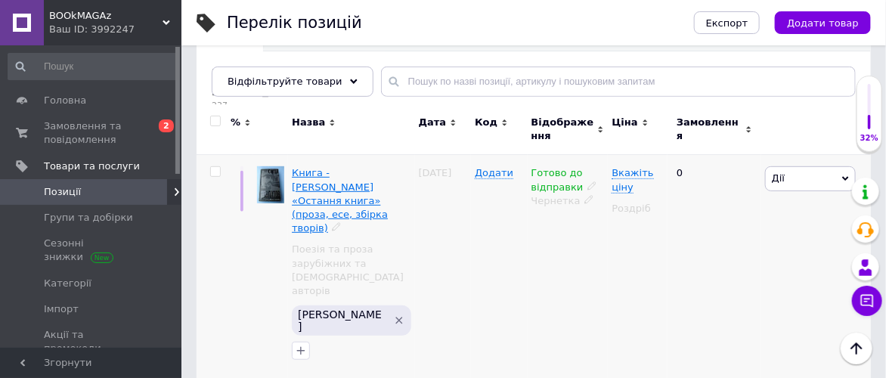
click at [334, 172] on span "Книга - [PERSON_NAME] «Остання книга» (проза, есе, збірка творів)" at bounding box center [340, 200] width 96 height 66
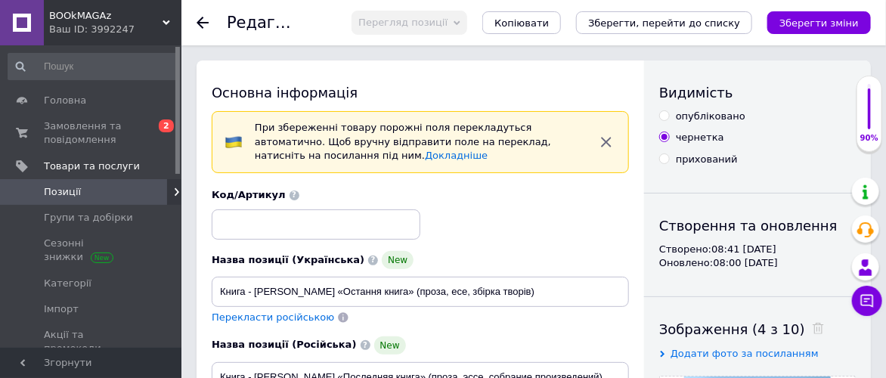
click at [666, 114] on input "опубліковано" at bounding box center [664, 115] width 10 height 10
radio input "true"
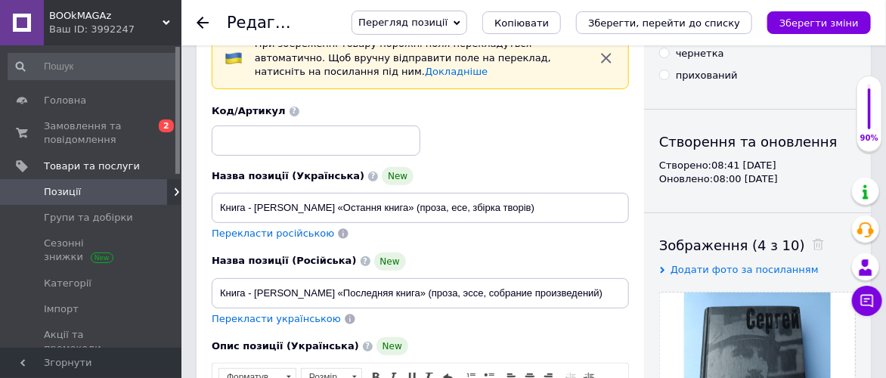
scroll to position [168, 0]
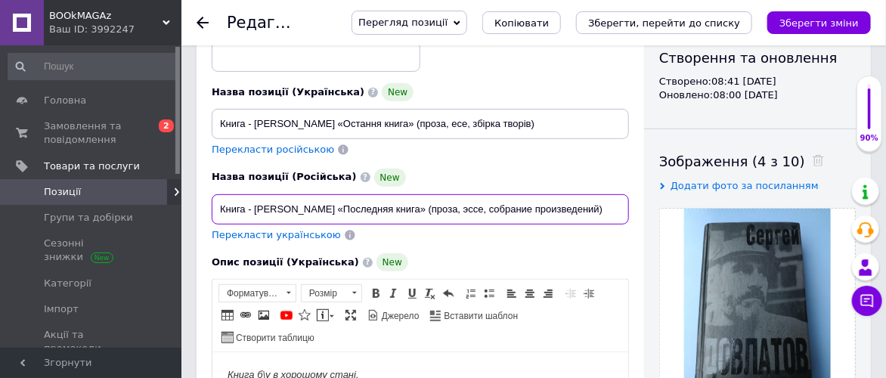
drag, startPoint x: 253, startPoint y: 207, endPoint x: 423, endPoint y: 207, distance: 170.0
click at [423, 207] on input "Книга - [PERSON_NAME] «Последняя книга» (проза, эссе, собрание произведений)" at bounding box center [420, 209] width 417 height 30
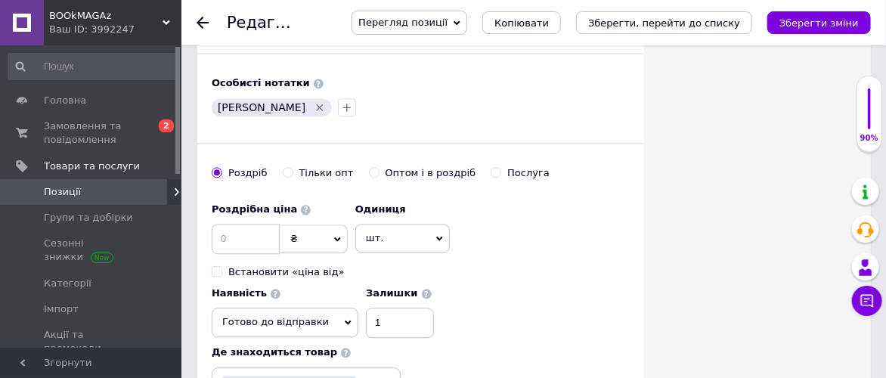
scroll to position [1091, 0]
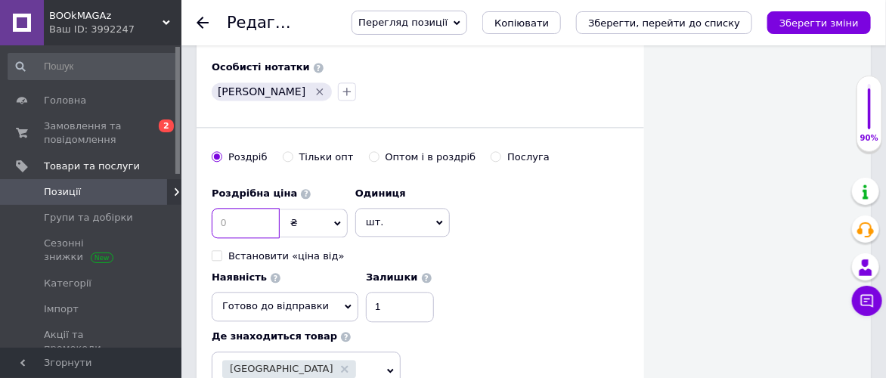
click at [234, 209] on input at bounding box center [246, 223] width 68 height 30
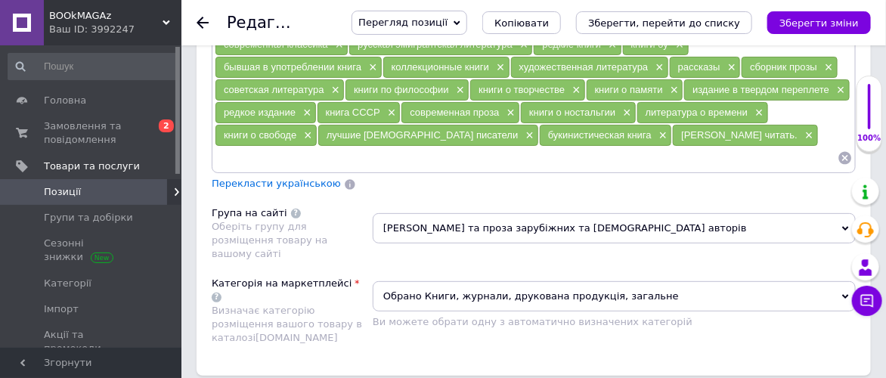
scroll to position [2015, 0]
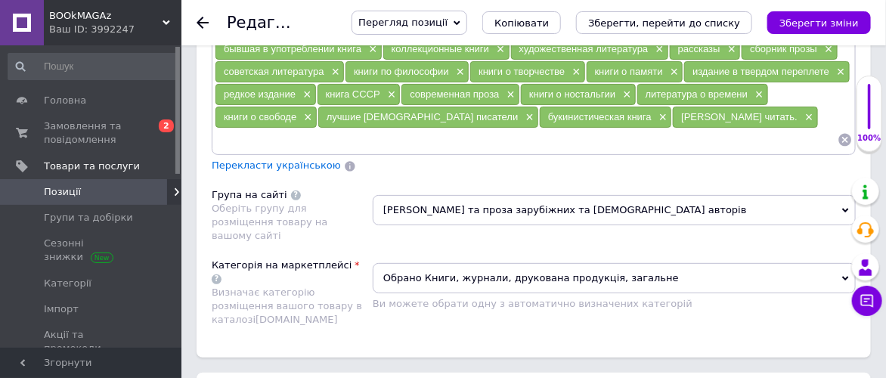
type input "1995"
click at [844, 263] on span "Обрано Книги, журнали, друкована продукція, загальне" at bounding box center [614, 278] width 483 height 30
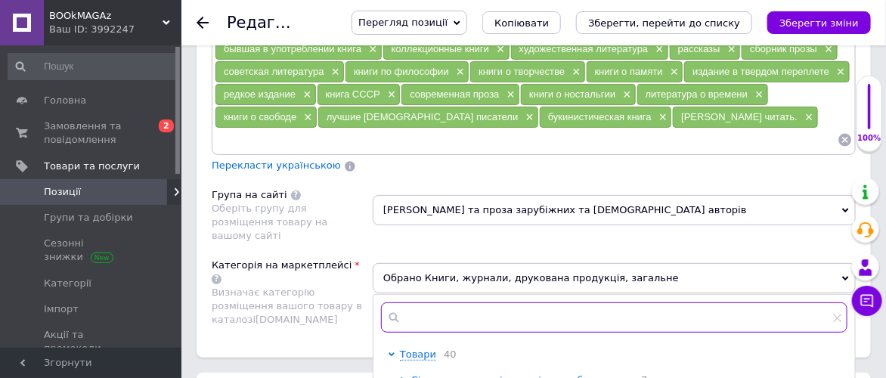
click at [571, 302] on input "text" at bounding box center [614, 317] width 466 height 30
type input "художня"
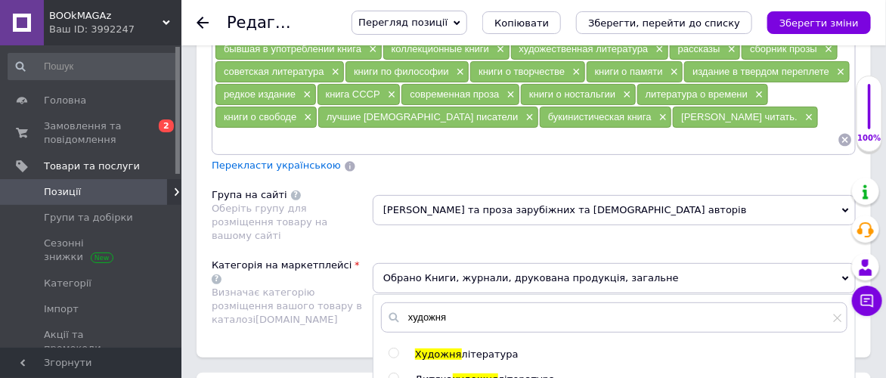
click at [394, 348] on input "radio" at bounding box center [393, 353] width 10 height 10
radio input "true"
drag, startPoint x: 305, startPoint y: 240, endPoint x: 298, endPoint y: 235, distance: 8.2
click at [306, 258] on div "Категорія на маркетплейсі Визначає категорію розміщення вашого товару в каталоз…" at bounding box center [292, 292] width 161 height 69
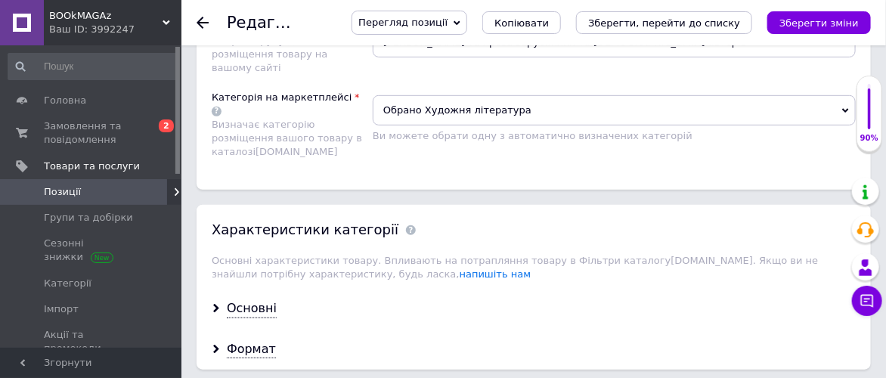
scroll to position [2267, 0]
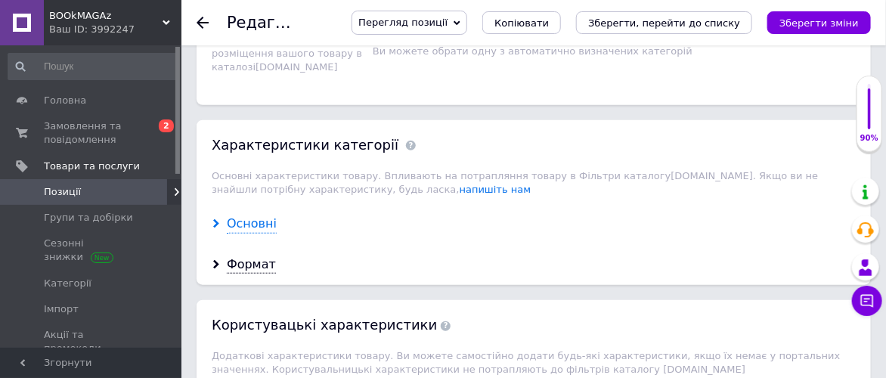
click at [267, 215] on div "Основні" at bounding box center [252, 223] width 50 height 17
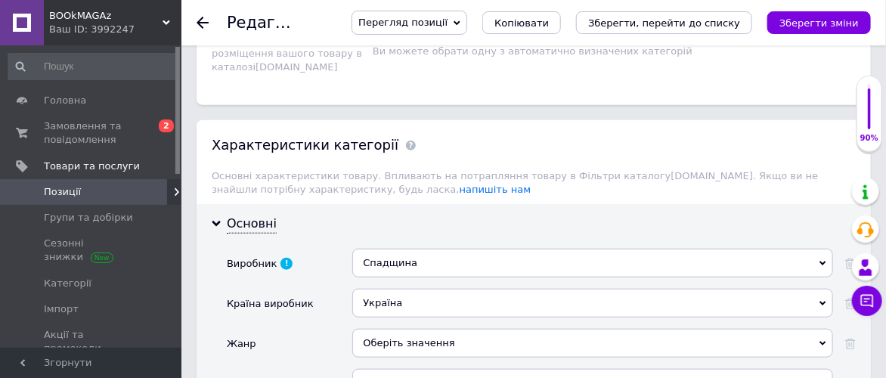
click at [481, 329] on div "Оберіть значення" at bounding box center [592, 343] width 481 height 29
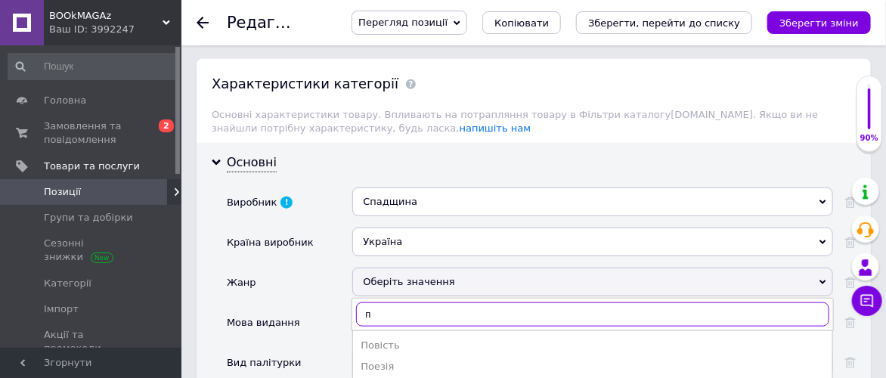
scroll to position [2351, 0]
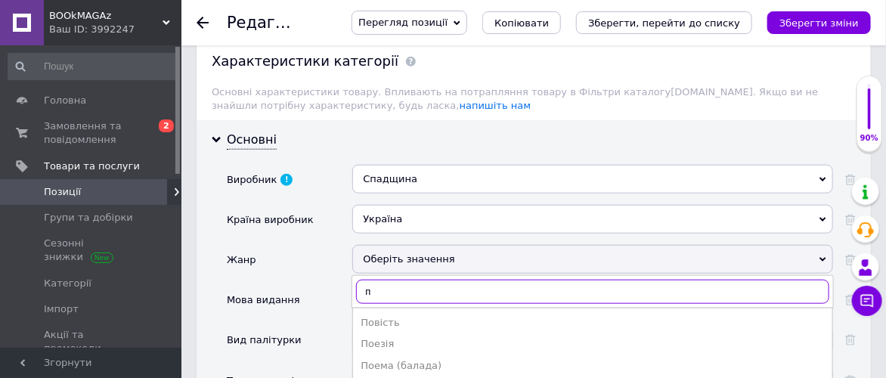
type input "п"
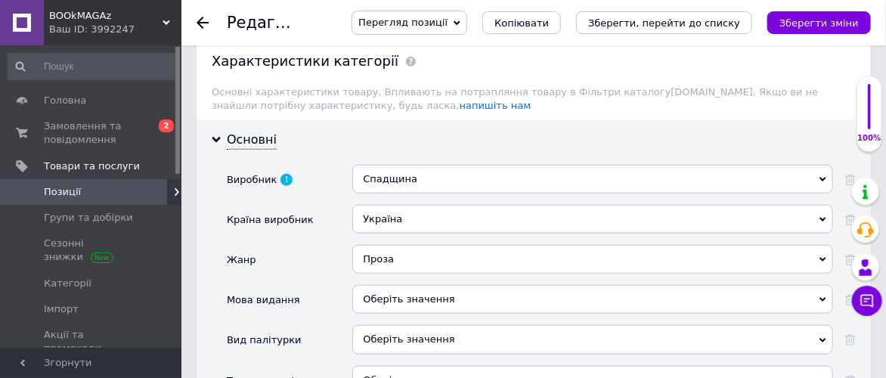
scroll to position [2435, 0]
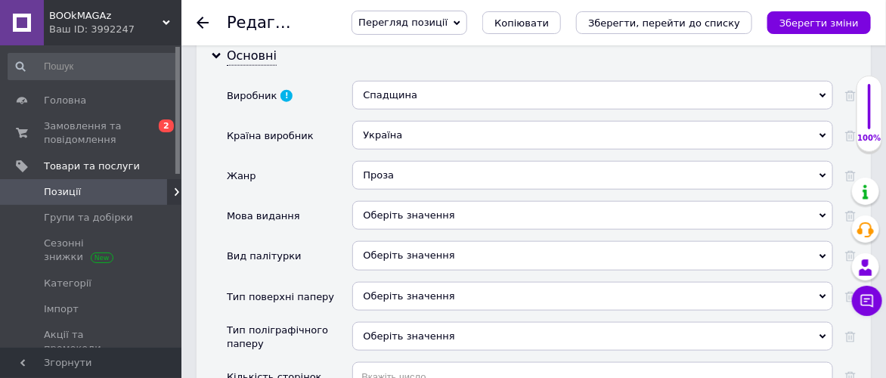
click at [473, 201] on div "Оберіть значення" at bounding box center [592, 215] width 481 height 29
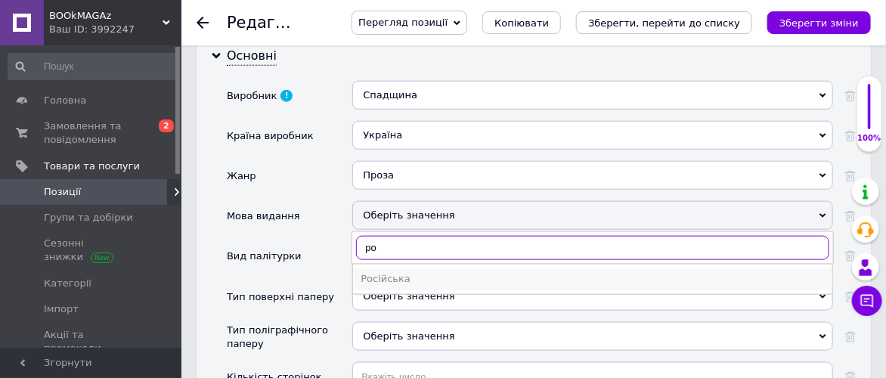
type input "ро"
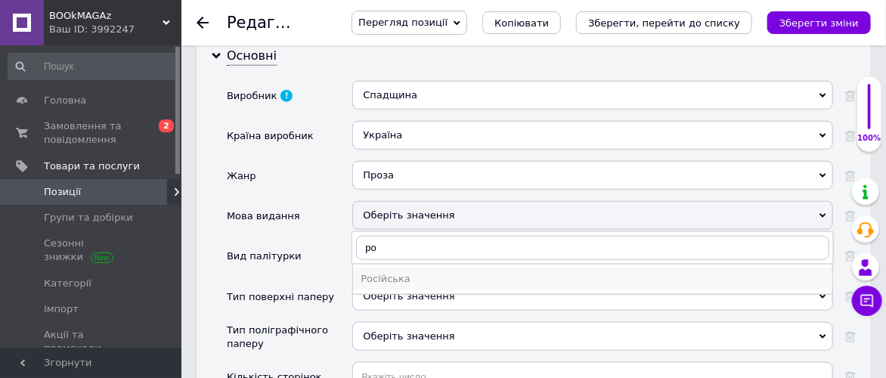
click at [436, 272] on div "Російська" at bounding box center [592, 279] width 464 height 14
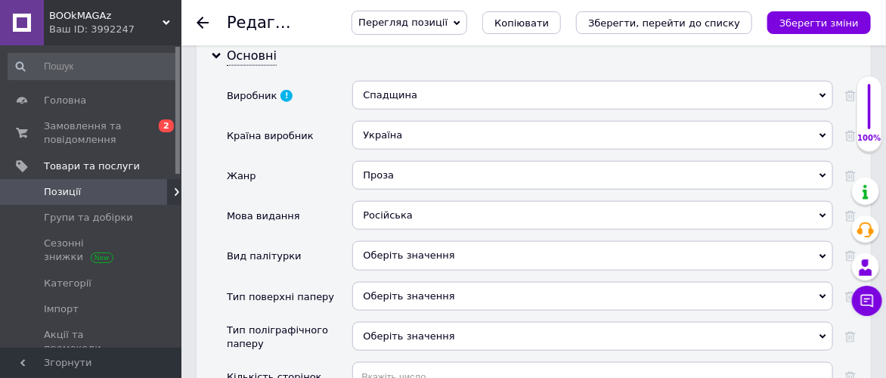
click at [464, 241] on div "Оберіть значення" at bounding box center [592, 255] width 481 height 29
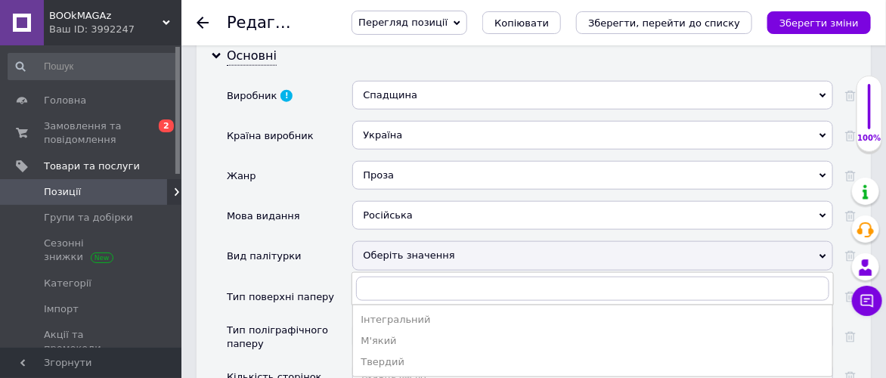
drag, startPoint x: 427, startPoint y: 279, endPoint x: 484, endPoint y: 191, distance: 104.8
click at [427, 355] on div "Твердий" at bounding box center [592, 362] width 464 height 14
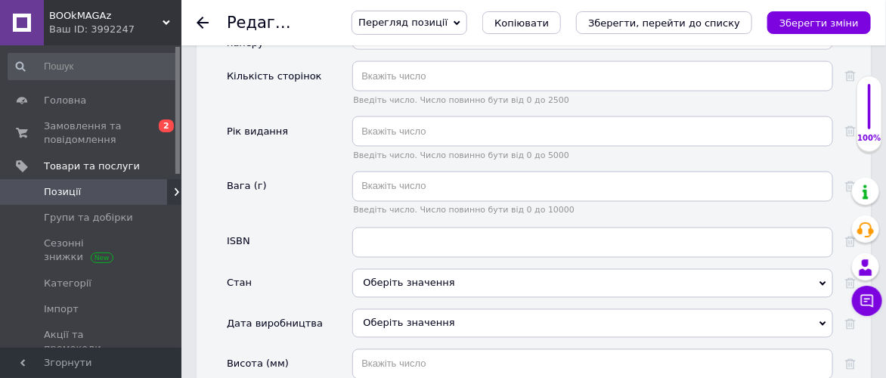
scroll to position [2770, 0]
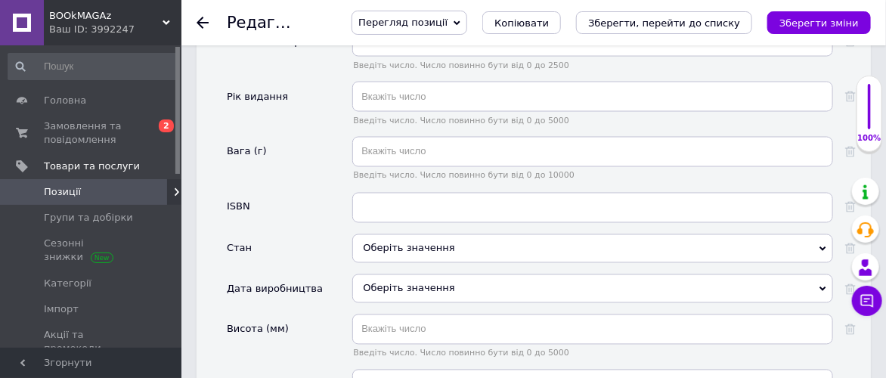
click at [490, 234] on div "Оберіть значення" at bounding box center [592, 248] width 481 height 29
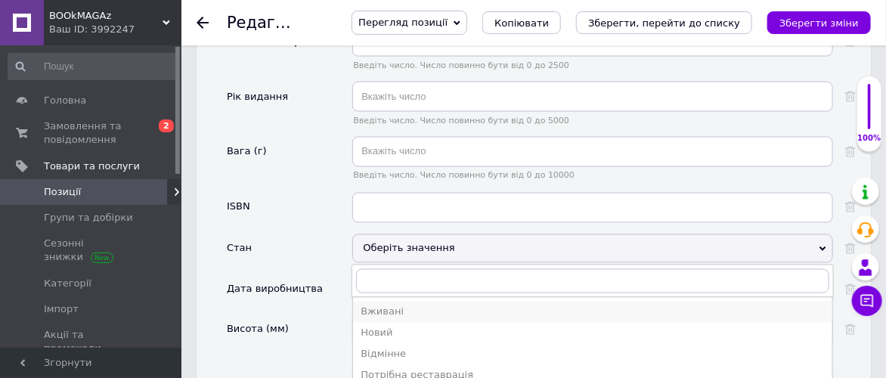
click at [430, 305] on div "Вживані" at bounding box center [592, 312] width 464 height 14
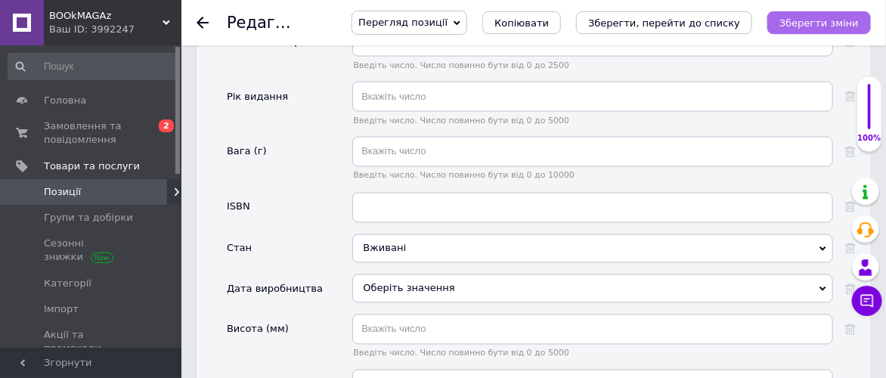
click at [845, 21] on icon "Зберегти зміни" at bounding box center [818, 22] width 79 height 11
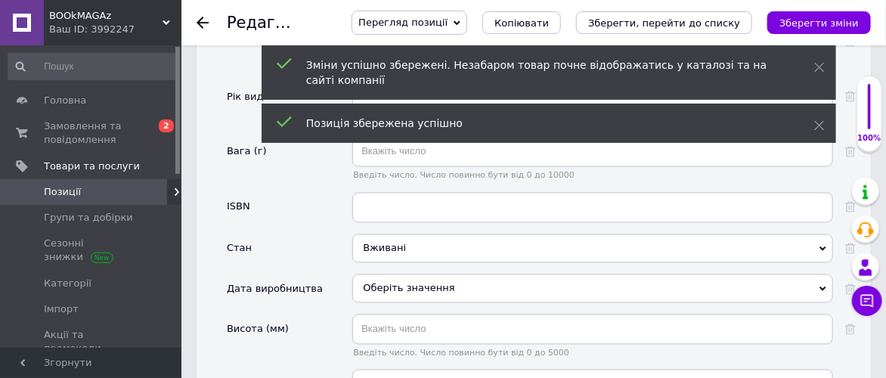
click at [199, 19] on use at bounding box center [202, 23] width 12 height 12
